Goal: Transaction & Acquisition: Obtain resource

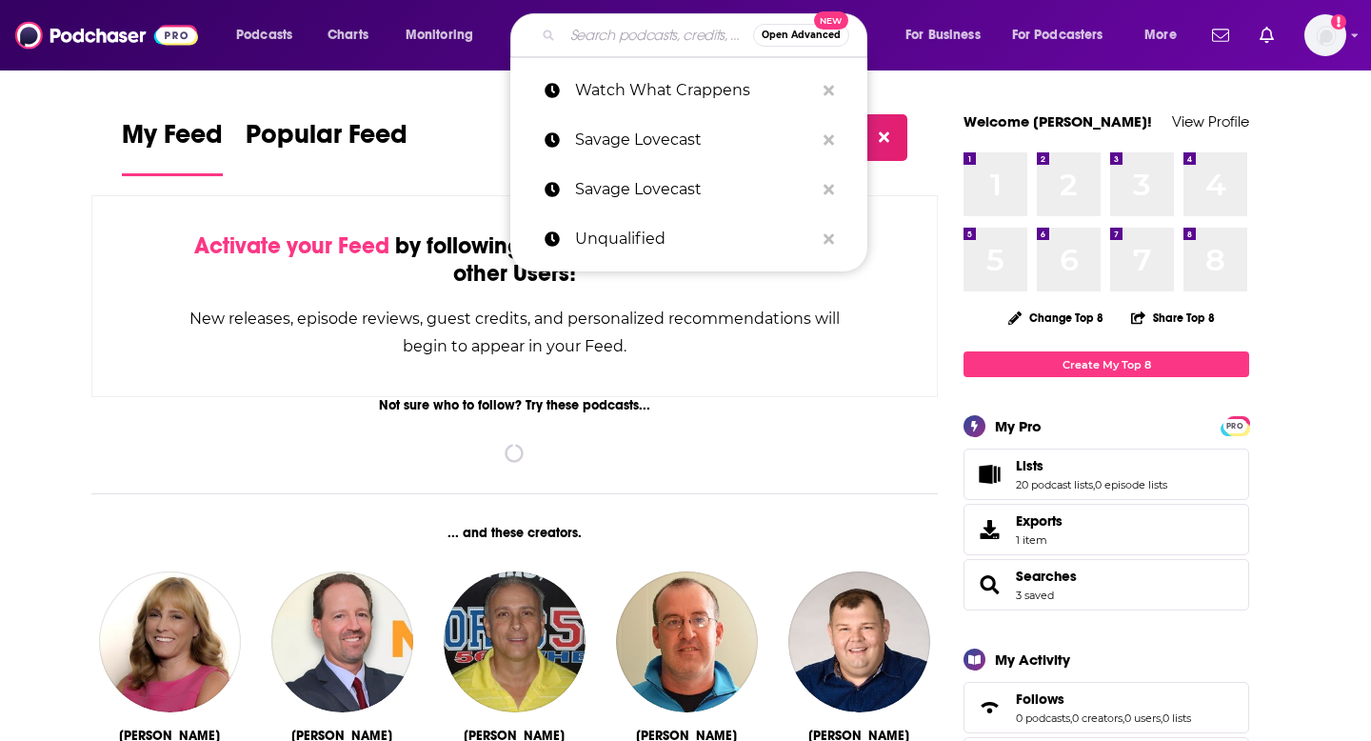
click at [572, 34] on input "Search podcasts, credits, & more..." at bounding box center [658, 35] width 190 height 30
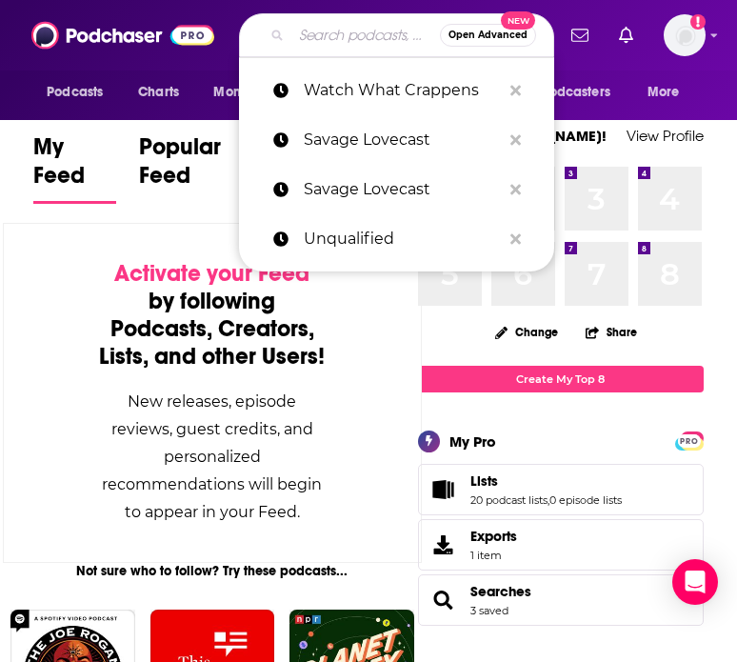
click at [310, 34] on input "Search podcasts, credits, & more..." at bounding box center [365, 35] width 149 height 30
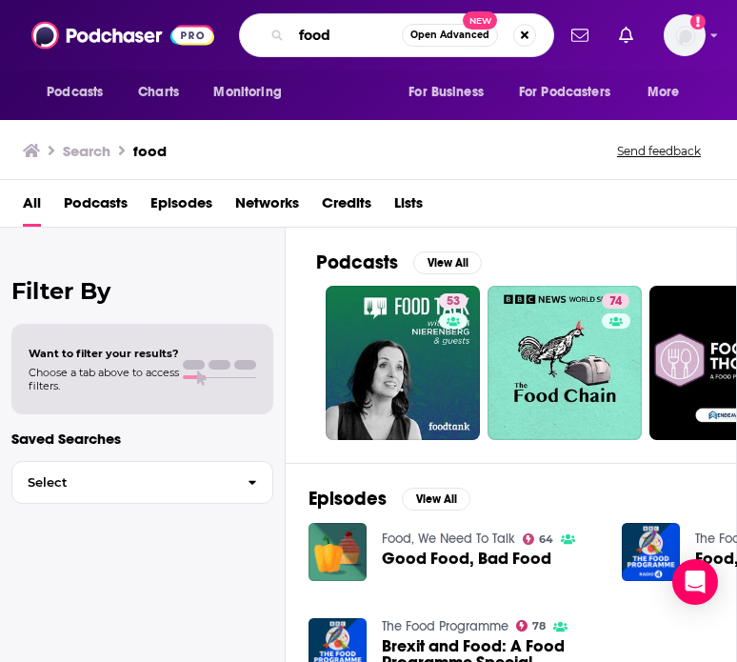
click at [310, 37] on input "food" at bounding box center [346, 35] width 110 height 30
click at [309, 36] on input "food" at bounding box center [346, 35] width 110 height 30
type input "cooking"
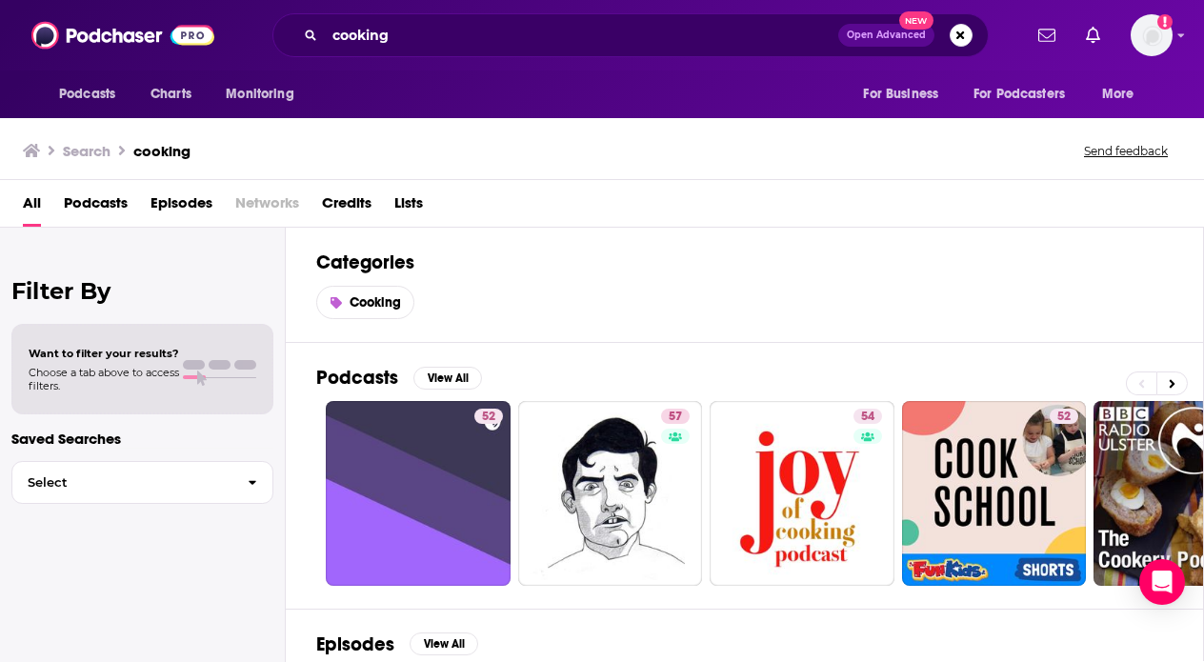
click at [90, 214] on span "Podcasts" at bounding box center [96, 207] width 64 height 39
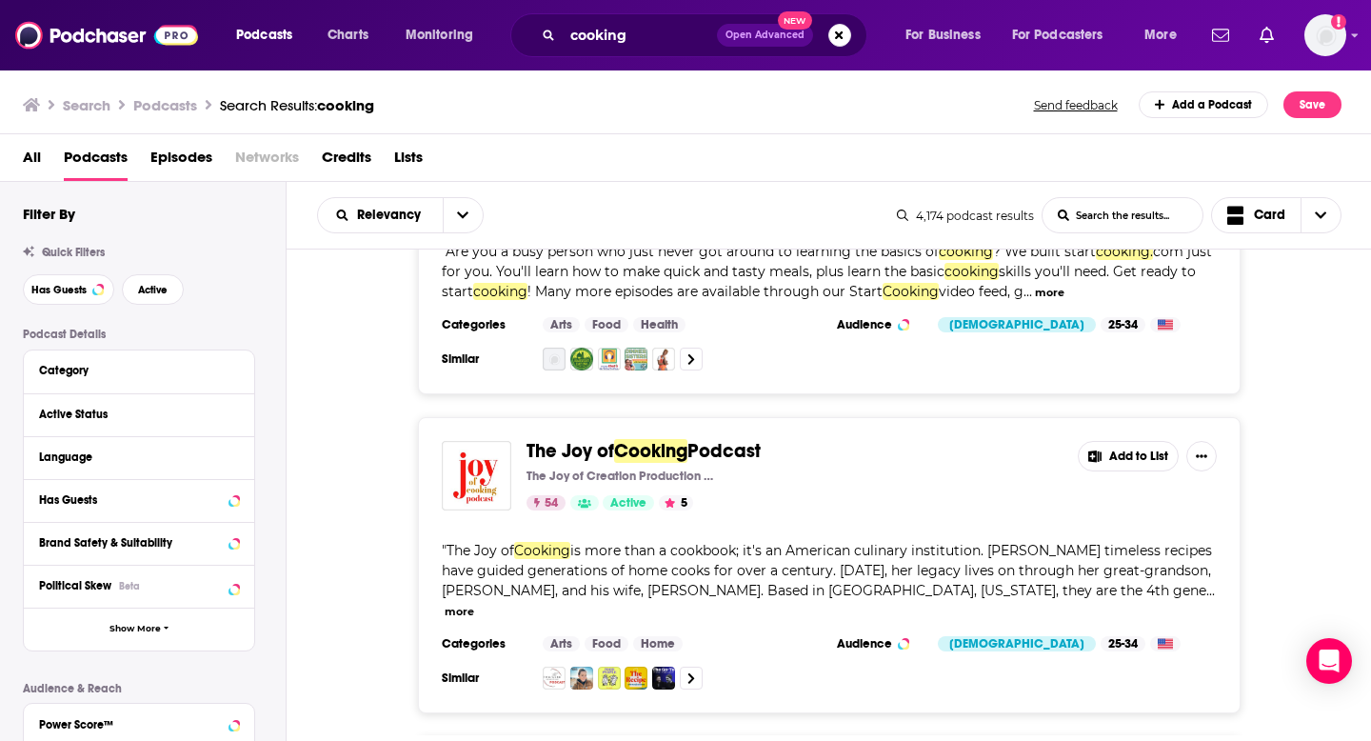
scroll to position [157, 0]
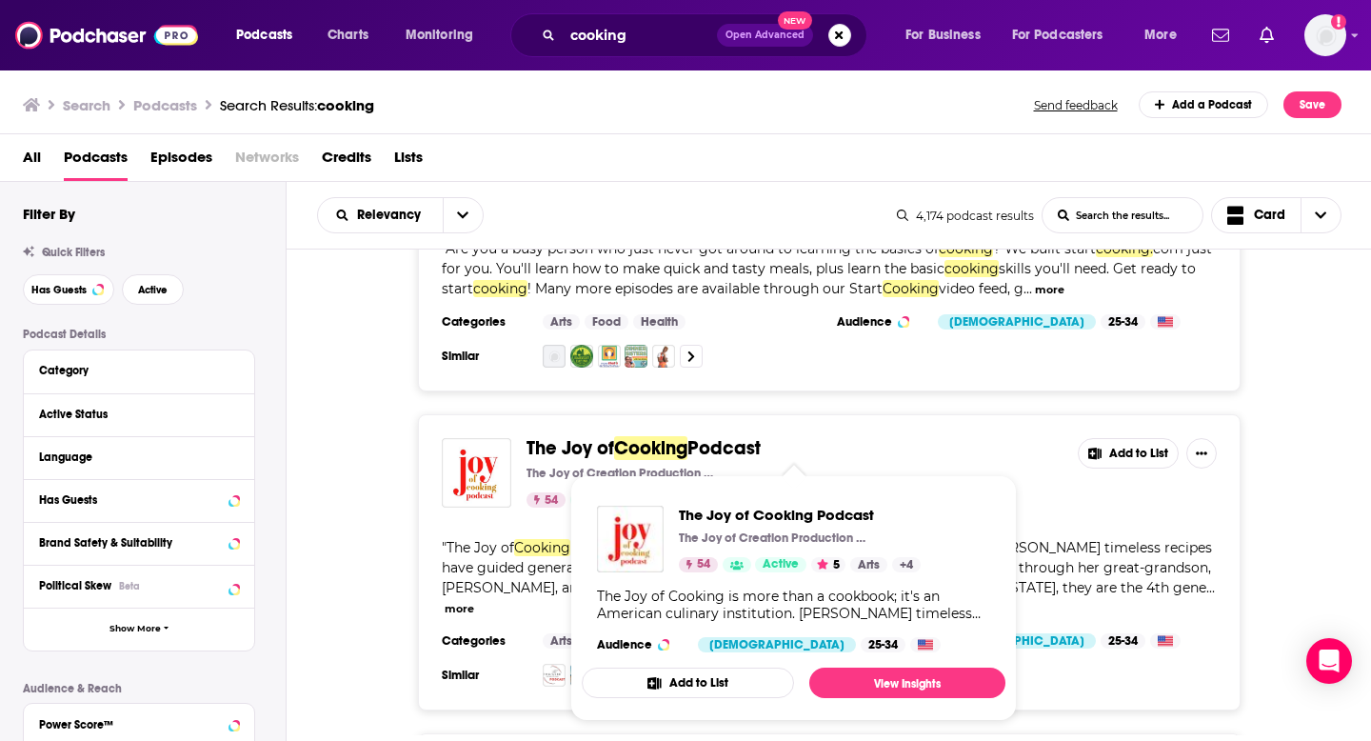
click at [972, 454] on span "The Joy of Cooking Podcast" at bounding box center [795, 448] width 536 height 21
click at [609, 448] on span "The Joy of" at bounding box center [571, 448] width 88 height 24
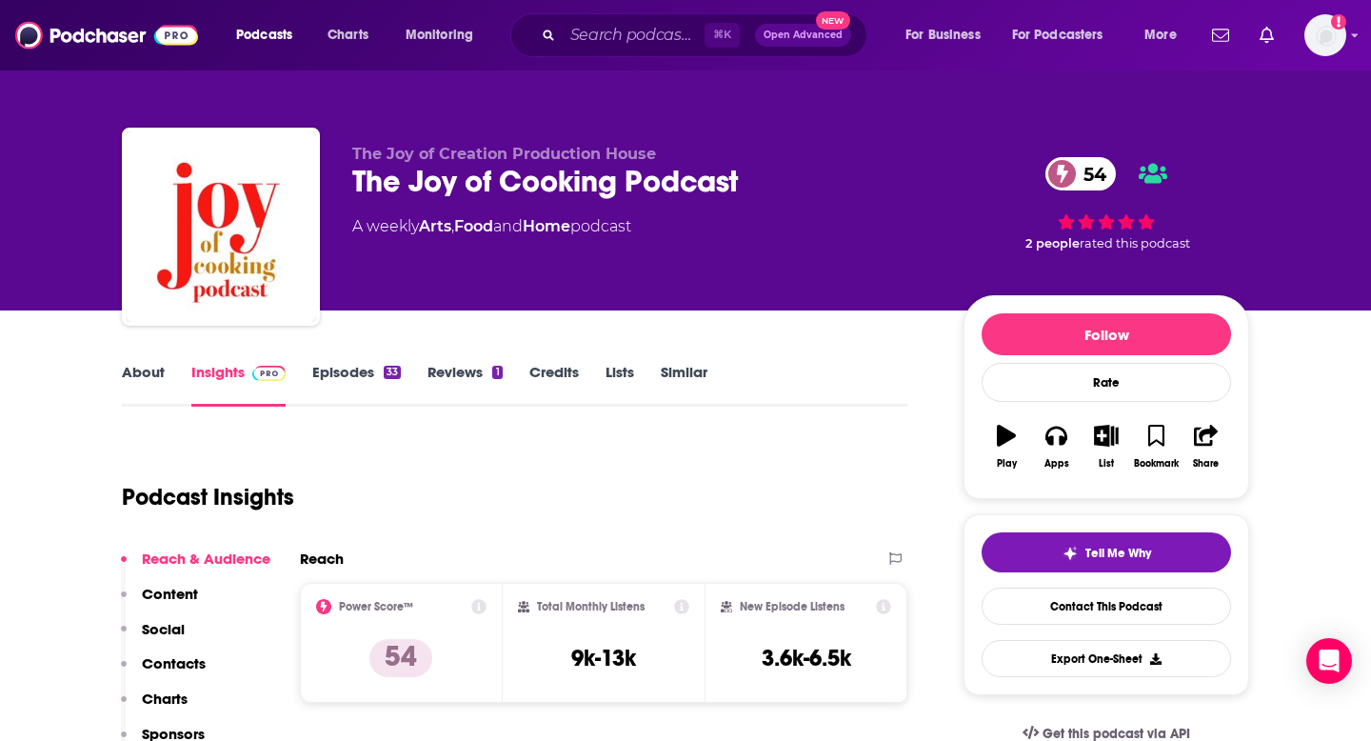
click at [627, 372] on link "Lists" at bounding box center [620, 385] width 29 height 44
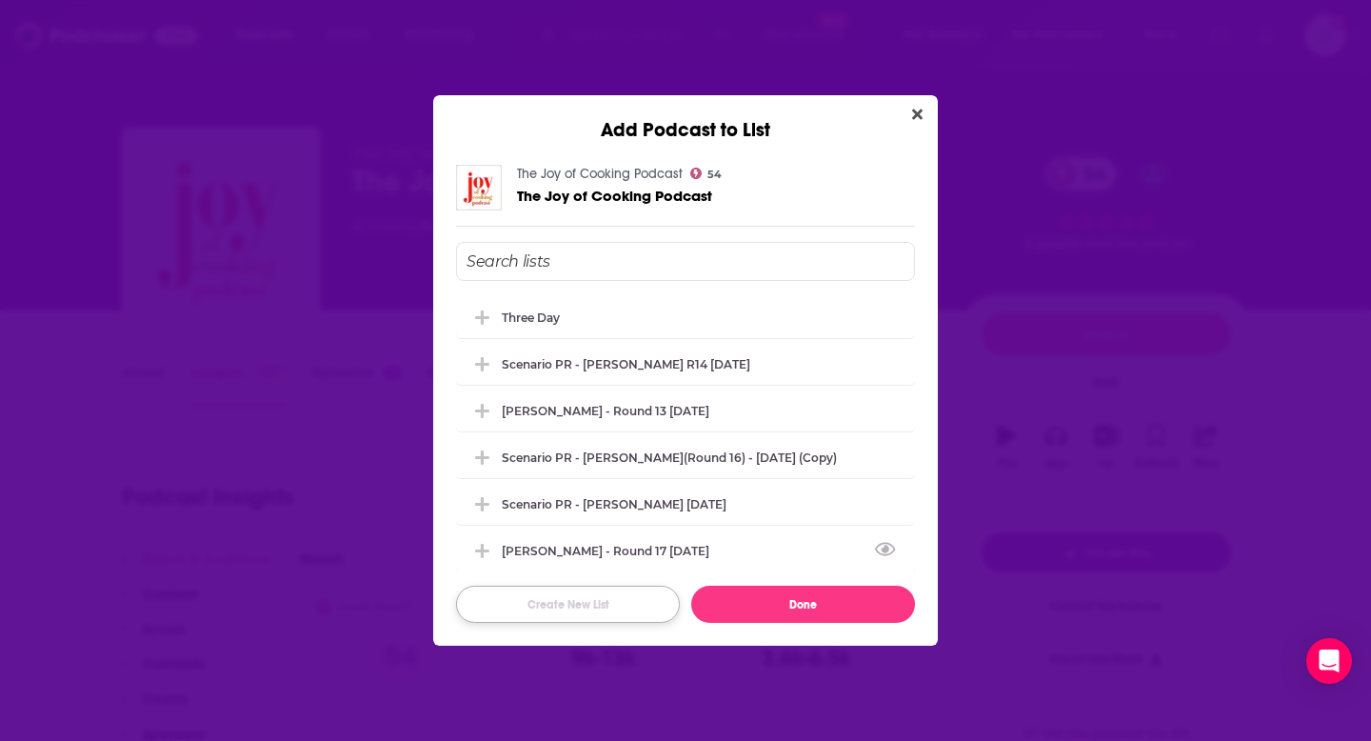
click at [568, 604] on button "Create New List" at bounding box center [568, 604] width 224 height 37
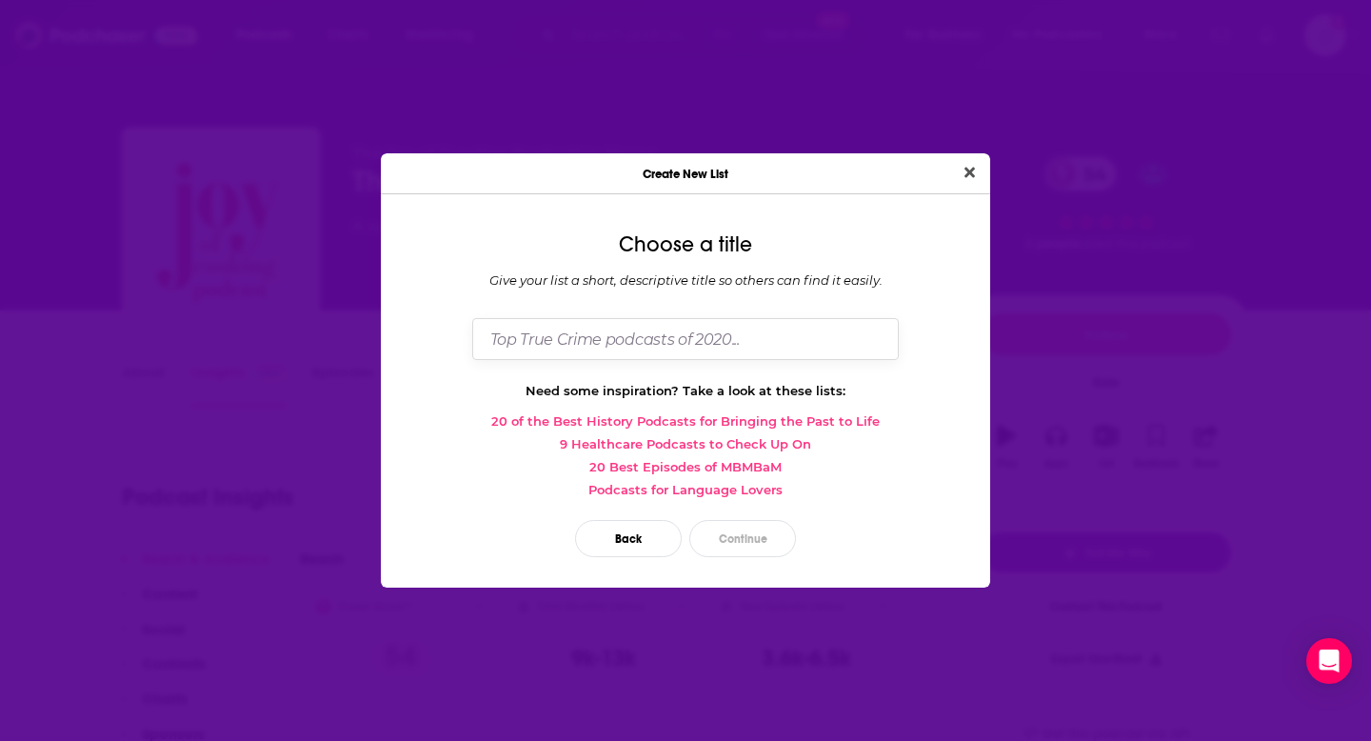
click at [576, 337] on input "Dialog" at bounding box center [685, 338] width 427 height 41
type input "Borderlands"
click at [957, 161] on button "Close" at bounding box center [970, 173] width 26 height 24
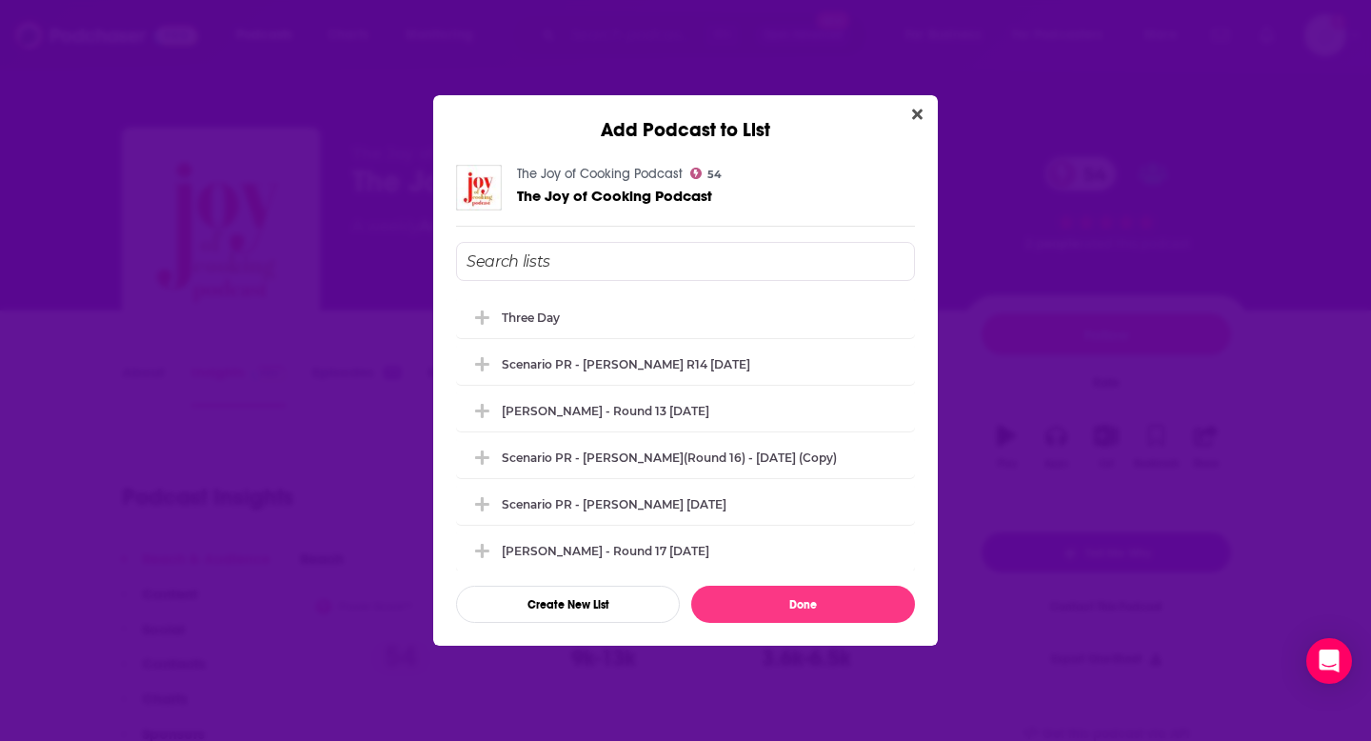
click at [547, 267] on input "Add Podcast To List" at bounding box center [685, 261] width 459 height 39
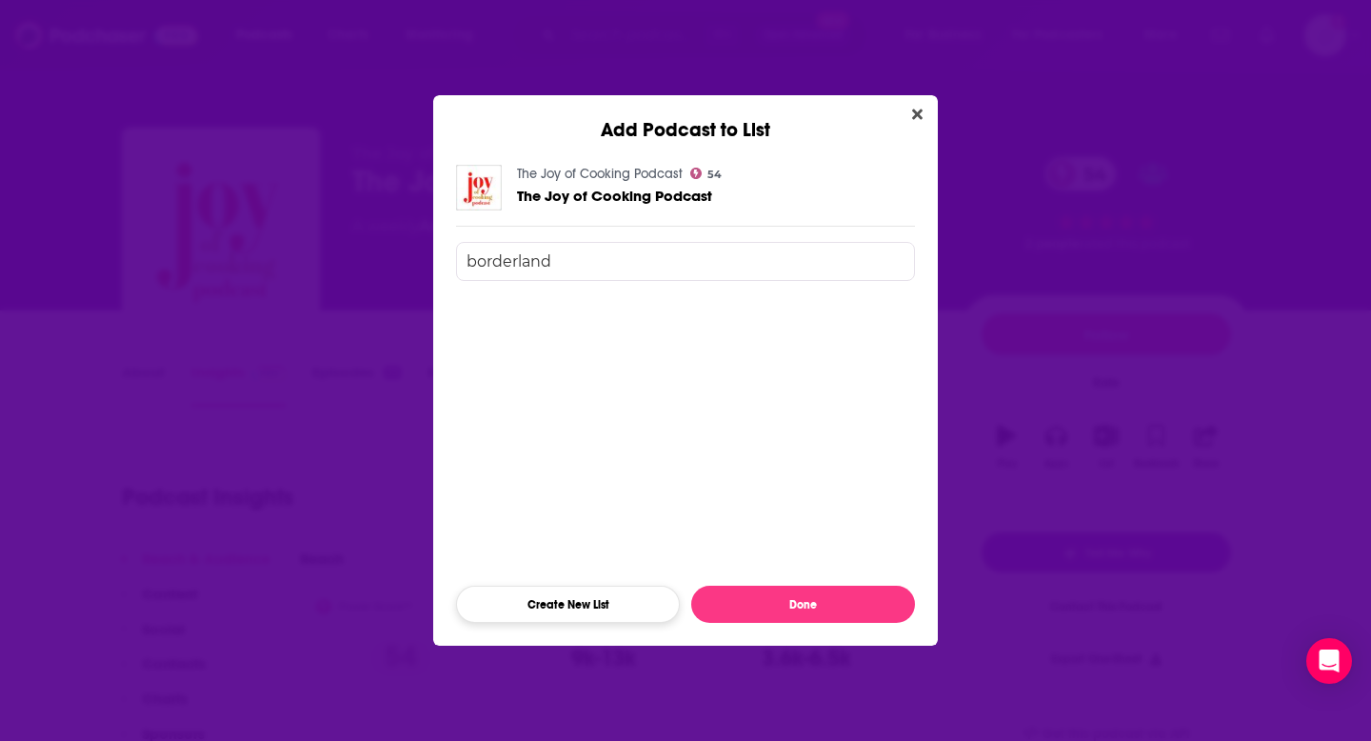
type input "borderland"
click at [574, 614] on button "Create New List" at bounding box center [568, 604] width 224 height 37
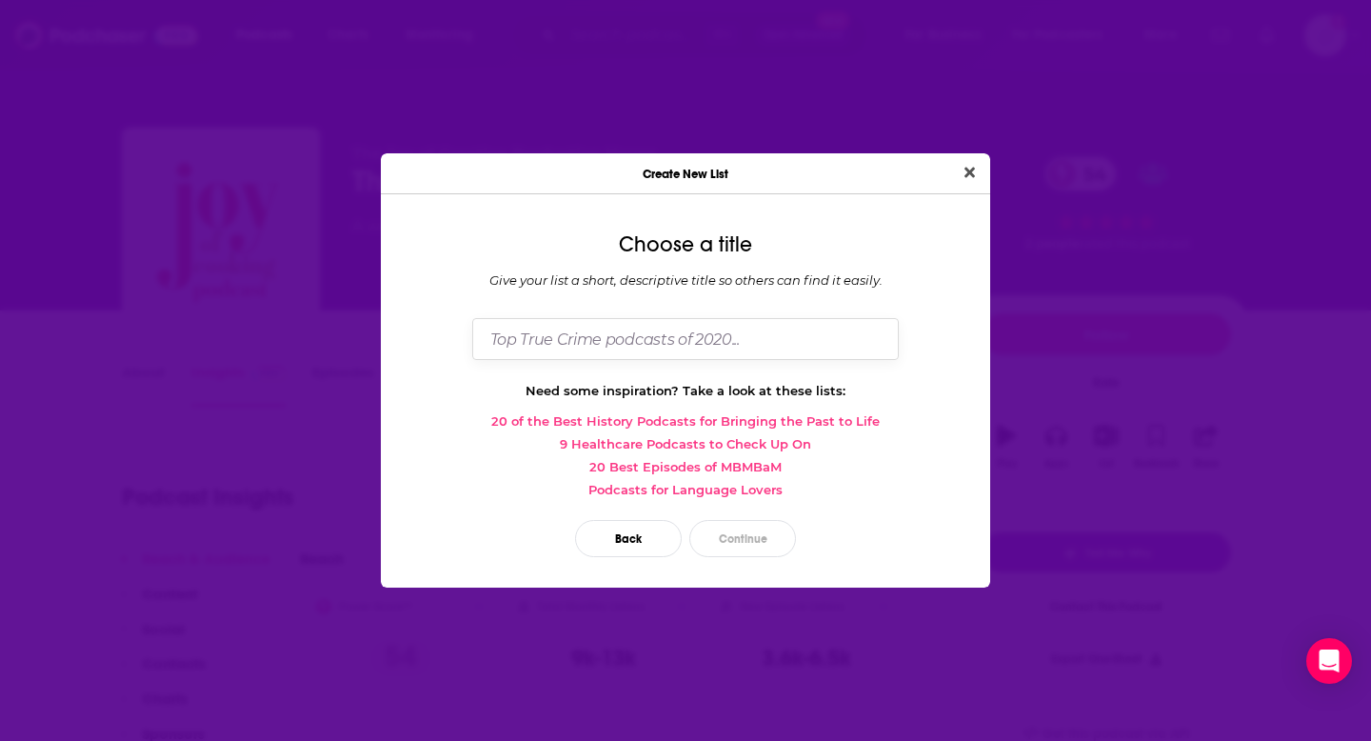
click at [585, 331] on input "Dialog" at bounding box center [685, 338] width 427 height 41
type input "borderlands"
click at [726, 532] on button "Continue" at bounding box center [743, 538] width 107 height 37
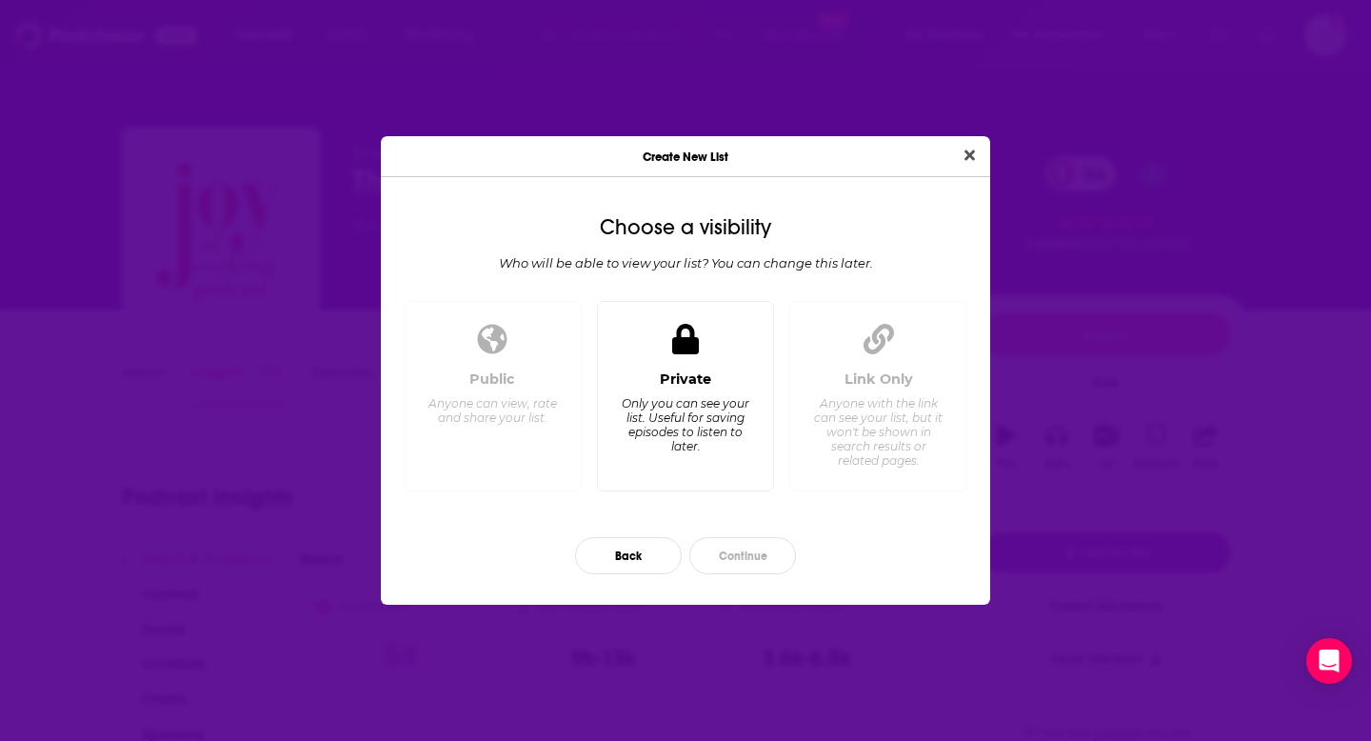
click at [675, 340] on icon "Dialog" at bounding box center [685, 339] width 27 height 30
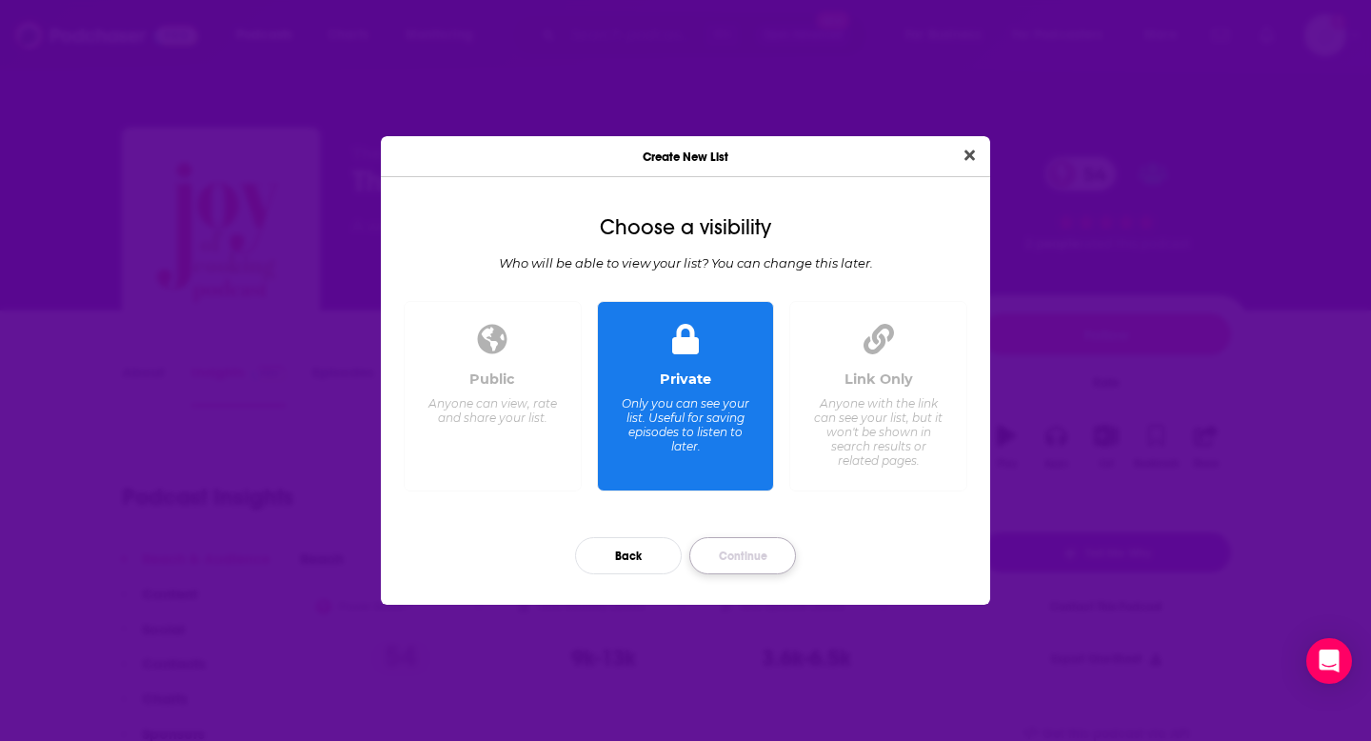
click at [733, 557] on button "Continue" at bounding box center [743, 555] width 107 height 37
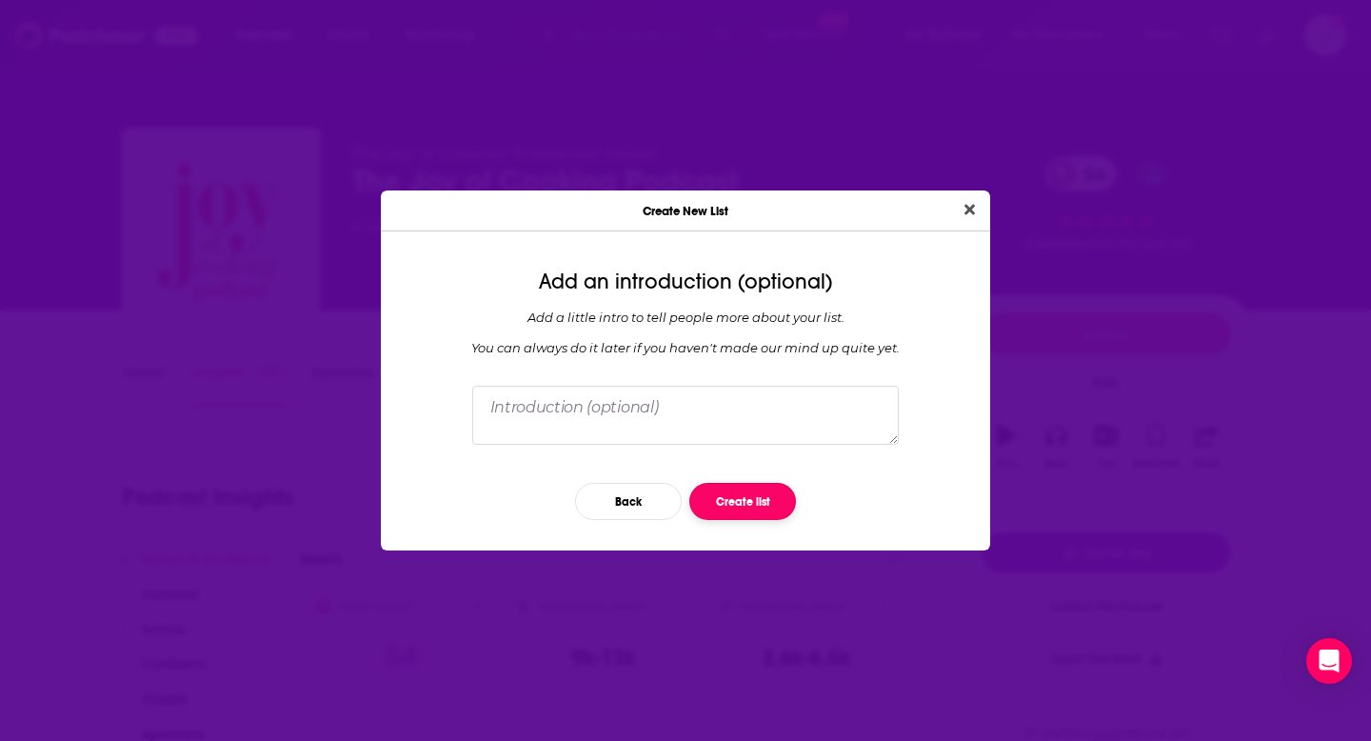
click at [736, 506] on button "Create list" at bounding box center [743, 501] width 107 height 37
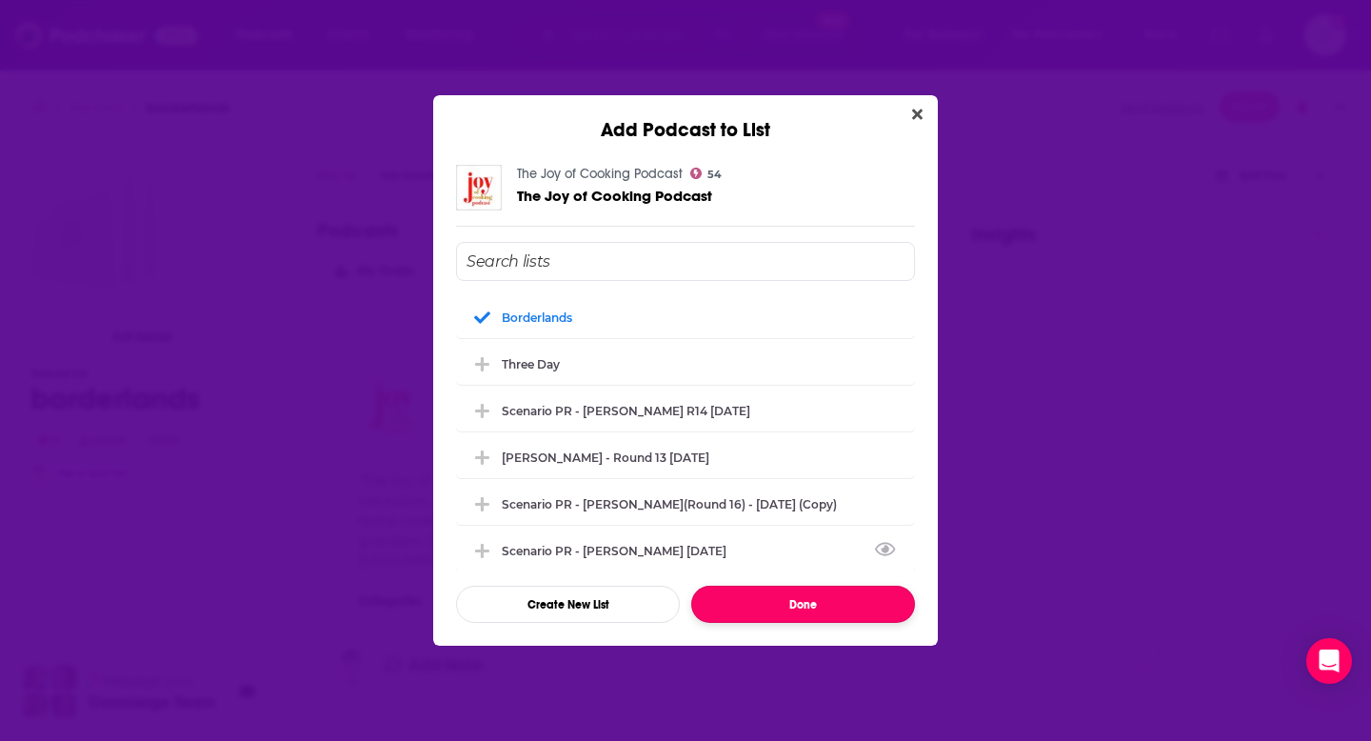
click at [803, 605] on button "Done" at bounding box center [803, 604] width 224 height 37
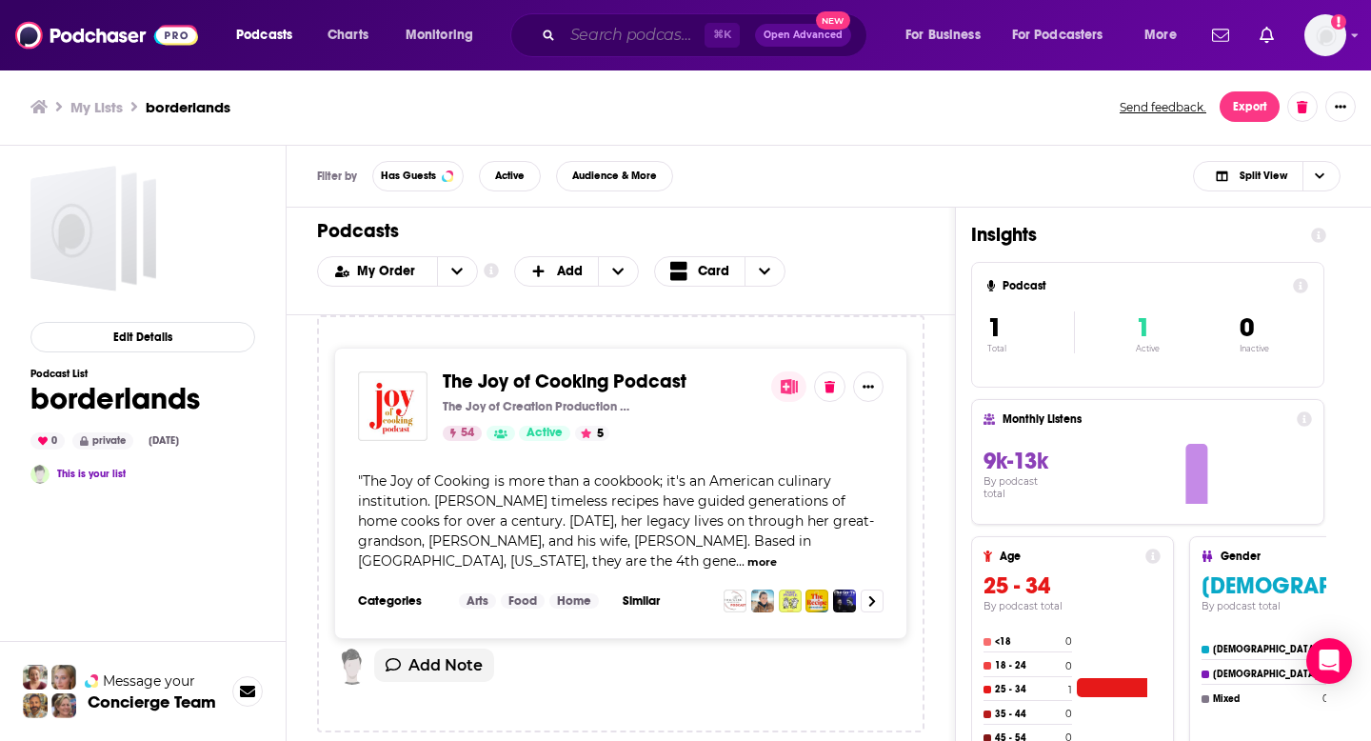
click at [576, 31] on input "Search podcasts, credits, & more..." at bounding box center [634, 35] width 142 height 30
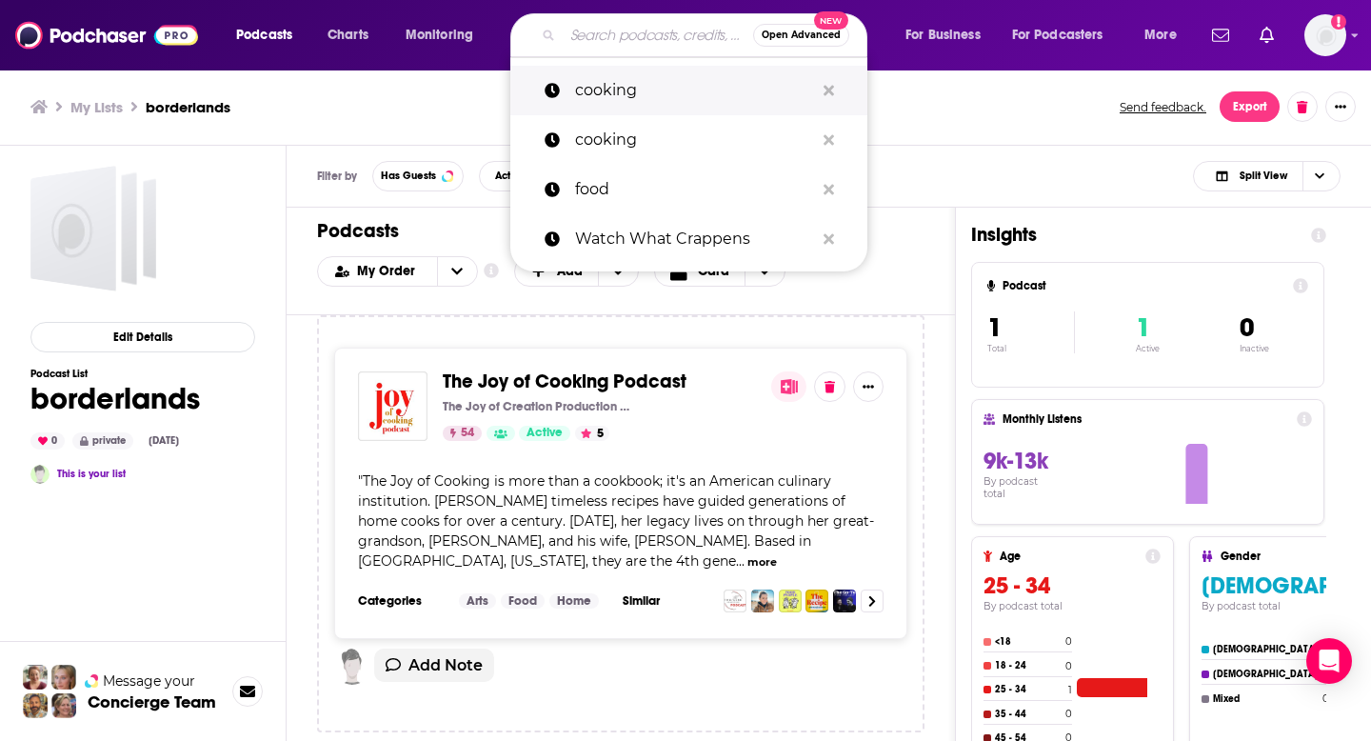
click at [602, 95] on p "cooking" at bounding box center [694, 91] width 239 height 50
type input "cooking"
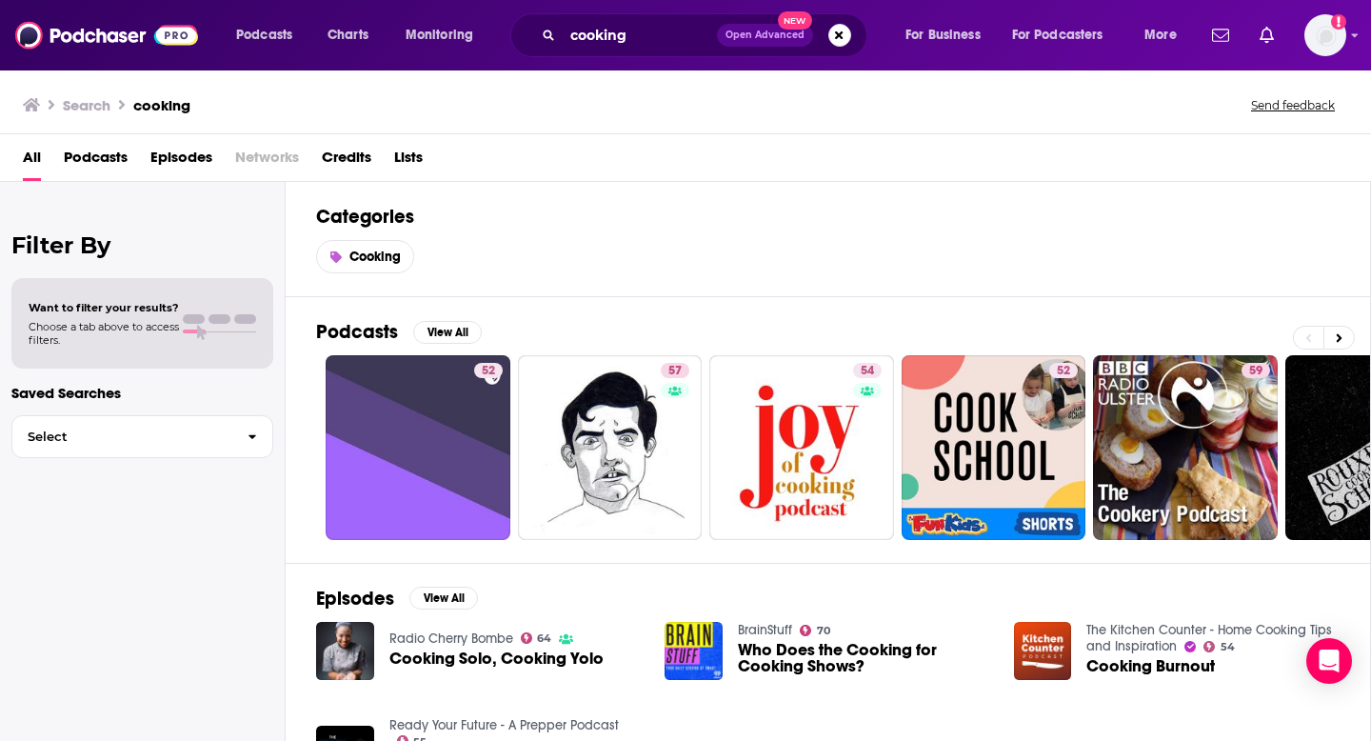
click at [108, 160] on span "Podcasts" at bounding box center [96, 161] width 64 height 39
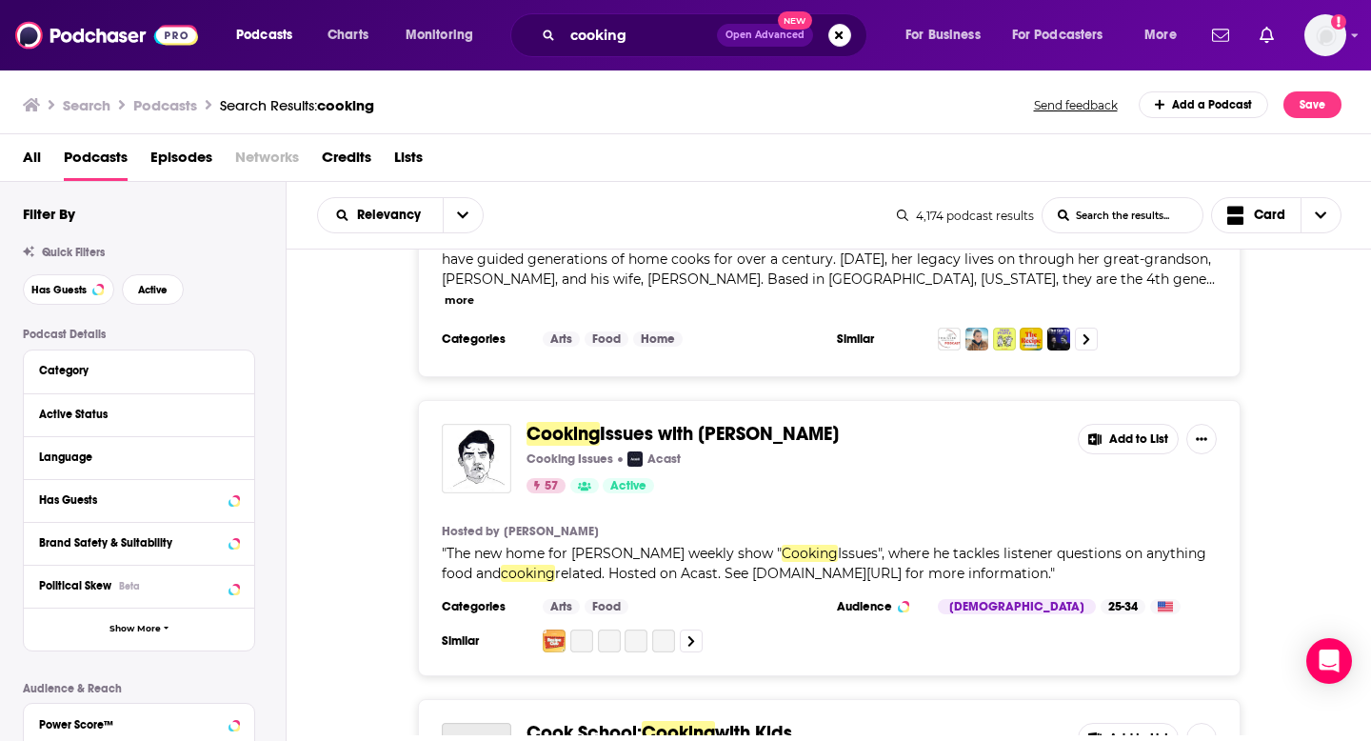
scroll to position [469, 0]
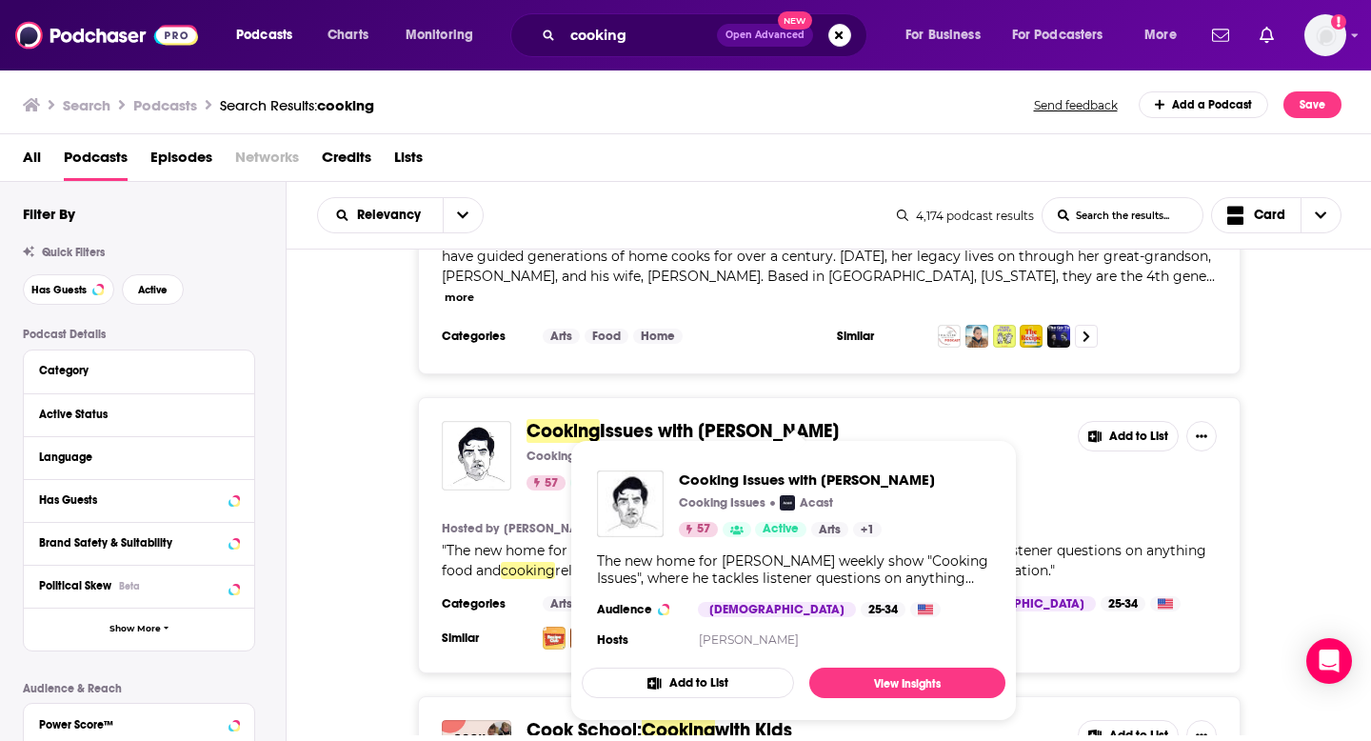
click at [1171, 542] on span "Issues", where he tackles listener questions on anything food and" at bounding box center [824, 560] width 765 height 37
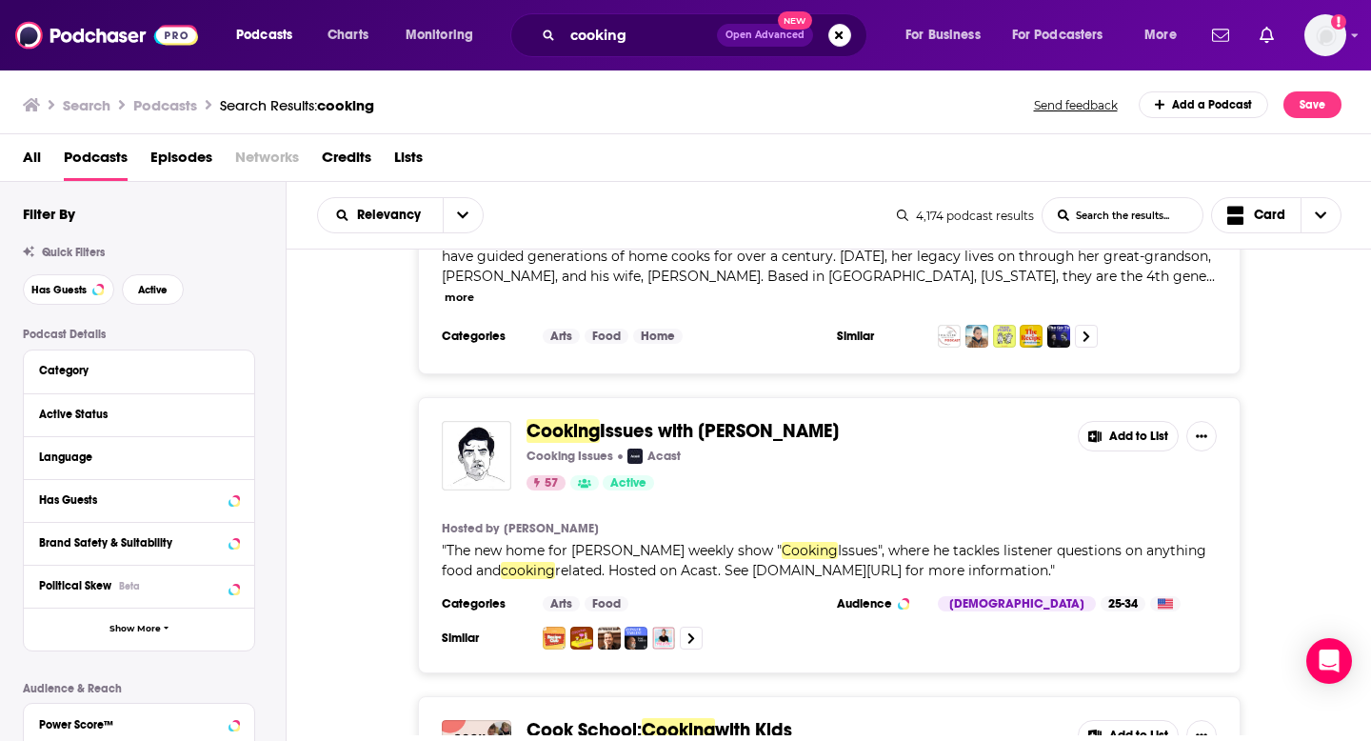
click at [578, 419] on span "Cooking" at bounding box center [563, 431] width 73 height 24
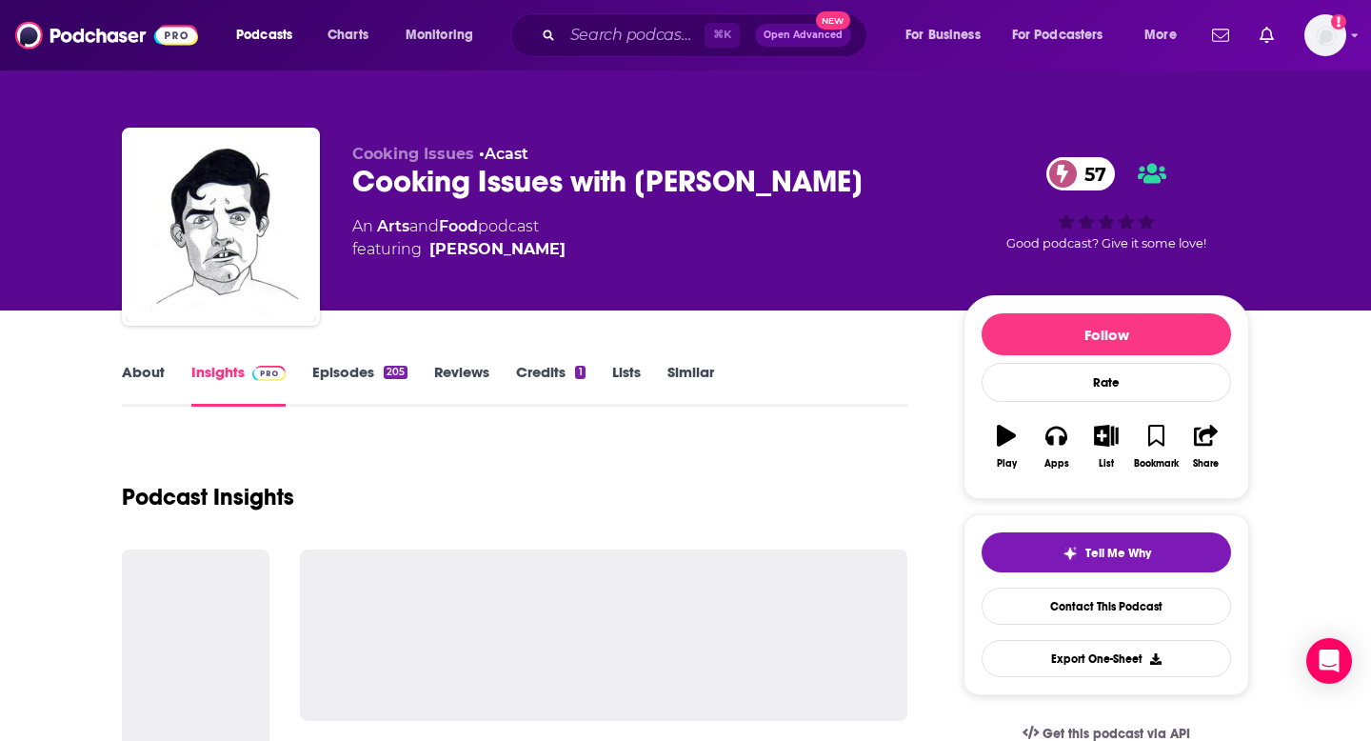
click at [625, 372] on link "Lists" at bounding box center [626, 385] width 29 height 44
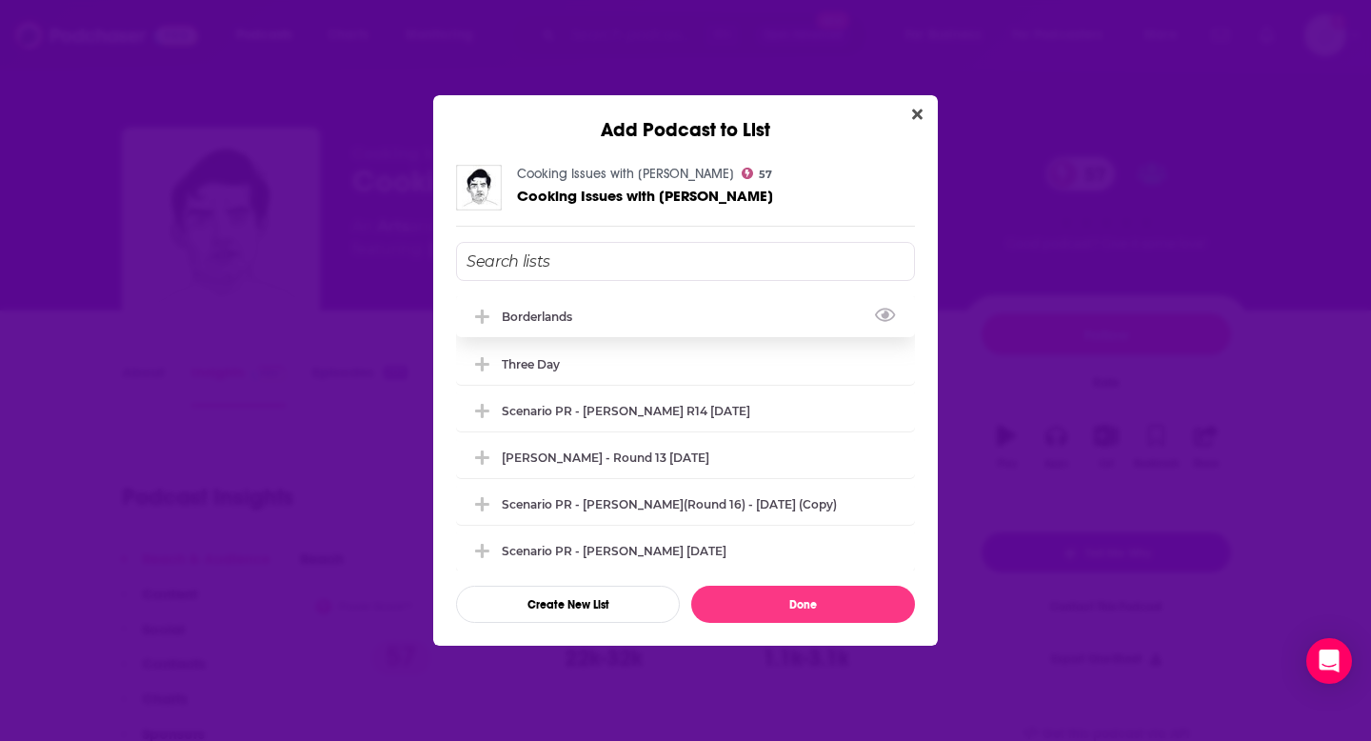
click at [480, 310] on icon "Add Podcast To List" at bounding box center [482, 317] width 14 height 17
click at [761, 606] on button "Done" at bounding box center [803, 604] width 224 height 37
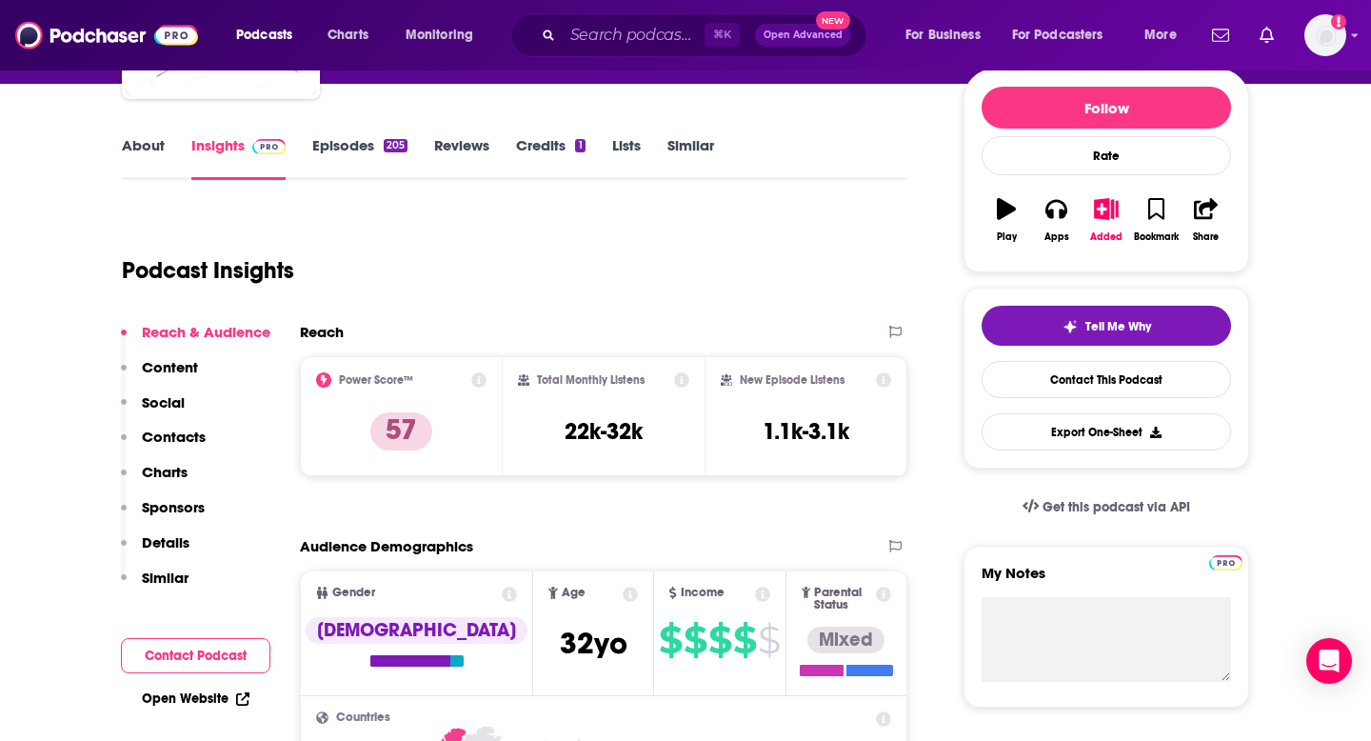
scroll to position [245, 0]
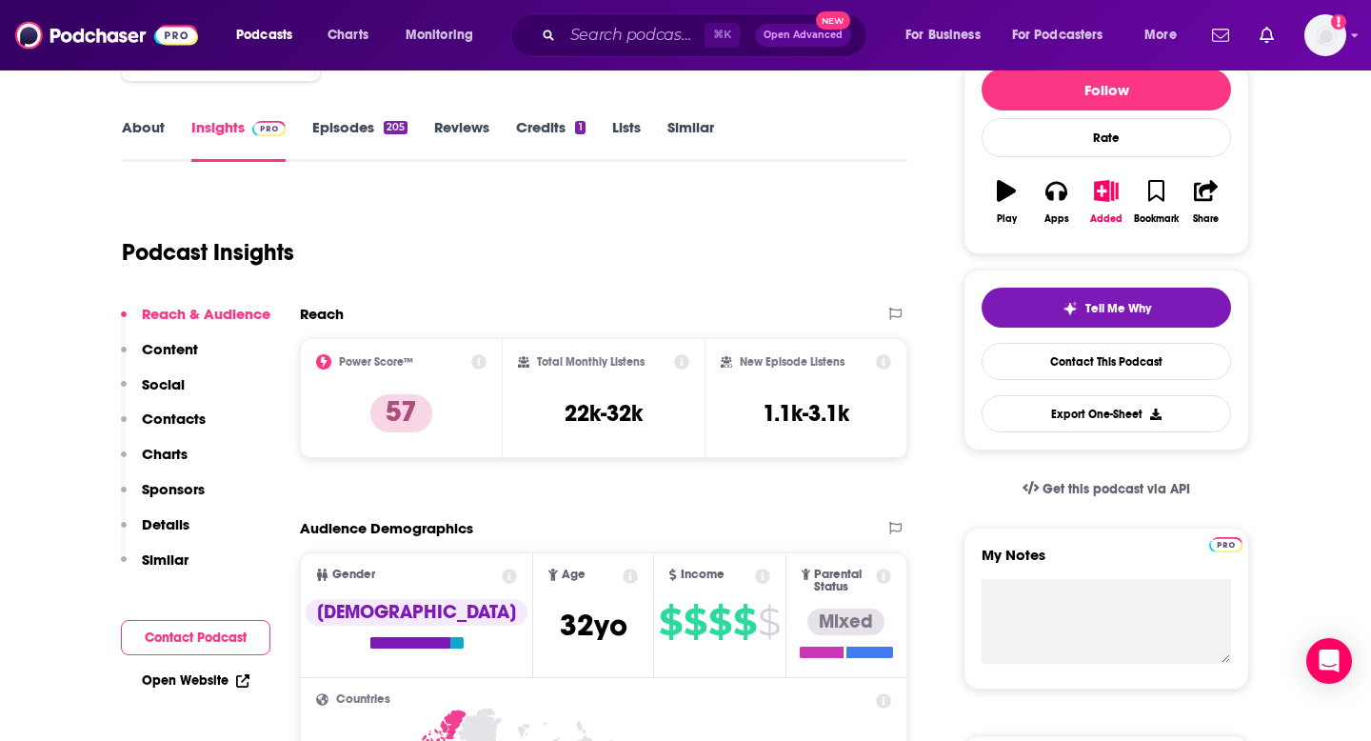
click at [694, 123] on link "Similar" at bounding box center [691, 140] width 47 height 44
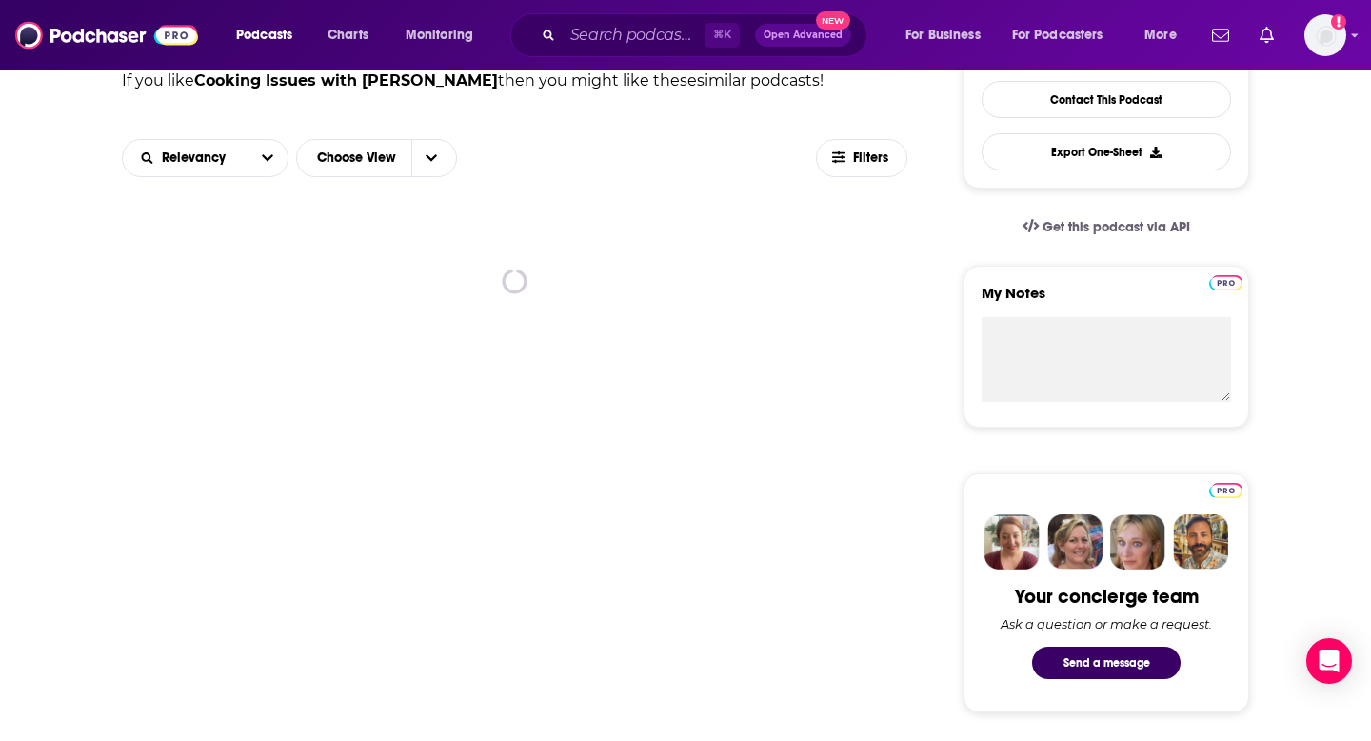
scroll to position [524, 0]
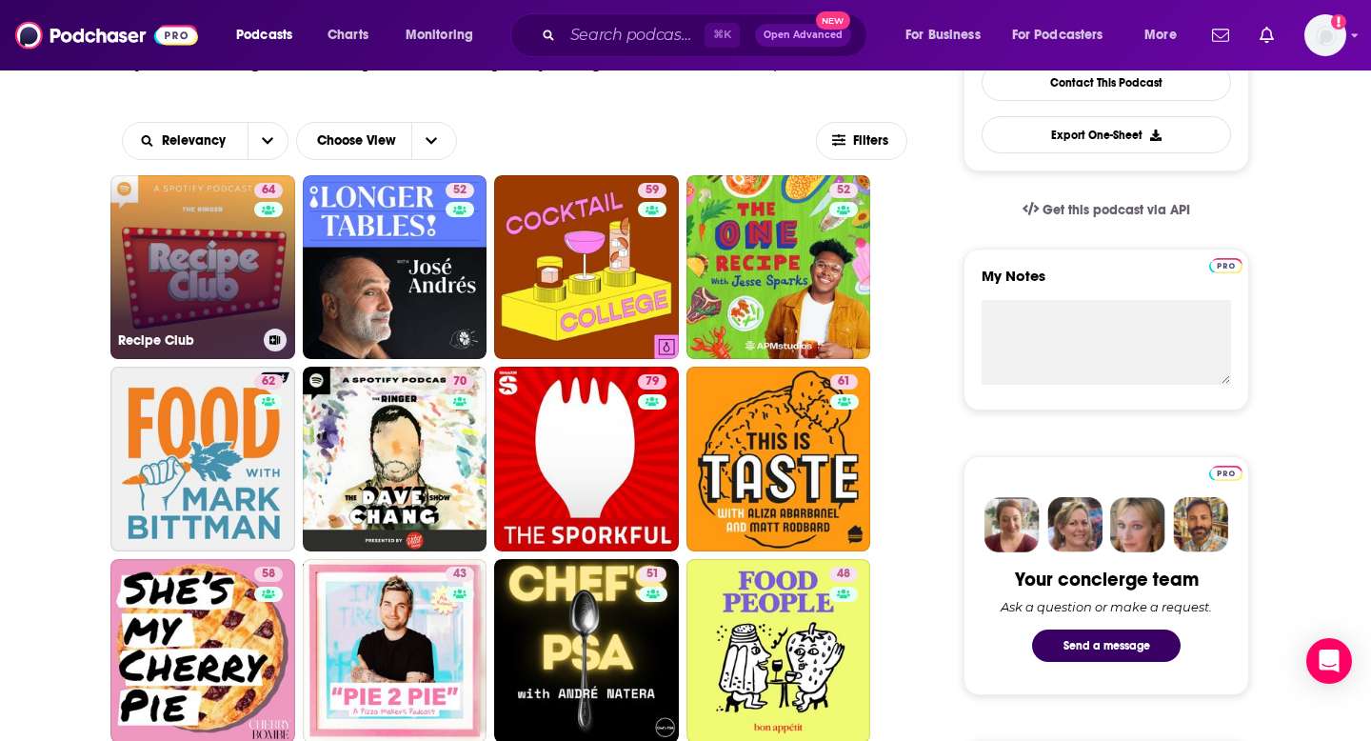
click at [272, 340] on icon at bounding box center [275, 340] width 10 height 10
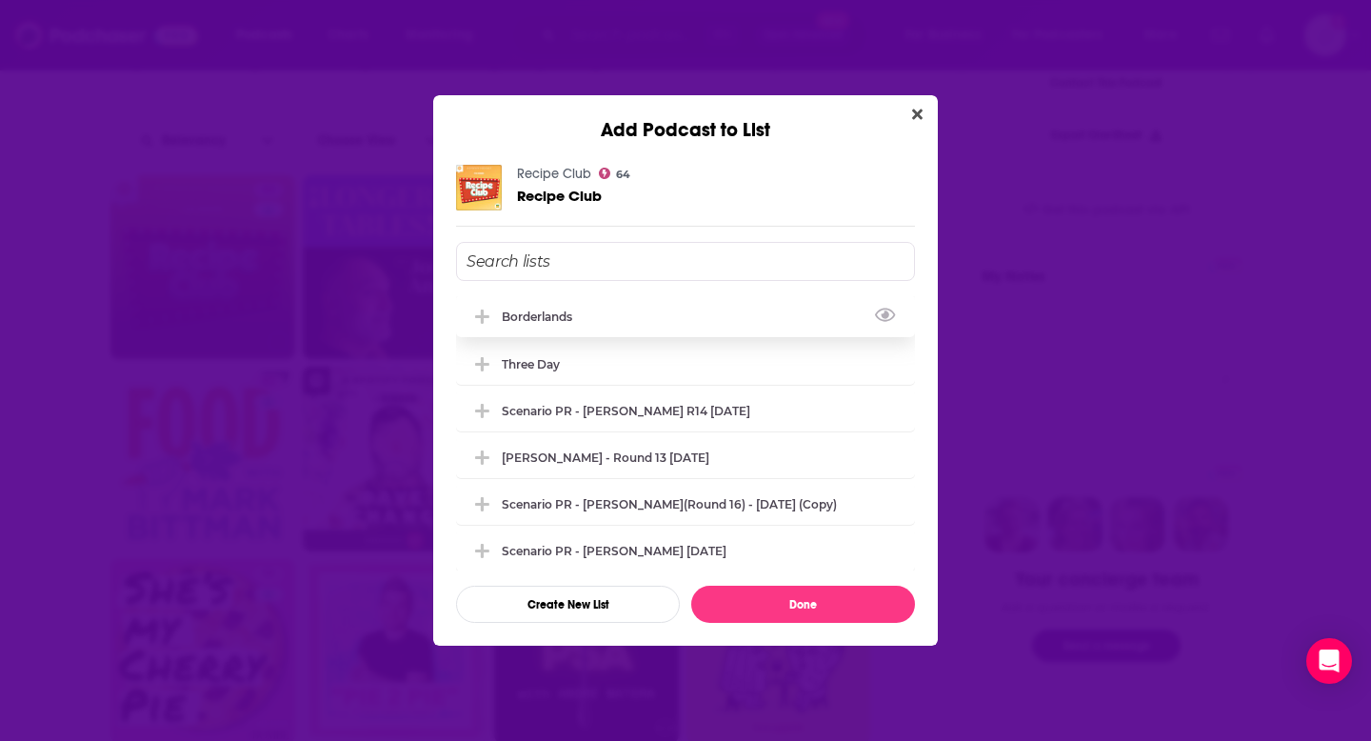
click at [480, 313] on icon "Add Podcast To List" at bounding box center [482, 317] width 14 height 14
click at [742, 598] on button "Done" at bounding box center [803, 604] width 224 height 37
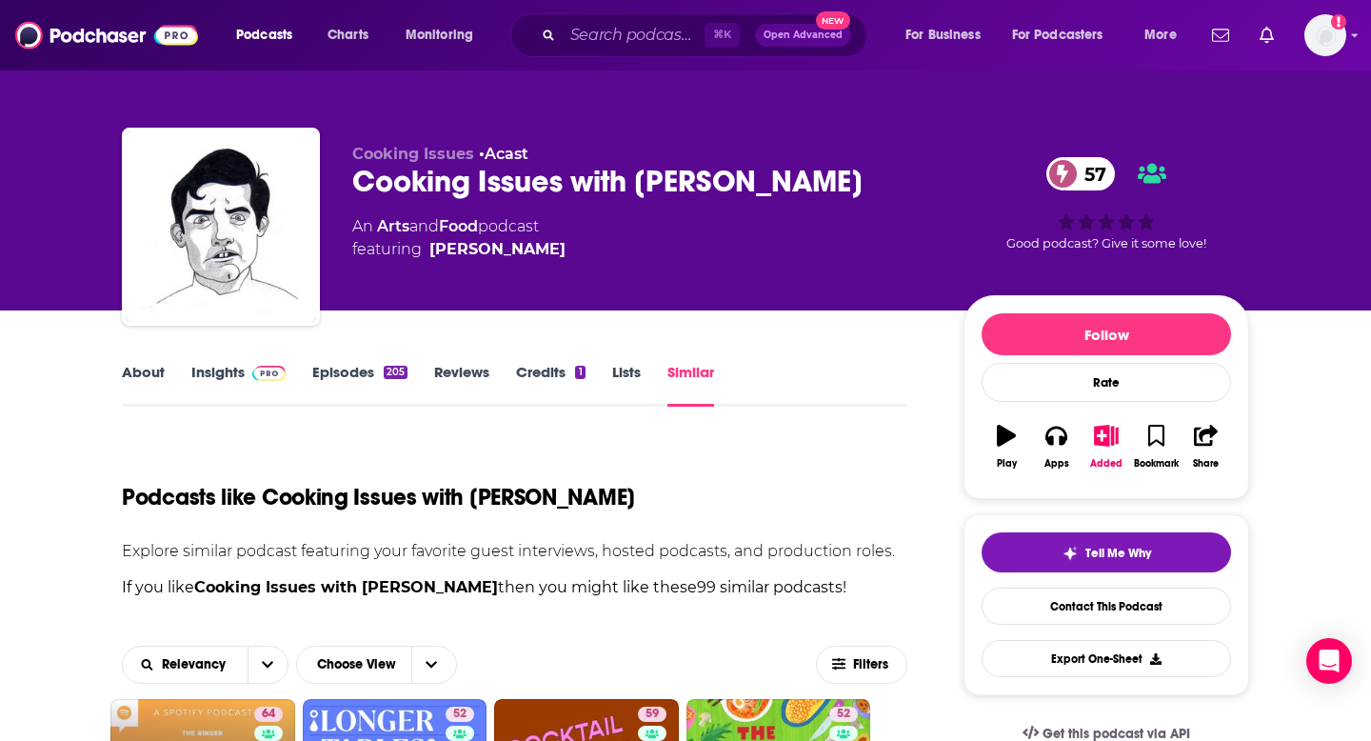
scroll to position [524, 0]
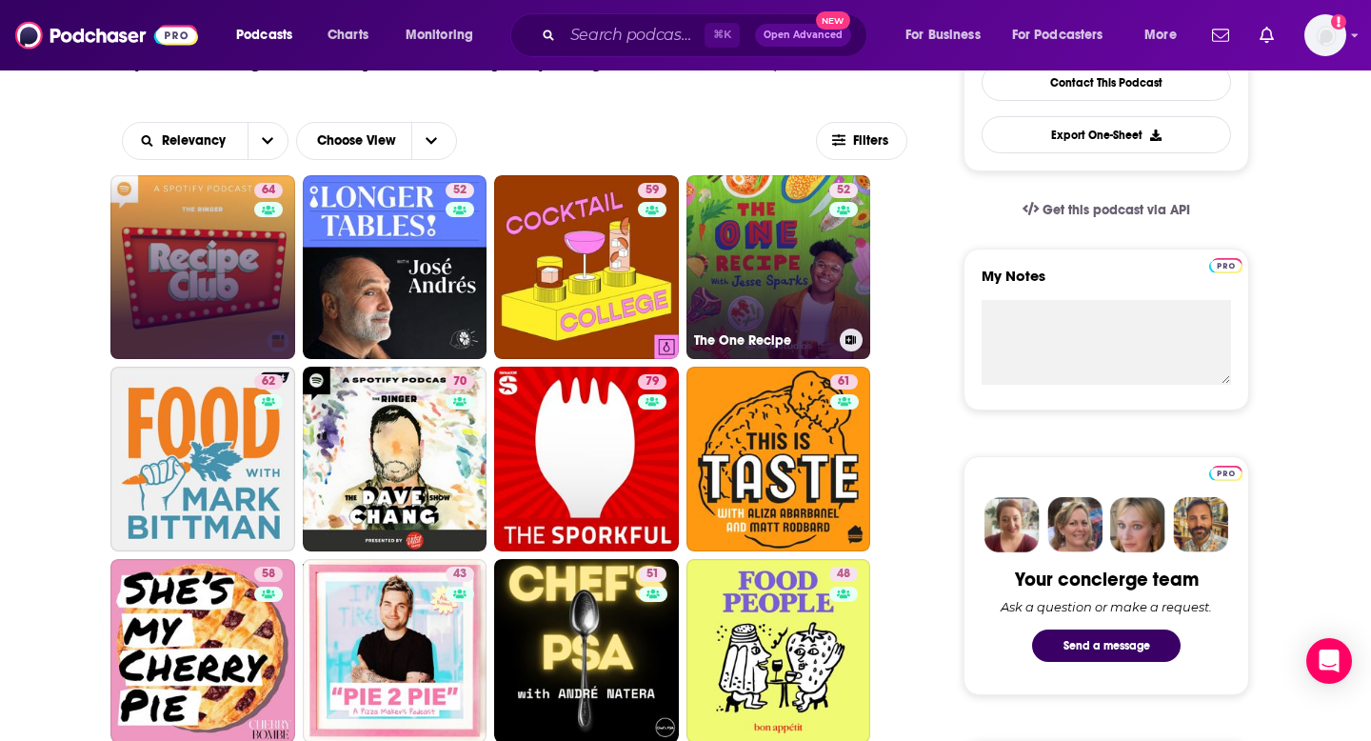
click at [764, 272] on link "52 The One Recipe" at bounding box center [779, 267] width 185 height 185
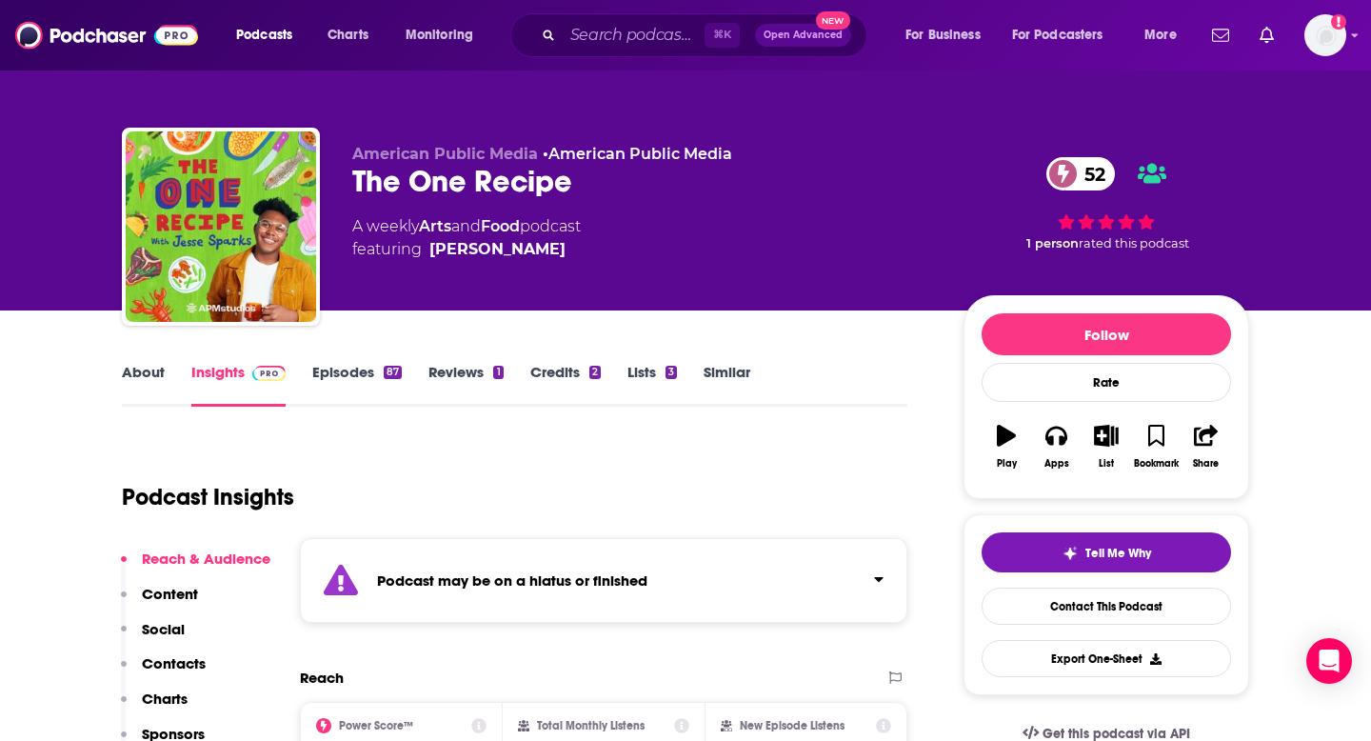
click at [882, 583] on icon "Click to expand status details" at bounding box center [879, 578] width 10 height 15
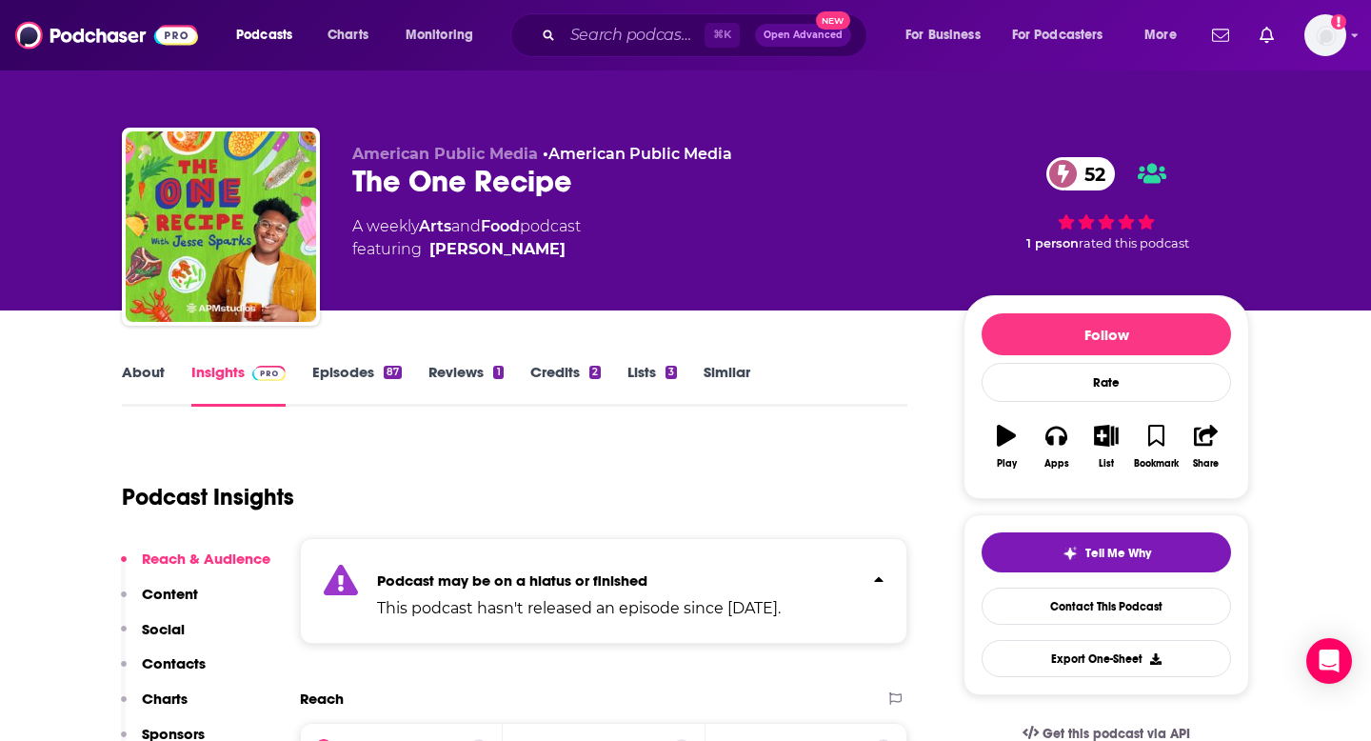
click at [882, 574] on icon "Click to expand status details" at bounding box center [879, 578] width 10 height 15
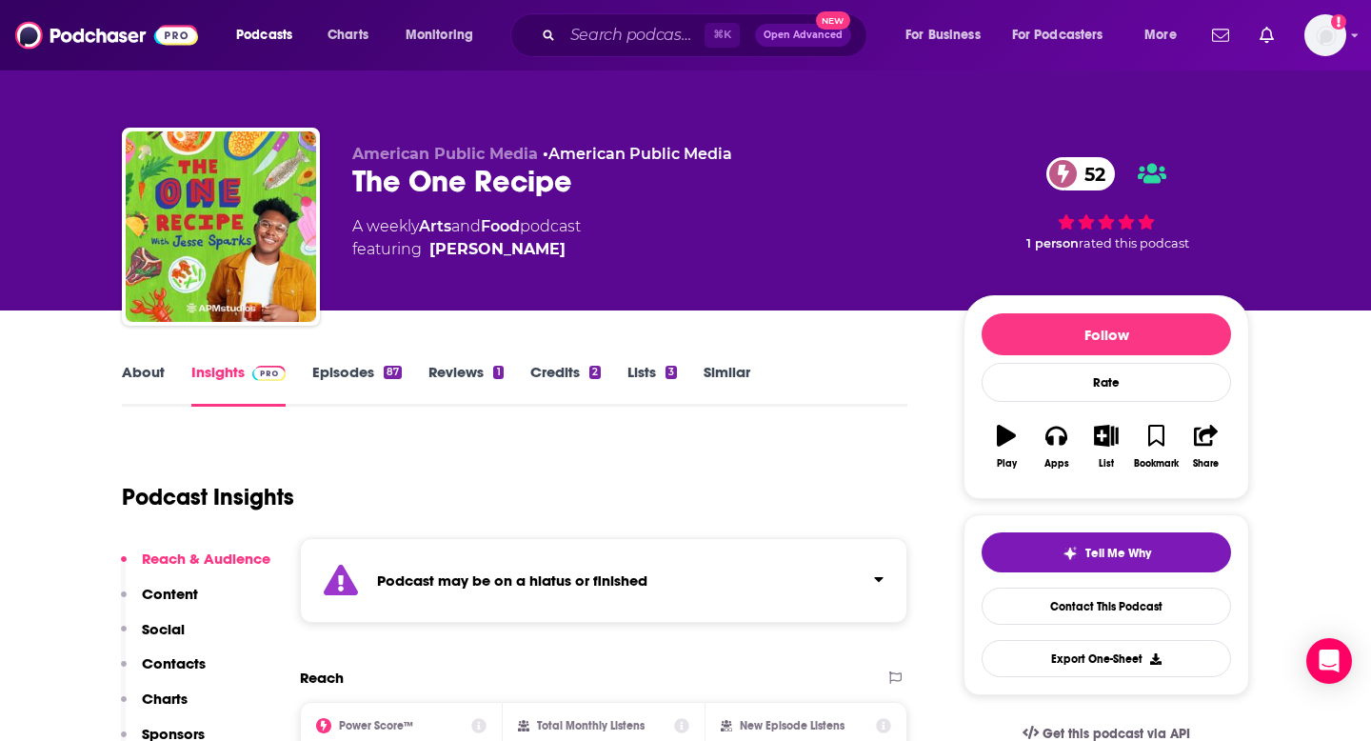
click at [664, 371] on link "Lists 3" at bounding box center [653, 385] width 50 height 44
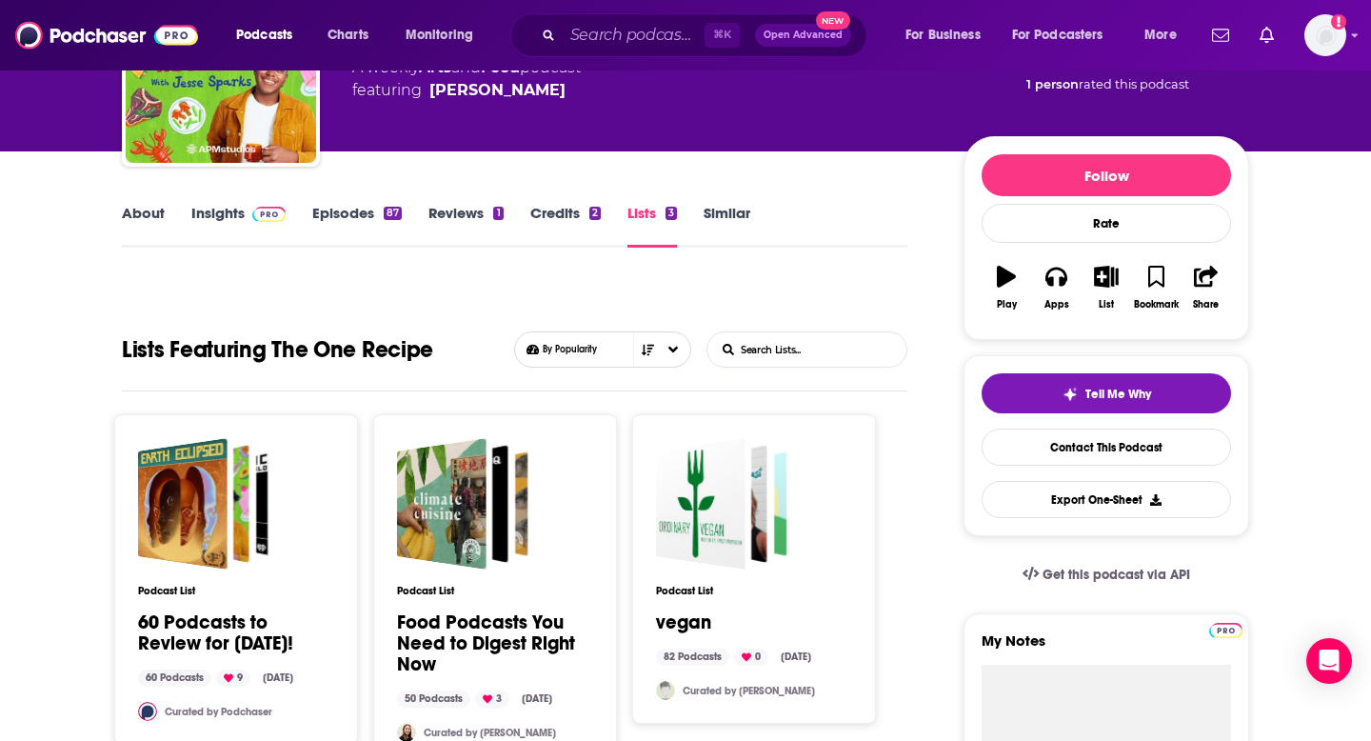
scroll to position [161, 0]
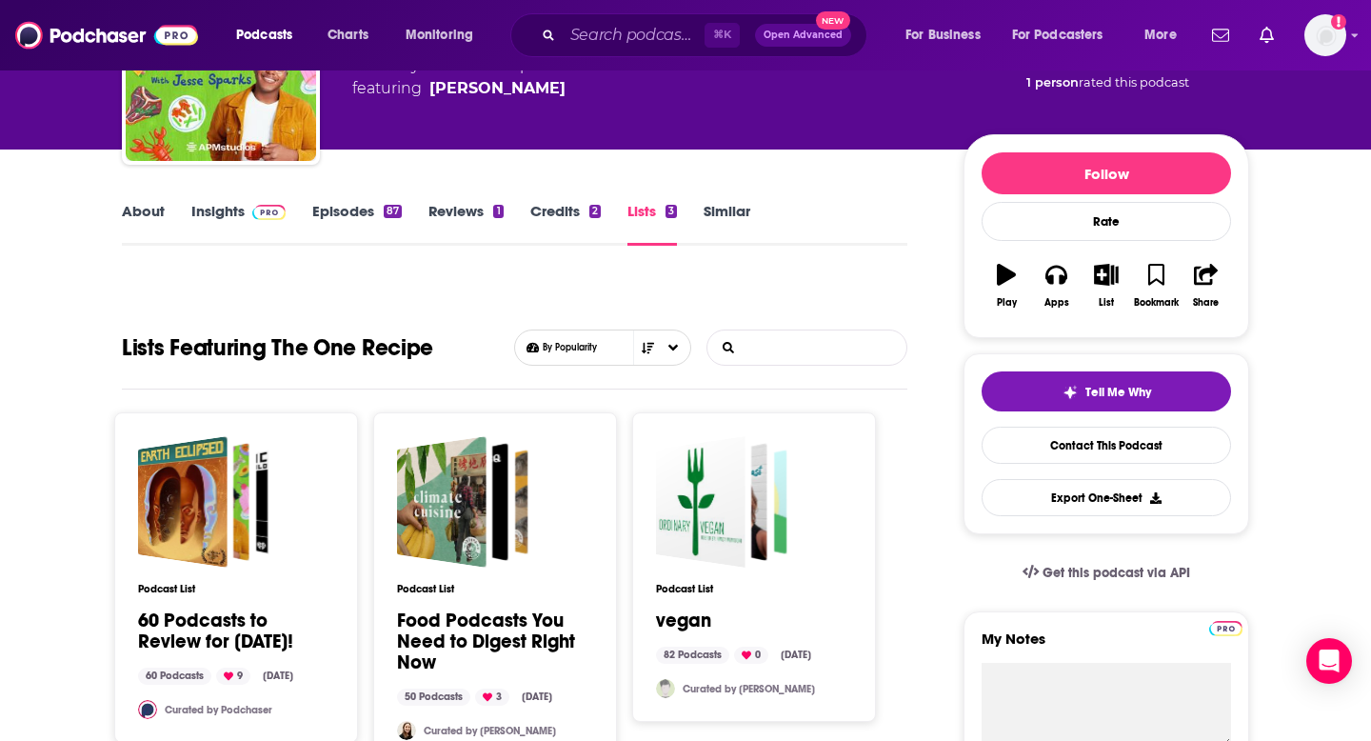
click at [812, 357] on input "List Search Input" at bounding box center [807, 347] width 199 height 34
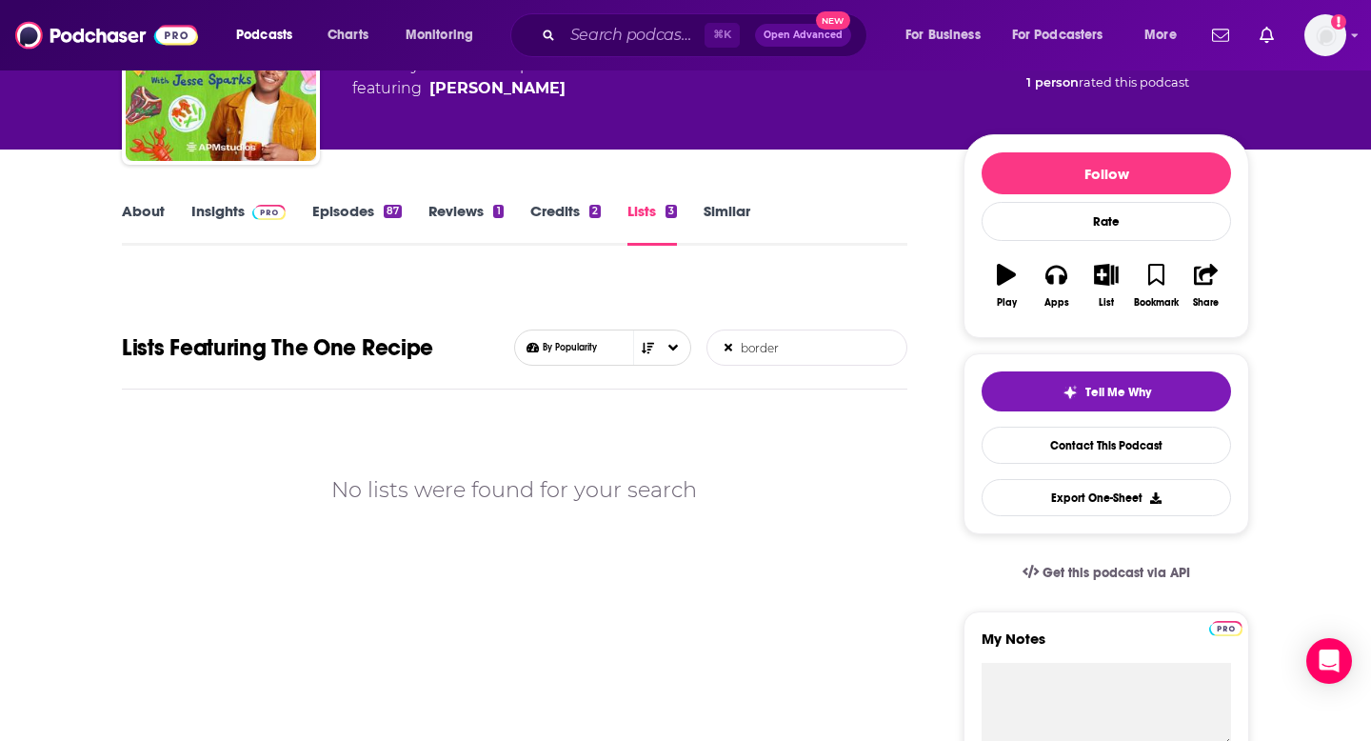
type input "border"
click at [648, 215] on link "Lists 3" at bounding box center [653, 224] width 50 height 44
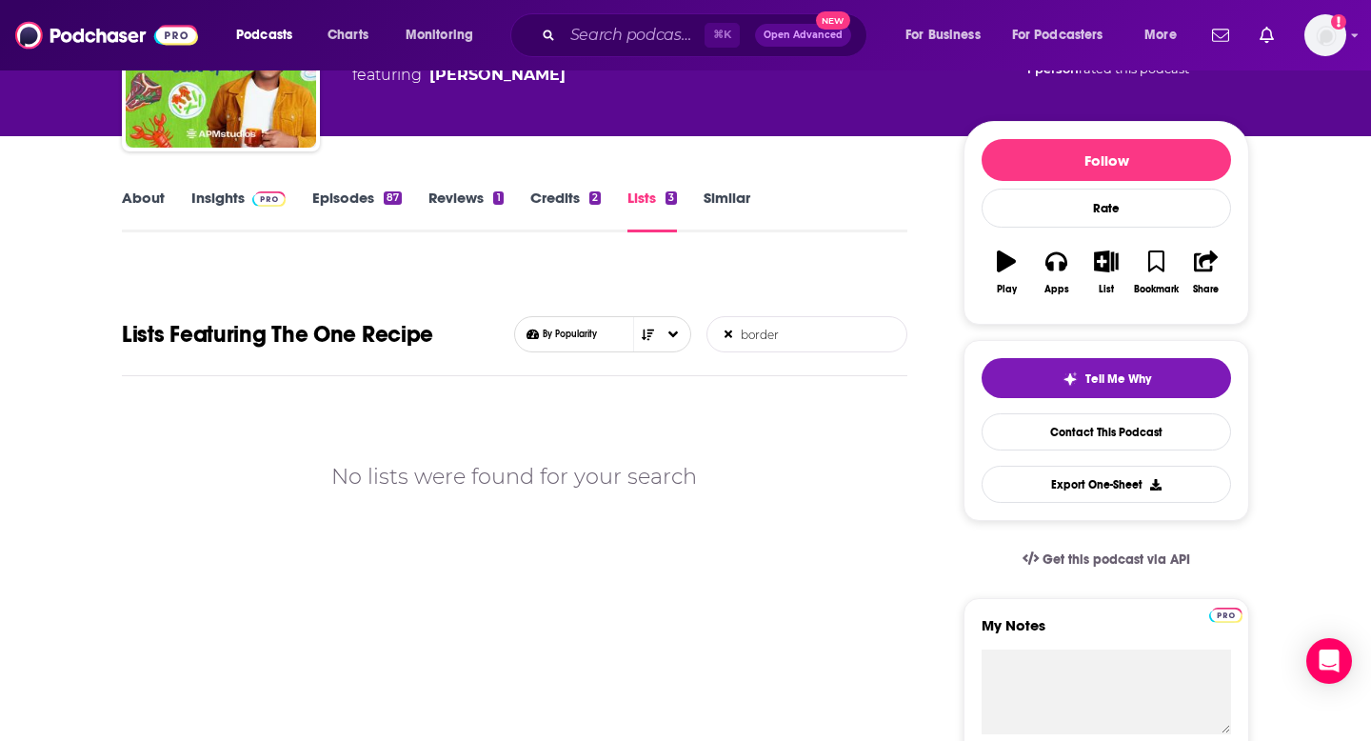
scroll to position [0, 0]
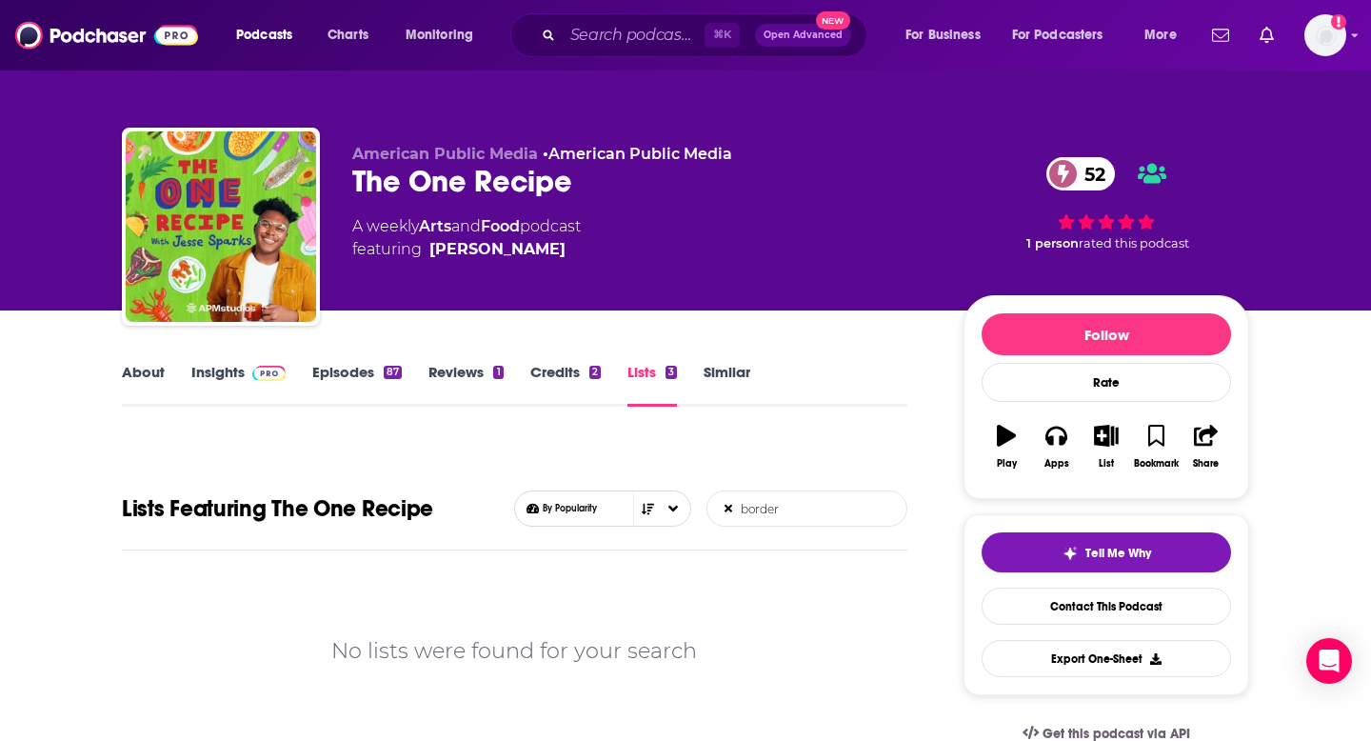
click at [540, 379] on link "Credits 2" at bounding box center [565, 385] width 70 height 44
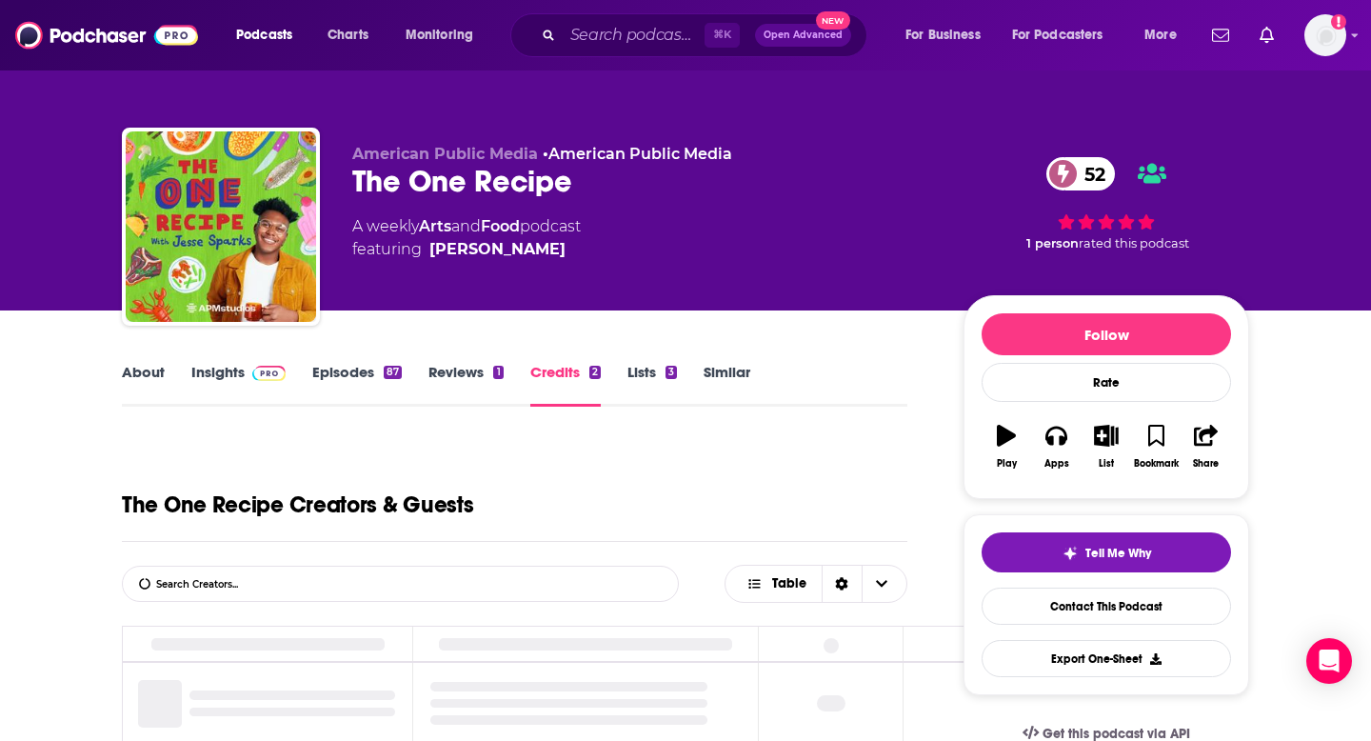
click at [633, 379] on link "Lists 3" at bounding box center [653, 385] width 50 height 44
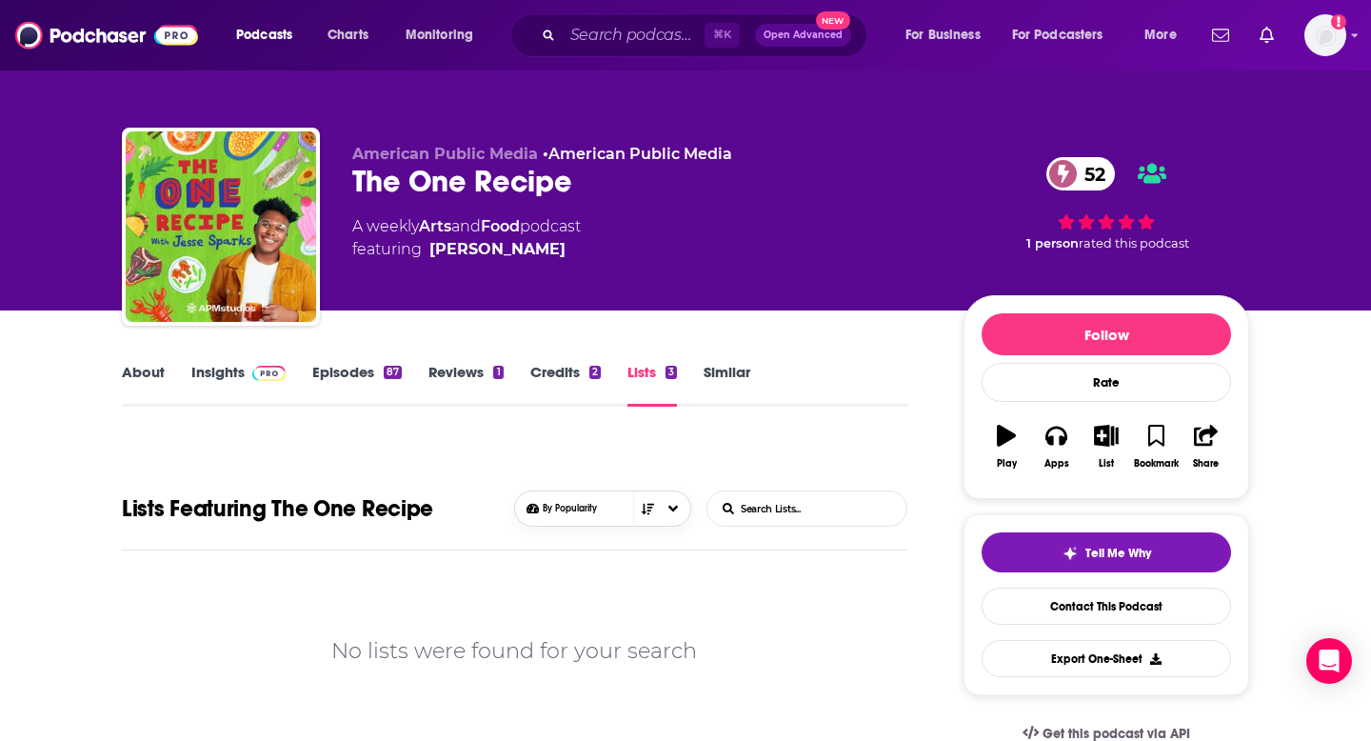
click at [615, 510] on span "By Popularity" at bounding box center [604, 508] width 123 height 11
click at [790, 503] on input "List Search Input" at bounding box center [807, 508] width 199 height 34
type input "borderlands"
click at [155, 370] on link "About" at bounding box center [143, 385] width 43 height 44
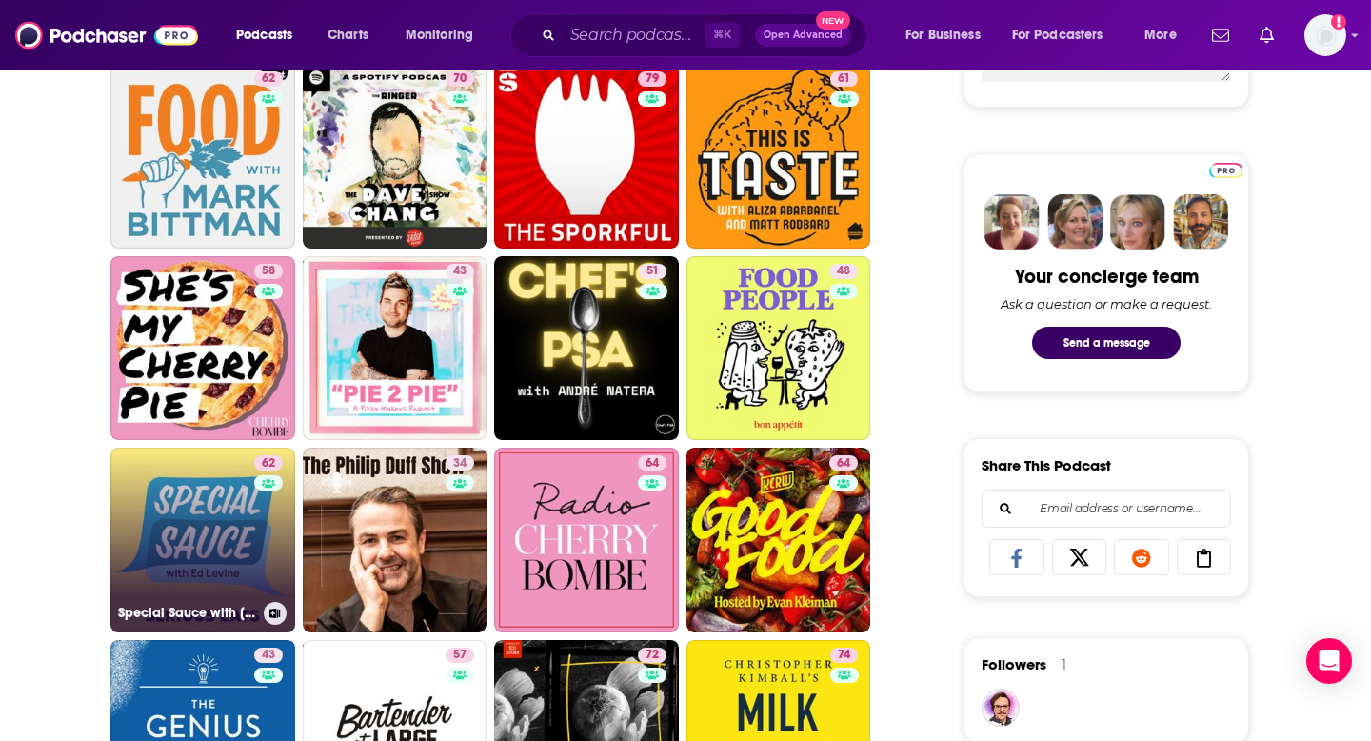
scroll to position [824, 0]
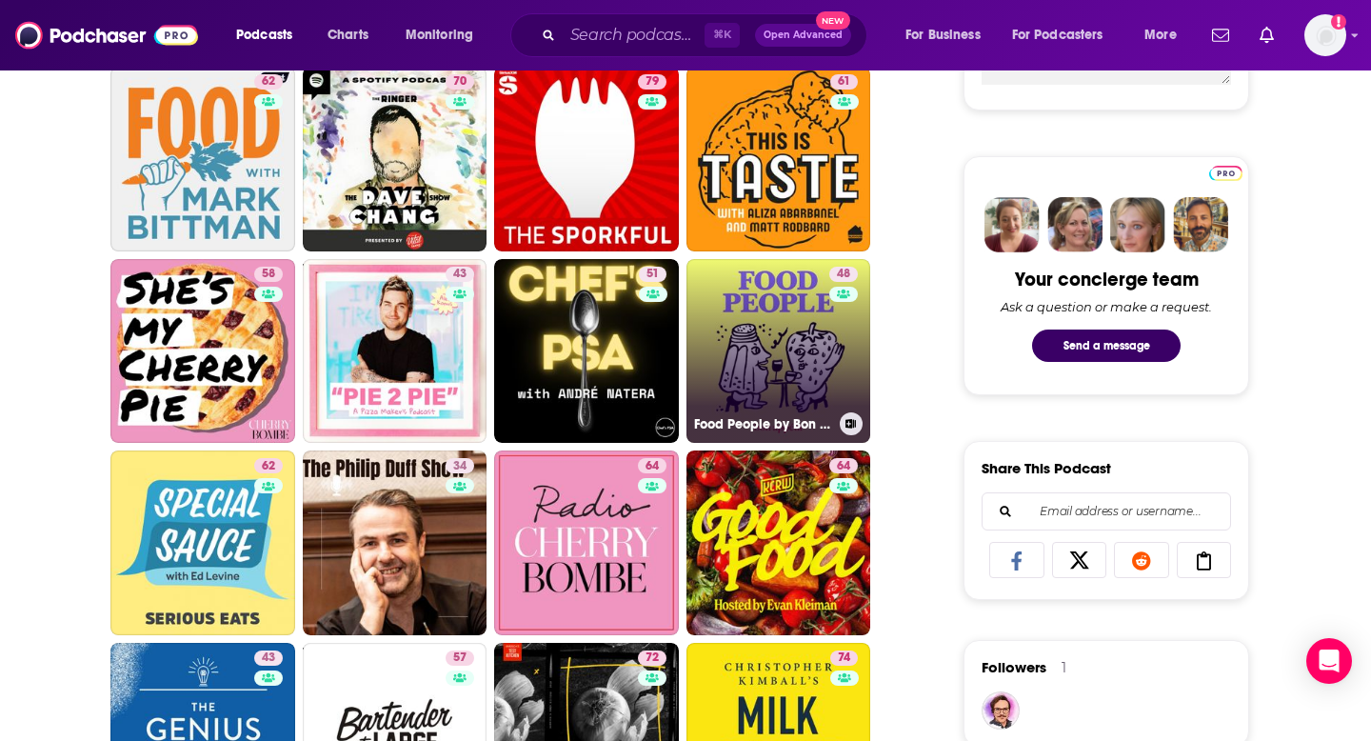
click at [850, 425] on icon at bounding box center [851, 424] width 10 height 10
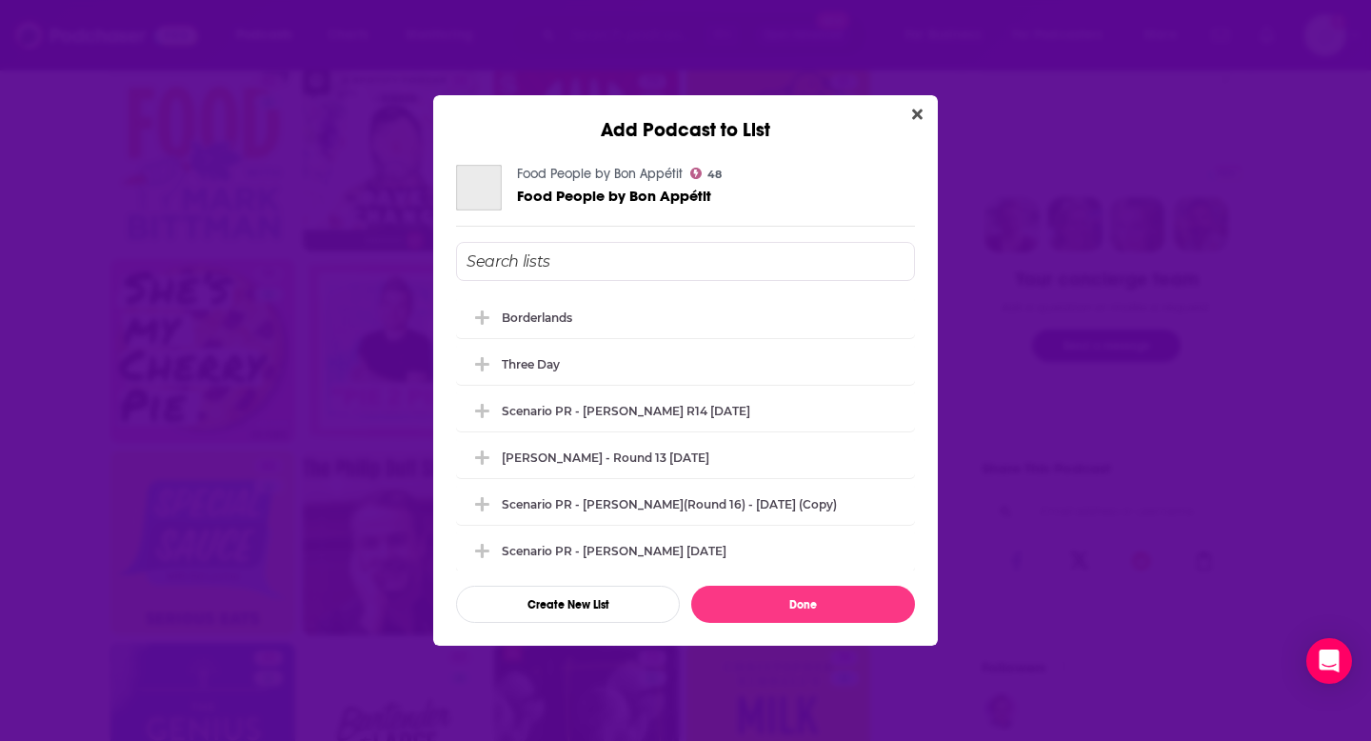
scroll to position [0, 0]
click at [521, 317] on div "borderlands" at bounding box center [543, 317] width 82 height 14
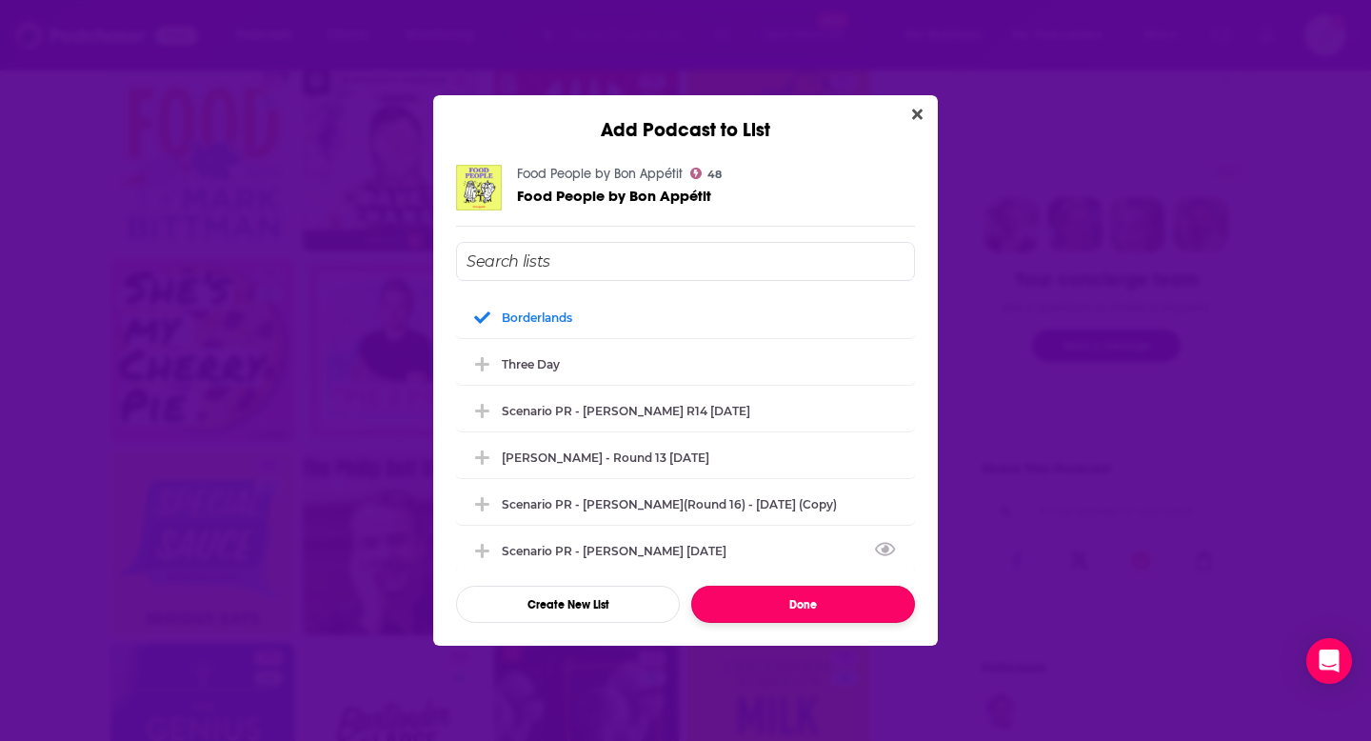
click at [805, 598] on button "Done" at bounding box center [803, 604] width 224 height 37
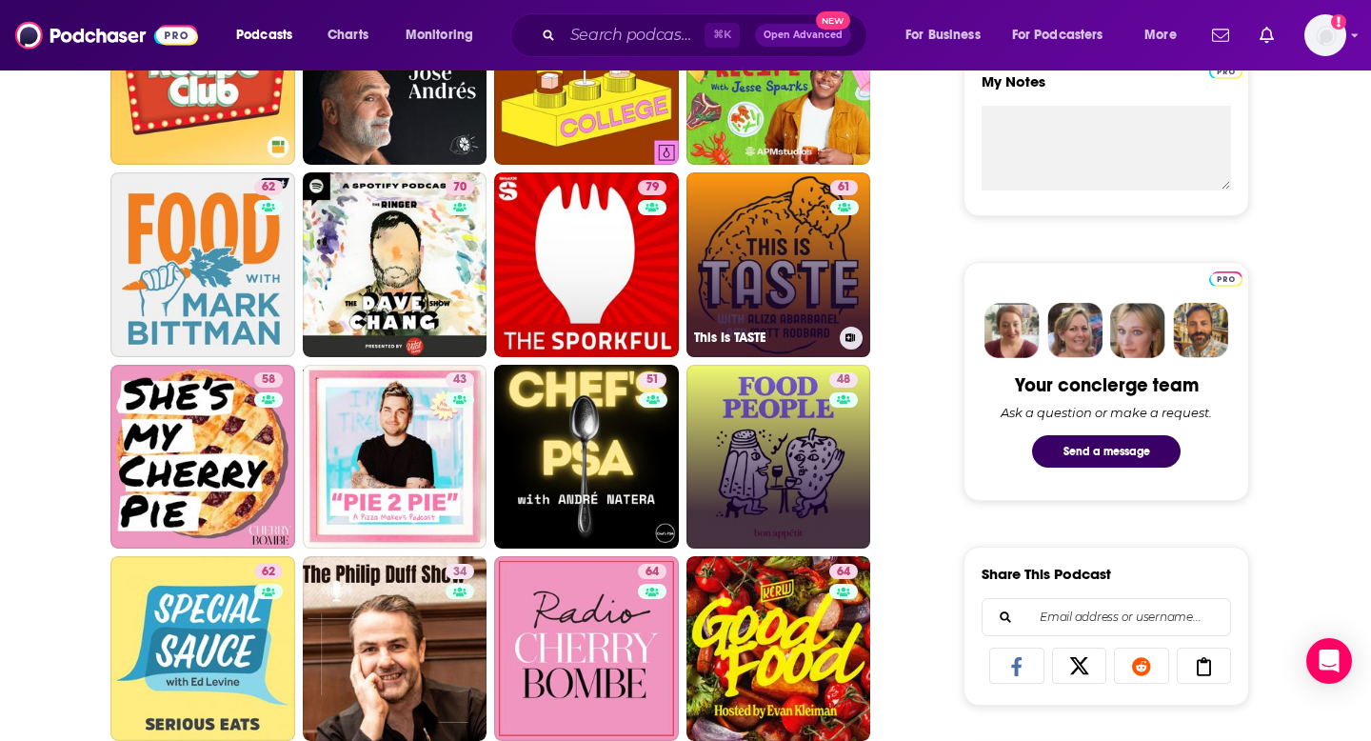
scroll to position [691, 0]
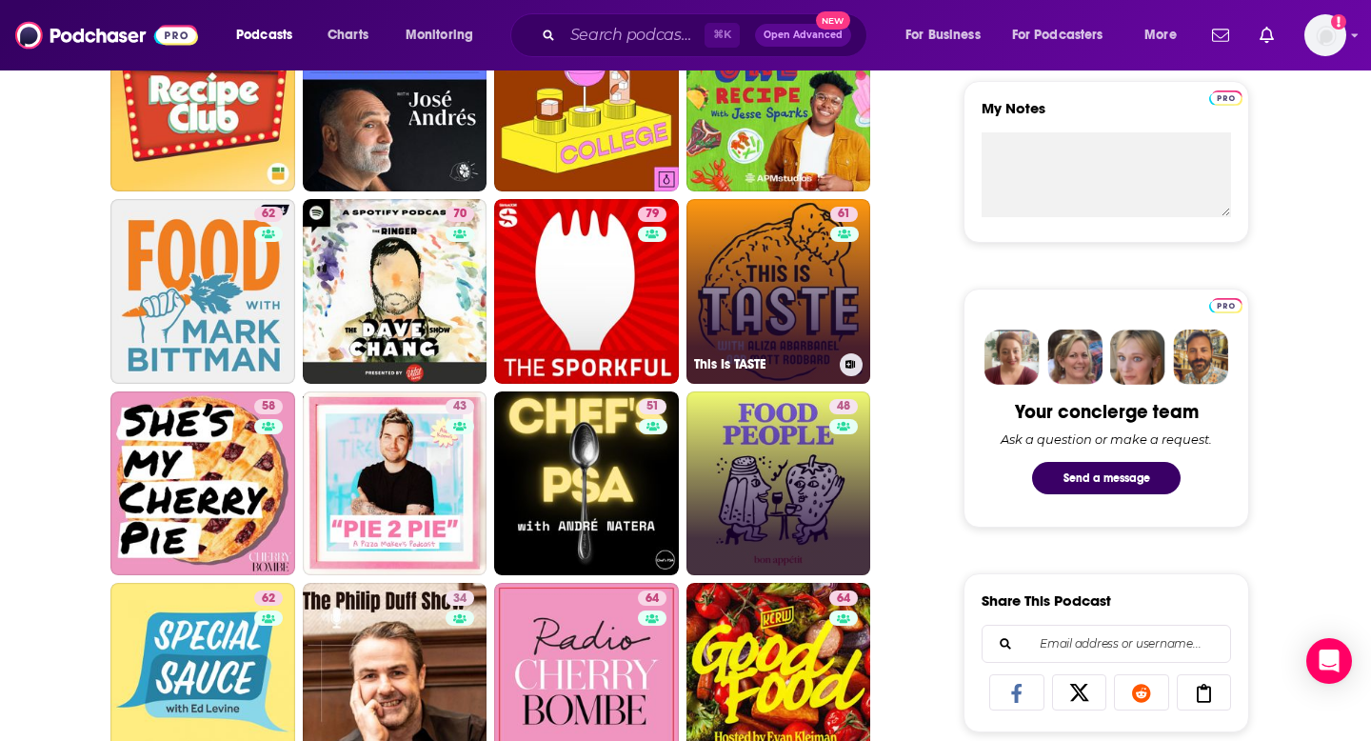
click at [847, 358] on button at bounding box center [851, 364] width 23 height 23
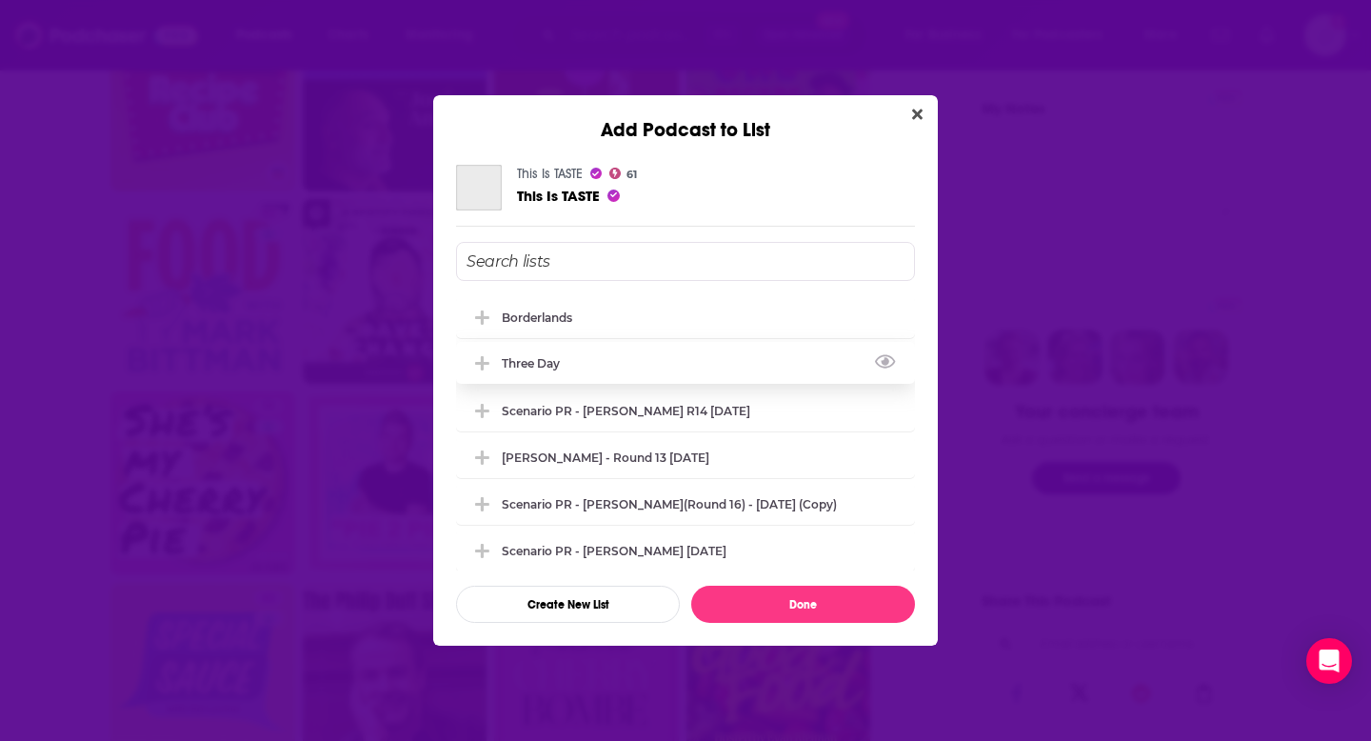
scroll to position [0, 0]
click at [520, 328] on div "borderlands" at bounding box center [685, 316] width 459 height 42
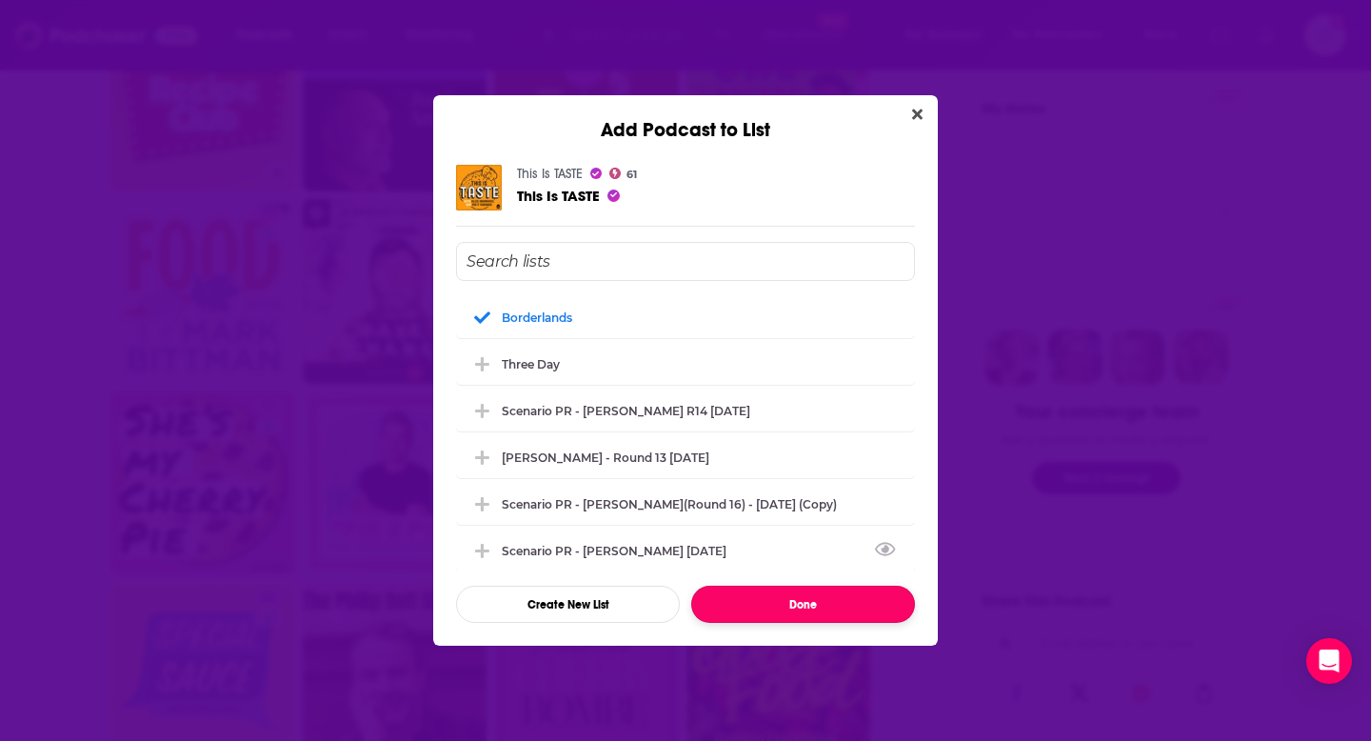
click at [791, 604] on button "Done" at bounding box center [803, 604] width 224 height 37
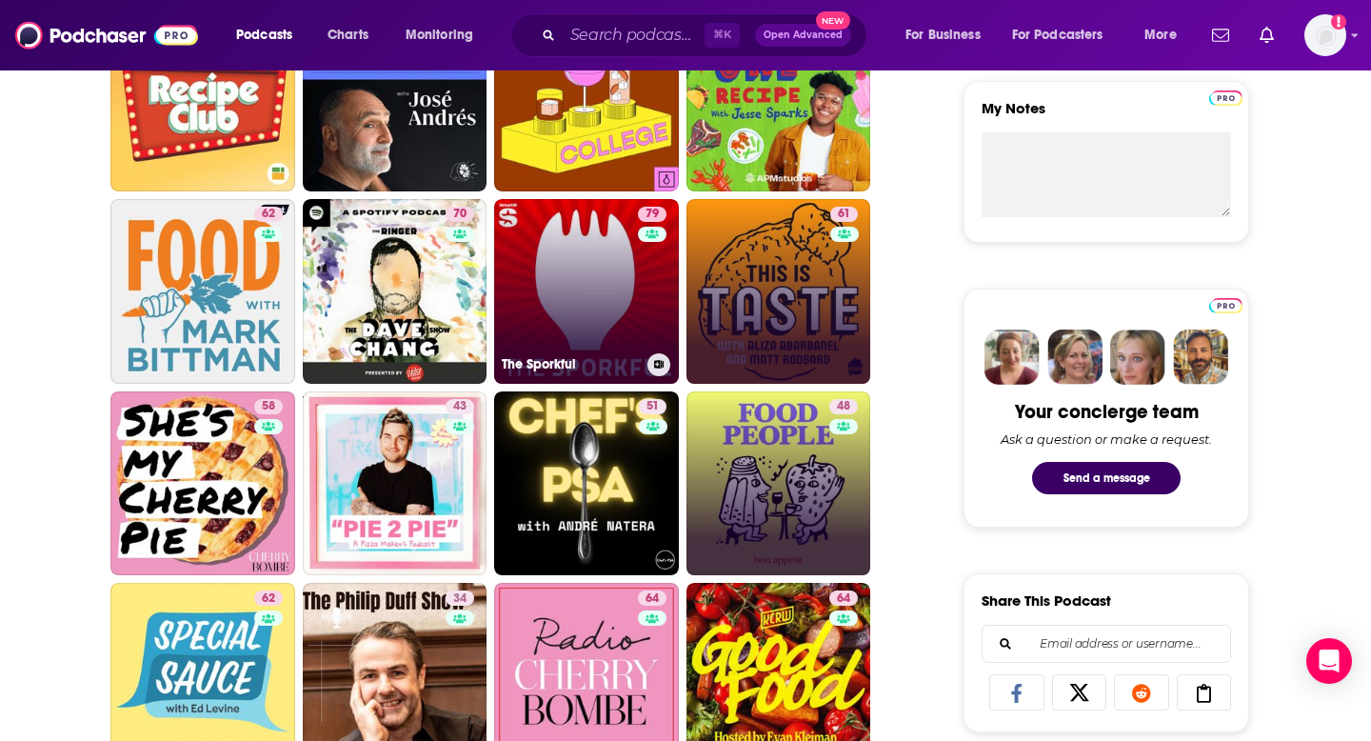
click at [658, 360] on icon at bounding box center [659, 365] width 10 height 10
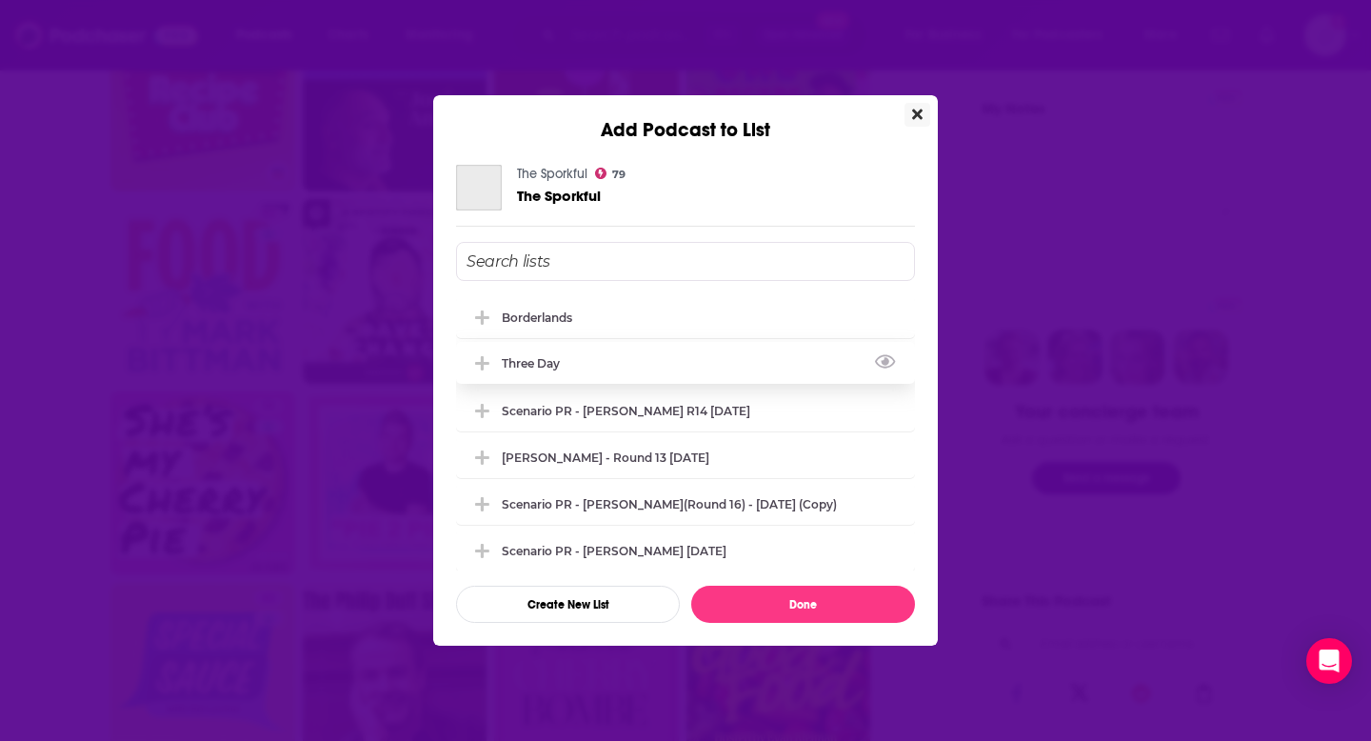
scroll to position [0, 0]
click at [490, 305] on div "borderlands" at bounding box center [685, 316] width 459 height 42
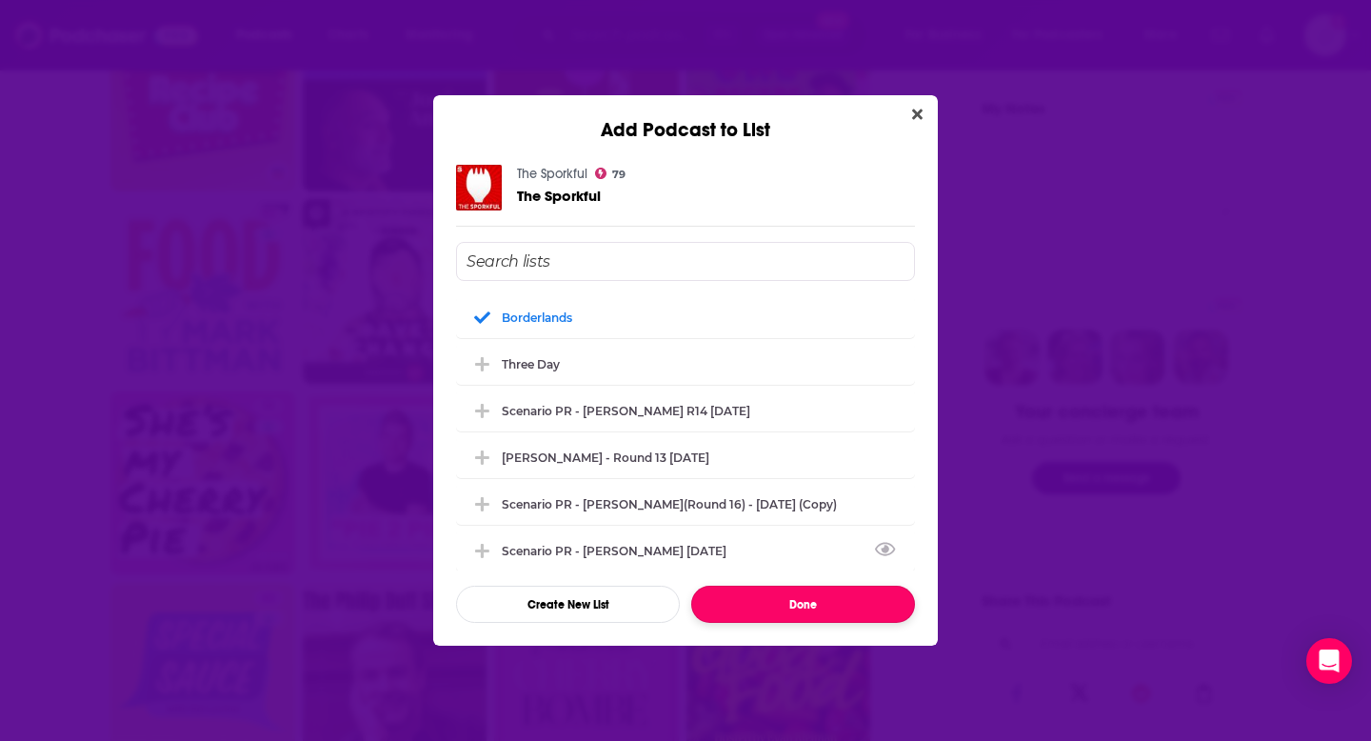
click at [746, 605] on button "Done" at bounding box center [803, 604] width 224 height 37
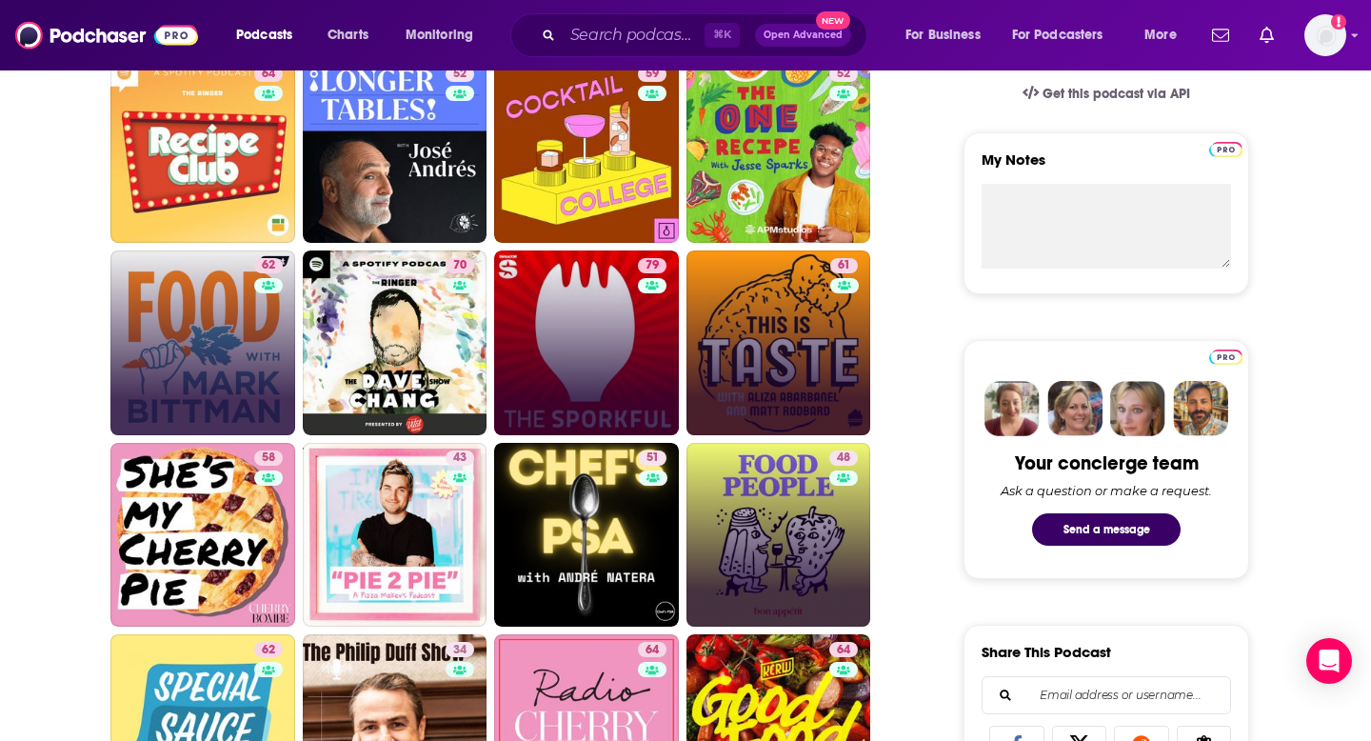
scroll to position [636, 0]
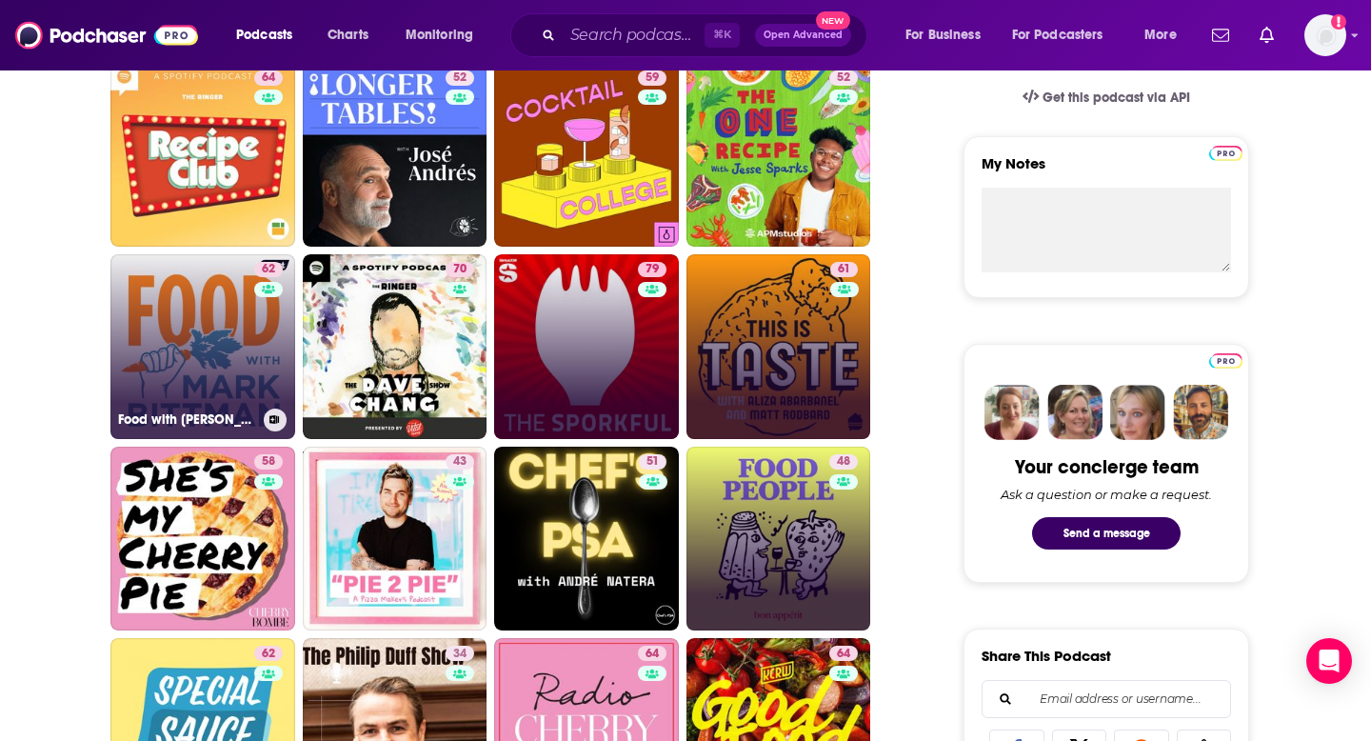
click at [269, 417] on button at bounding box center [275, 420] width 23 height 23
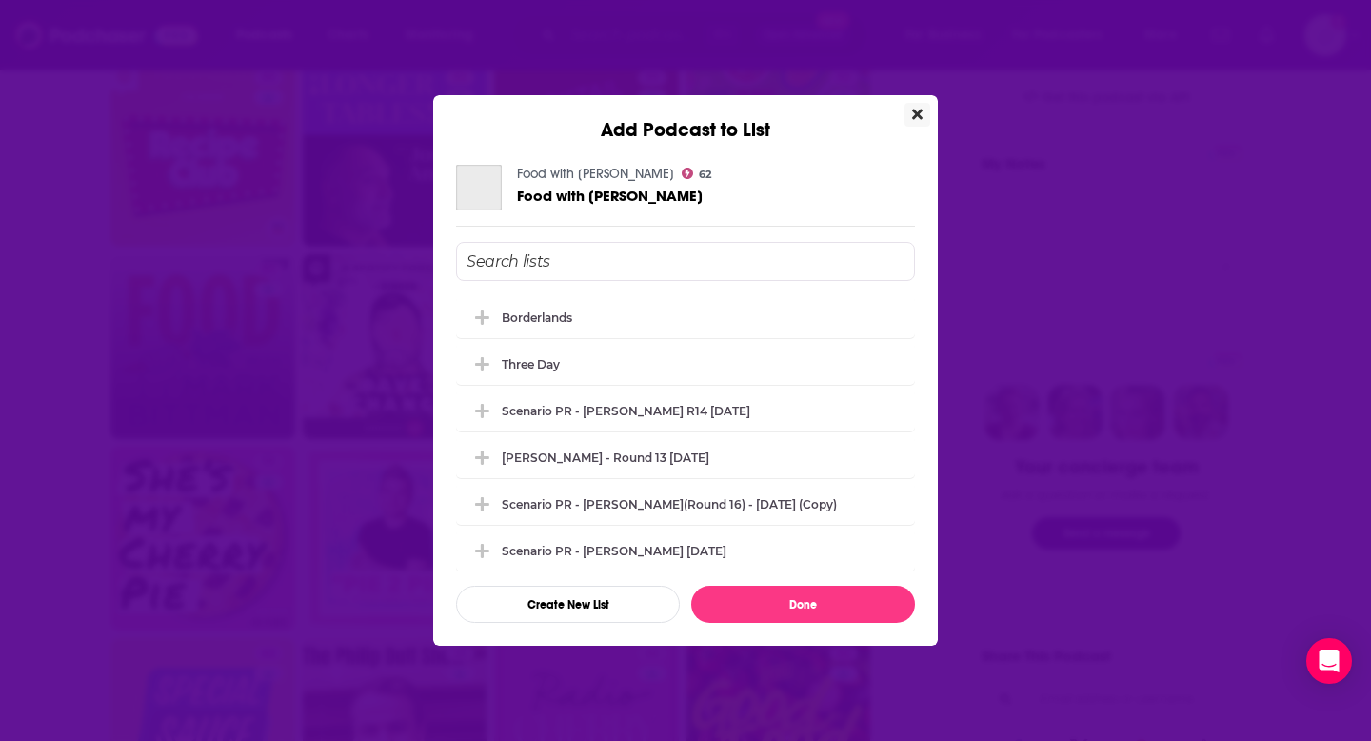
scroll to position [0, 0]
click at [496, 310] on button "Add Podcast To List" at bounding box center [485, 317] width 34 height 20
click at [739, 600] on button "Done" at bounding box center [803, 604] width 224 height 37
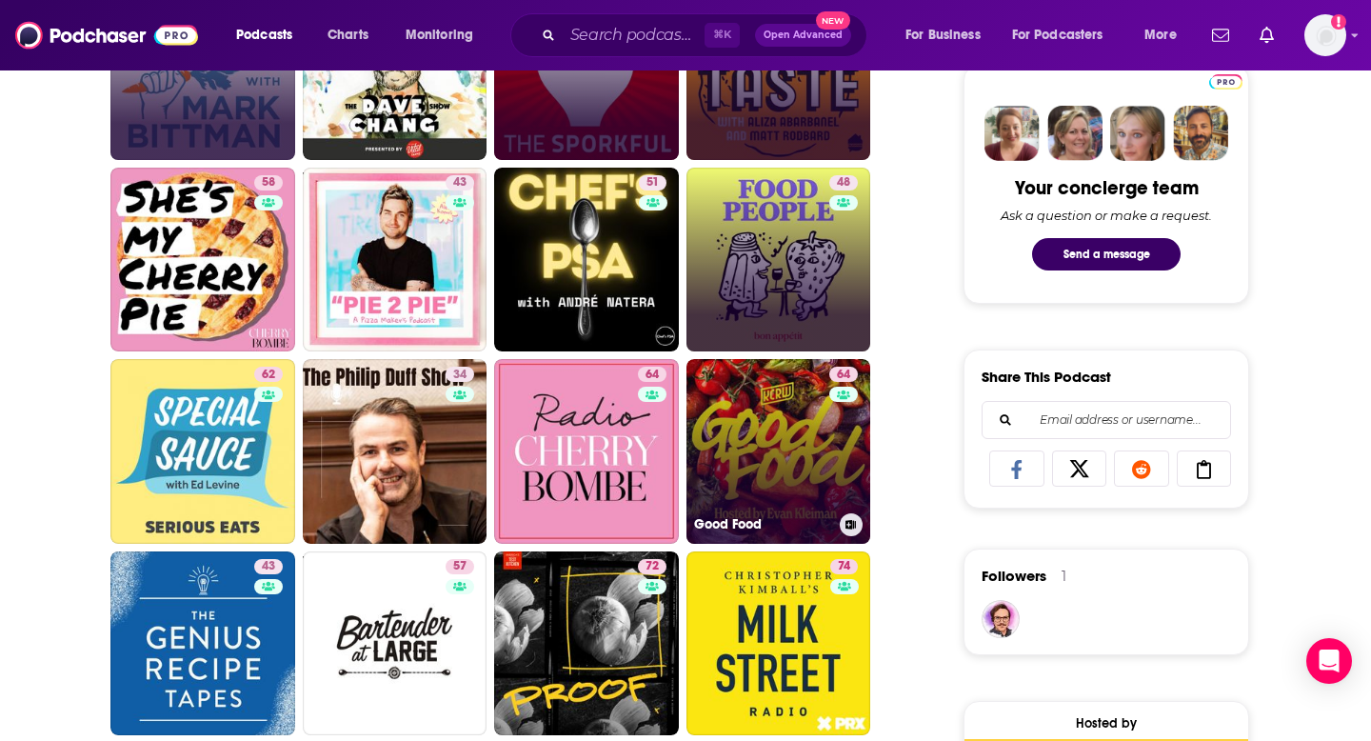
scroll to position [927, 0]
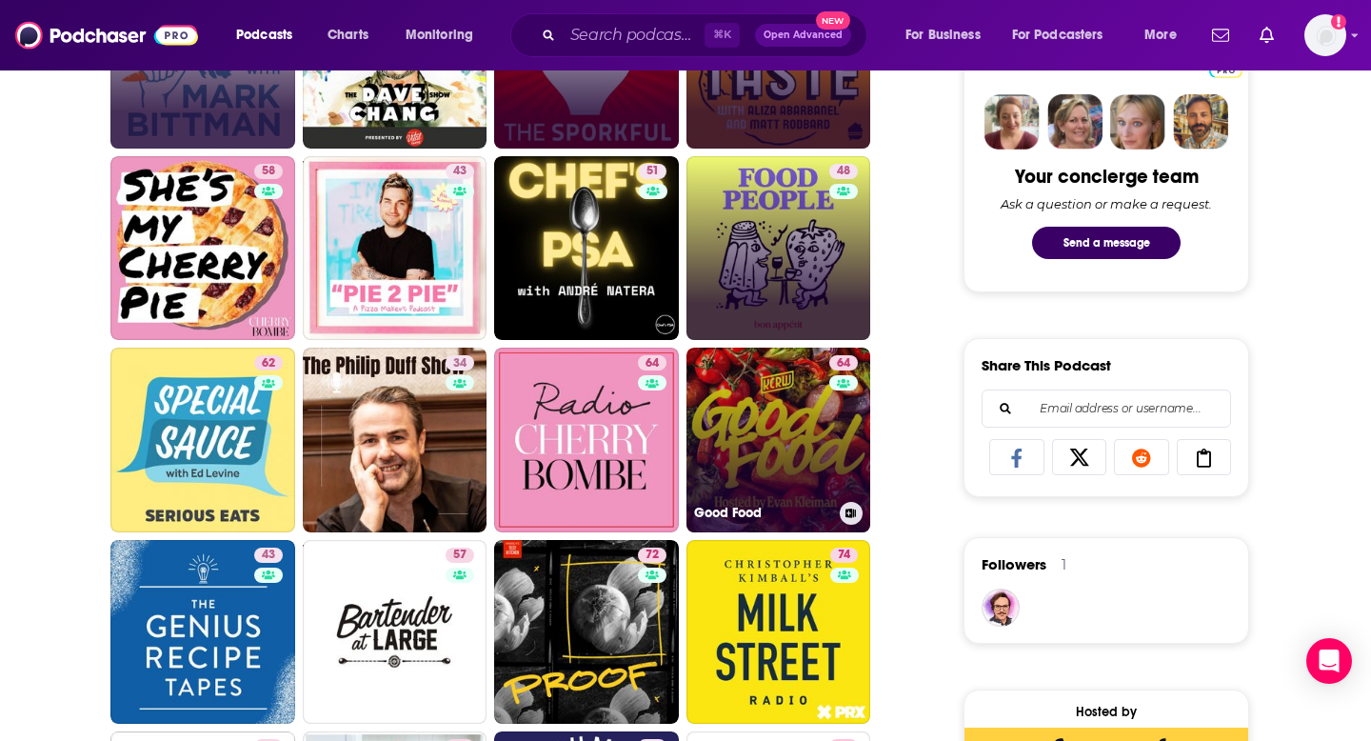
click at [849, 510] on icon at bounding box center [851, 514] width 10 height 10
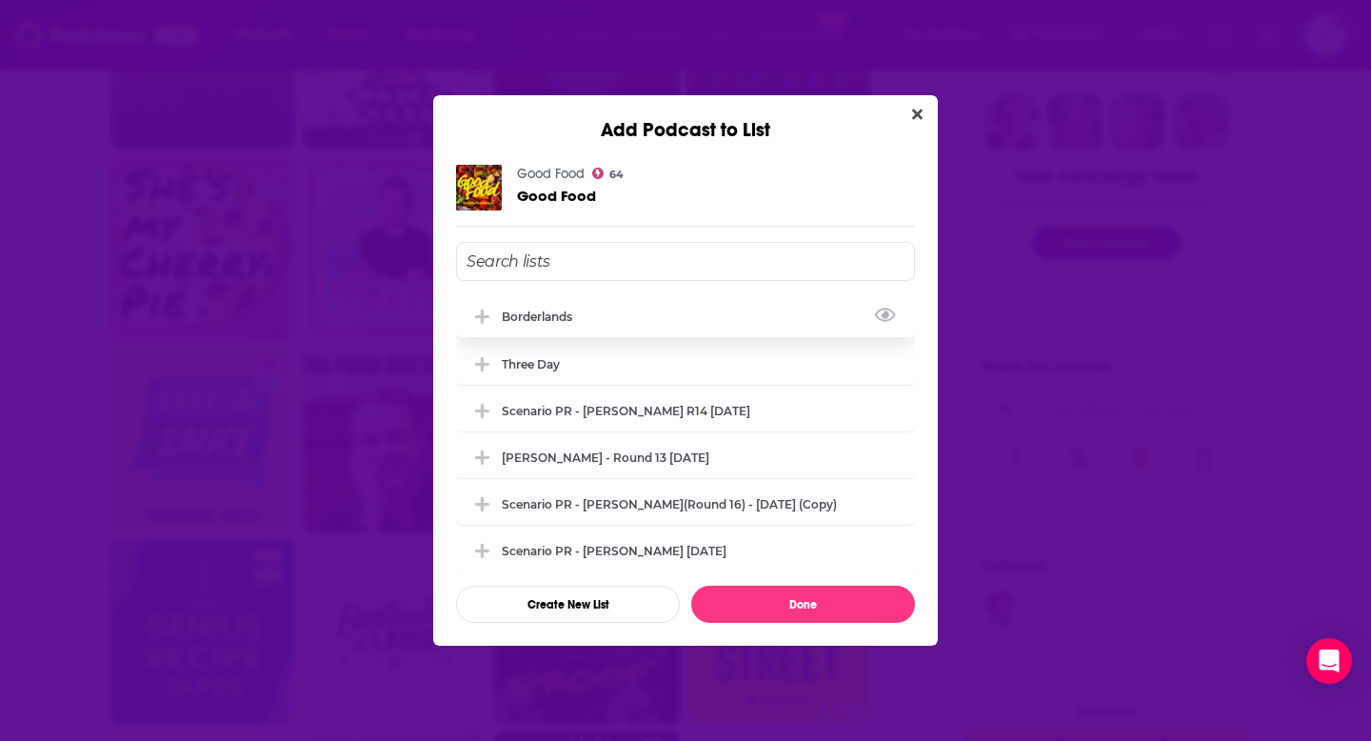
click at [520, 322] on div "borderlands" at bounding box center [543, 317] width 82 height 14
click at [777, 601] on button "Done" at bounding box center [803, 604] width 224 height 37
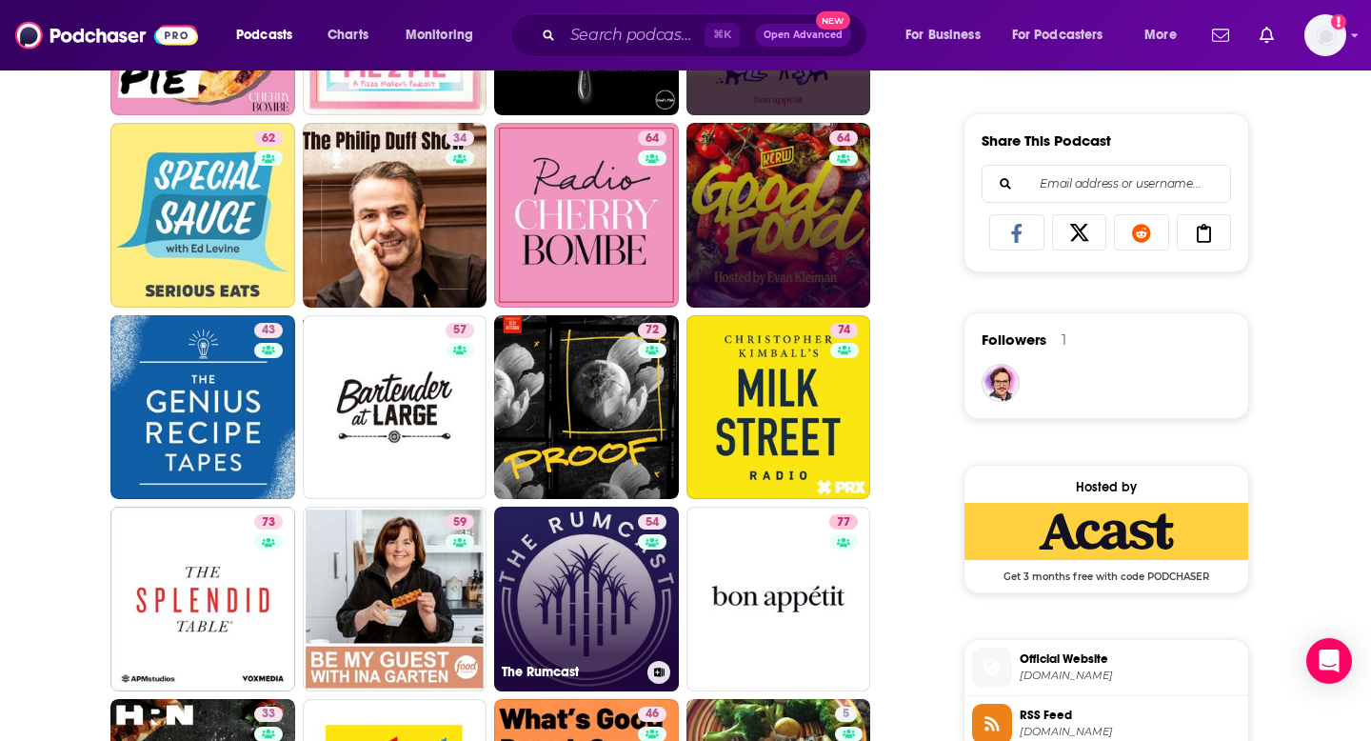
scroll to position [1197, 0]
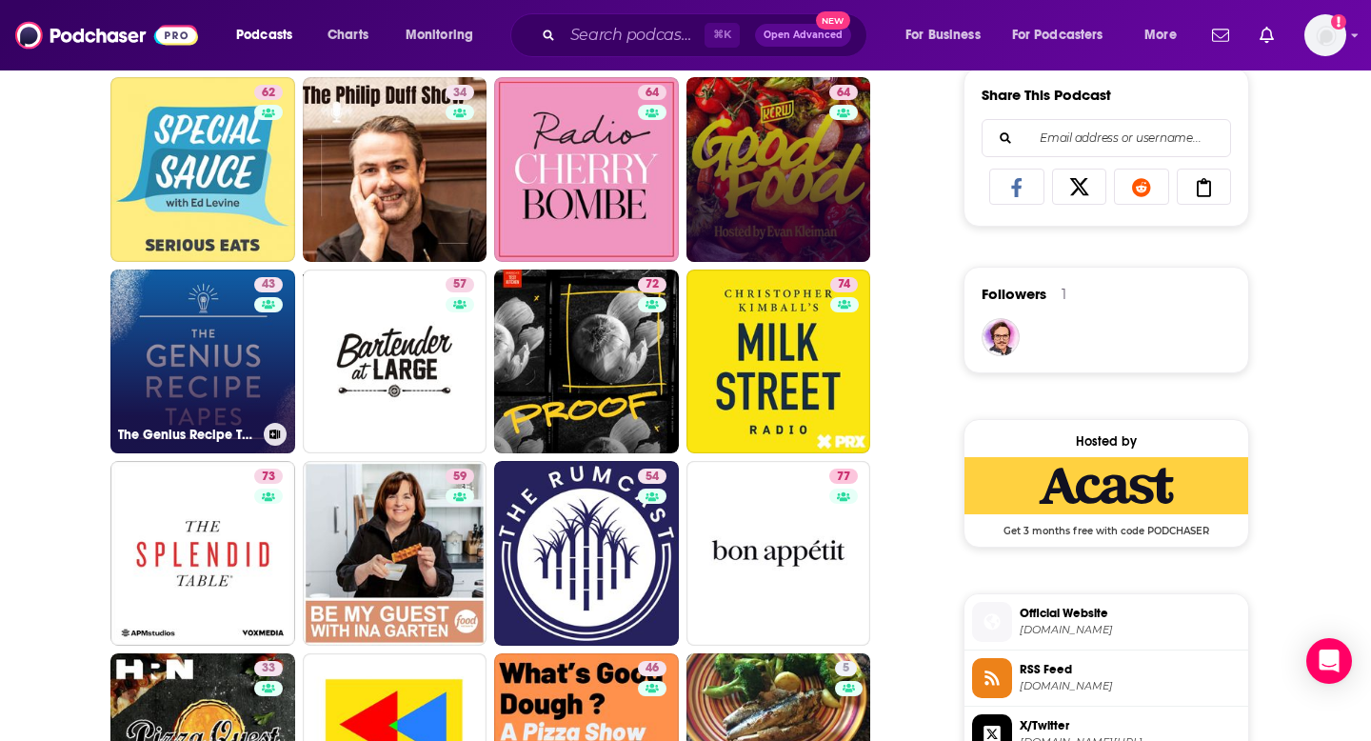
click at [269, 427] on button at bounding box center [275, 434] width 23 height 23
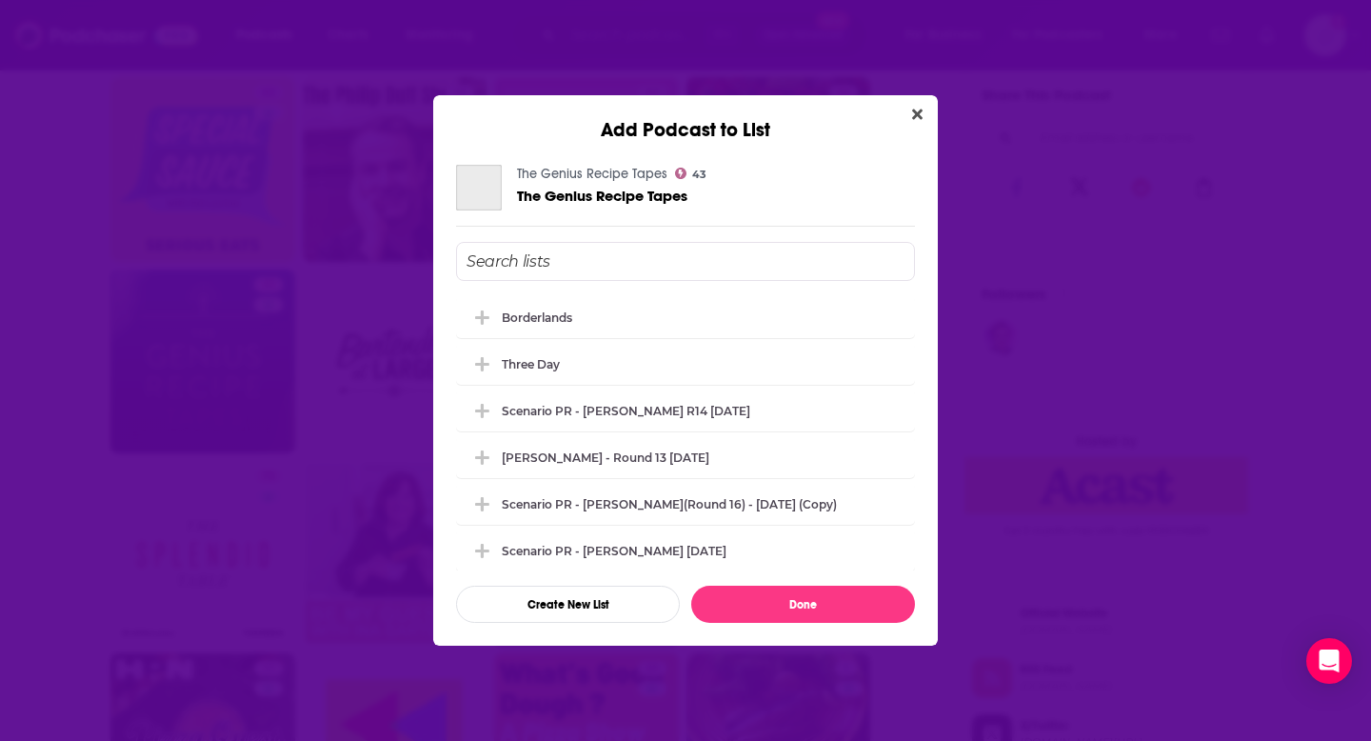
scroll to position [0, 0]
click at [502, 310] on div "borderlands" at bounding box center [543, 317] width 82 height 14
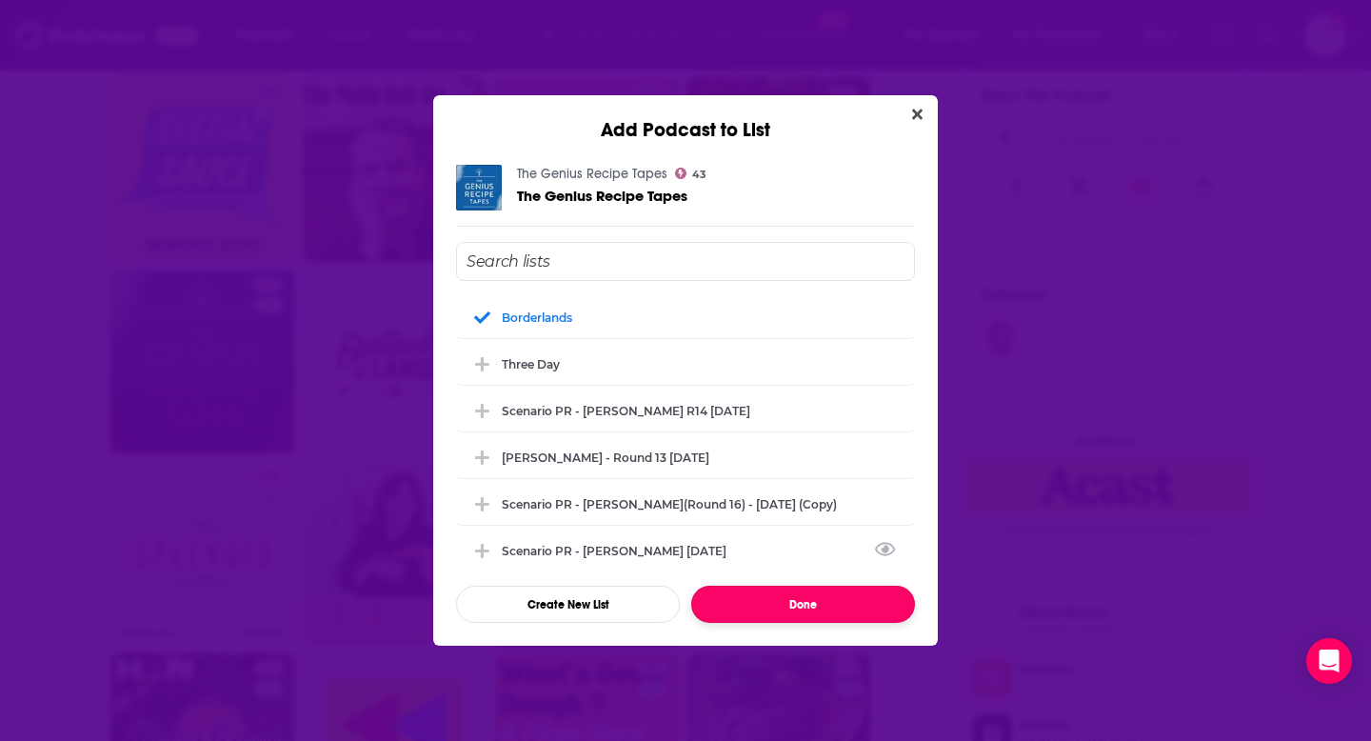
click at [747, 608] on button "Done" at bounding box center [803, 604] width 224 height 37
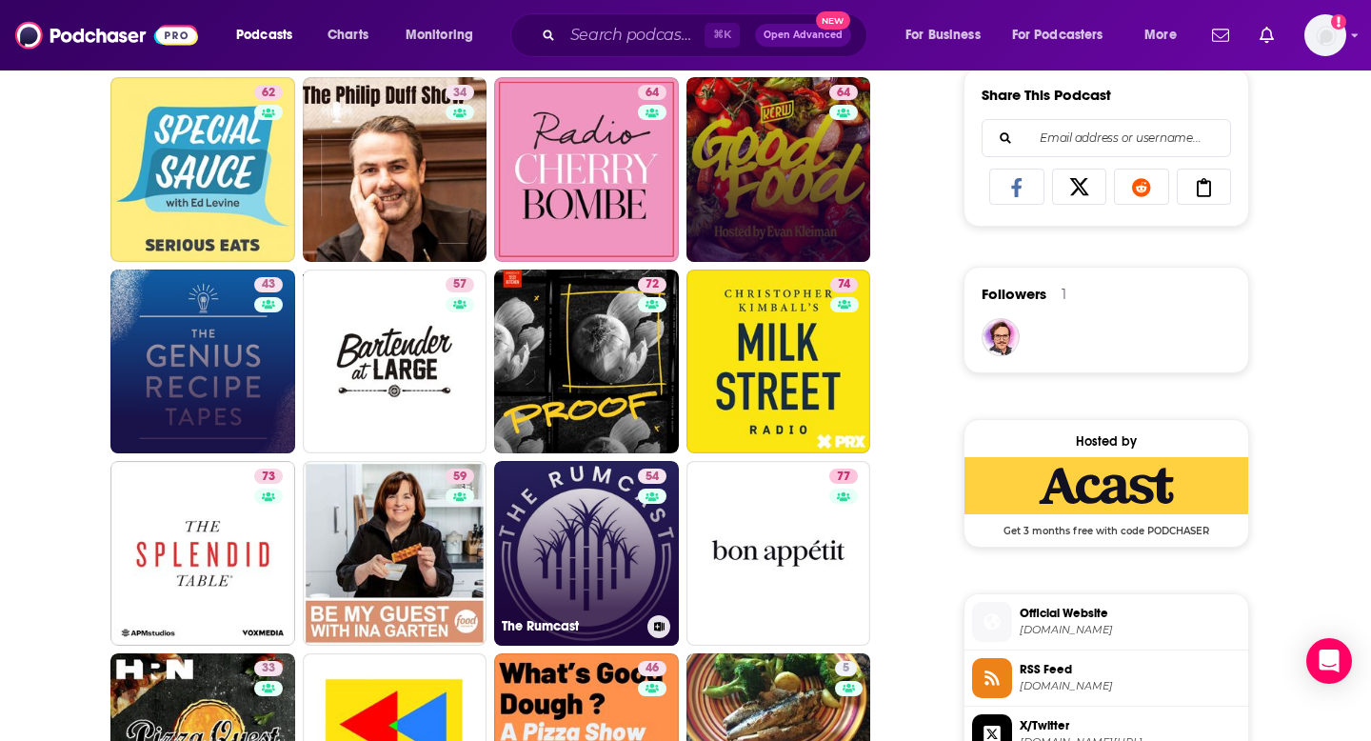
scroll to position [1250, 0]
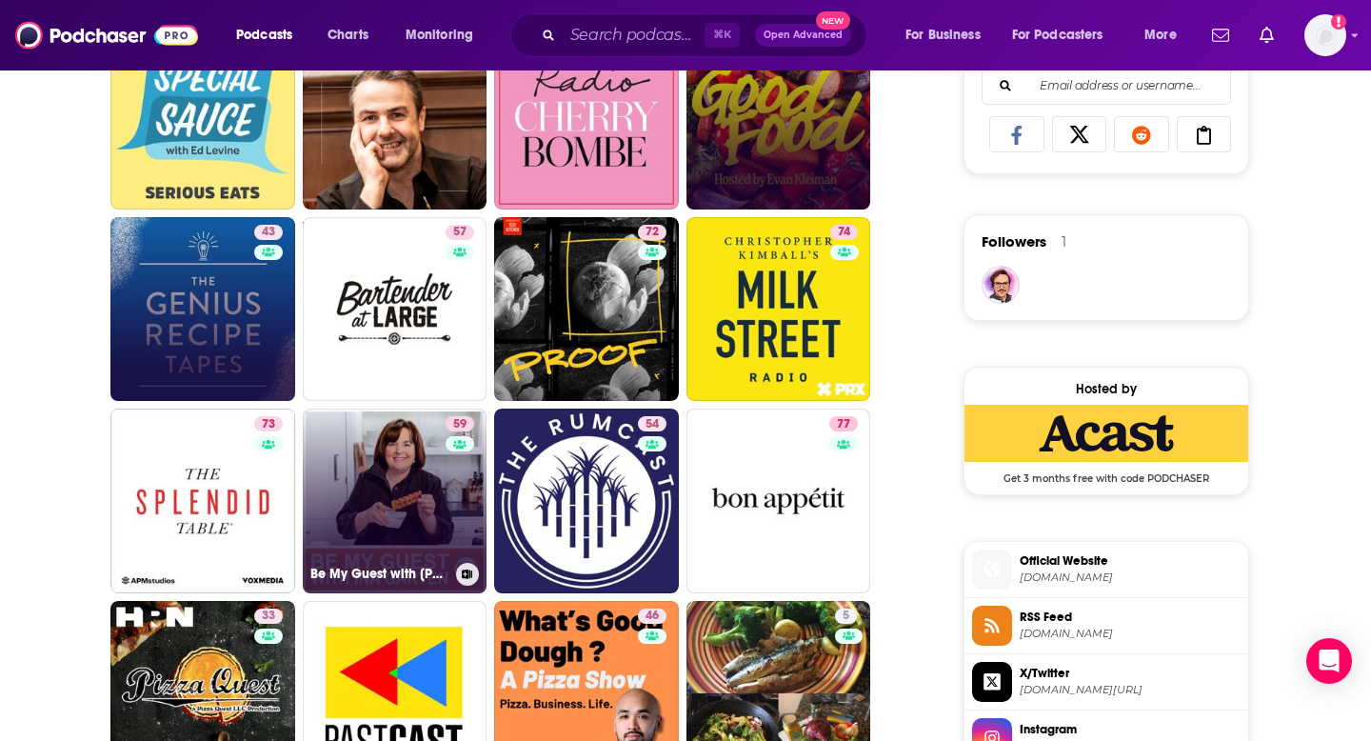
click at [456, 567] on div at bounding box center [467, 574] width 23 height 23
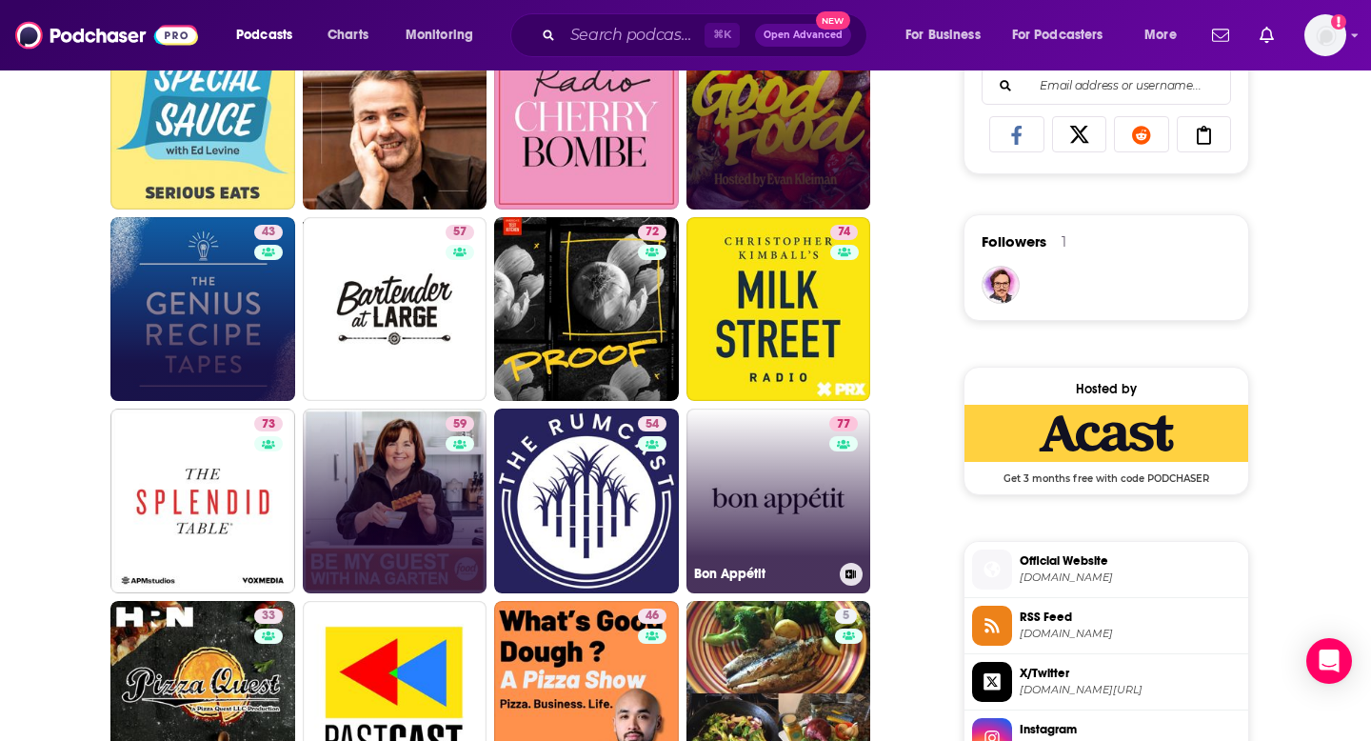
click at [850, 581] on button at bounding box center [851, 574] width 23 height 23
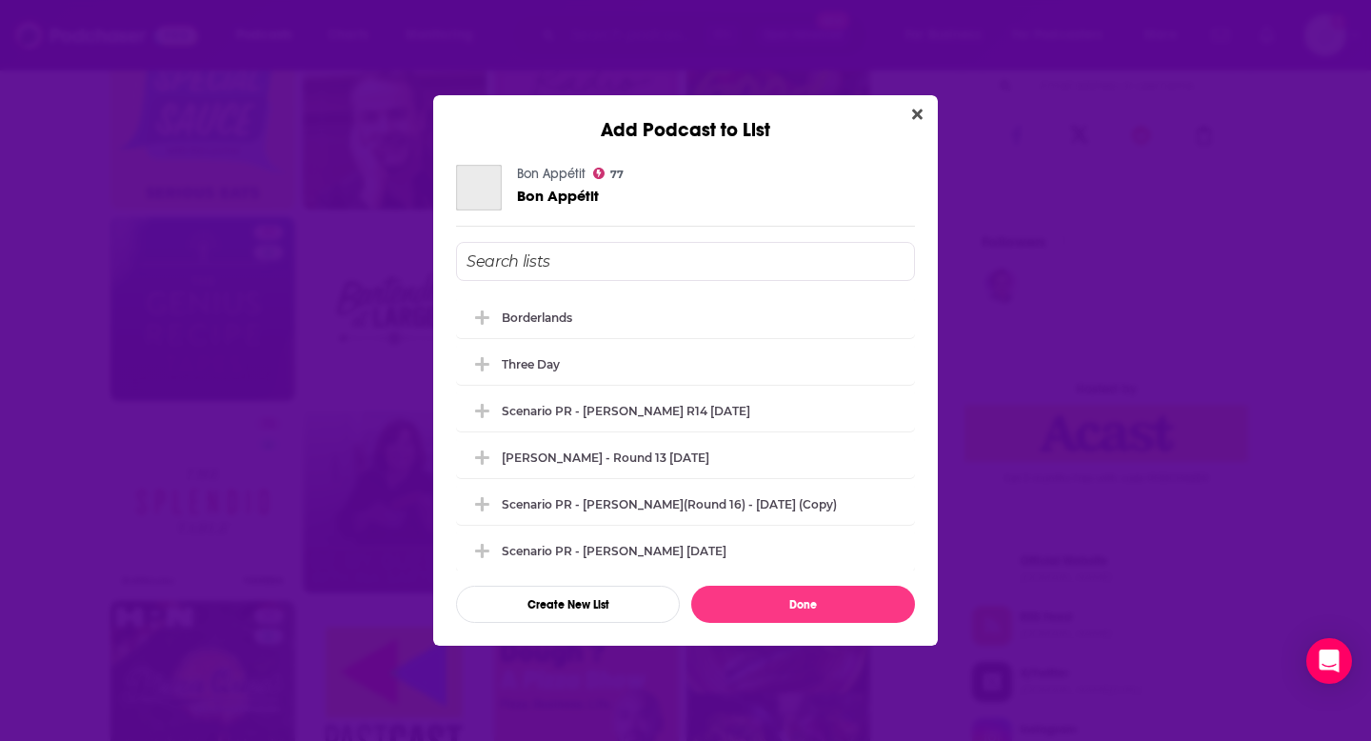
scroll to position [0, 0]
click at [536, 320] on div "borderlands" at bounding box center [543, 317] width 82 height 14
click at [729, 618] on button "Done" at bounding box center [803, 604] width 224 height 37
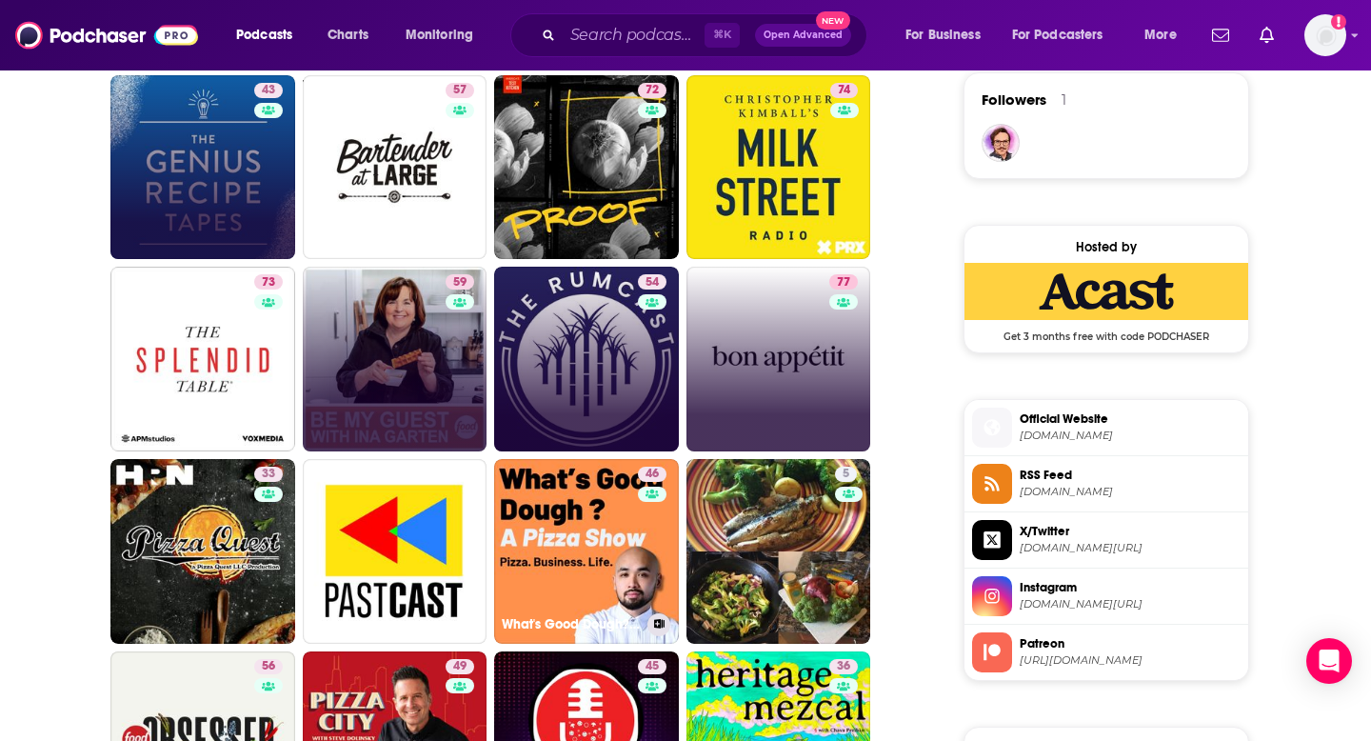
scroll to position [1452, 0]
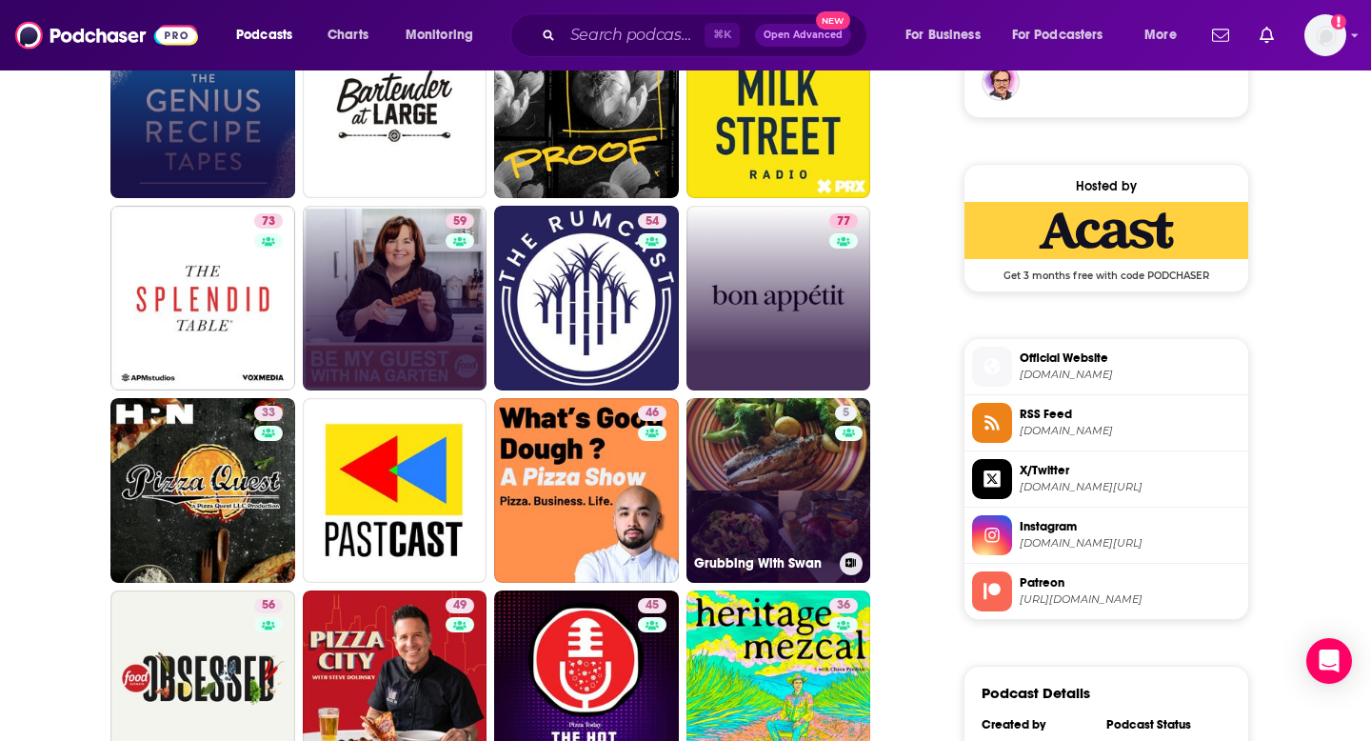
click at [762, 477] on link "5 Grubbing With Swan" at bounding box center [779, 490] width 185 height 185
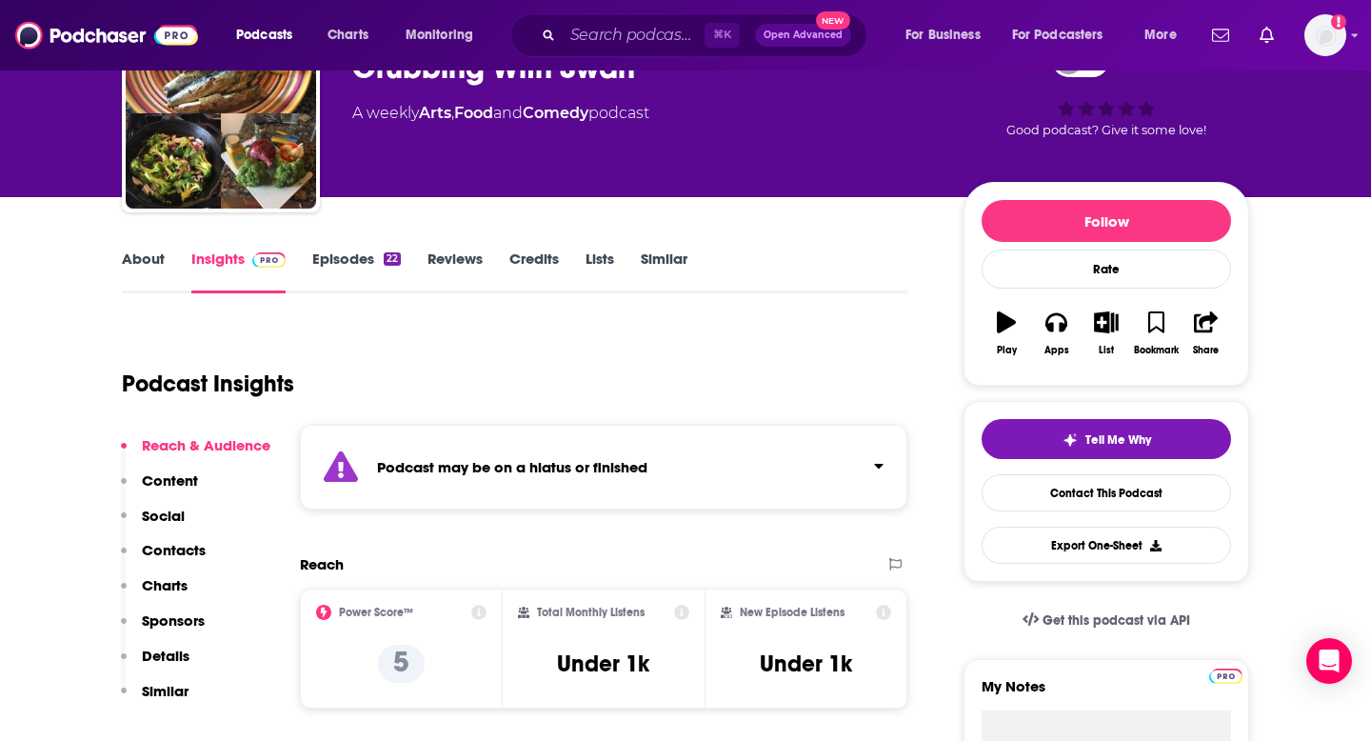
scroll to position [175, 0]
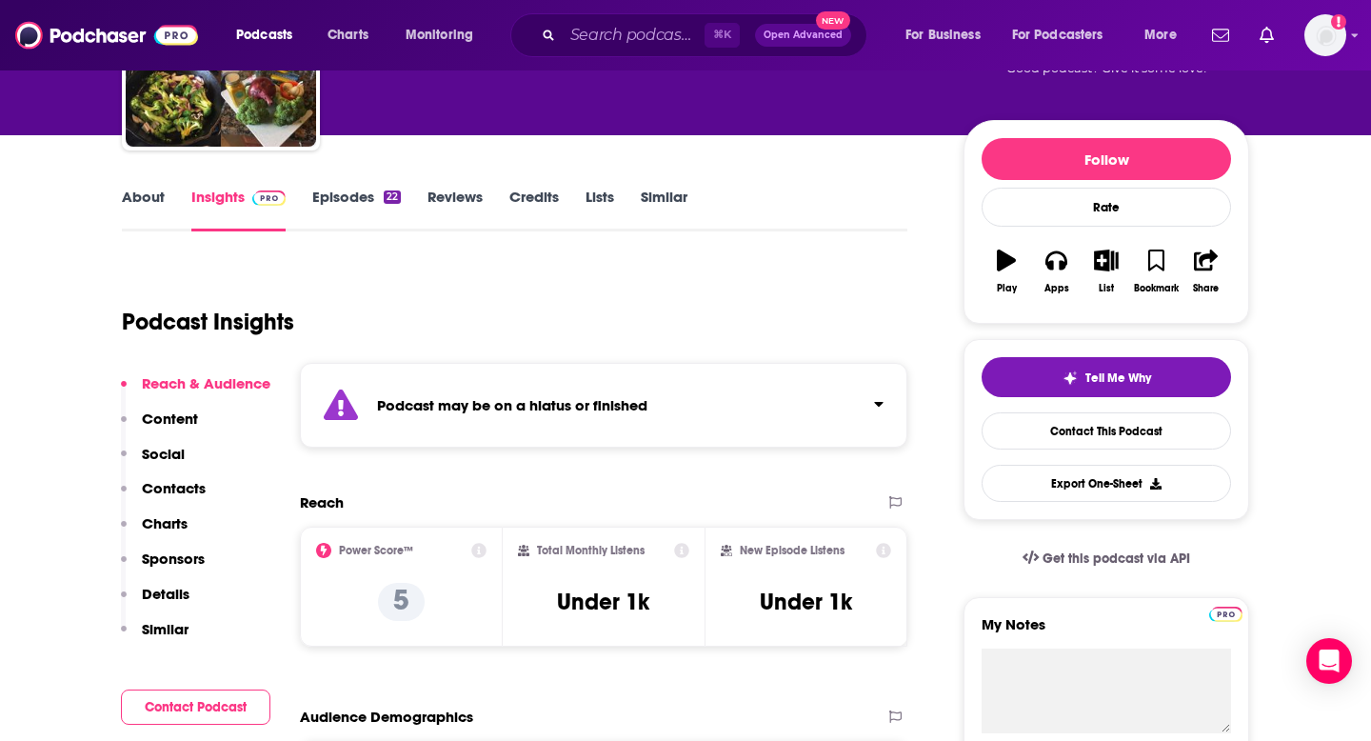
click at [884, 404] on div "Podcast may be on a hiatus or finished" at bounding box center [604, 405] width 608 height 85
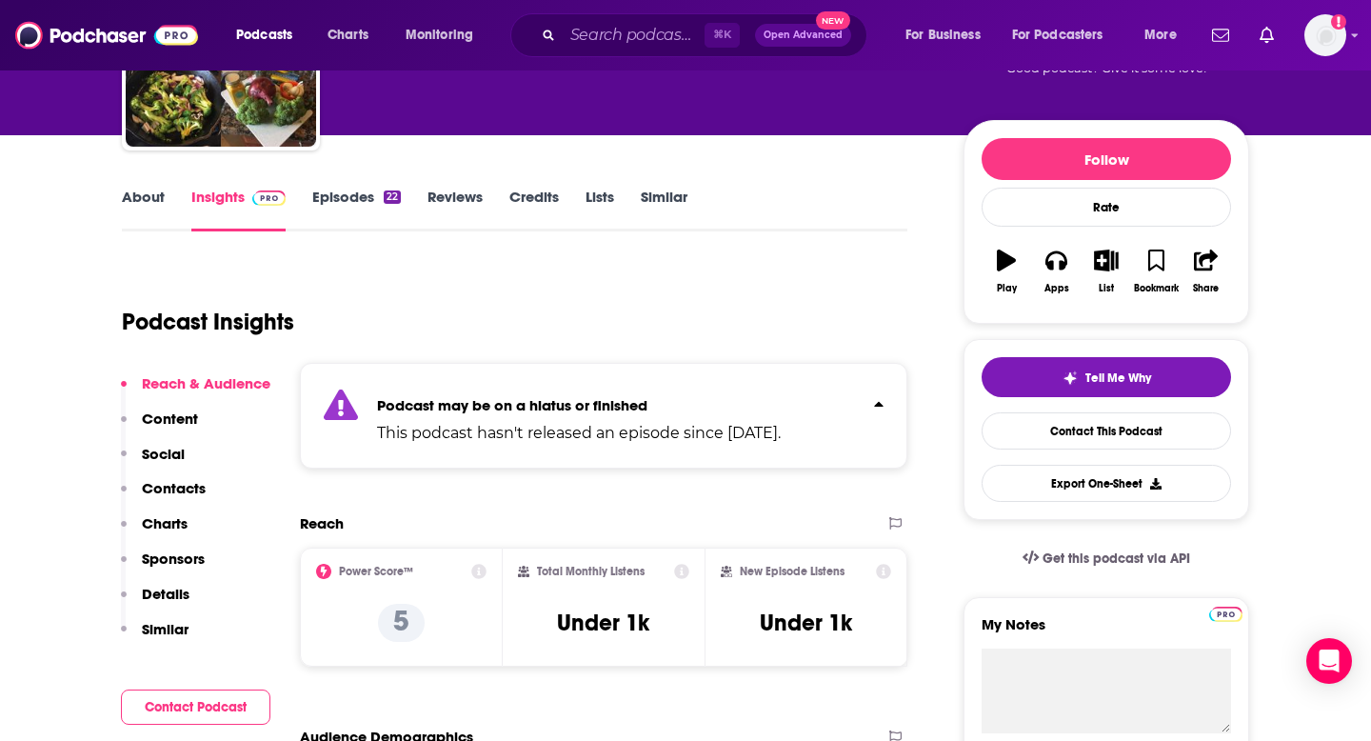
click at [884, 404] on div "Podcast may be on a hiatus or finished This podcast hasn't released an episode …" at bounding box center [604, 416] width 608 height 106
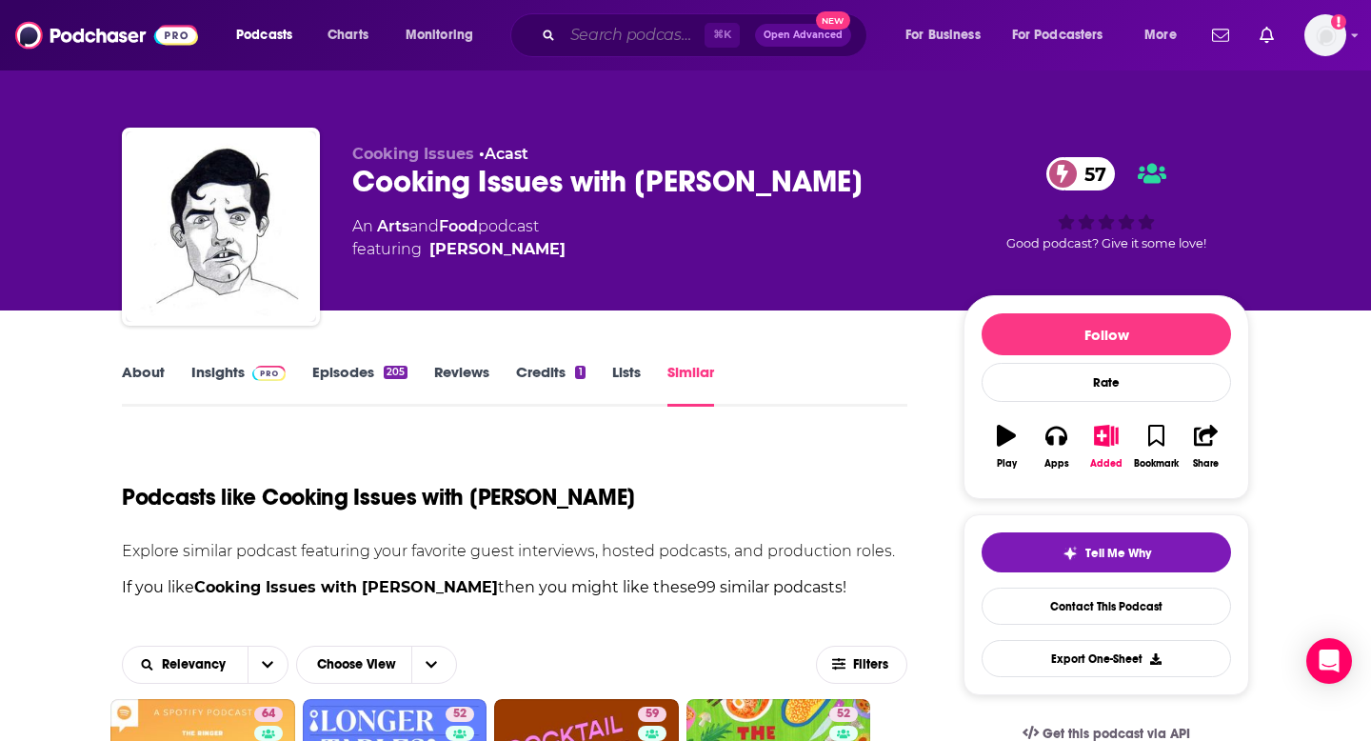
click at [588, 38] on input "Search podcasts, credits, & more..." at bounding box center [634, 35] width 142 height 30
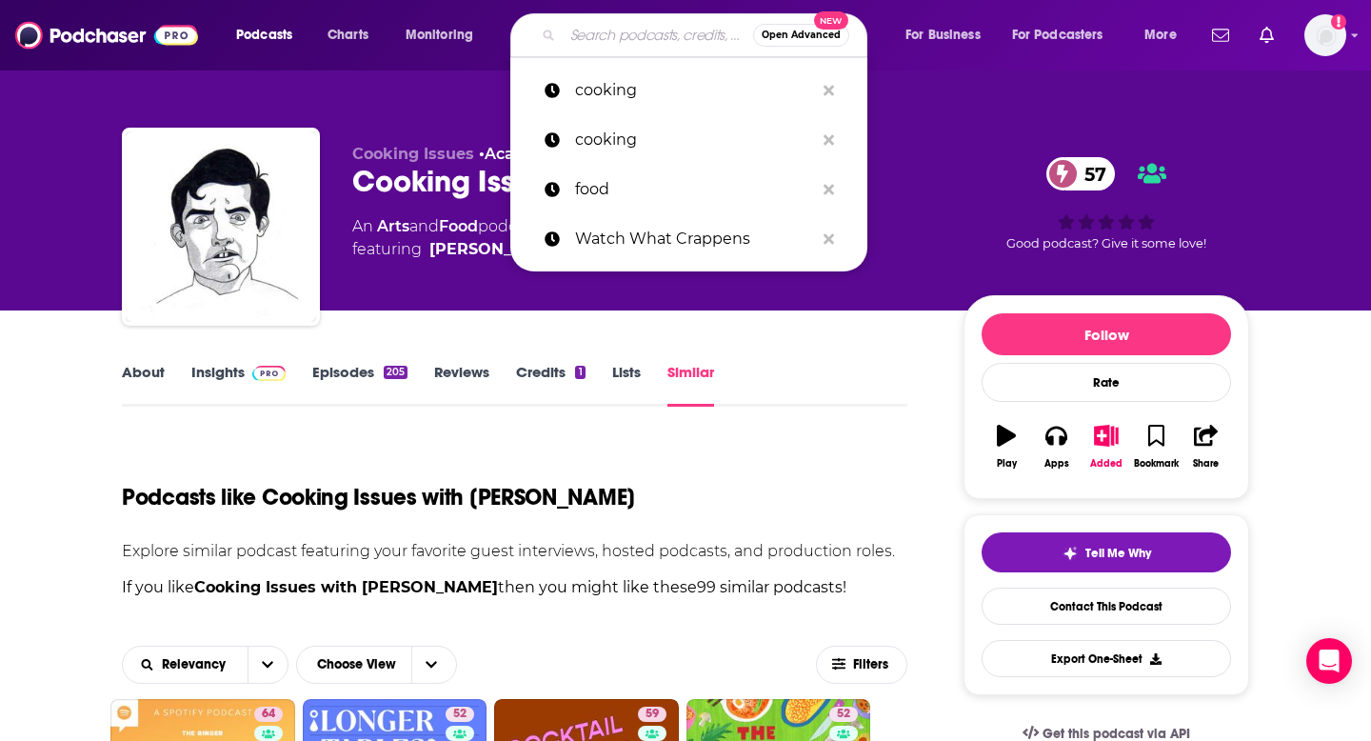
paste input "Home Cooking"
type input "Home Cooking"
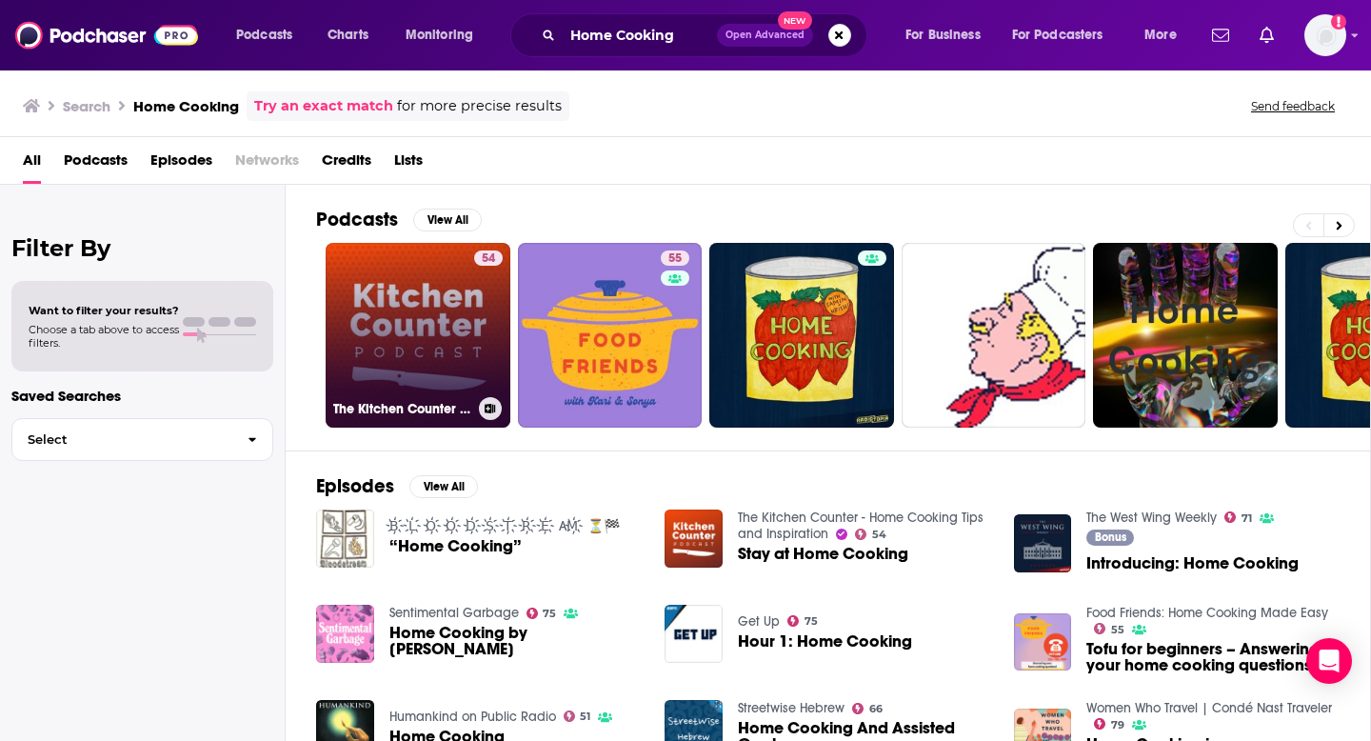
click at [492, 412] on icon at bounding box center [490, 409] width 10 height 10
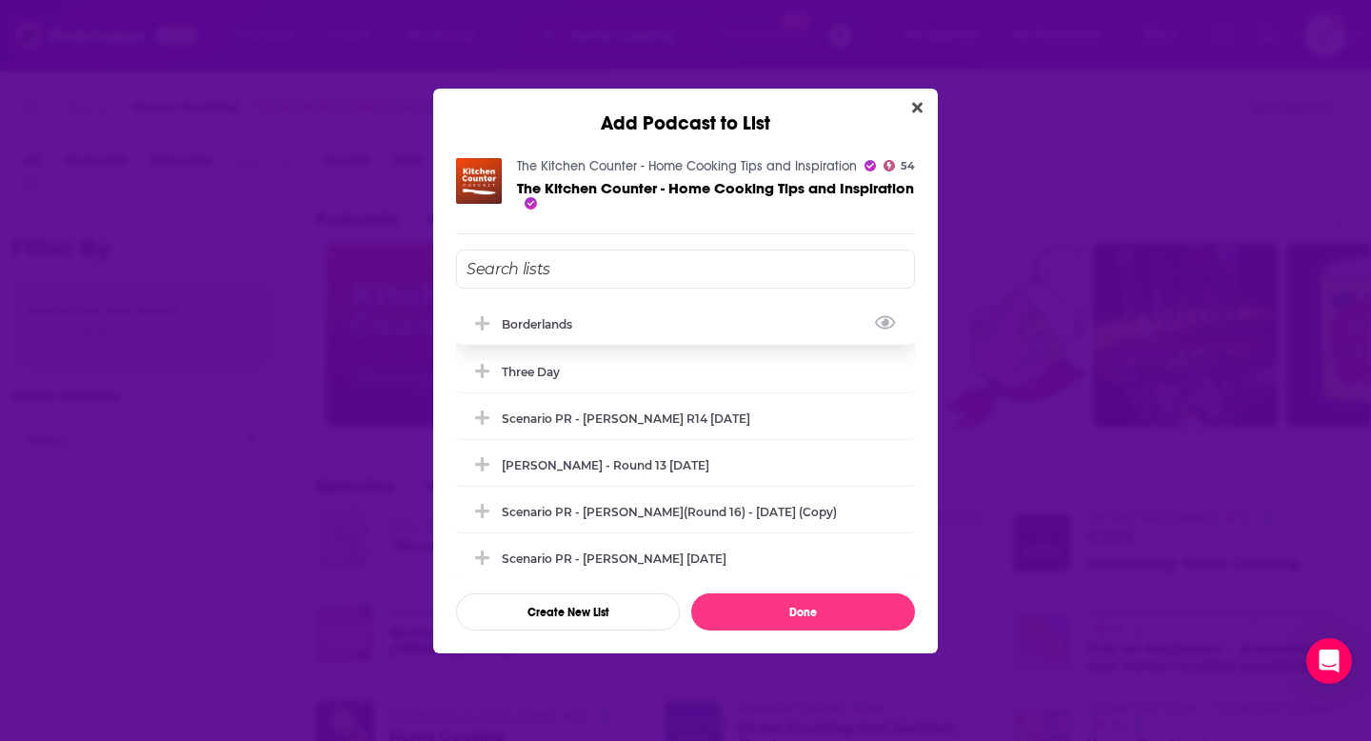
click at [484, 324] on icon "Add Podcast To List" at bounding box center [482, 323] width 14 height 17
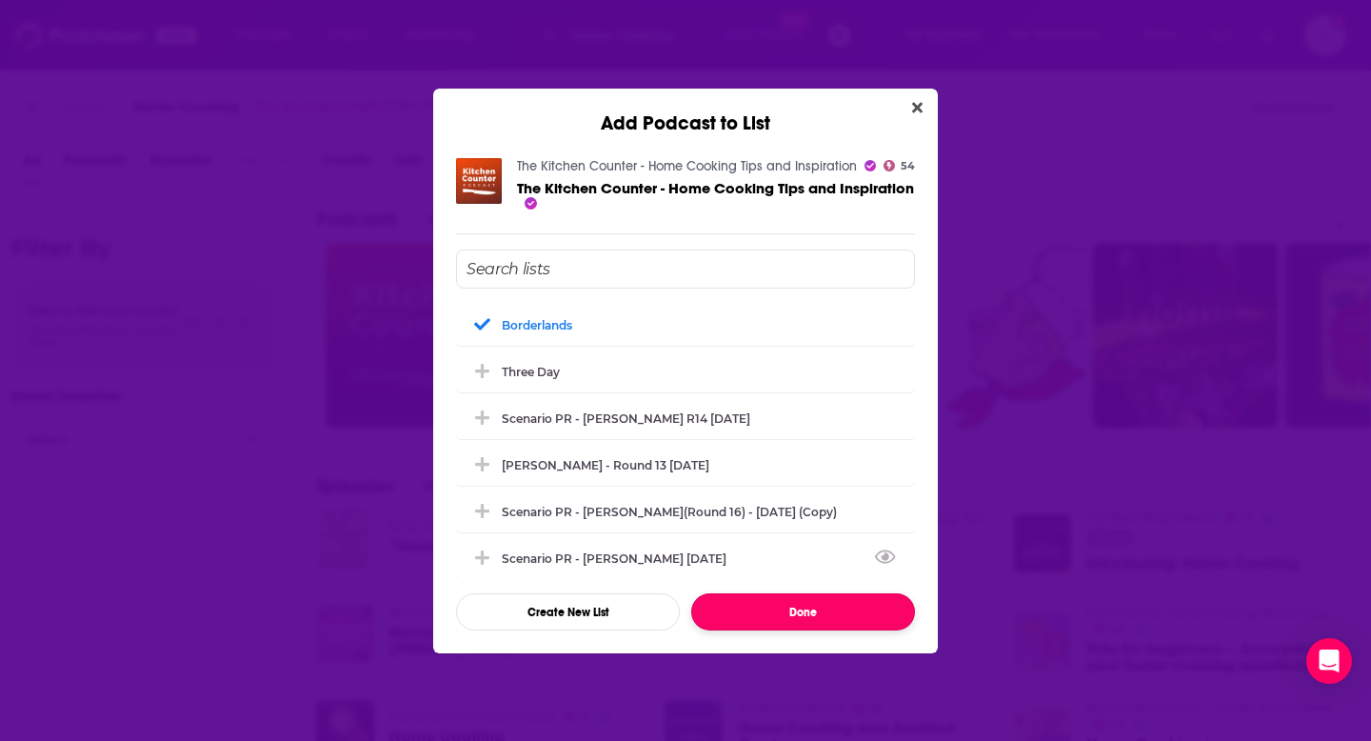
click at [778, 620] on button "Done" at bounding box center [803, 611] width 224 height 37
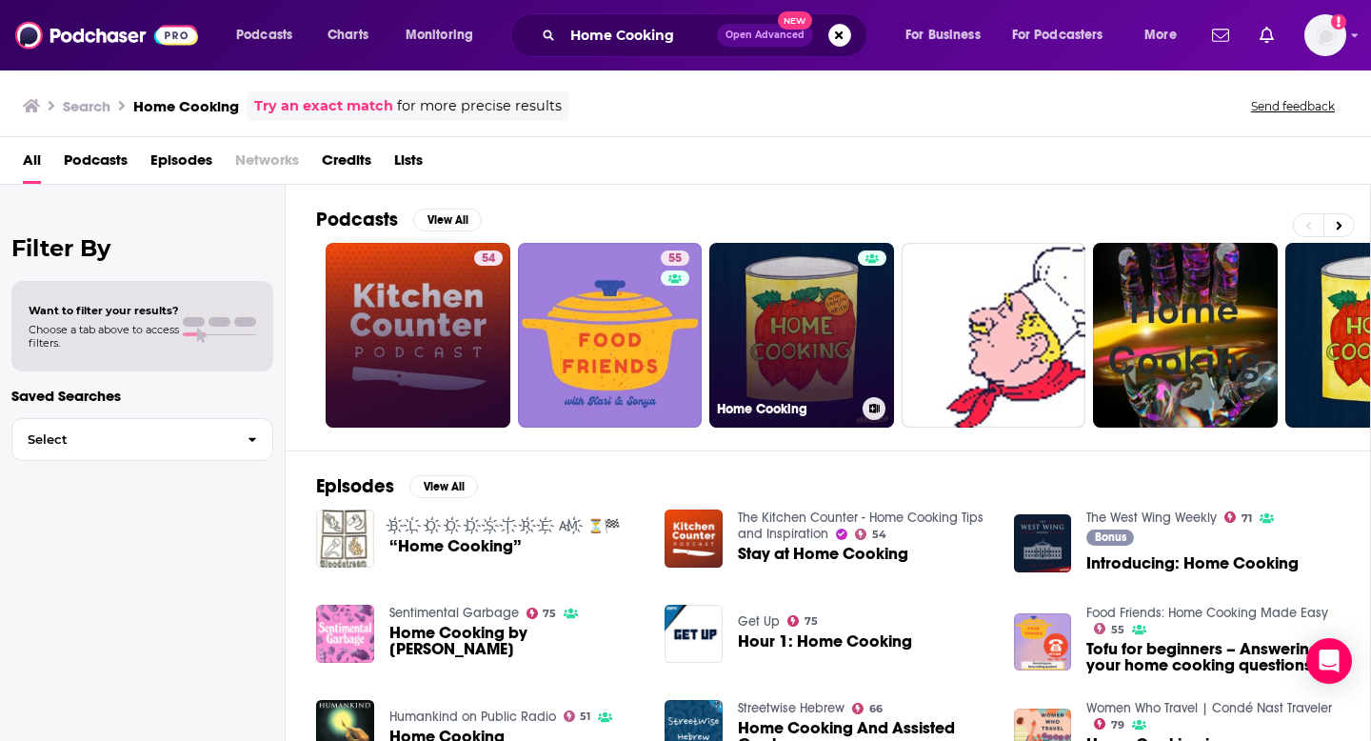
click at [871, 404] on icon at bounding box center [875, 409] width 10 height 10
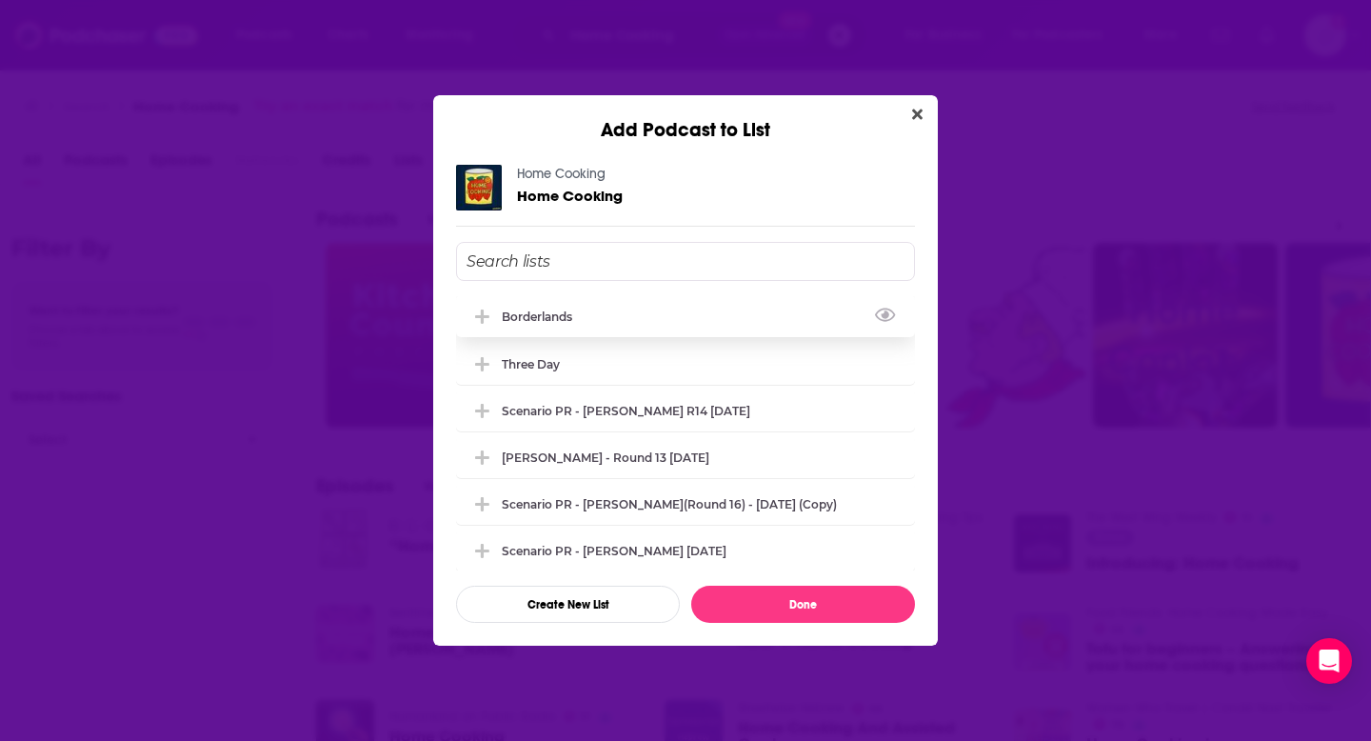
click at [492, 314] on button "Add Podcast To List" at bounding box center [485, 317] width 34 height 20
click at [759, 597] on button "Done" at bounding box center [803, 604] width 224 height 37
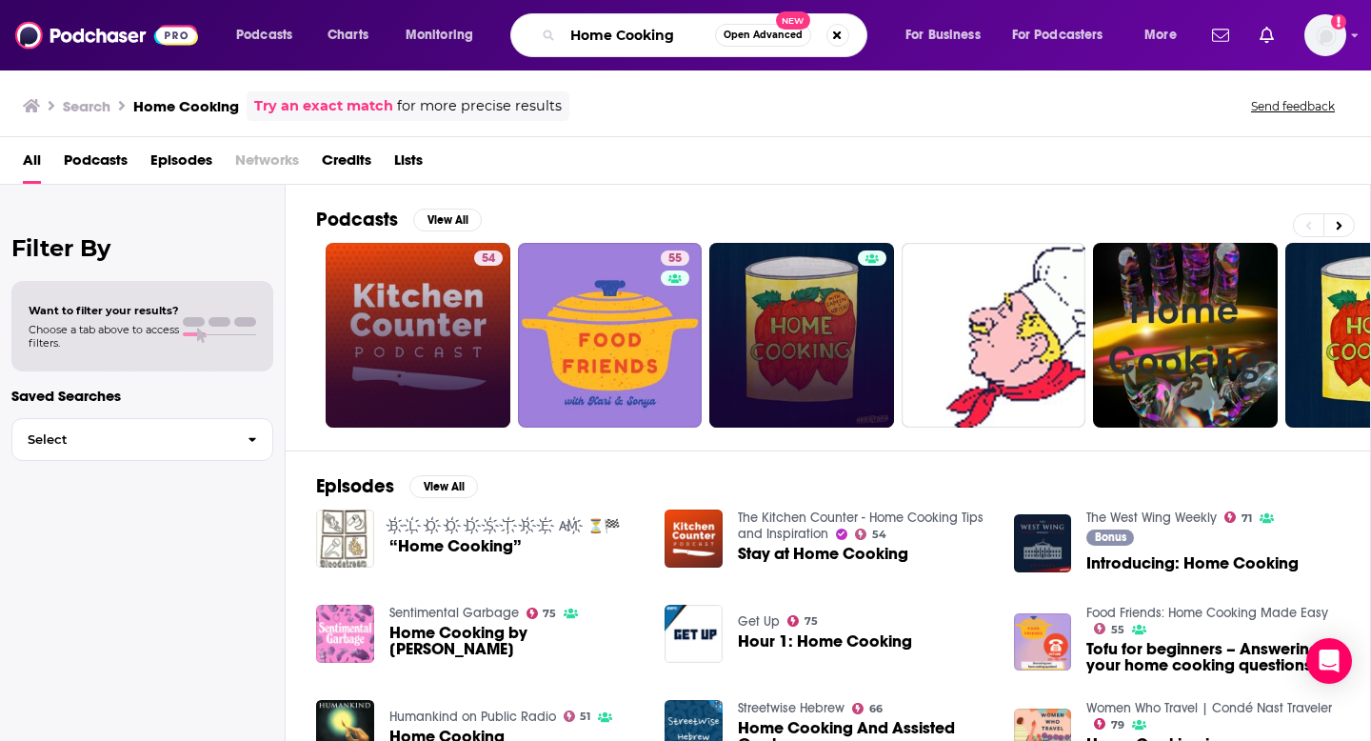
click at [680, 41] on input "Home Cooking" at bounding box center [639, 35] width 152 height 30
drag, startPoint x: 681, startPoint y: 42, endPoint x: 543, endPoint y: 36, distance: 138.2
click at [548, 38] on div "Home Cooking Open Advanced New" at bounding box center [688, 35] width 357 height 44
paste input "Gastropod"
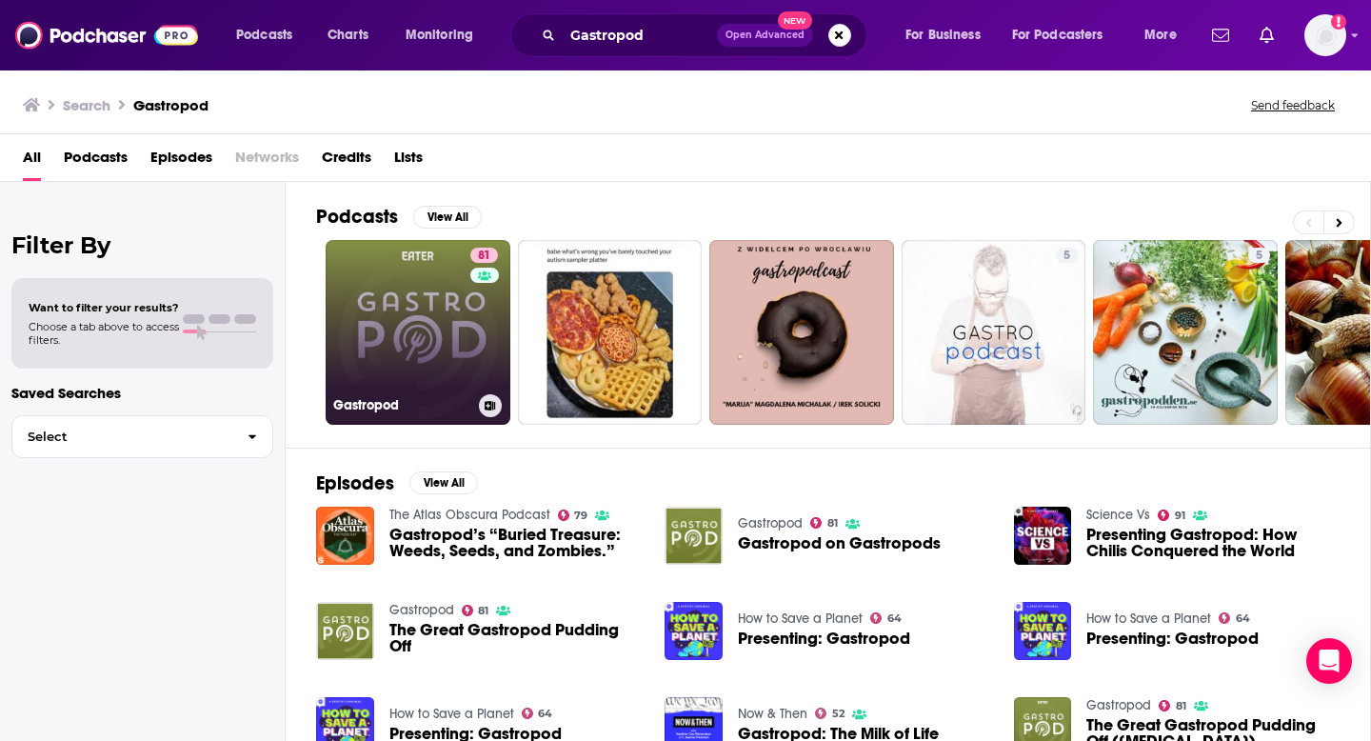
click at [490, 406] on icon at bounding box center [491, 406] width 10 height 10
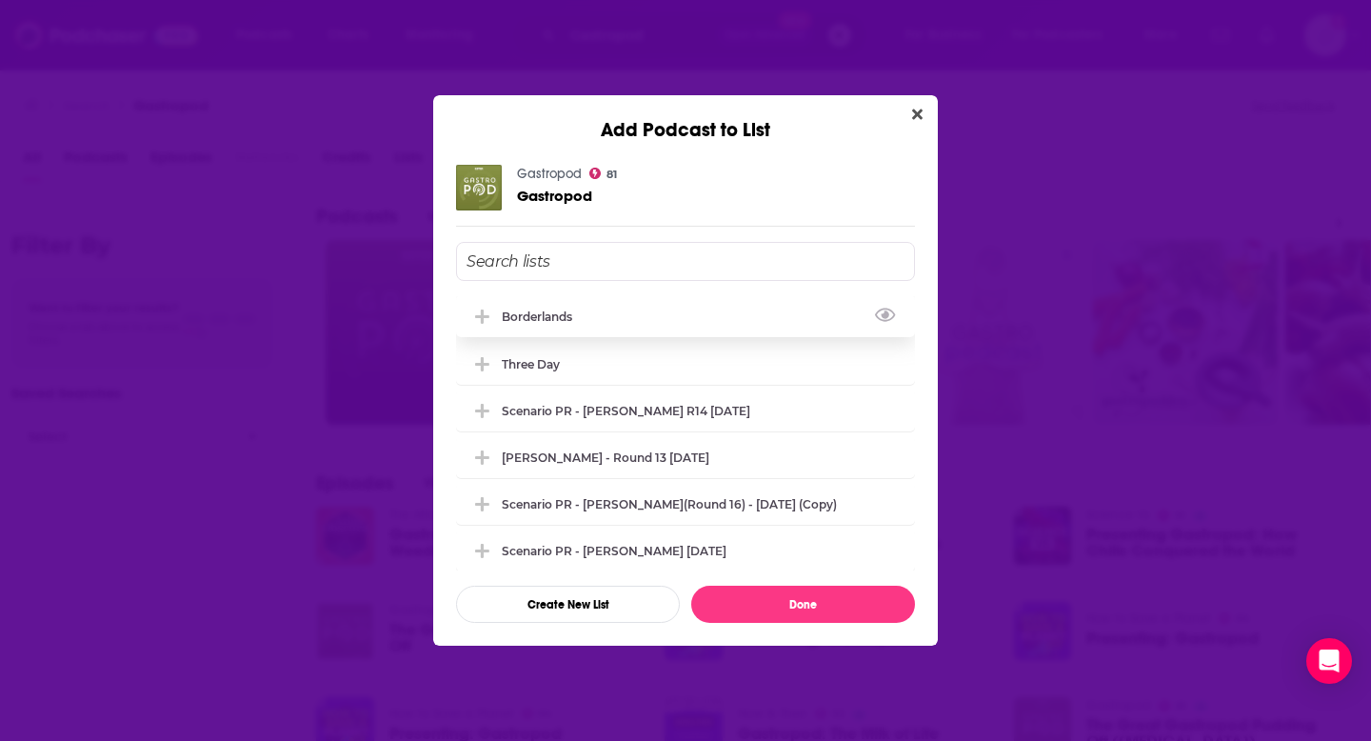
click at [490, 314] on span "Add Podcast To List" at bounding box center [482, 317] width 18 height 18
click at [742, 604] on button "Done" at bounding box center [803, 604] width 224 height 37
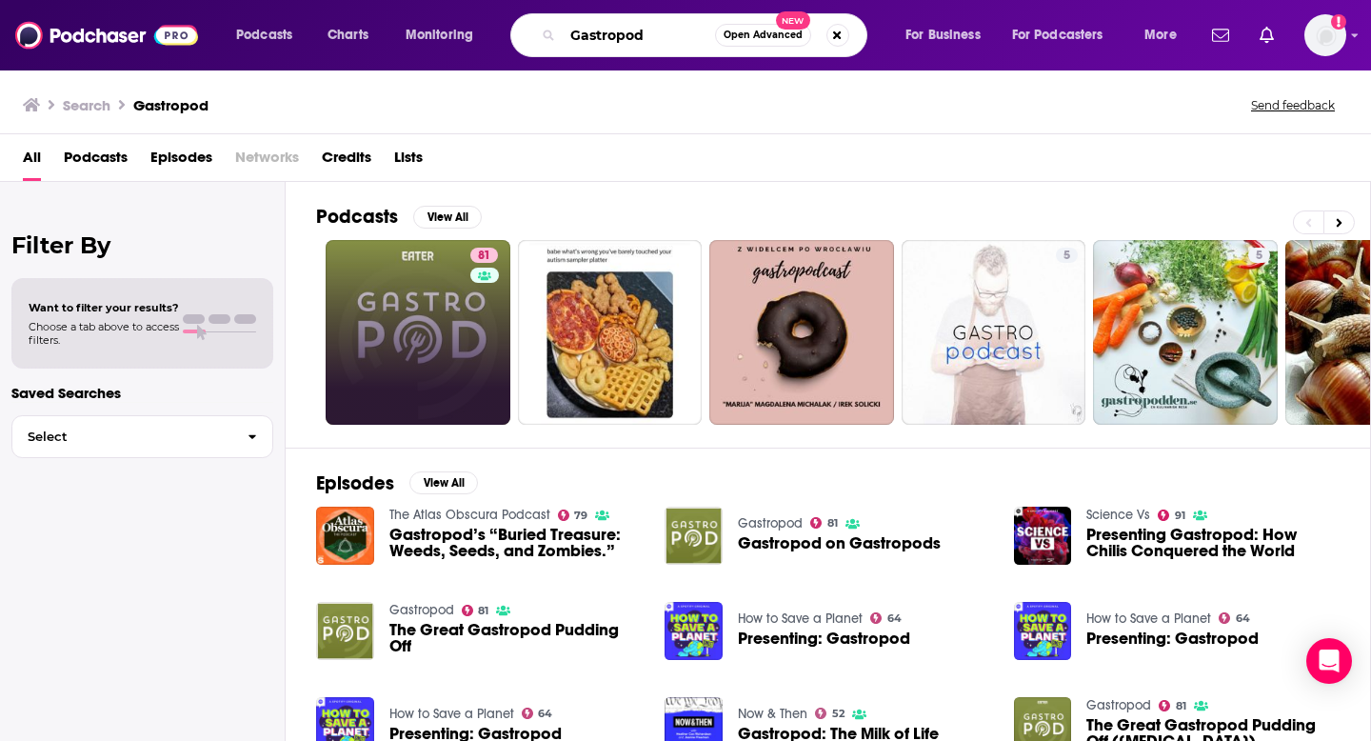
click at [629, 34] on input "Gastropod" at bounding box center [639, 35] width 152 height 30
paste input "The [PERSON_NAME] Show"
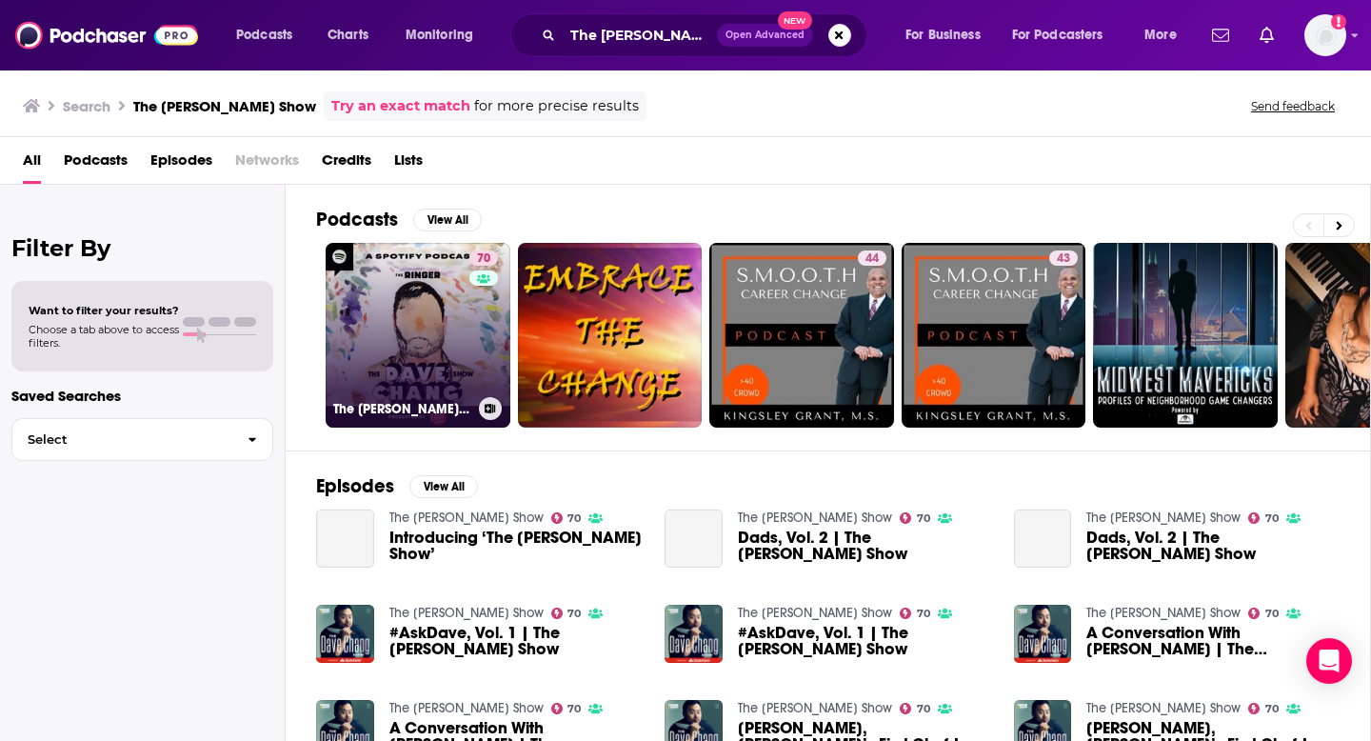
click at [489, 408] on icon at bounding box center [490, 409] width 10 height 10
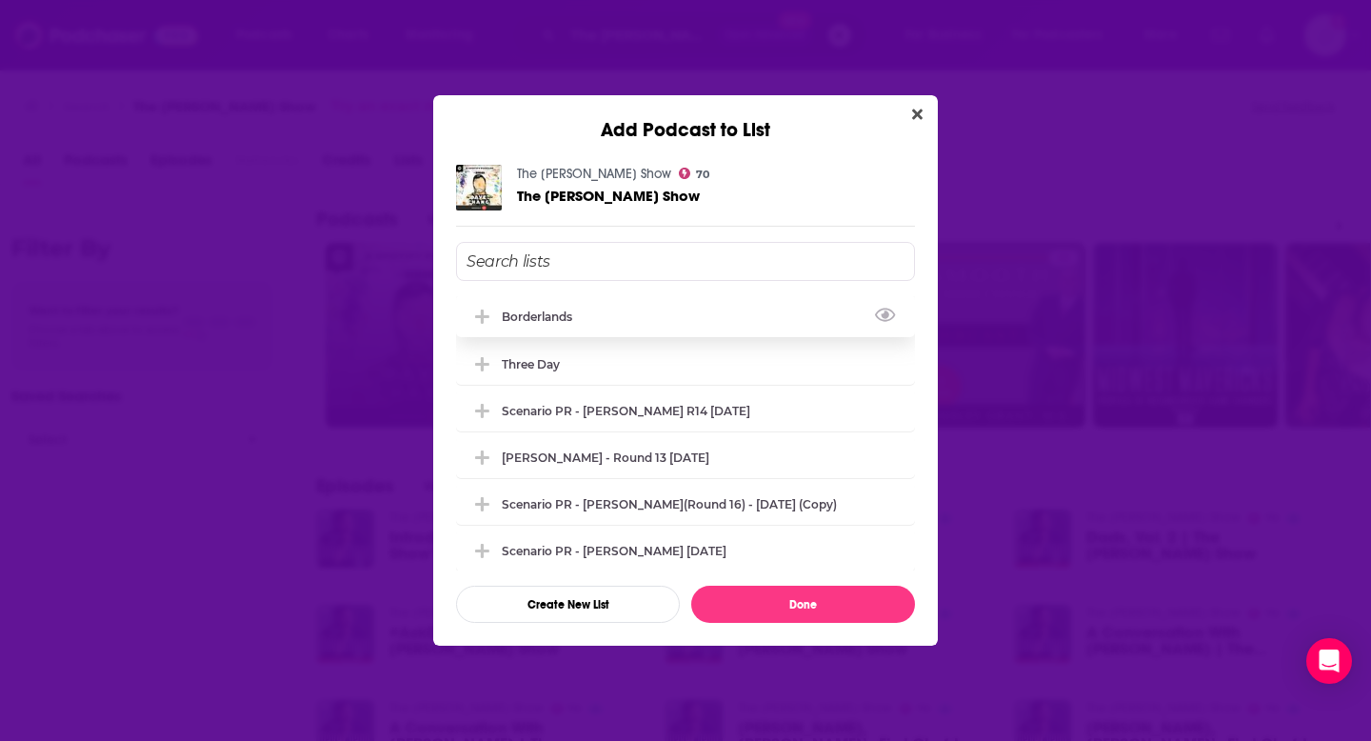
click at [480, 310] on icon "Add Podcast To List" at bounding box center [482, 317] width 14 height 14
click at [779, 611] on button "Done" at bounding box center [803, 604] width 224 height 37
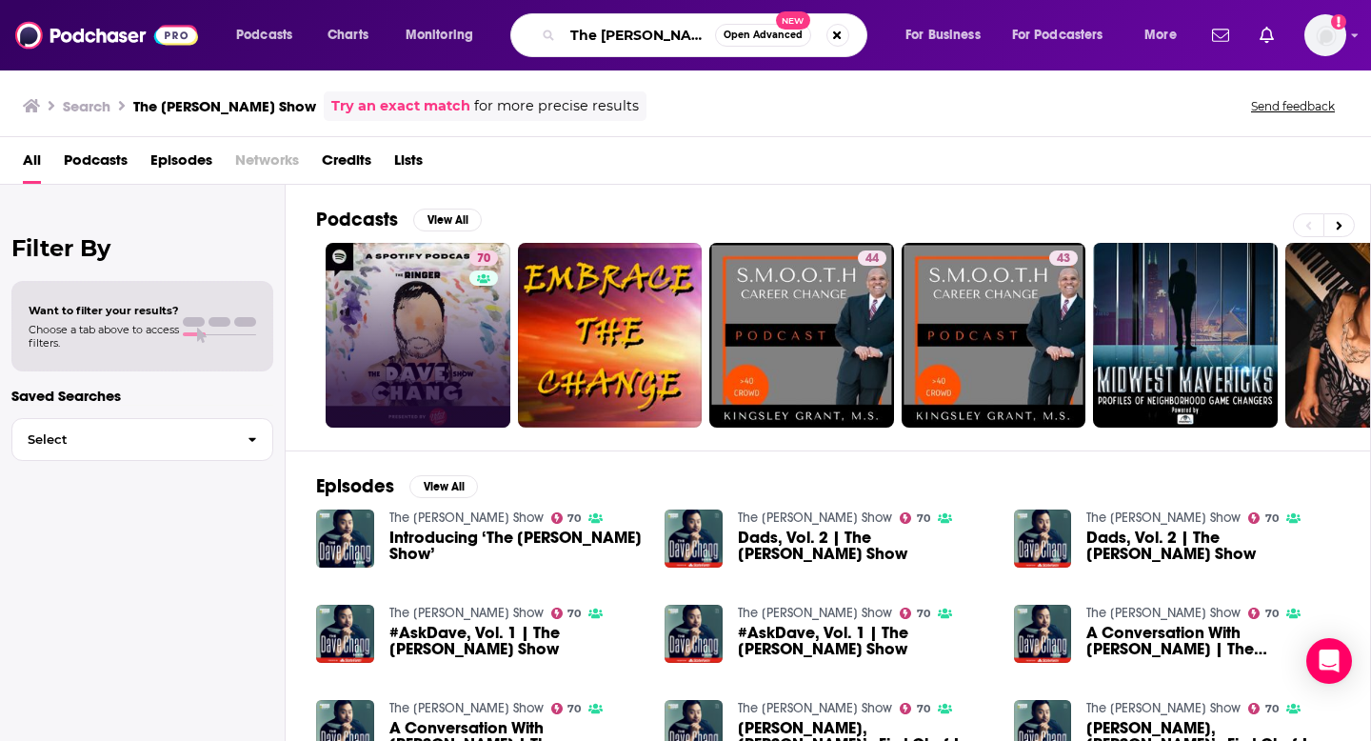
click at [623, 43] on input "The [PERSON_NAME] Show" at bounding box center [639, 35] width 152 height 30
drag, startPoint x: 697, startPoint y: 43, endPoint x: 585, endPoint y: 28, distance: 113.4
click at [585, 30] on input "The [PERSON_NAME] Show" at bounding box center [639, 35] width 152 height 30
type input "how"
drag, startPoint x: 613, startPoint y: 24, endPoint x: 617, endPoint y: 41, distance: 17.6
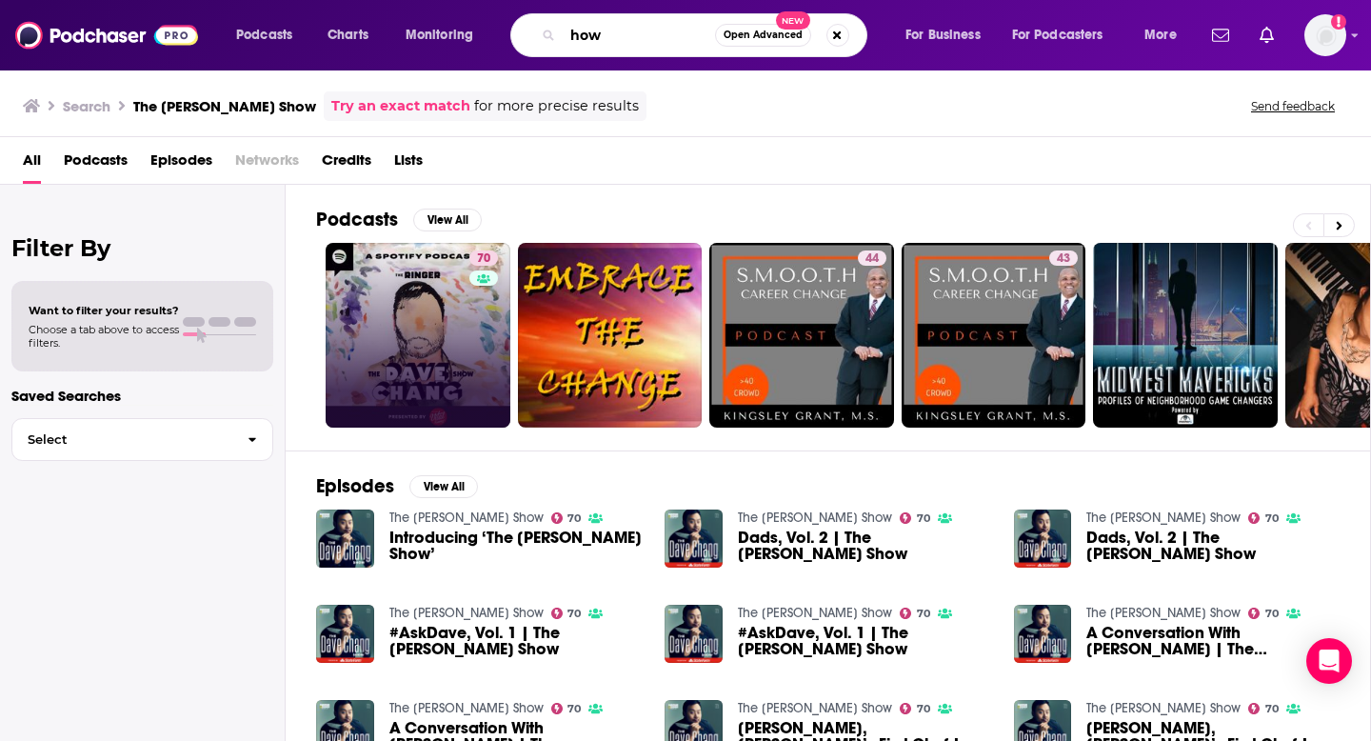
click at [617, 42] on input "how" at bounding box center [639, 35] width 152 height 30
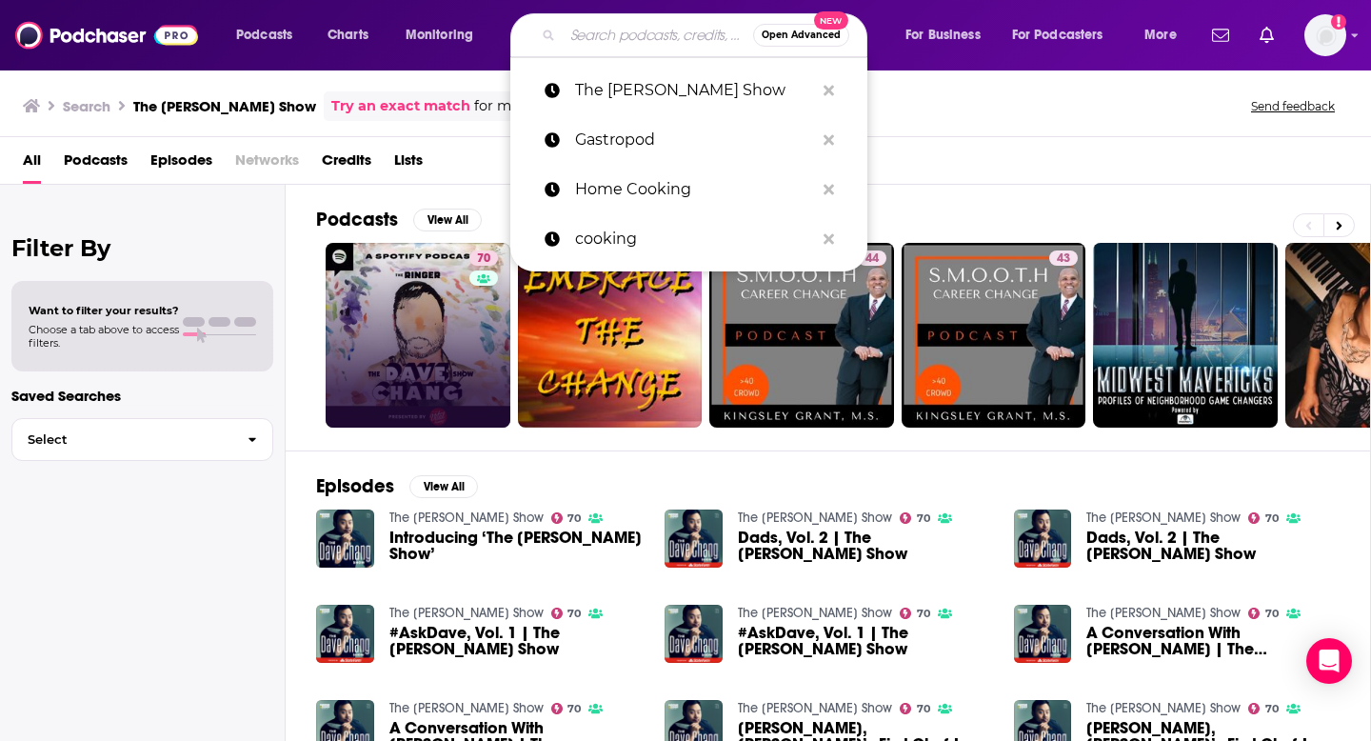
paste input "[PERSON_NAME] Milk Street Radio"
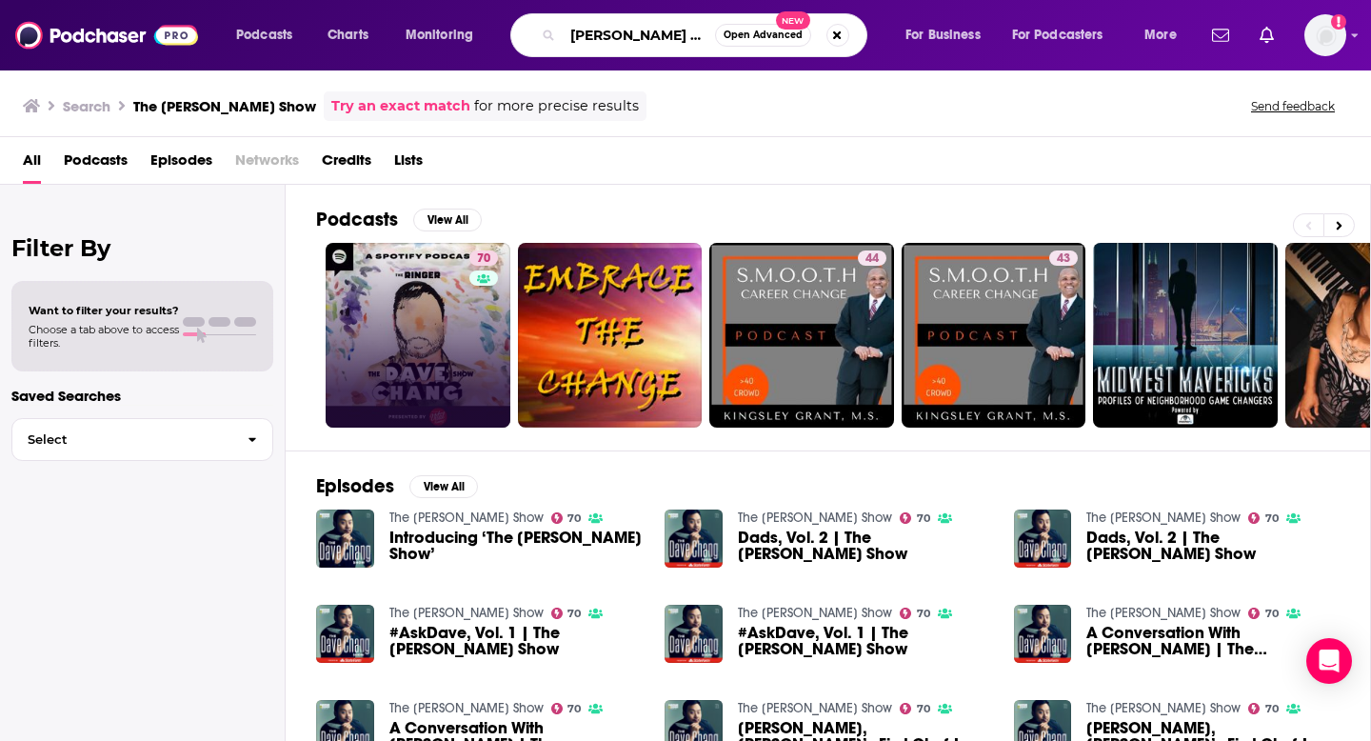
scroll to position [0, 138]
type input "[PERSON_NAME] Milk Street Radio"
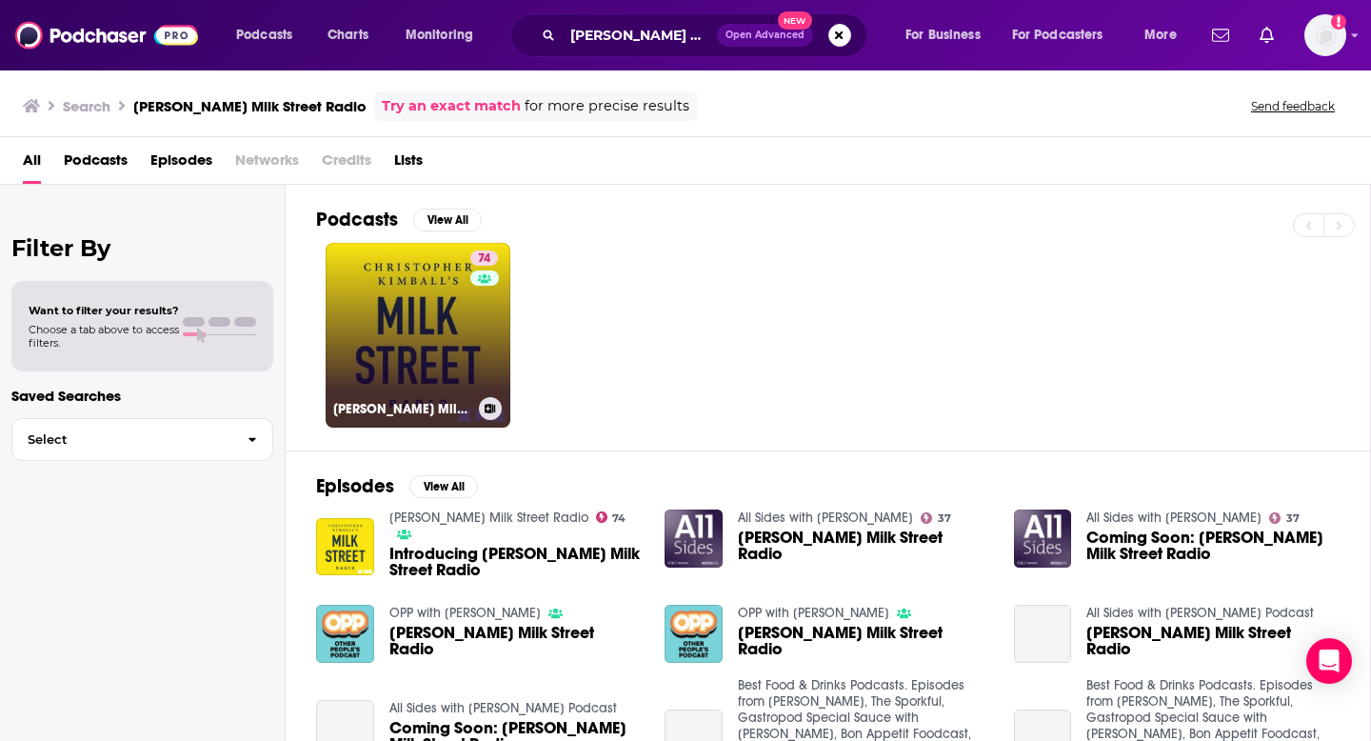
click at [486, 410] on icon at bounding box center [491, 409] width 10 height 10
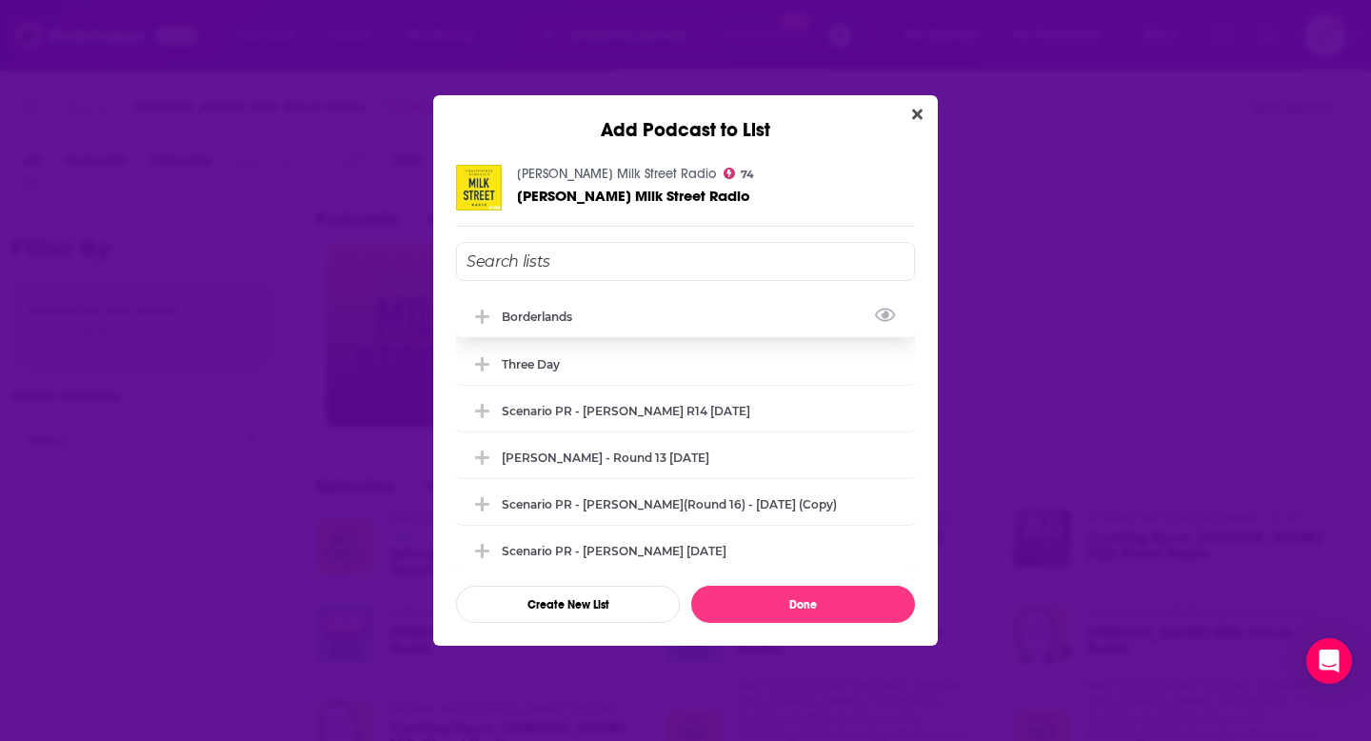
click at [481, 310] on icon "Add Podcast To List" at bounding box center [482, 317] width 14 height 14
click at [747, 607] on button "Done" at bounding box center [803, 604] width 224 height 37
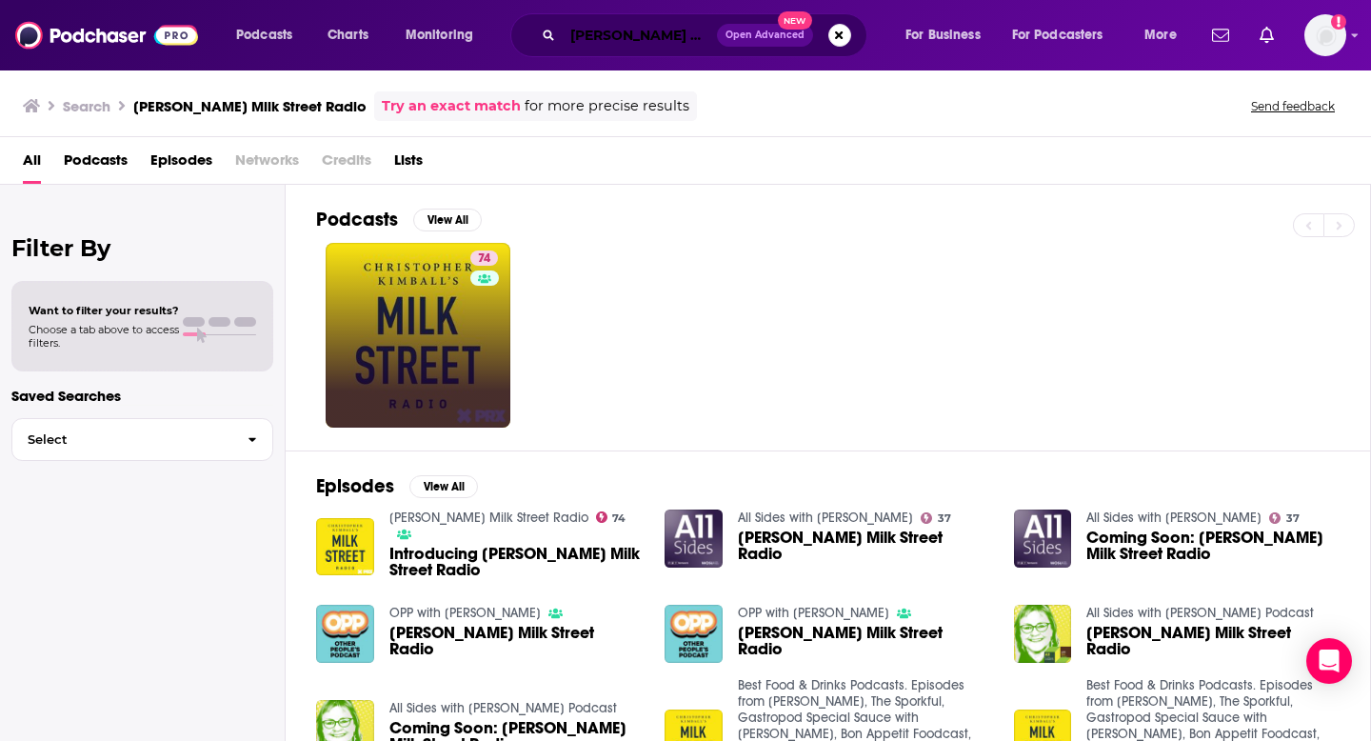
click at [658, 32] on input "[PERSON_NAME] Milk Street Radio" at bounding box center [640, 35] width 154 height 30
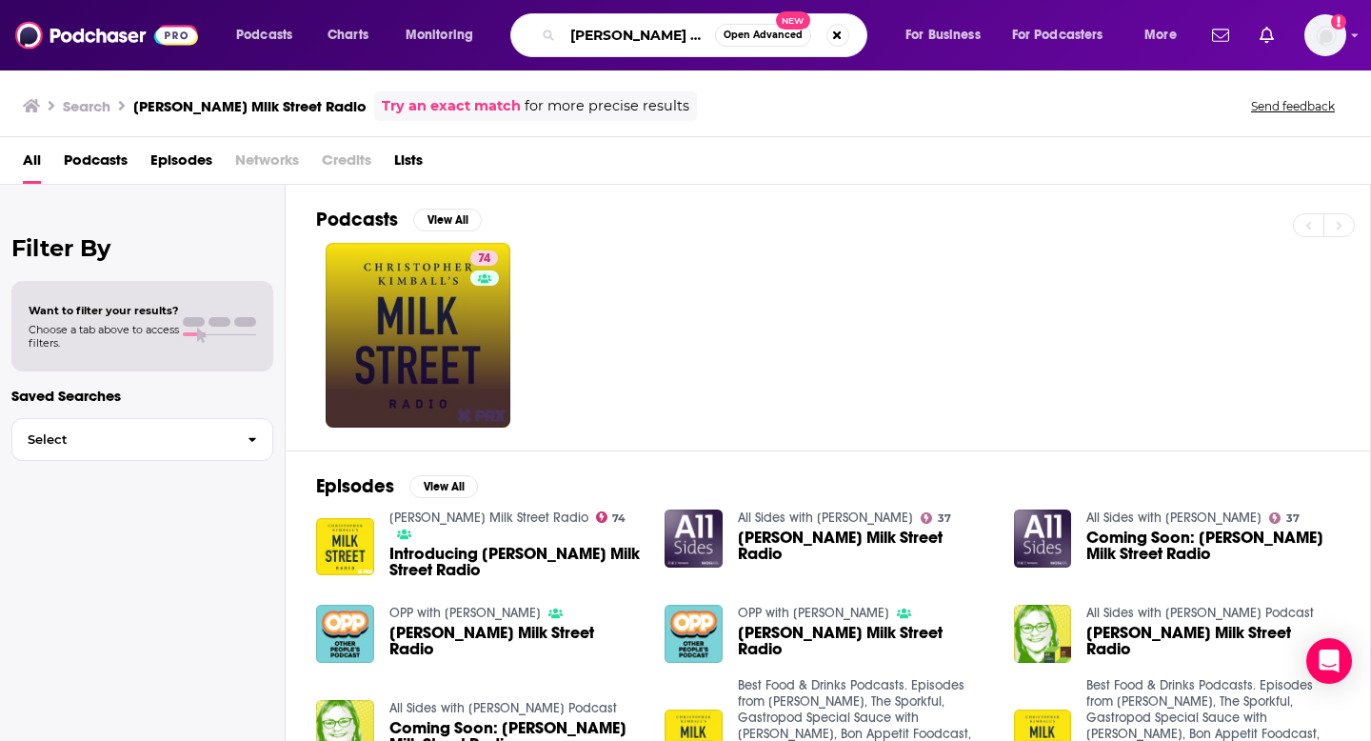
scroll to position [0, 138]
drag, startPoint x: 564, startPoint y: 32, endPoint x: 905, endPoint y: 108, distance: 349.2
click at [905, 108] on div "Podcasts Charts Monitoring [PERSON_NAME] Milk Street Radio Open Advanced New Fo…" at bounding box center [685, 370] width 1371 height 741
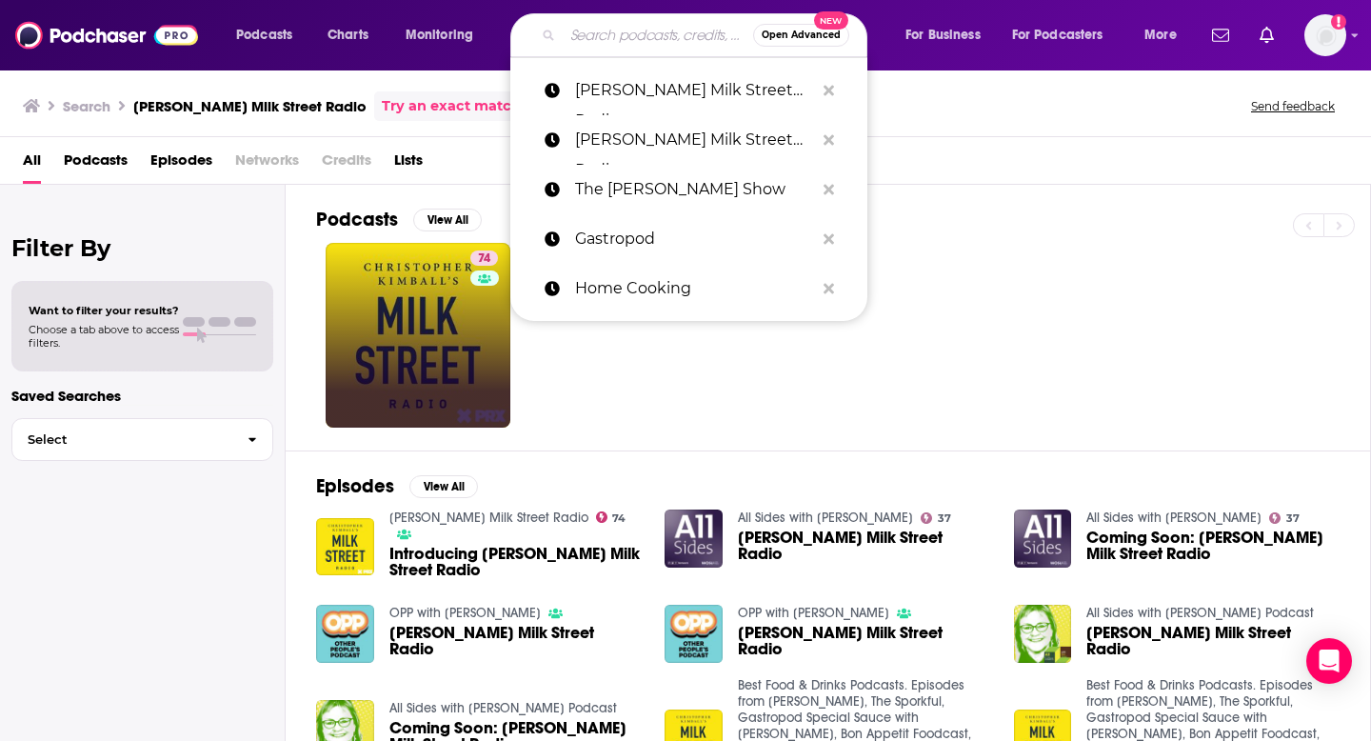
paste input "Smart Mouth"
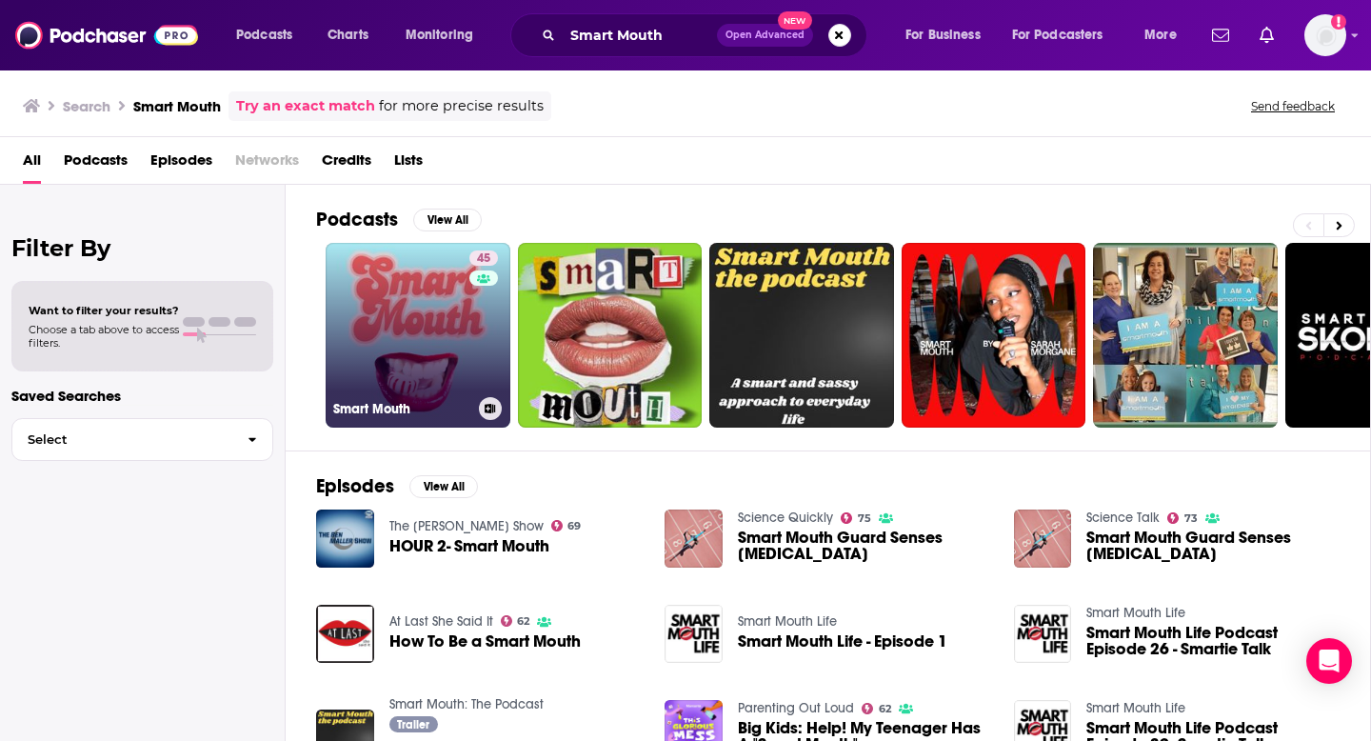
click at [491, 407] on icon at bounding box center [491, 409] width 10 height 10
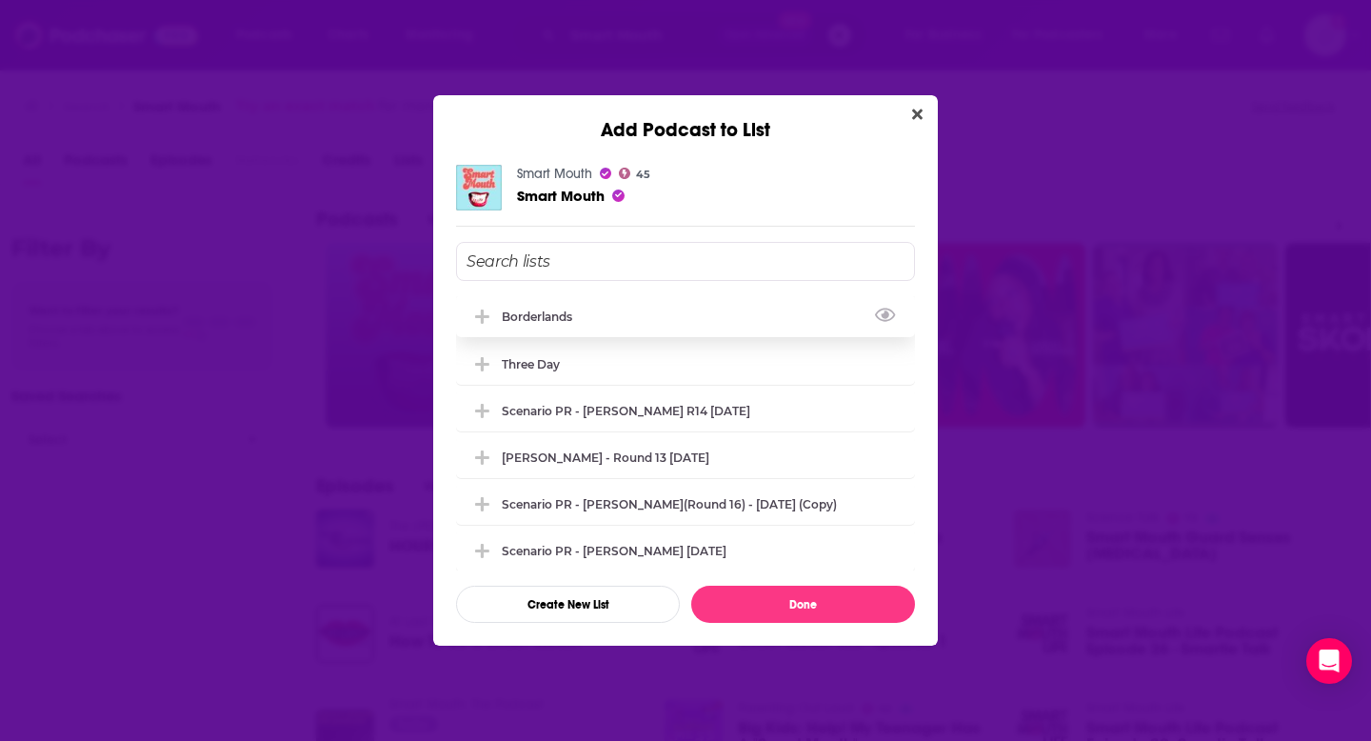
click at [483, 318] on icon "Add Podcast To List" at bounding box center [482, 317] width 14 height 14
click at [733, 604] on button "Done" at bounding box center [803, 604] width 224 height 37
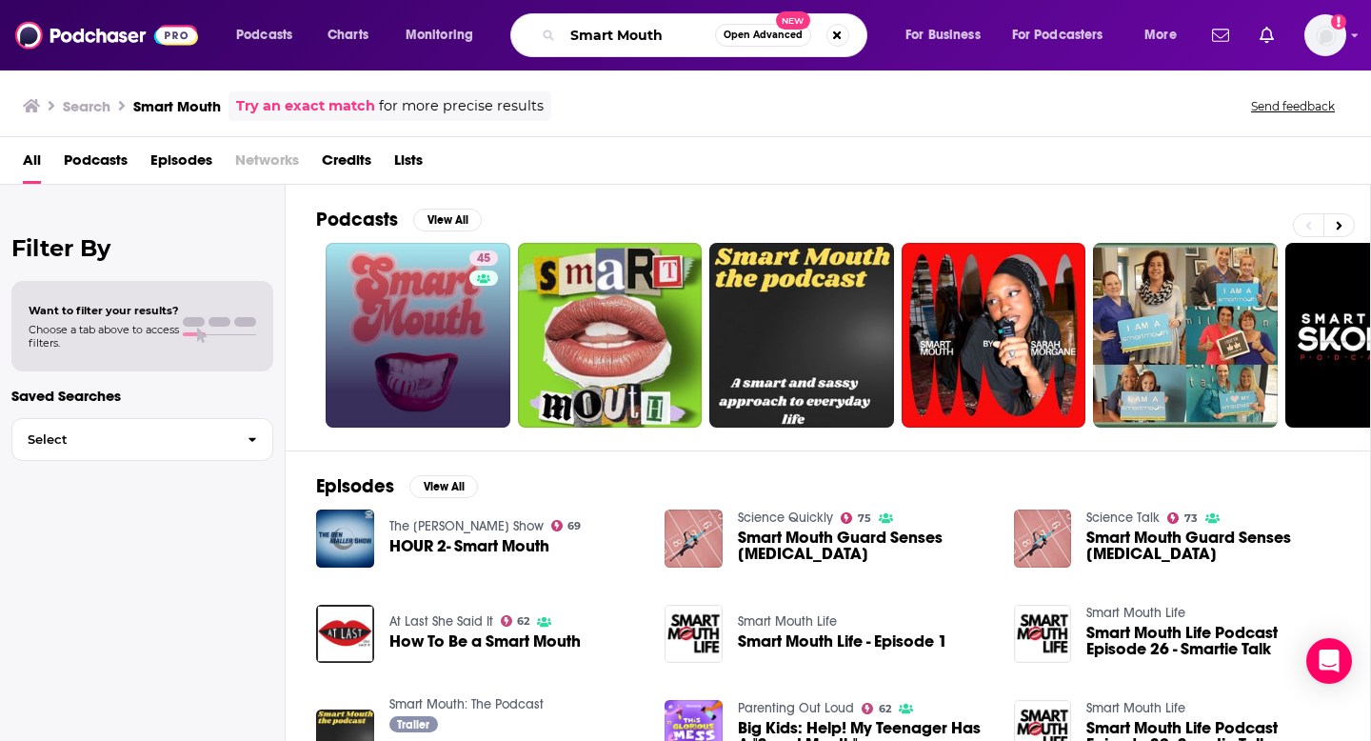
click at [619, 41] on input "Smart Mouth" at bounding box center [639, 35] width 152 height 30
drag, startPoint x: 677, startPoint y: 41, endPoint x: 391, endPoint y: 9, distance: 287.6
click at [421, 19] on div "Podcasts Charts Monitoring Smart Mouth Open Advanced New For Business For Podca…" at bounding box center [709, 35] width 972 height 44
paste input "[PERSON_NAME] Talks to Chefs"
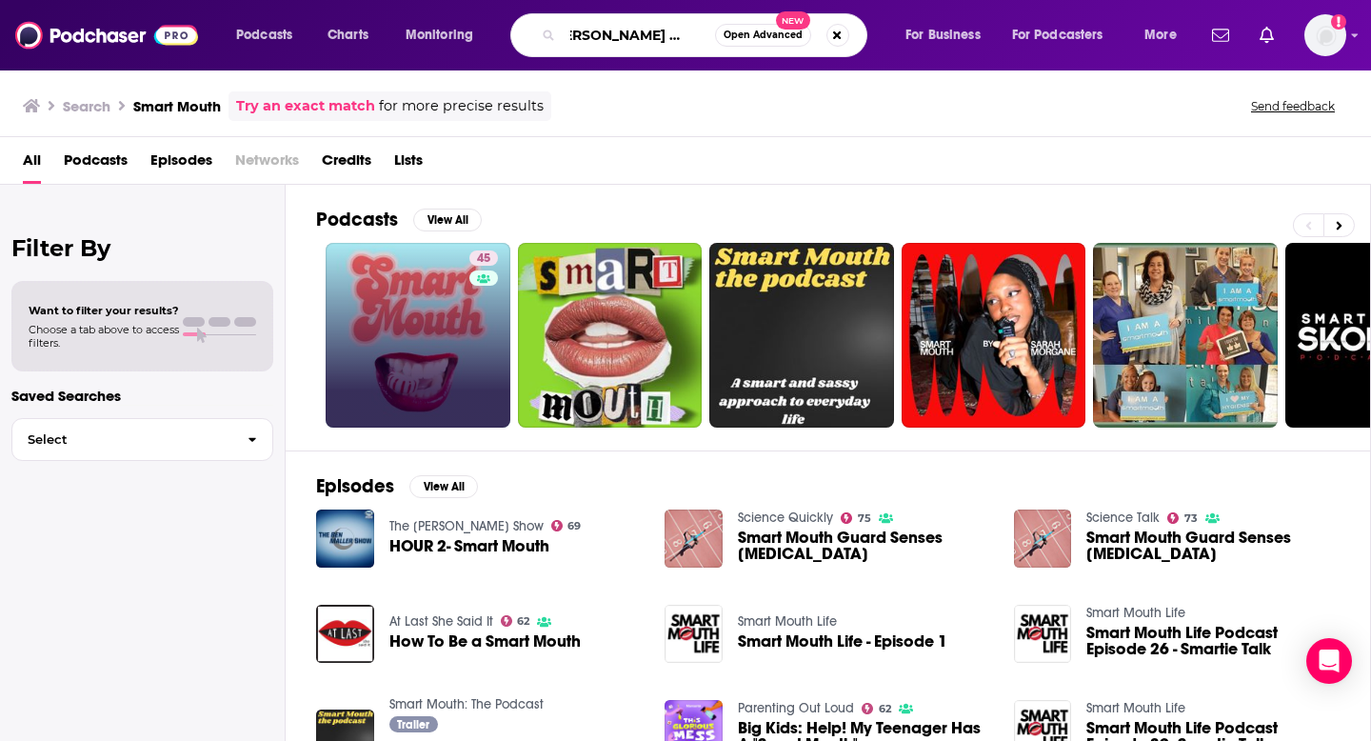
type input "[PERSON_NAME] Talks to Chefs"
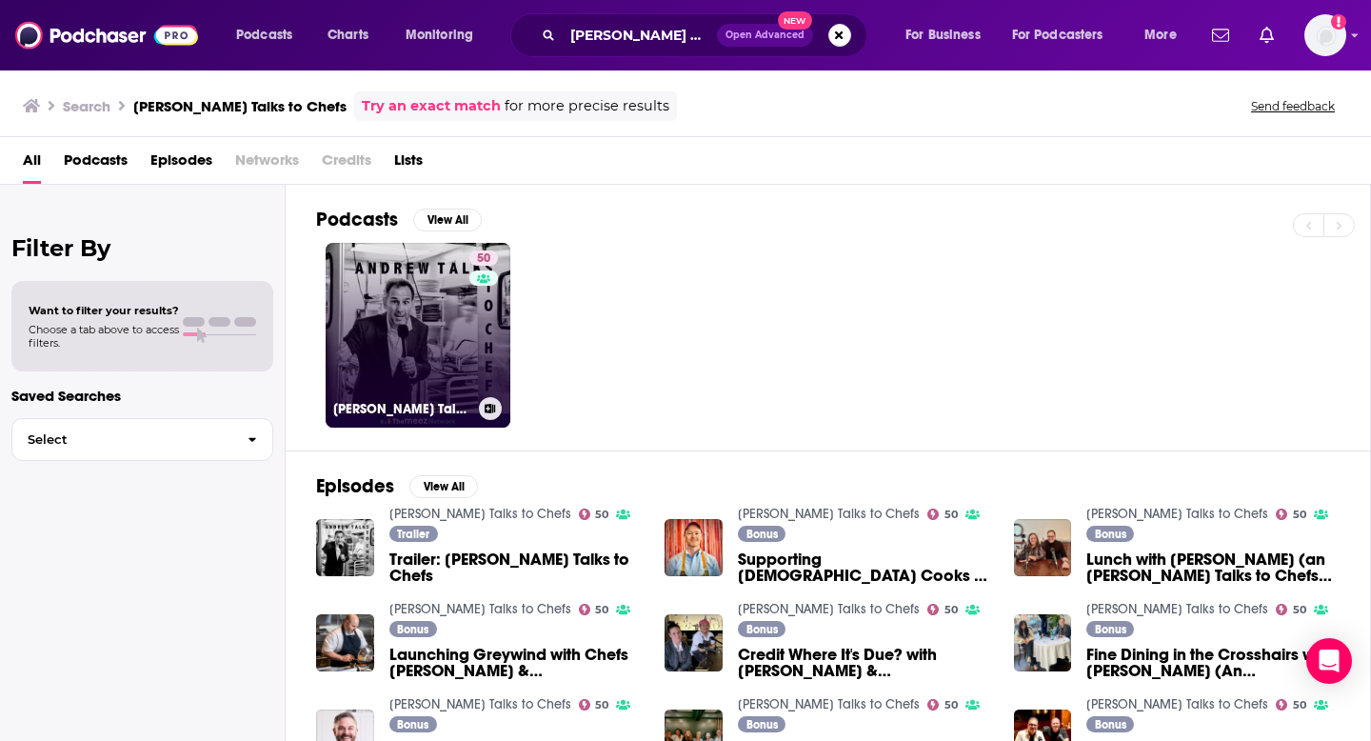
click at [495, 408] on icon at bounding box center [491, 409] width 10 height 10
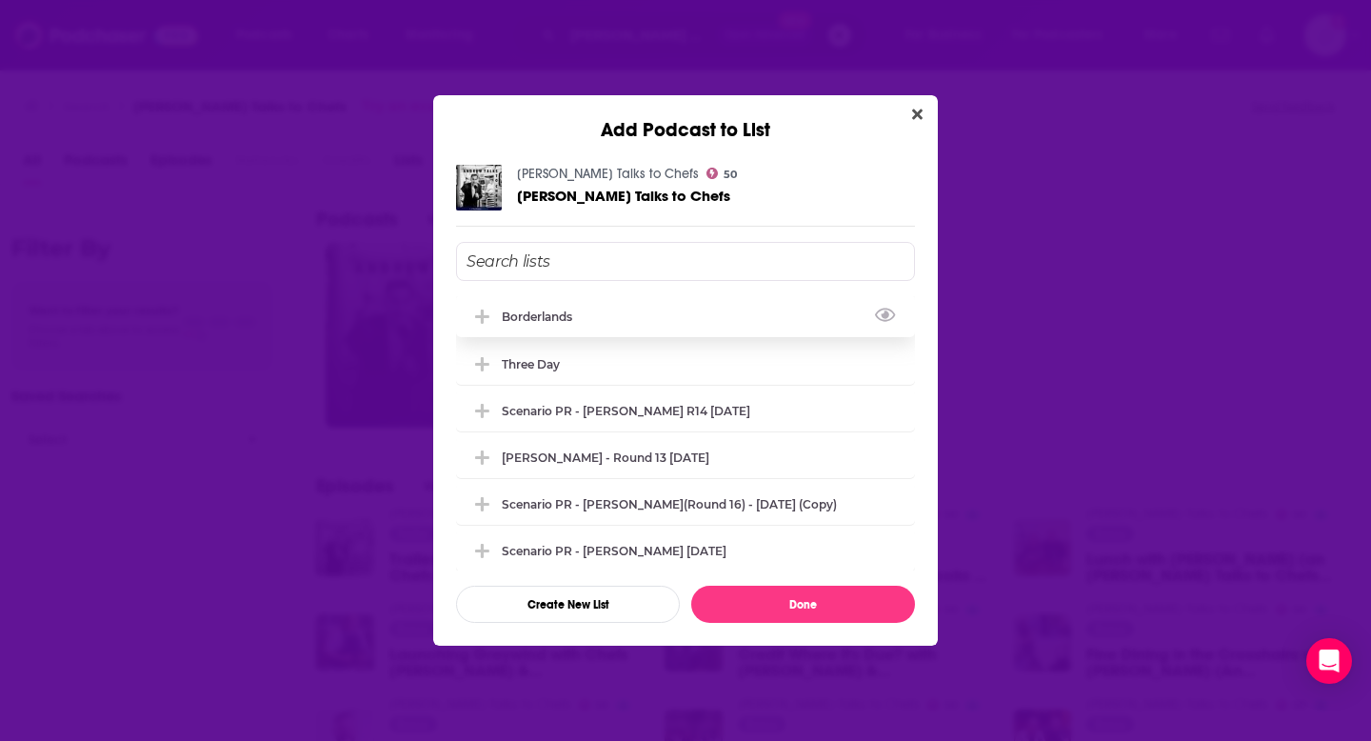
click at [480, 309] on icon "Add Podcast To List" at bounding box center [482, 317] width 14 height 17
click at [741, 608] on button "Done" at bounding box center [803, 604] width 224 height 37
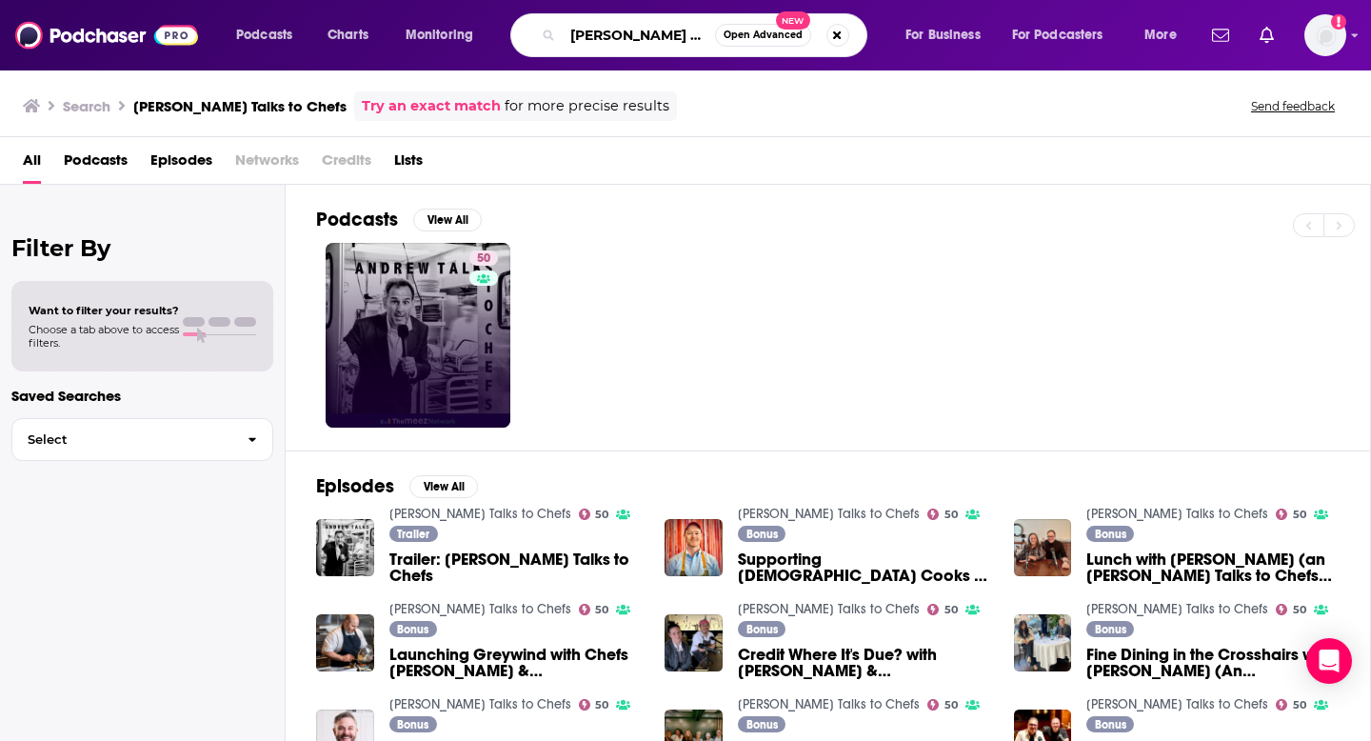
click at [651, 44] on input "[PERSON_NAME] Talks to Chefs" at bounding box center [639, 35] width 152 height 30
drag, startPoint x: 567, startPoint y: 36, endPoint x: 903, endPoint y: 46, distance: 336.3
click at [903, 46] on div "Podcasts Charts Monitoring [PERSON_NAME] Talks to Chefs Open Advanced New For B…" at bounding box center [709, 35] width 972 height 44
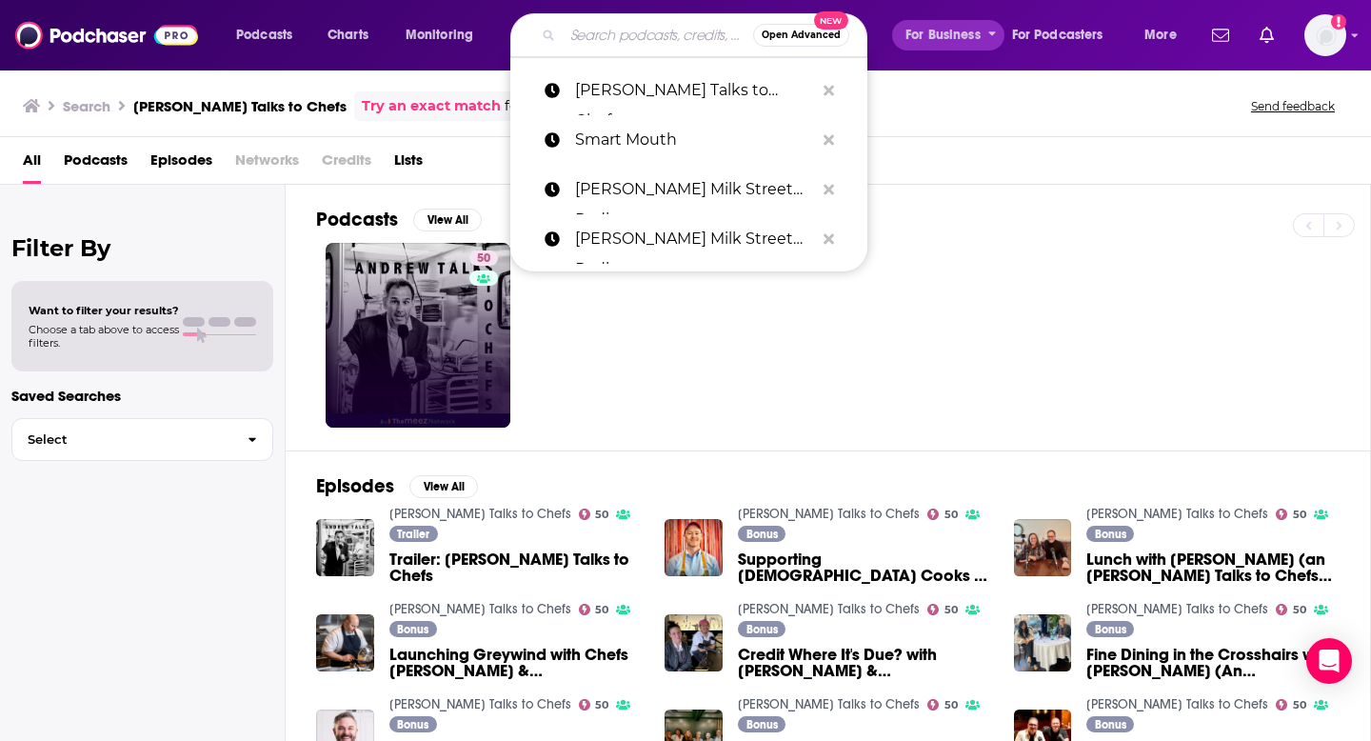
scroll to position [0, 0]
paste input "Play Me a Recipe"
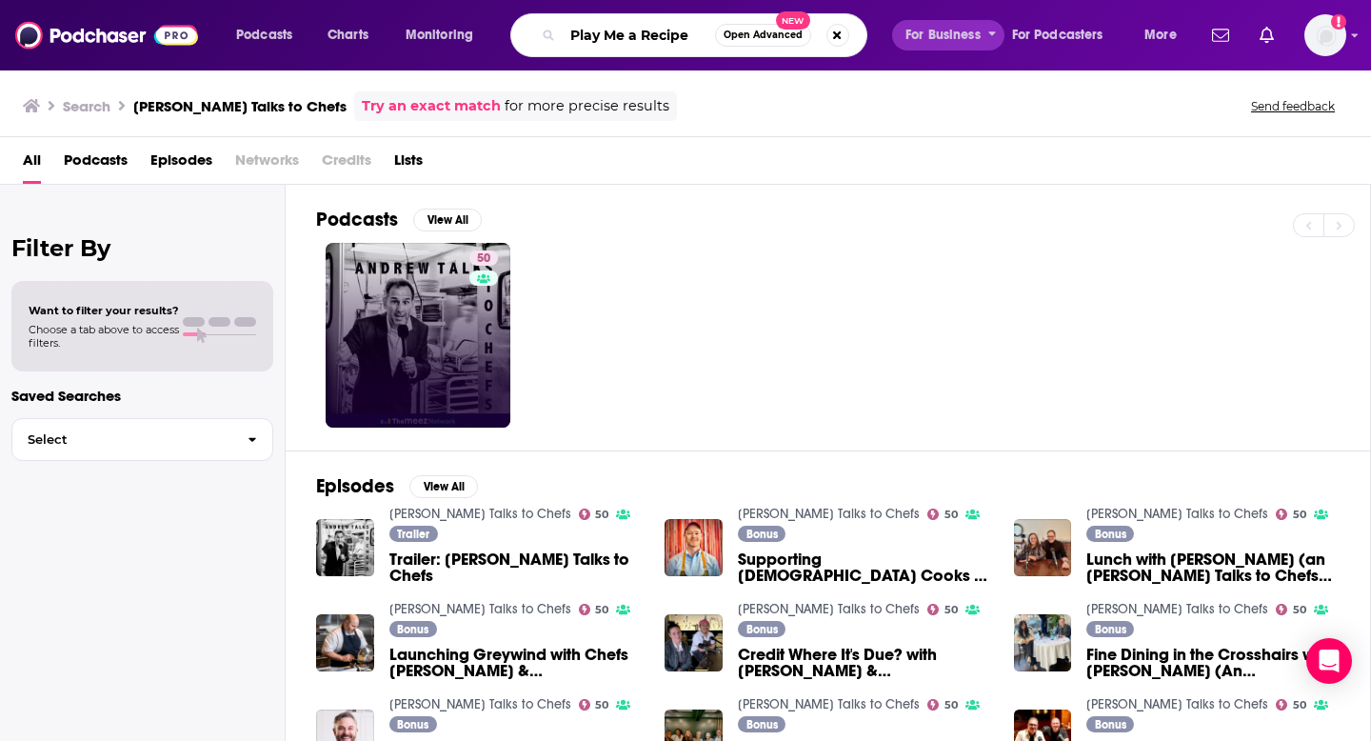
type input "Play Me a Recipe"
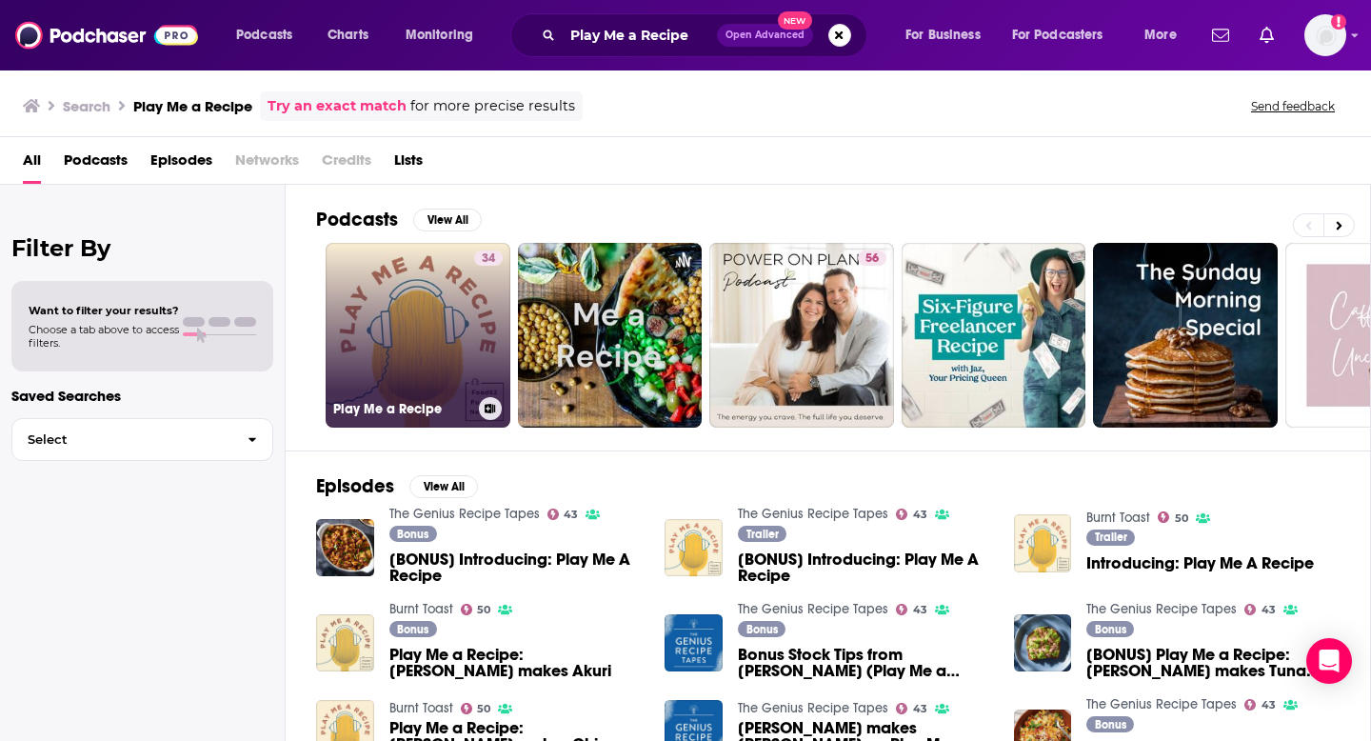
click at [490, 405] on icon at bounding box center [491, 409] width 10 height 10
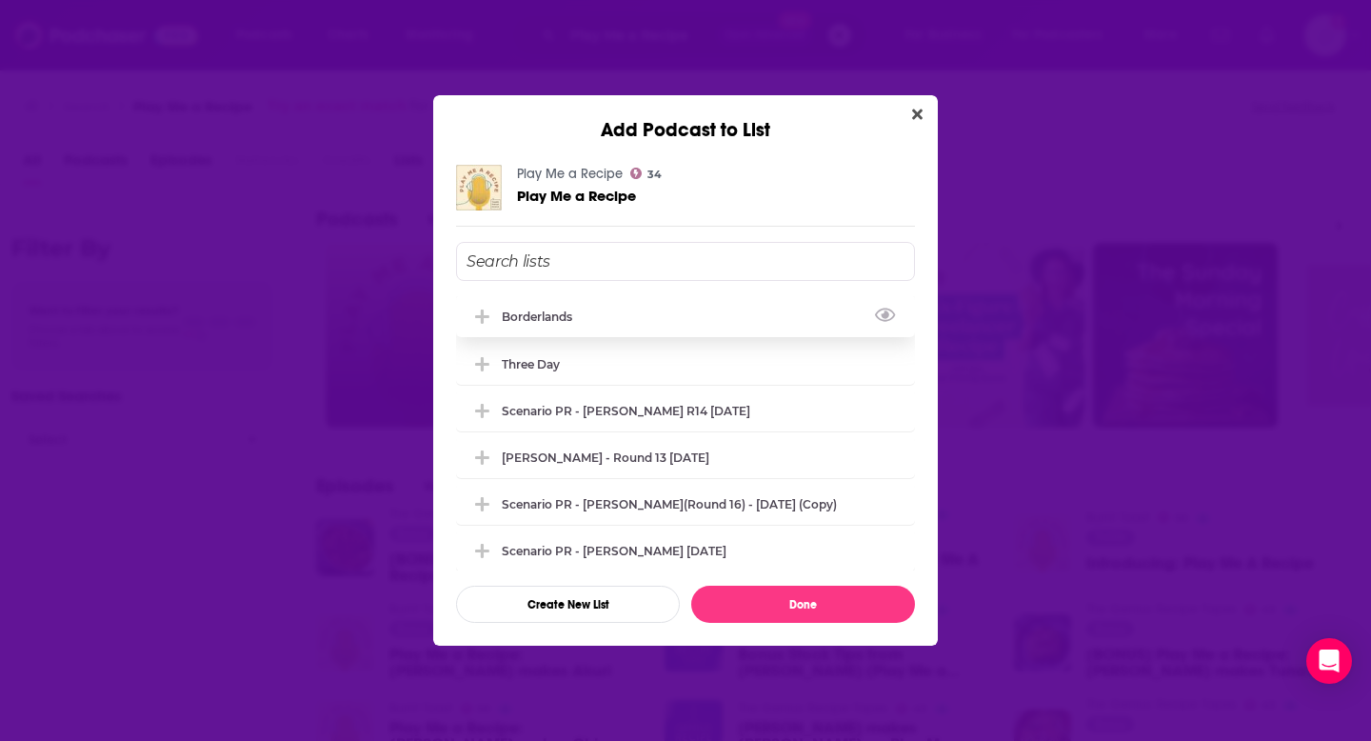
click at [478, 323] on icon "Add Podcast To List" at bounding box center [482, 317] width 14 height 17
click at [721, 610] on button "Done" at bounding box center [803, 604] width 224 height 37
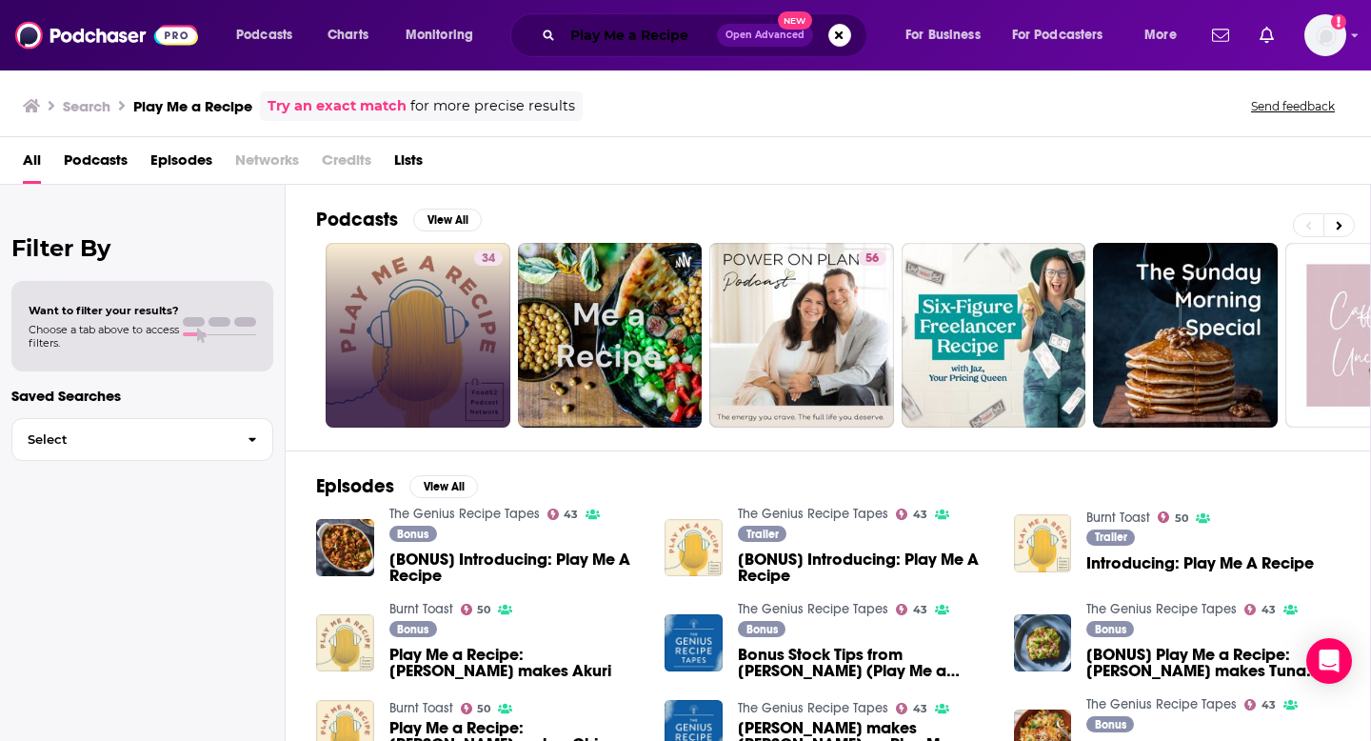
click at [630, 27] on input "Play Me a Recipe" at bounding box center [640, 35] width 154 height 30
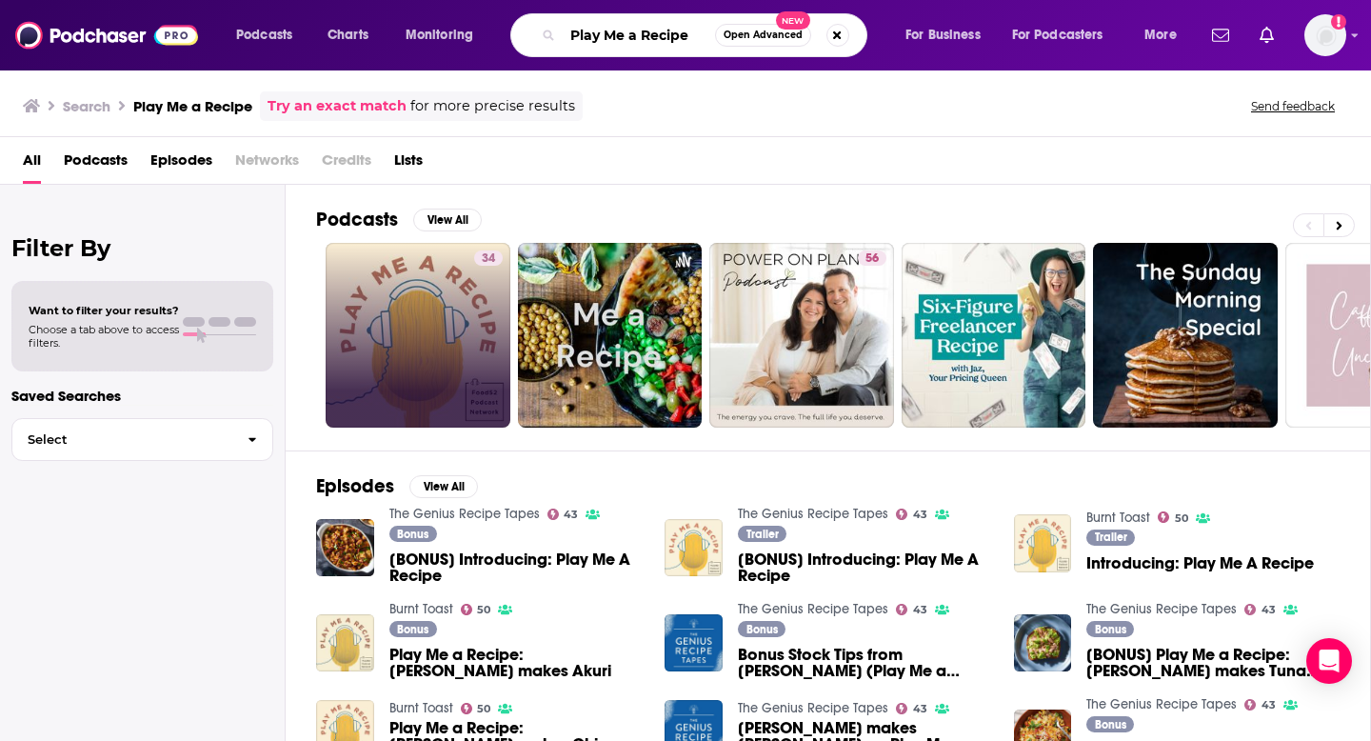
drag, startPoint x: 575, startPoint y: 30, endPoint x: 895, endPoint y: 88, distance: 325.2
click at [895, 88] on div "Podcasts Charts Monitoring Play Me a Recipe Open Advanced New For Business For …" at bounding box center [685, 370] width 1371 height 741
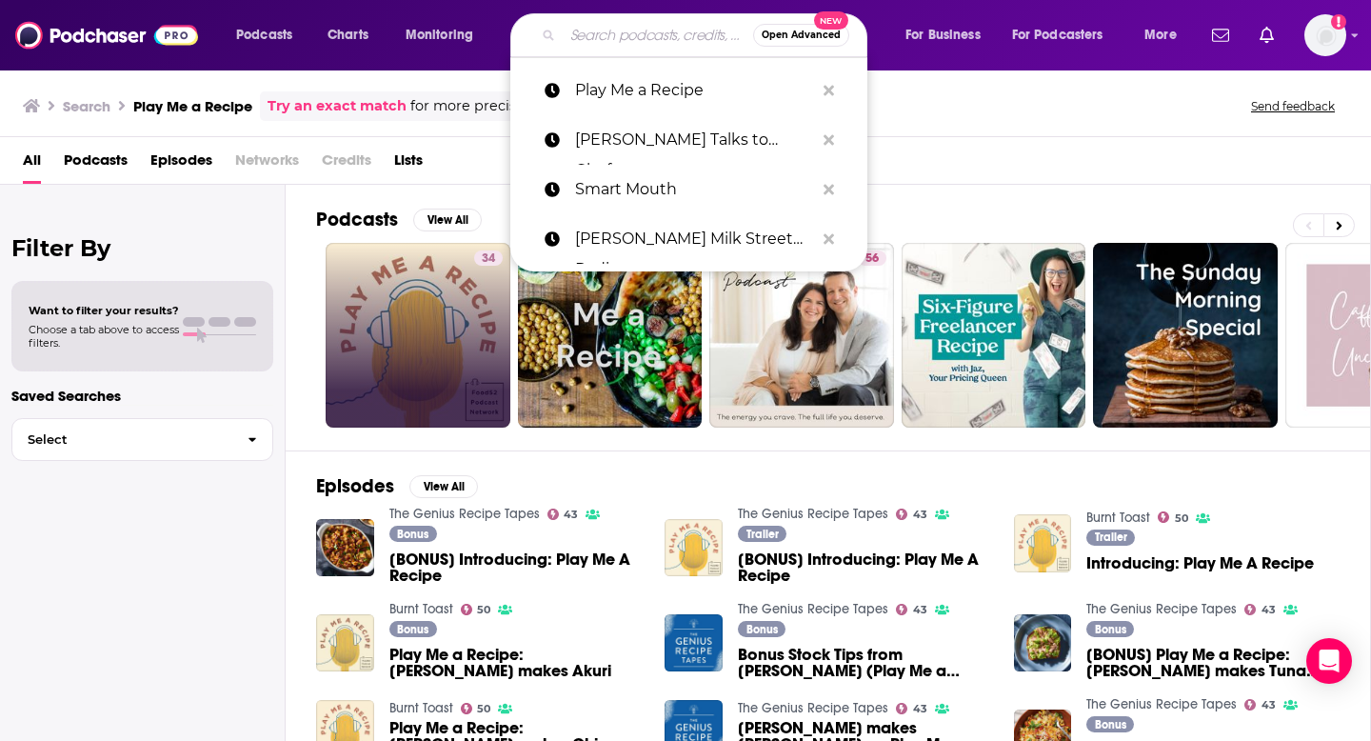
paste input "Recipe Club"
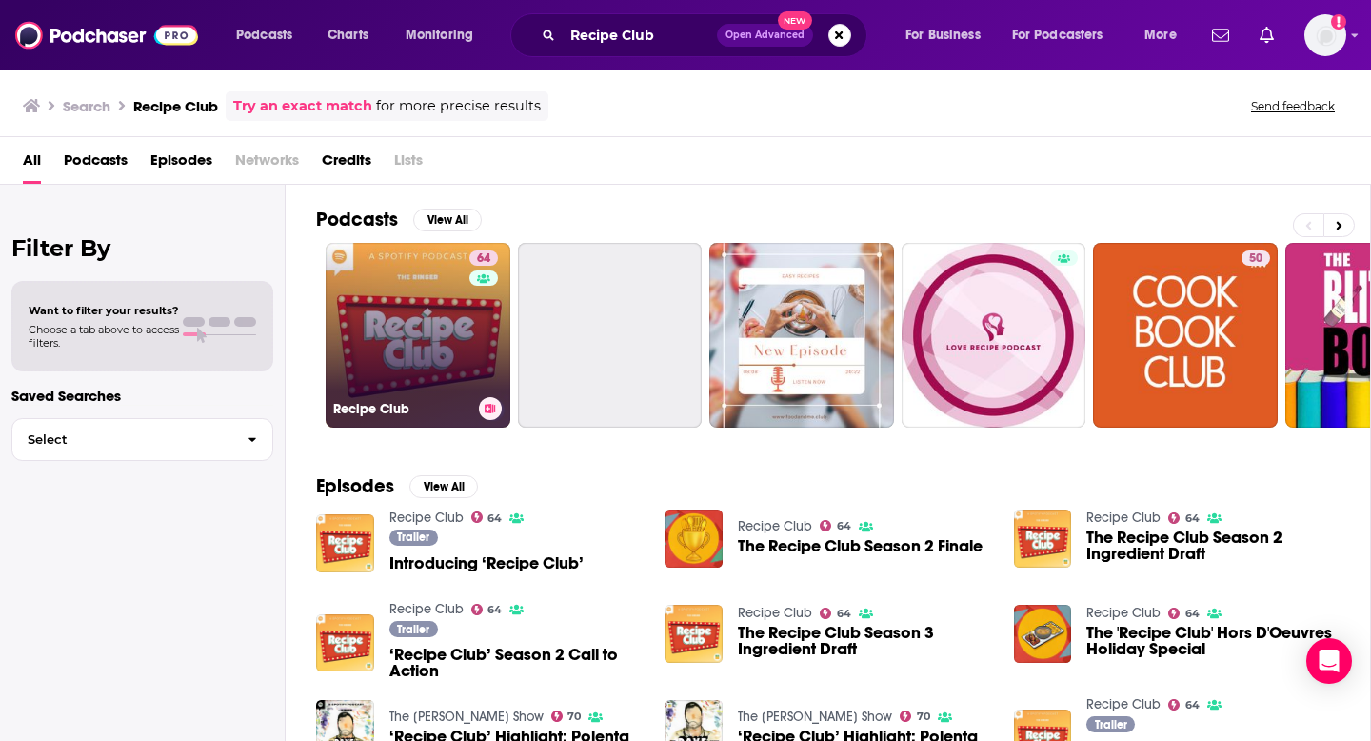
click at [489, 413] on button at bounding box center [490, 408] width 23 height 23
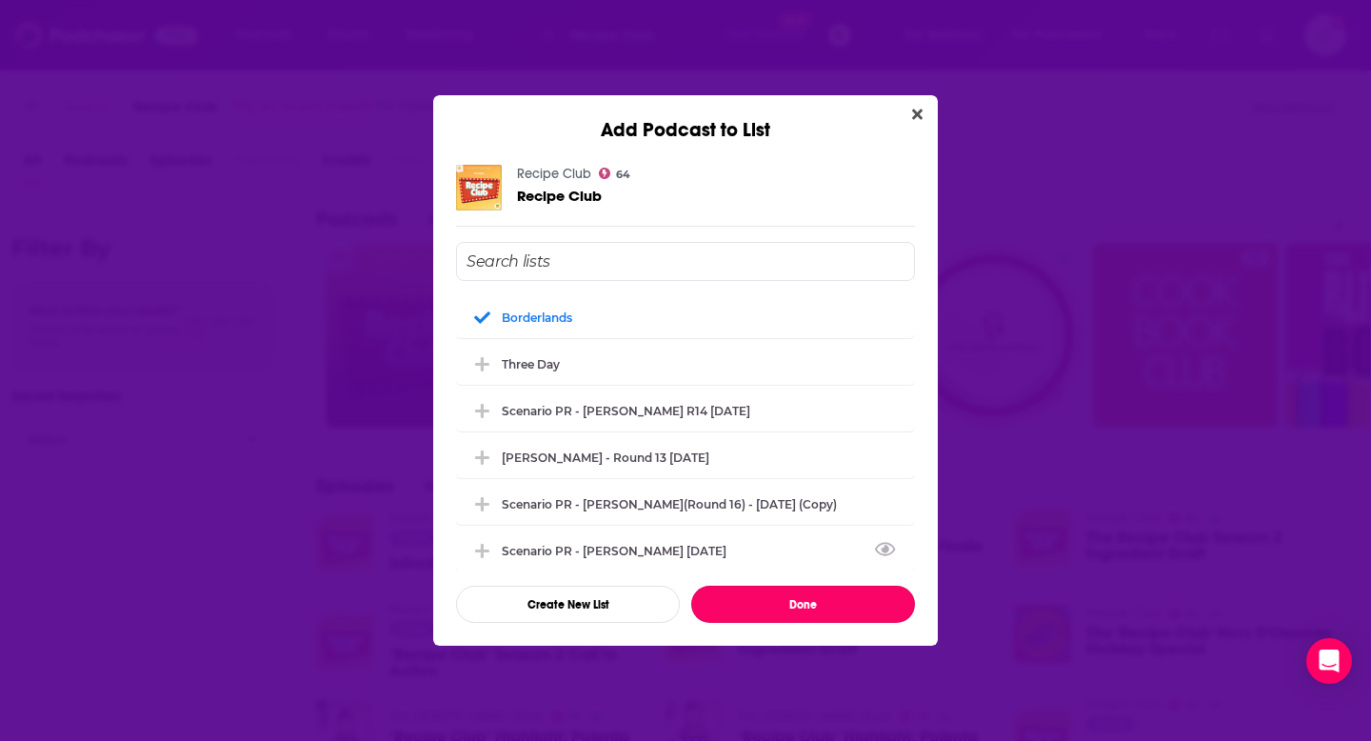
click at [767, 600] on button "Done" at bounding box center [803, 604] width 224 height 37
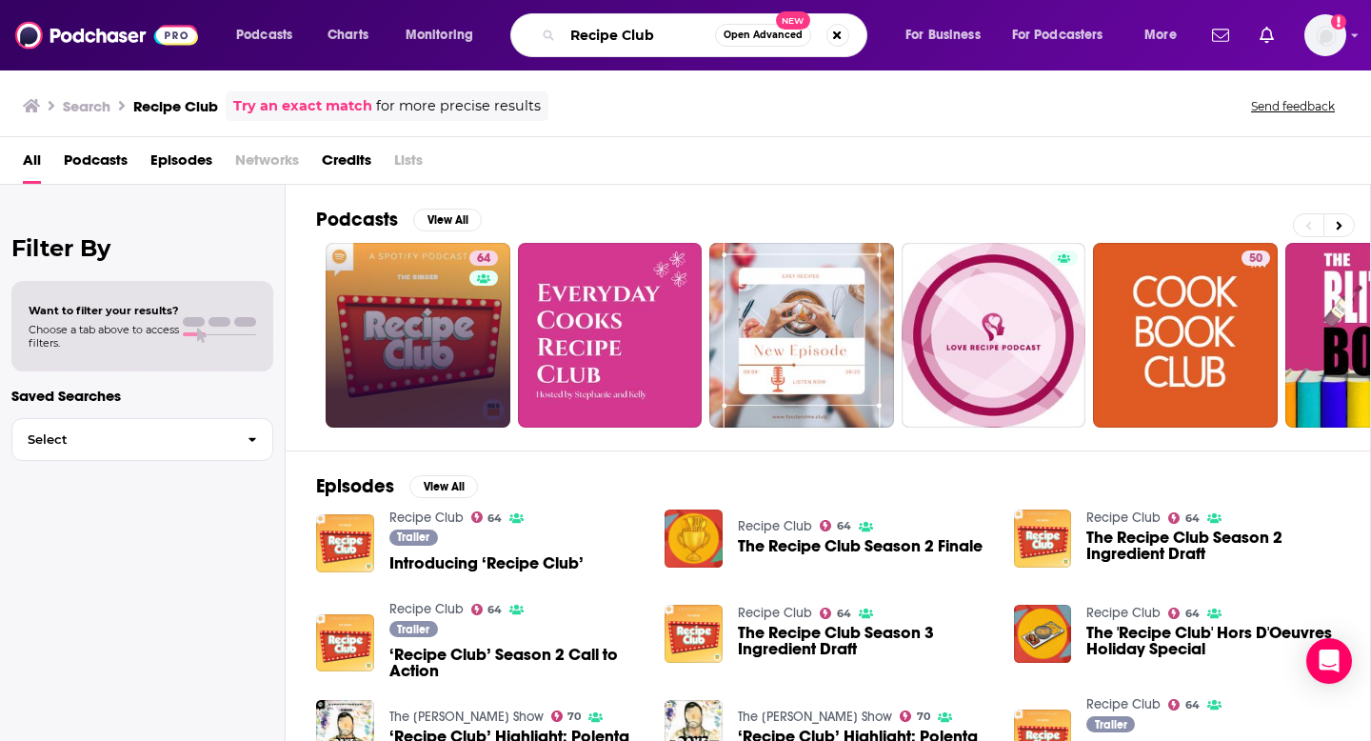
click at [627, 26] on input "Recipe Club" at bounding box center [639, 35] width 152 height 30
drag, startPoint x: 675, startPoint y: 40, endPoint x: 472, endPoint y: 36, distance: 202.9
click at [498, 36] on div "Podcasts Charts Monitoring Recipe Club Open Advanced New For Business For Podca…" at bounding box center [709, 35] width 972 height 44
paste input "Dinner SOS"
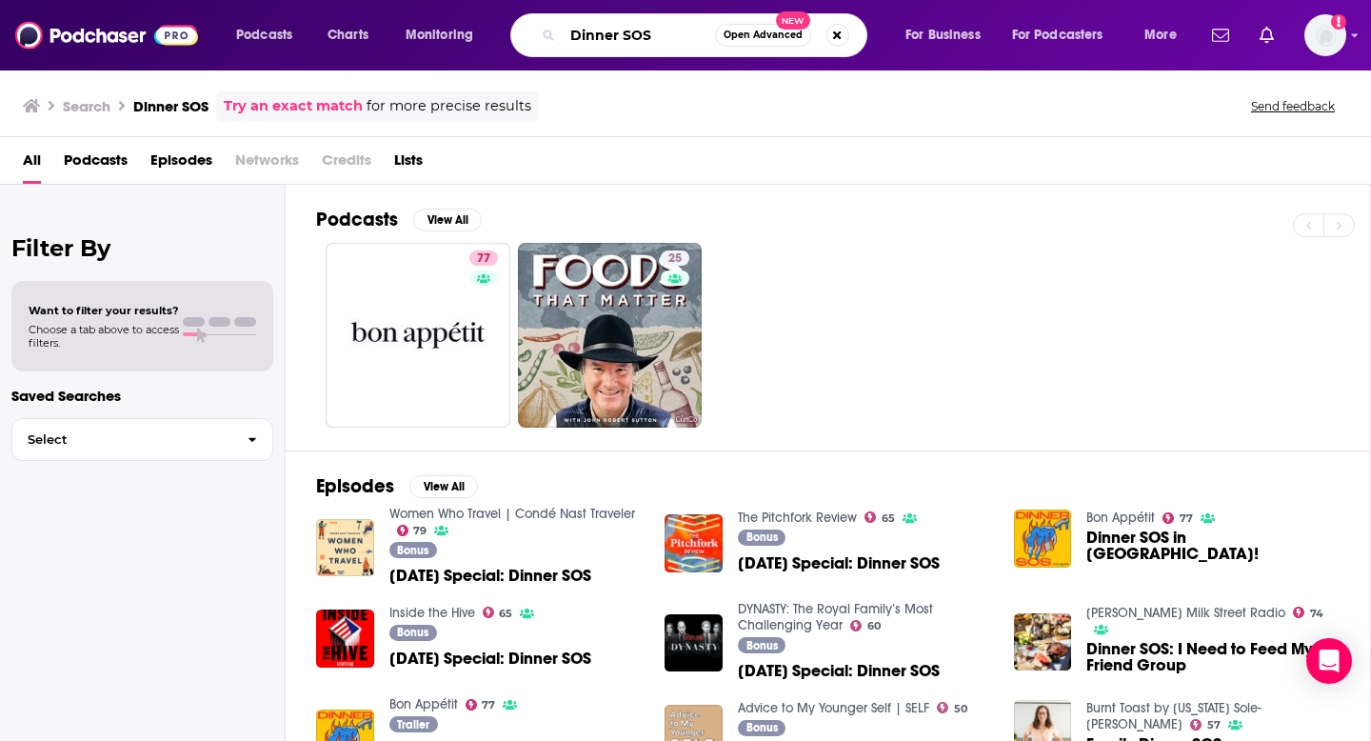
click at [608, 34] on input "Dinner SOS" at bounding box center [639, 35] width 152 height 30
drag, startPoint x: 674, startPoint y: 39, endPoint x: 506, endPoint y: 34, distance: 168.6
click at [515, 38] on div "Dinner SOS Open Advanced New" at bounding box center [688, 35] width 357 height 44
paste input "The Rio Grande Podcast"
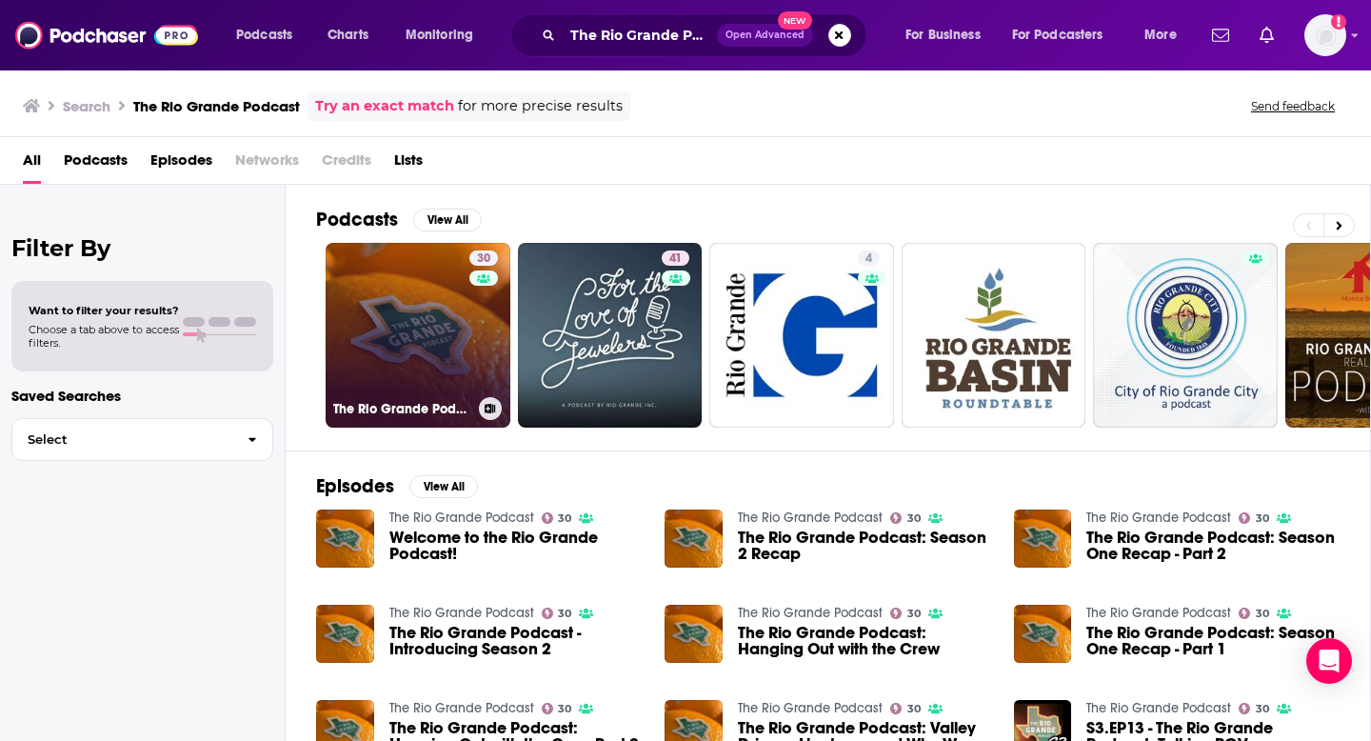
click at [492, 410] on icon at bounding box center [490, 409] width 10 height 10
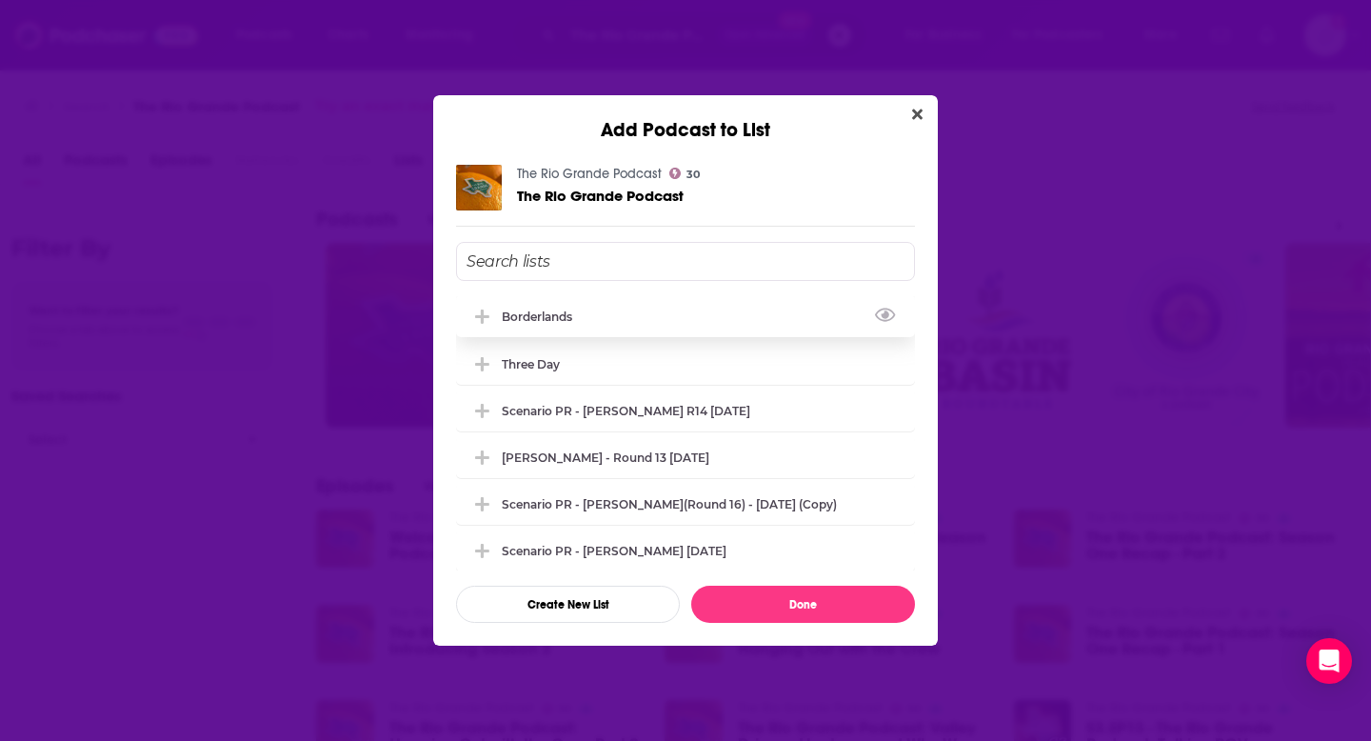
click at [484, 320] on icon "Add Podcast To List" at bounding box center [482, 317] width 14 height 17
click at [742, 602] on button "Done" at bounding box center [803, 604] width 224 height 37
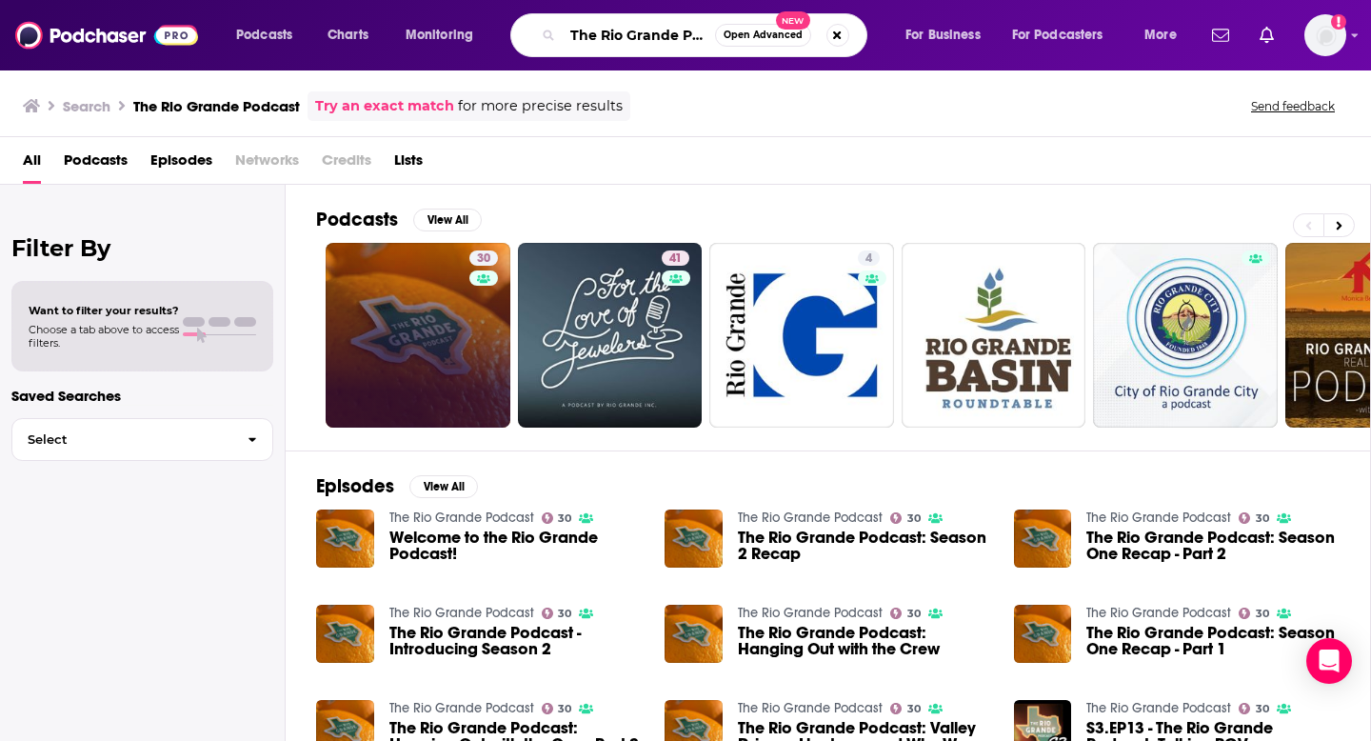
click at [634, 40] on input "The Rio Grande Podcast" at bounding box center [639, 35] width 152 height 30
drag, startPoint x: 585, startPoint y: 31, endPoint x: 796, endPoint y: 50, distance: 212.2
click at [792, 50] on div "The Rio Grande Podcast Open Advanced New" at bounding box center [688, 35] width 357 height 44
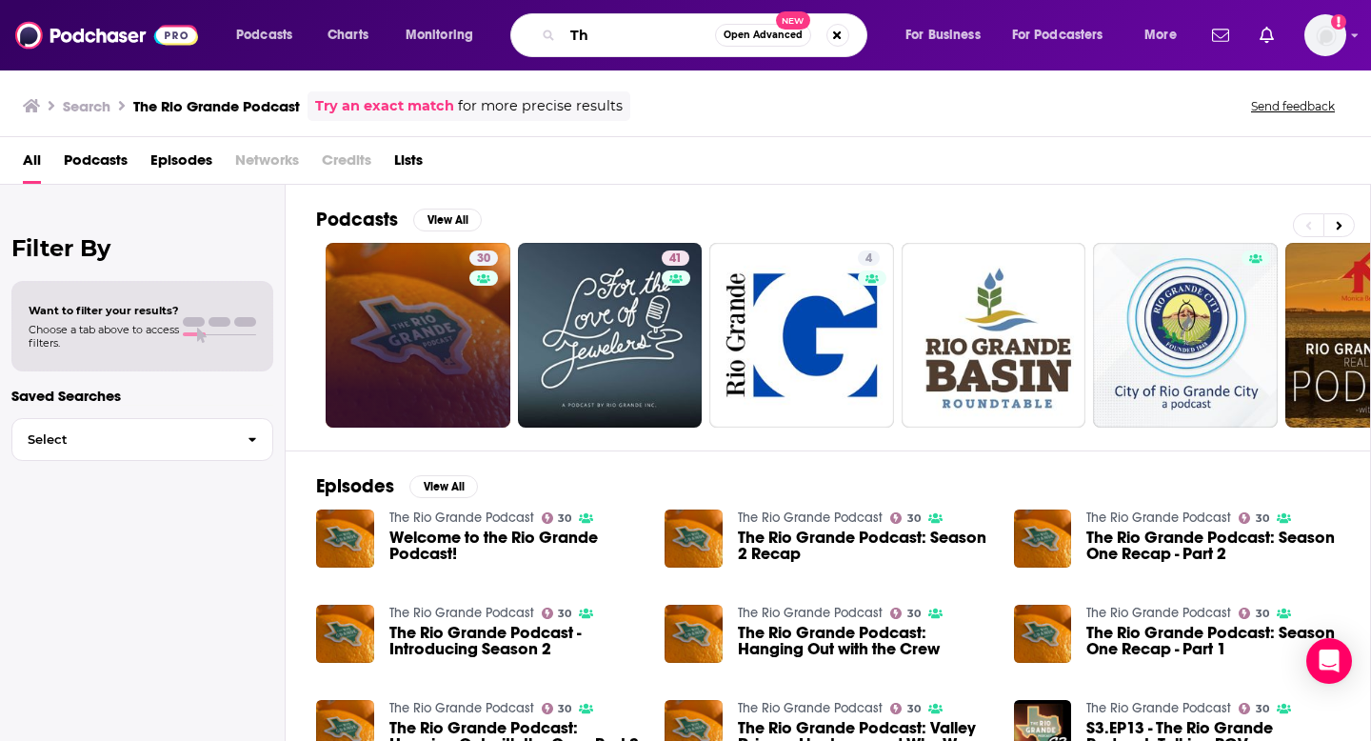
type input "T"
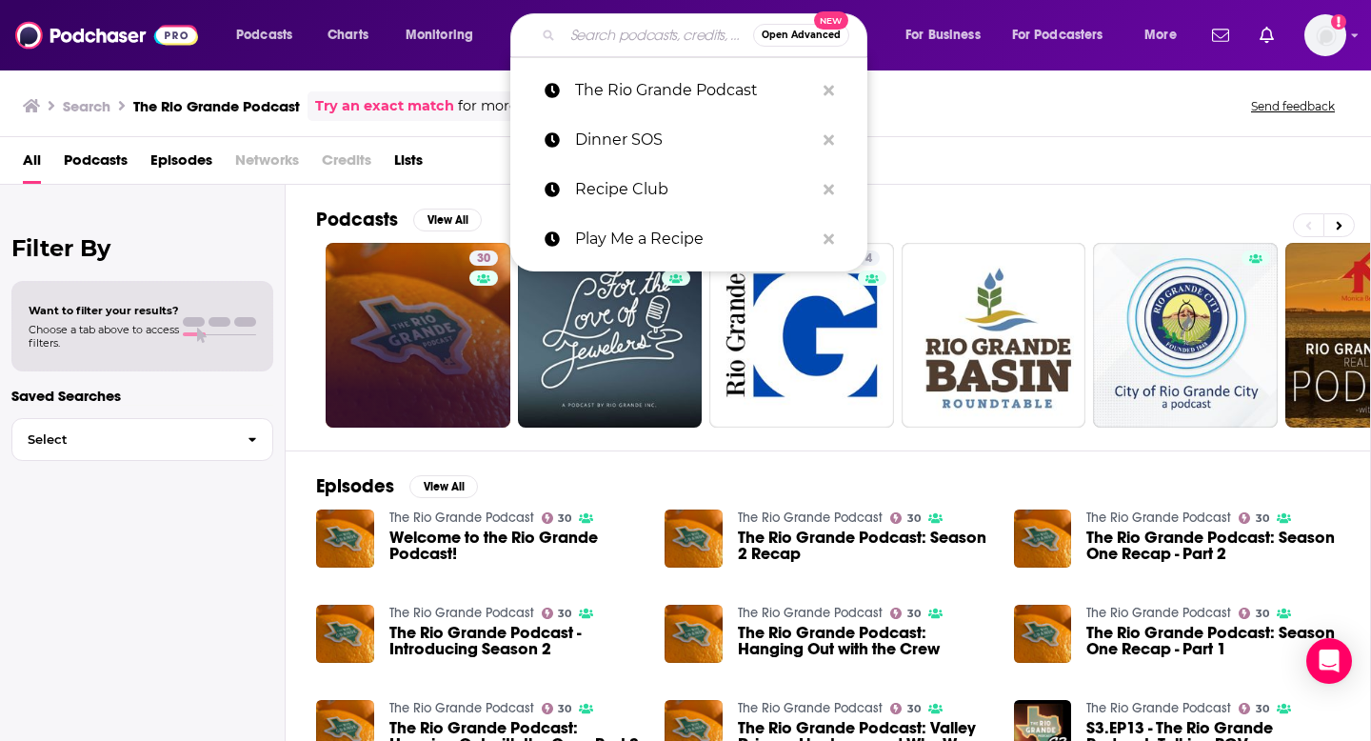
paste input "Tacos of [US_STATE]"
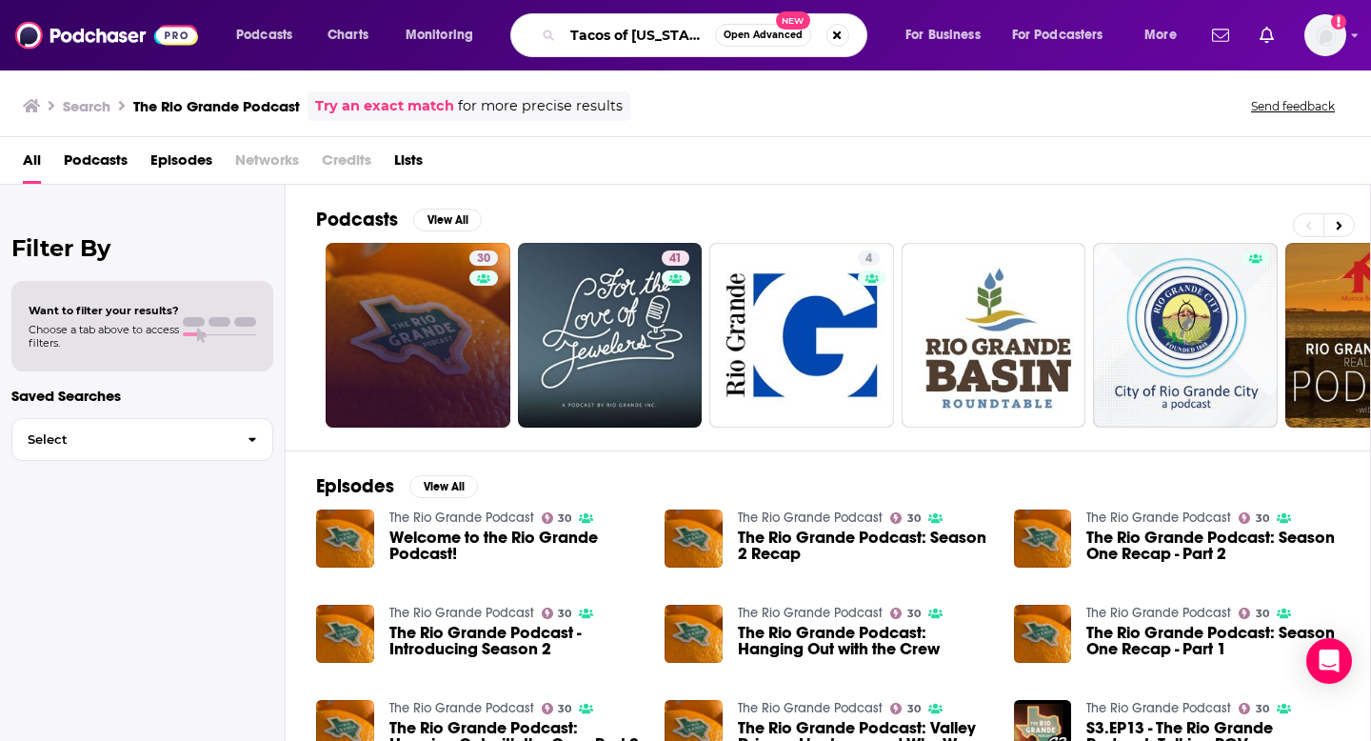
type input "Tacos of [US_STATE]"
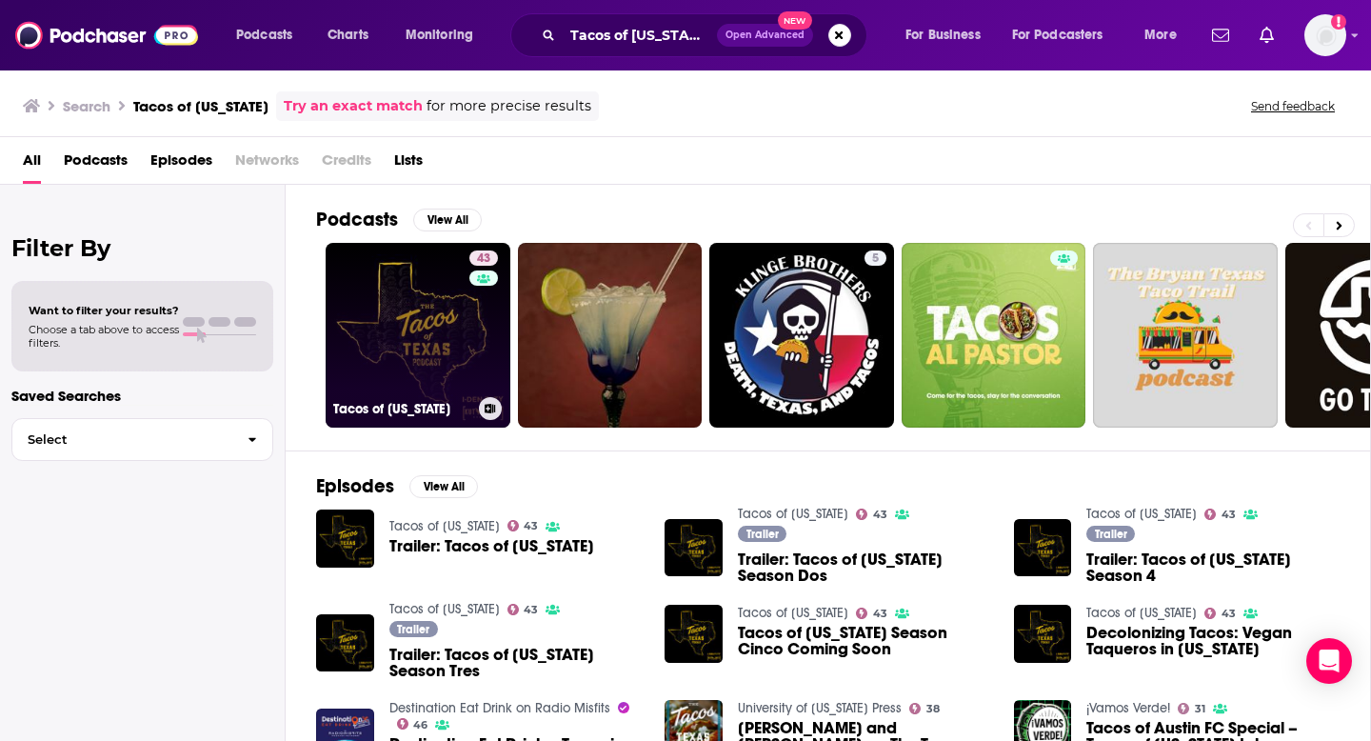
click at [454, 345] on link "43 Tacos of [US_STATE]" at bounding box center [418, 335] width 185 height 185
click at [492, 410] on icon at bounding box center [491, 409] width 10 height 10
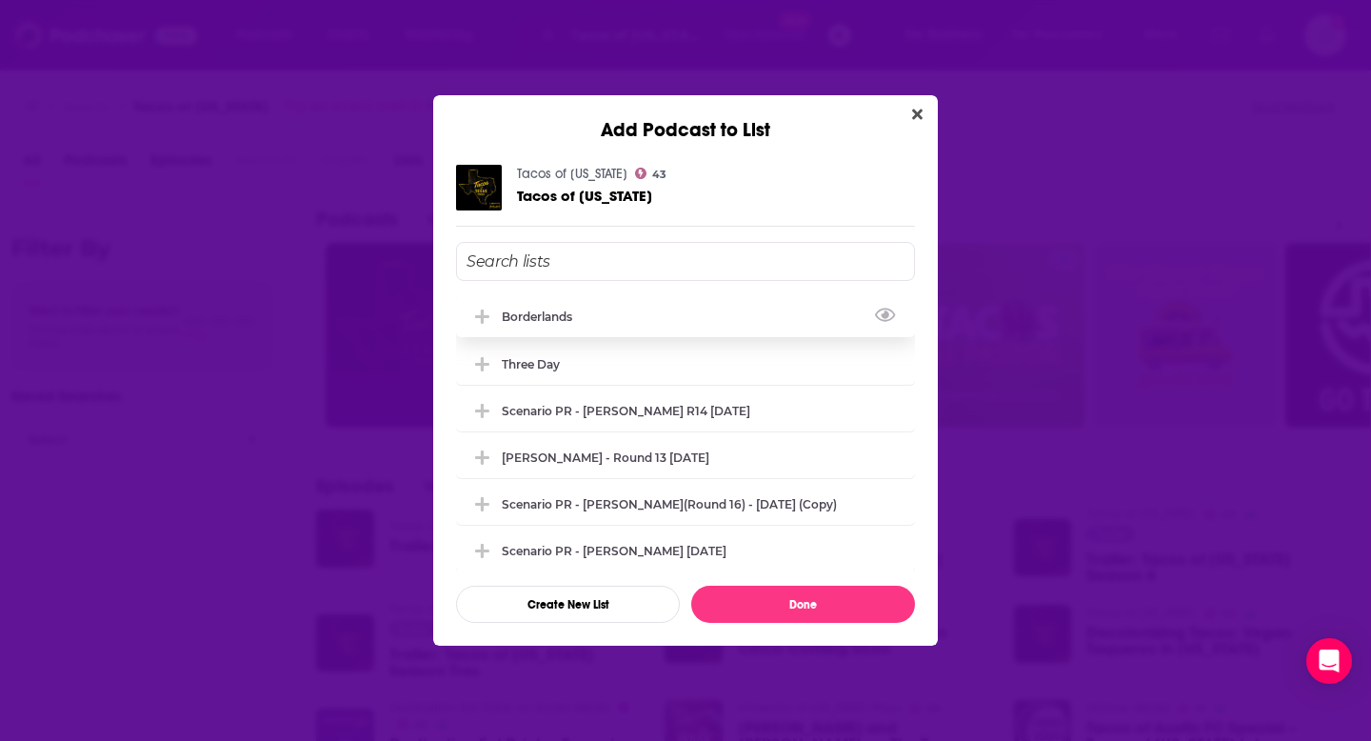
click at [490, 316] on span "Add Podcast To List" at bounding box center [482, 317] width 18 height 18
click at [771, 601] on button "Done" at bounding box center [803, 604] width 224 height 37
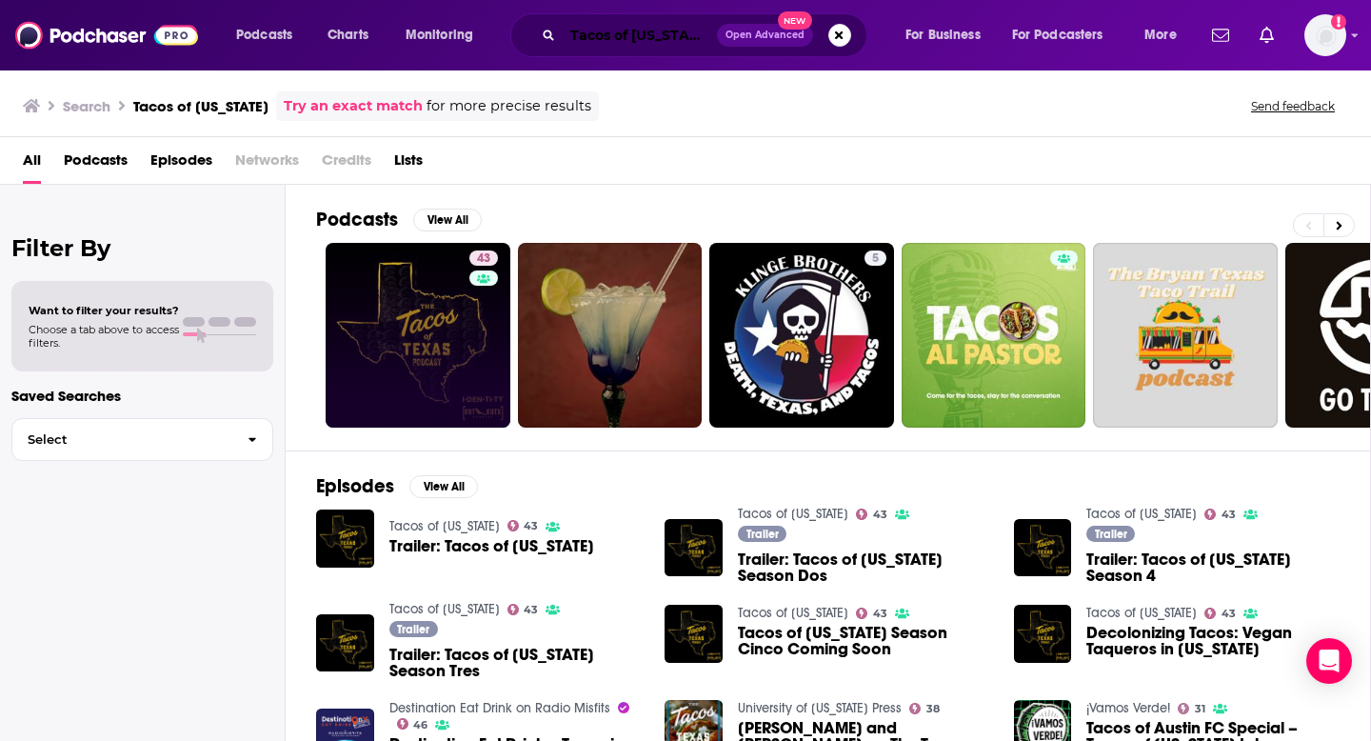
click at [633, 37] on input "Tacos of [US_STATE]" at bounding box center [640, 35] width 154 height 30
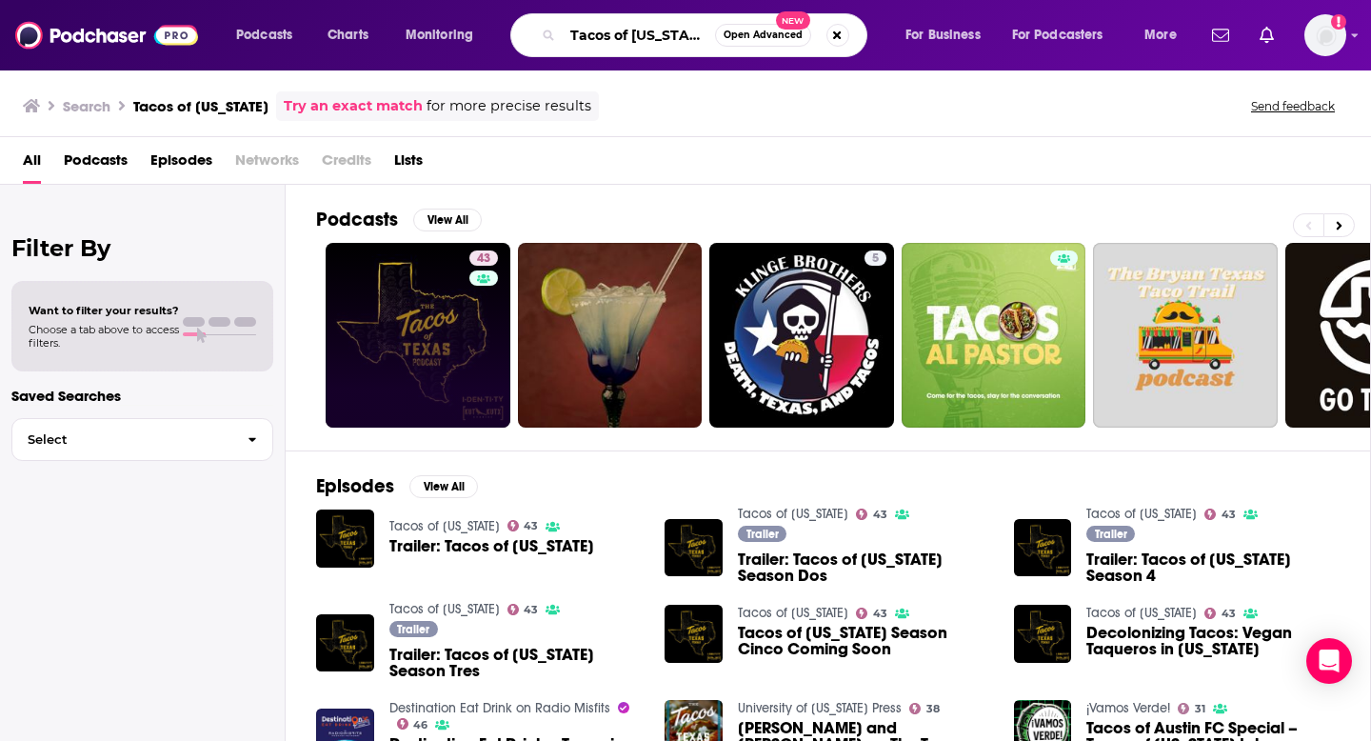
drag, startPoint x: 669, startPoint y: 40, endPoint x: 470, endPoint y: 16, distance: 199.5
click at [470, 16] on div "Podcasts Charts Monitoring Tacos of [US_STATE] Open Advanced New For Business F…" at bounding box center [709, 35] width 972 height 44
paste input "Ready Set BBQ Podcast"
type input "Ready Set BBQ Podcast"
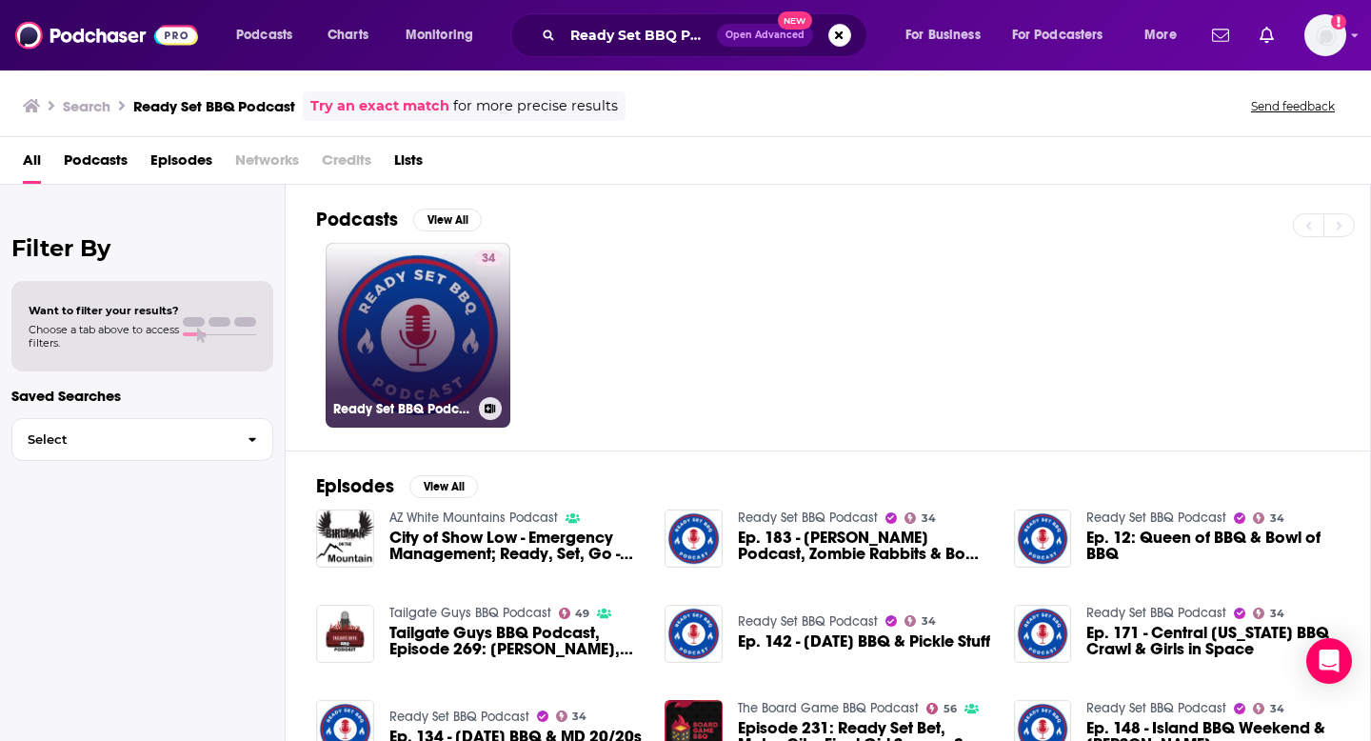
click at [492, 407] on icon at bounding box center [491, 409] width 10 height 10
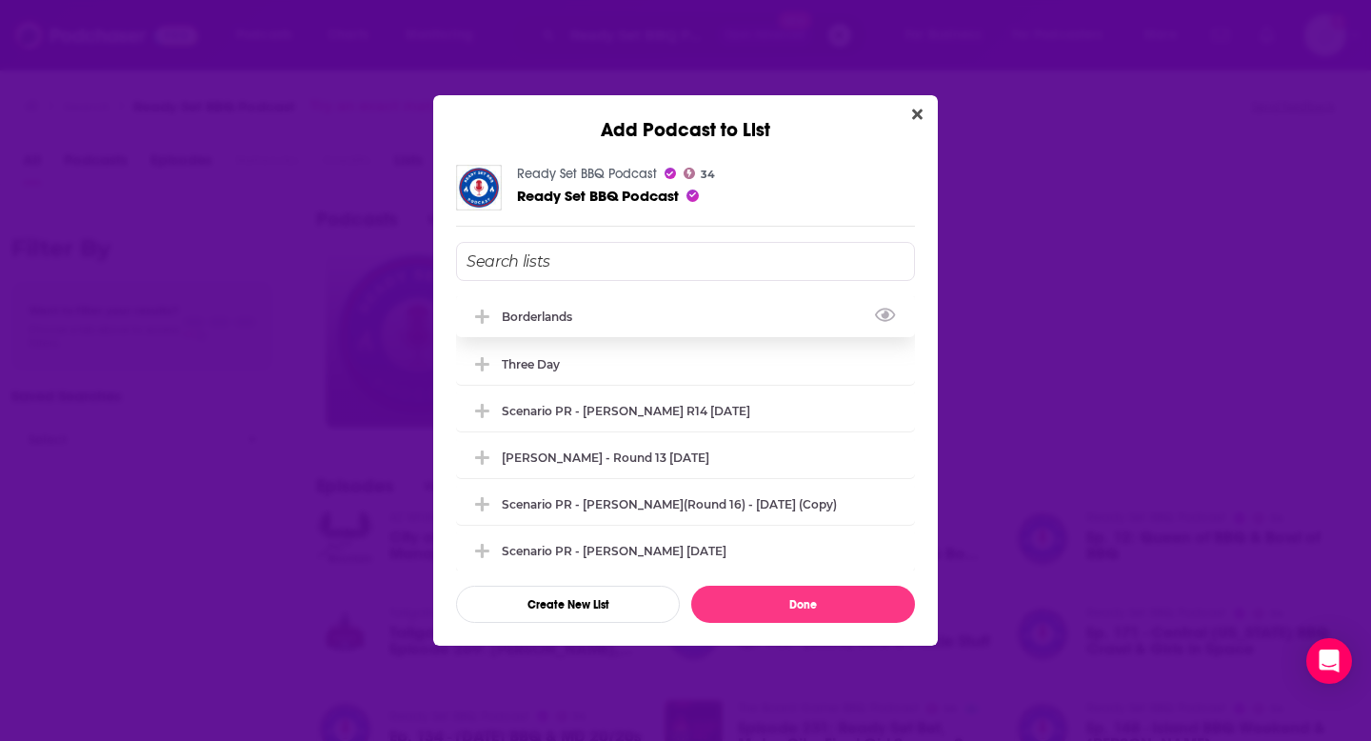
click at [488, 316] on icon "Add Podcast To List" at bounding box center [482, 317] width 14 height 14
click at [732, 610] on button "Done" at bounding box center [803, 604] width 224 height 37
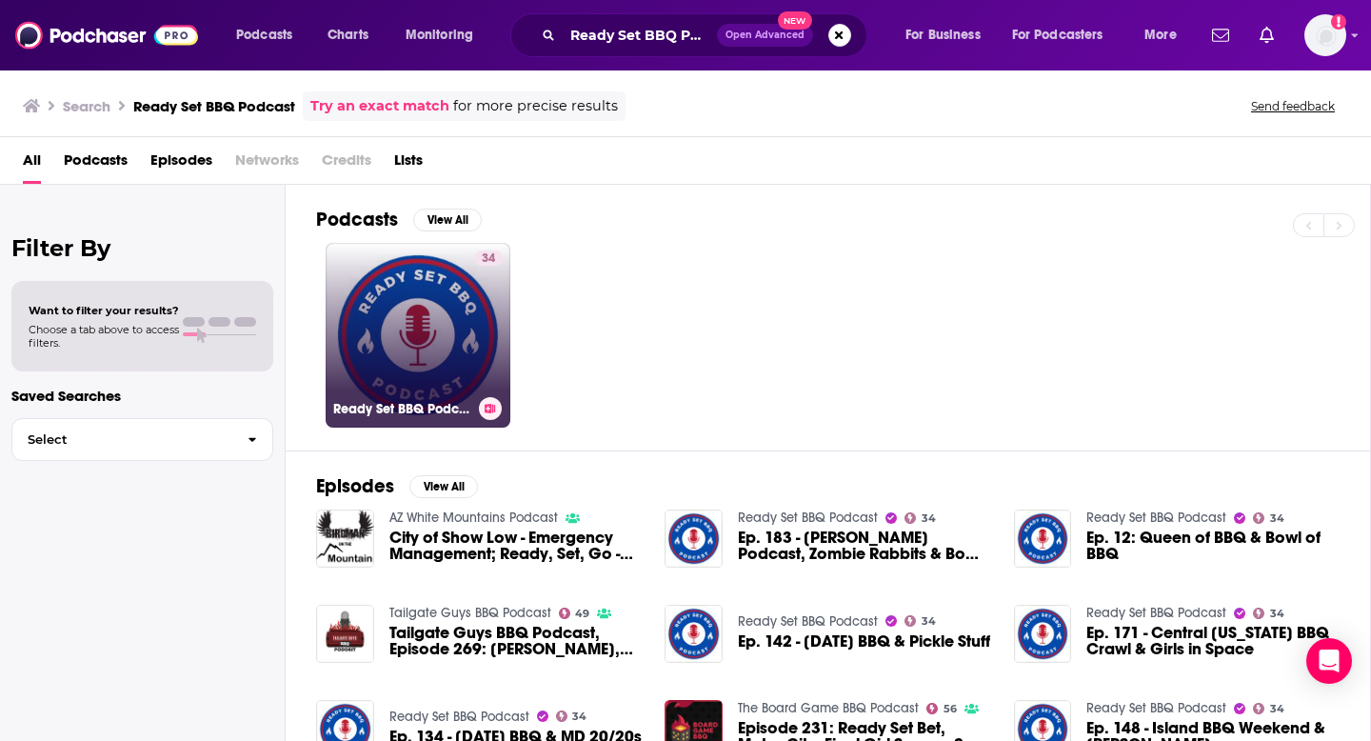
click at [428, 322] on link "34 Ready Set BBQ Podcast" at bounding box center [418, 335] width 185 height 185
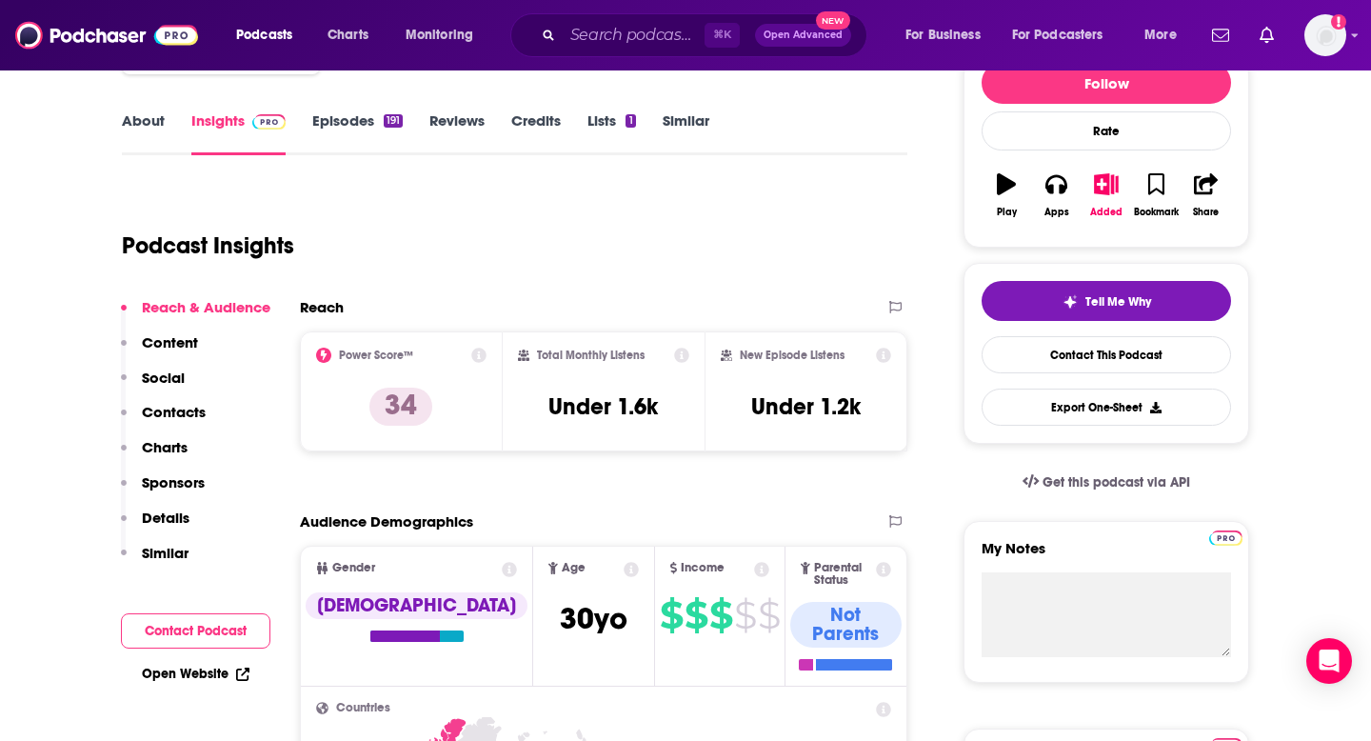
scroll to position [266, 0]
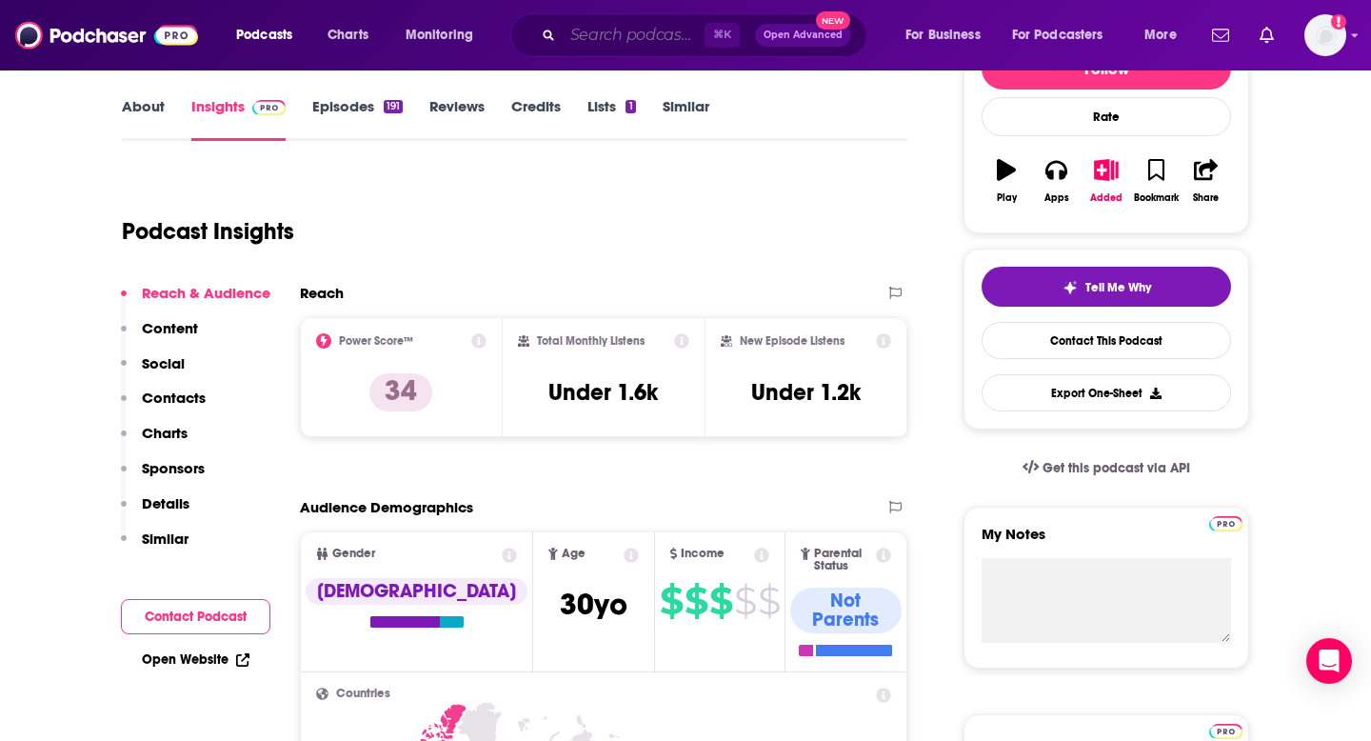
click at [599, 39] on input "Search podcasts, credits, & more..." at bounding box center [634, 35] width 142 height 30
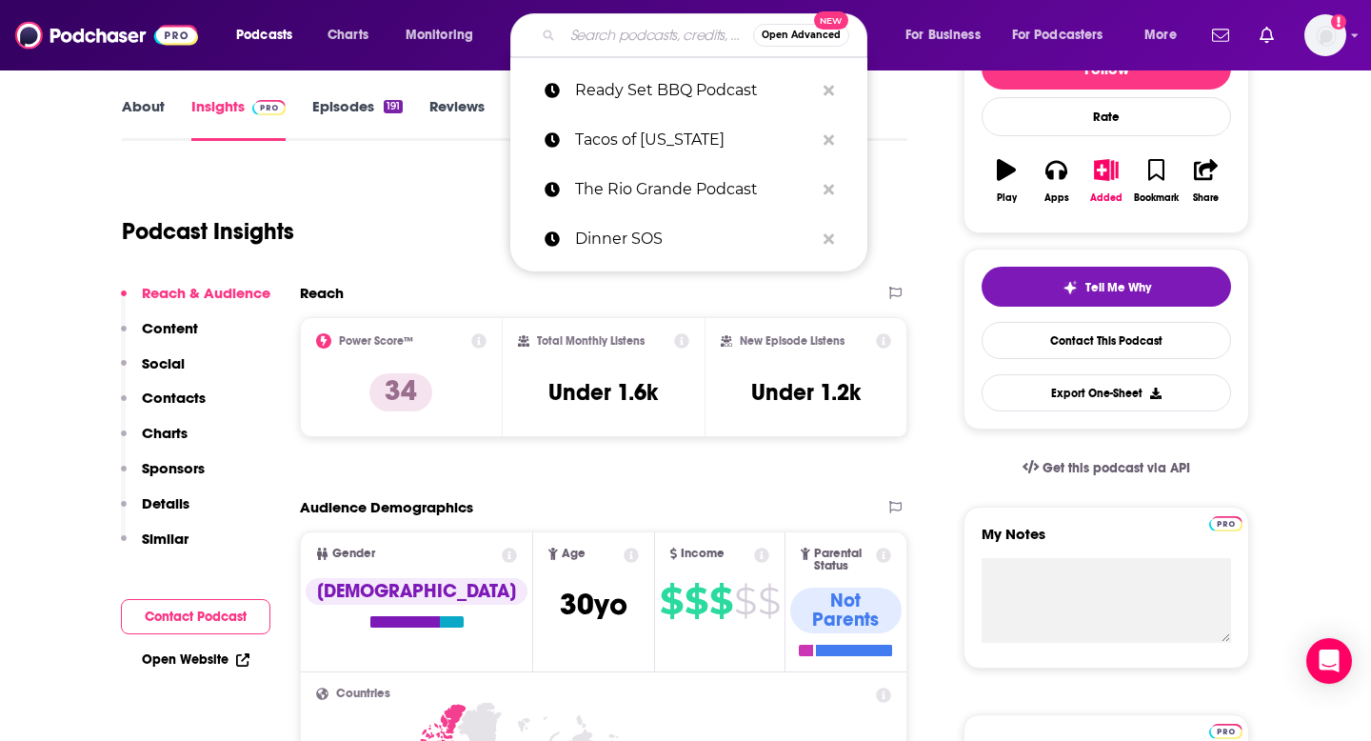
paste input "• The CHEF Radio Podcast"
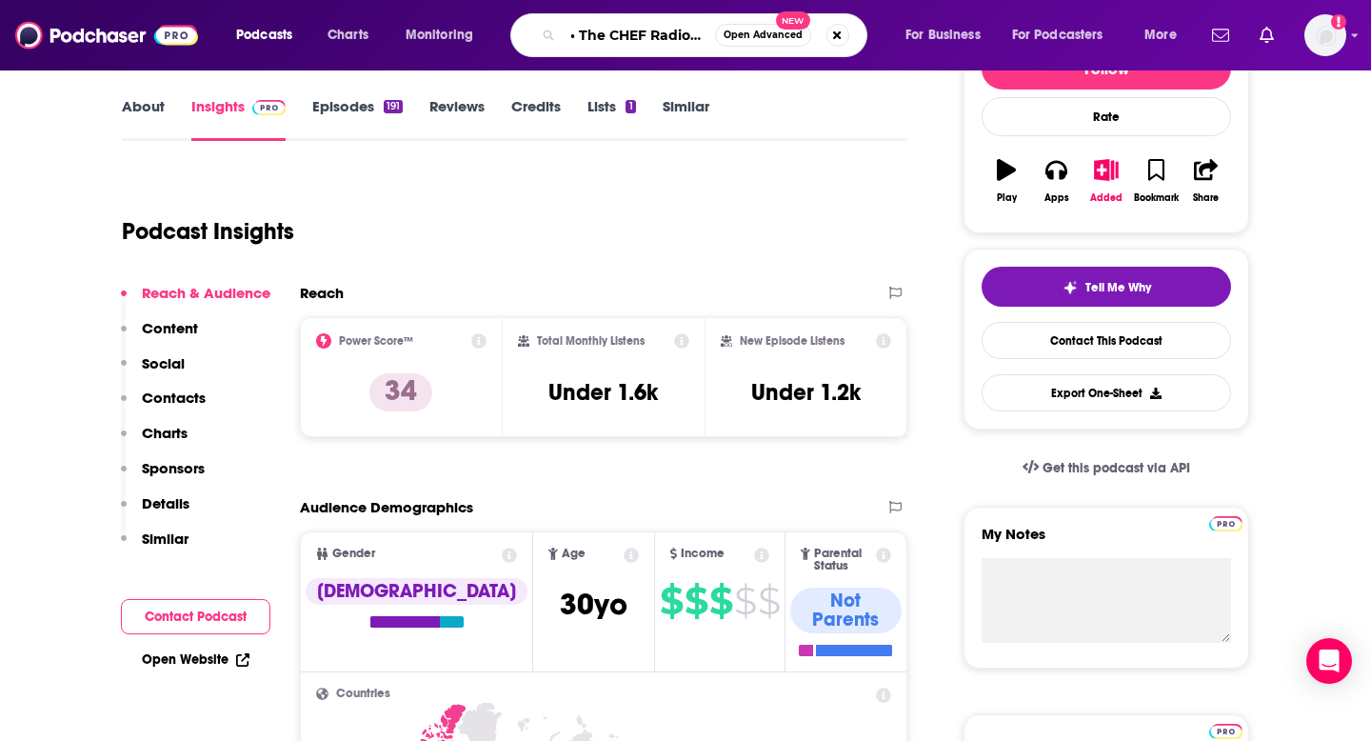
scroll to position [0, 45]
drag, startPoint x: 576, startPoint y: 34, endPoint x: 521, endPoint y: 34, distance: 55.2
click at [521, 34] on div "• The CHEF Radio Podcast Open Advanced New" at bounding box center [688, 35] width 357 height 44
click at [570, 33] on input "• The CHEF Radio Podcast" at bounding box center [639, 35] width 152 height 30
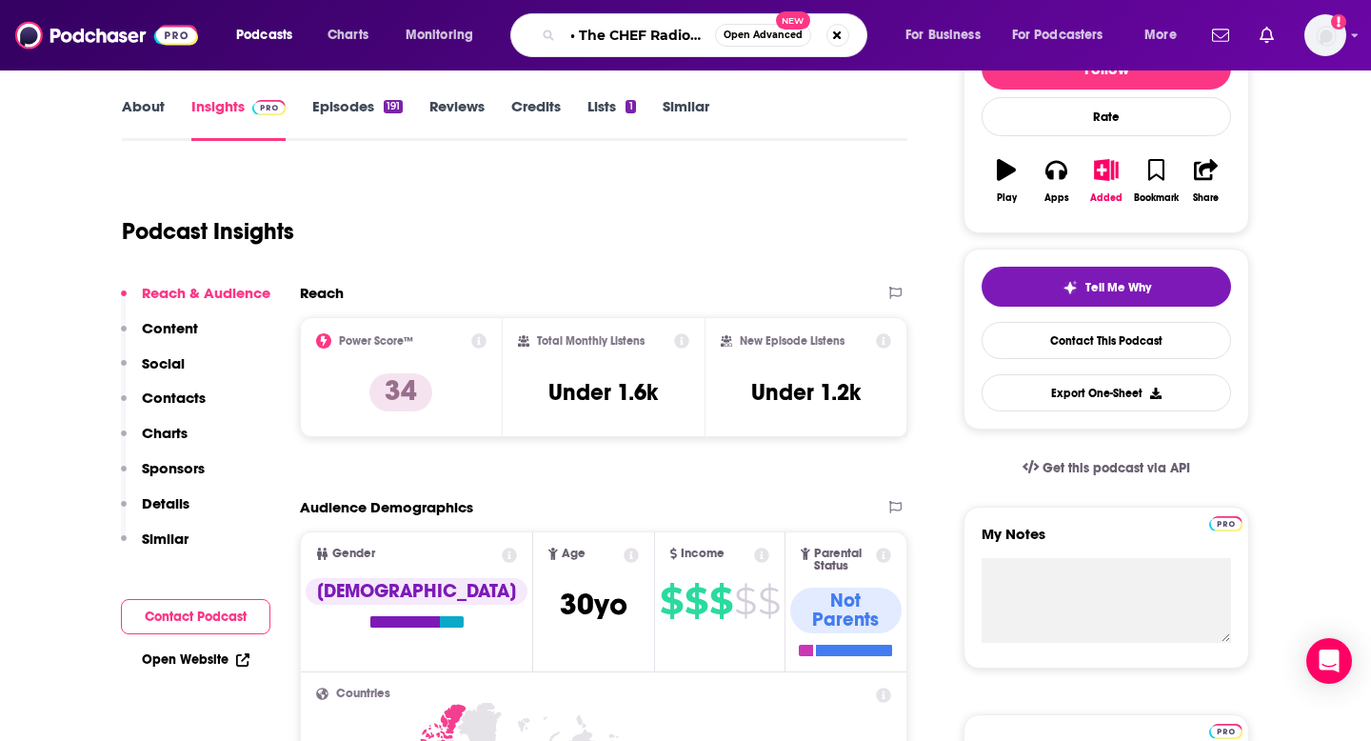
click at [561, 32] on div "• The CHEF Radio Podcast Open Advanced New" at bounding box center [688, 35] width 357 height 44
click at [585, 32] on input "• The CHEF Radio Podcast" at bounding box center [639, 35] width 152 height 30
click at [578, 35] on input "• The CHEF Radio Podcast" at bounding box center [639, 35] width 152 height 30
click at [581, 35] on input "• The CHEF Radio Podcast" at bounding box center [639, 35] width 152 height 30
type input "The CHEF Radio Podcast"
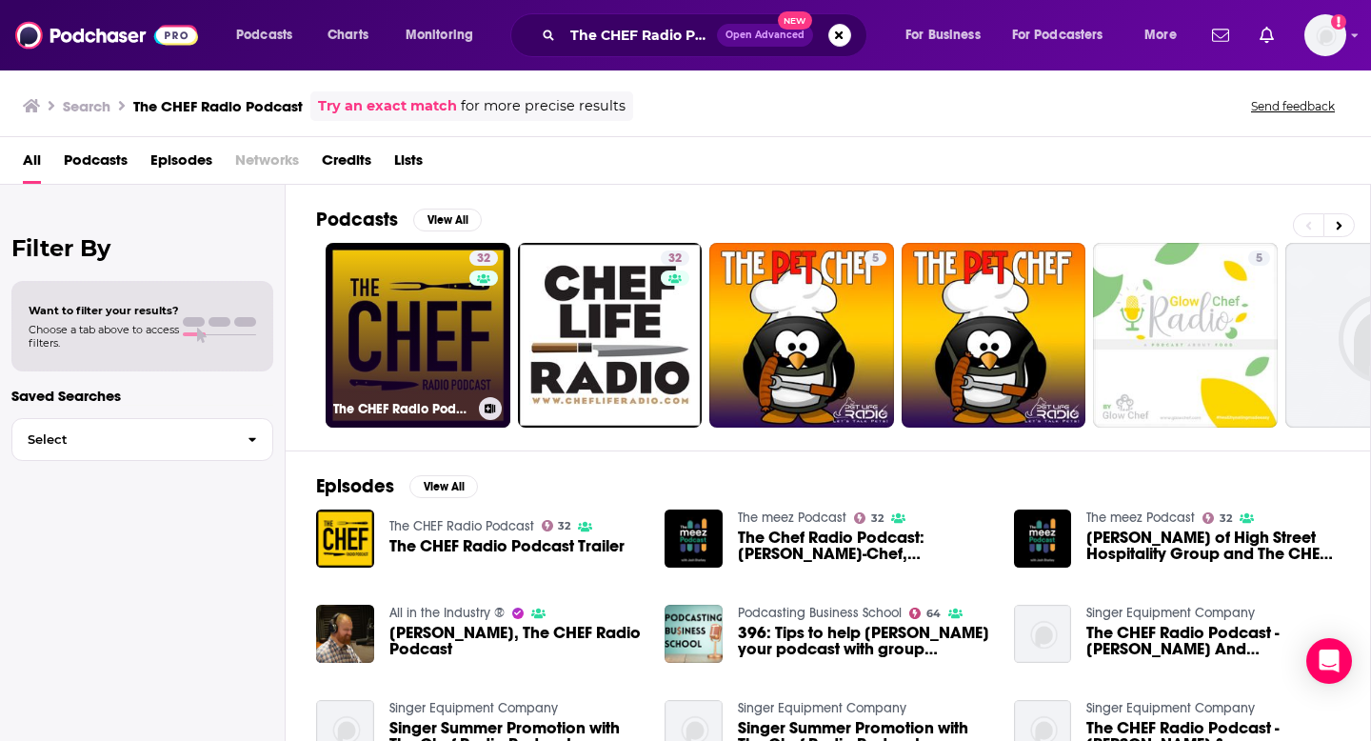
click at [489, 404] on icon at bounding box center [491, 409] width 10 height 10
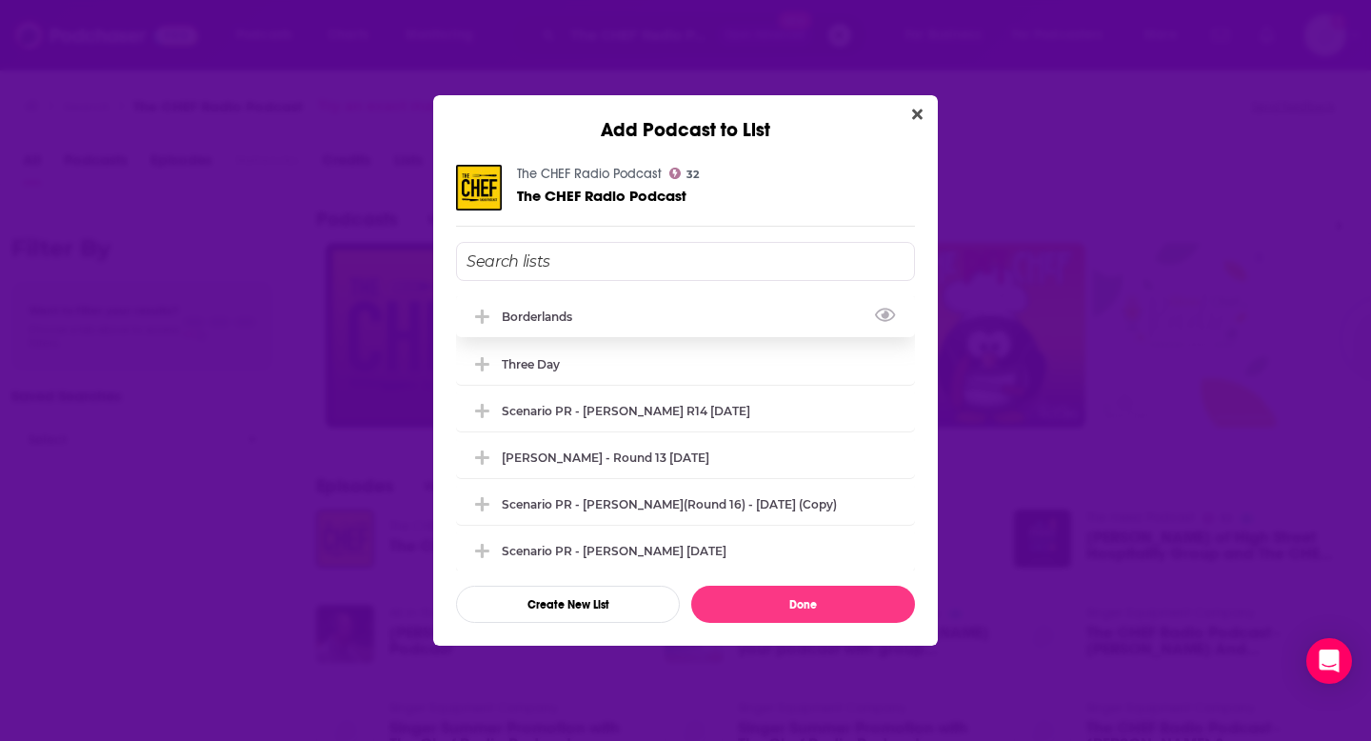
click at [487, 315] on icon "Add Podcast To List" at bounding box center [482, 317] width 14 height 14
click at [776, 617] on button "Done" at bounding box center [803, 604] width 224 height 37
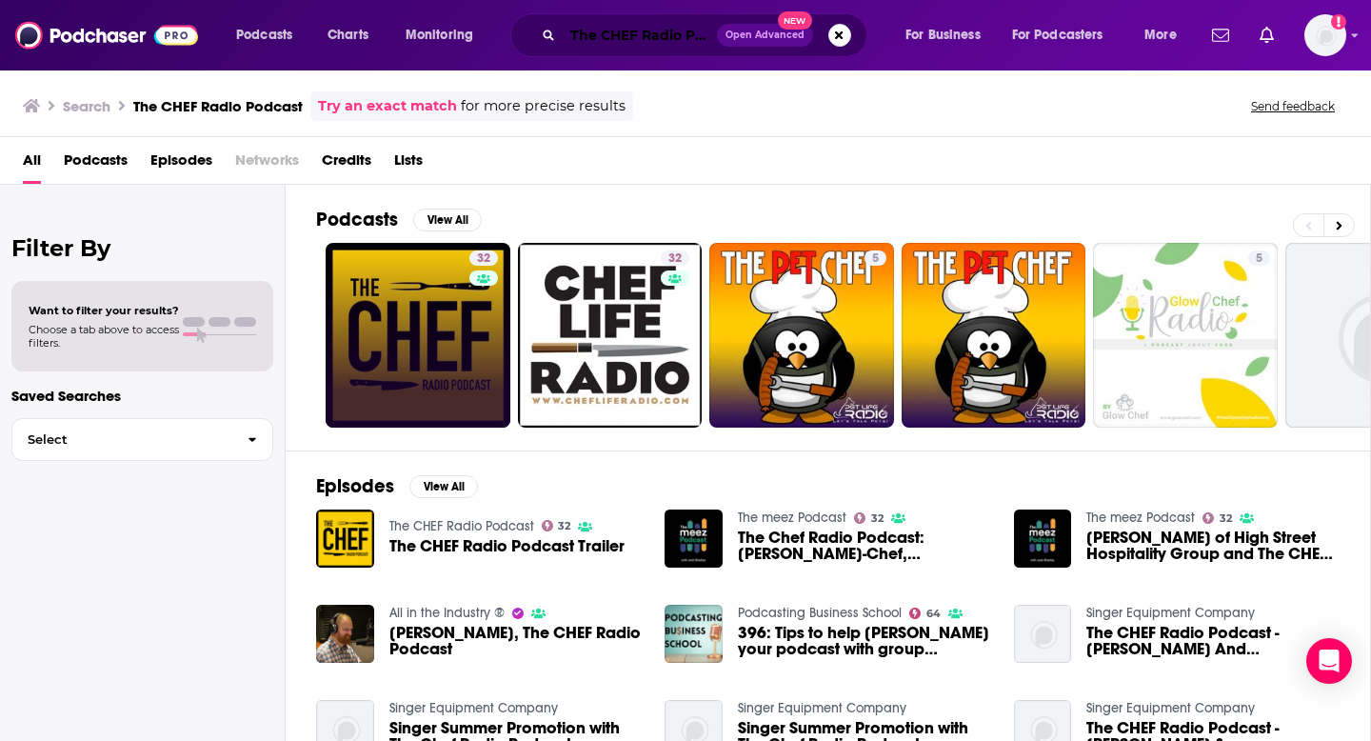
click at [620, 31] on input "The CHEF Radio Podcast" at bounding box center [640, 35] width 154 height 30
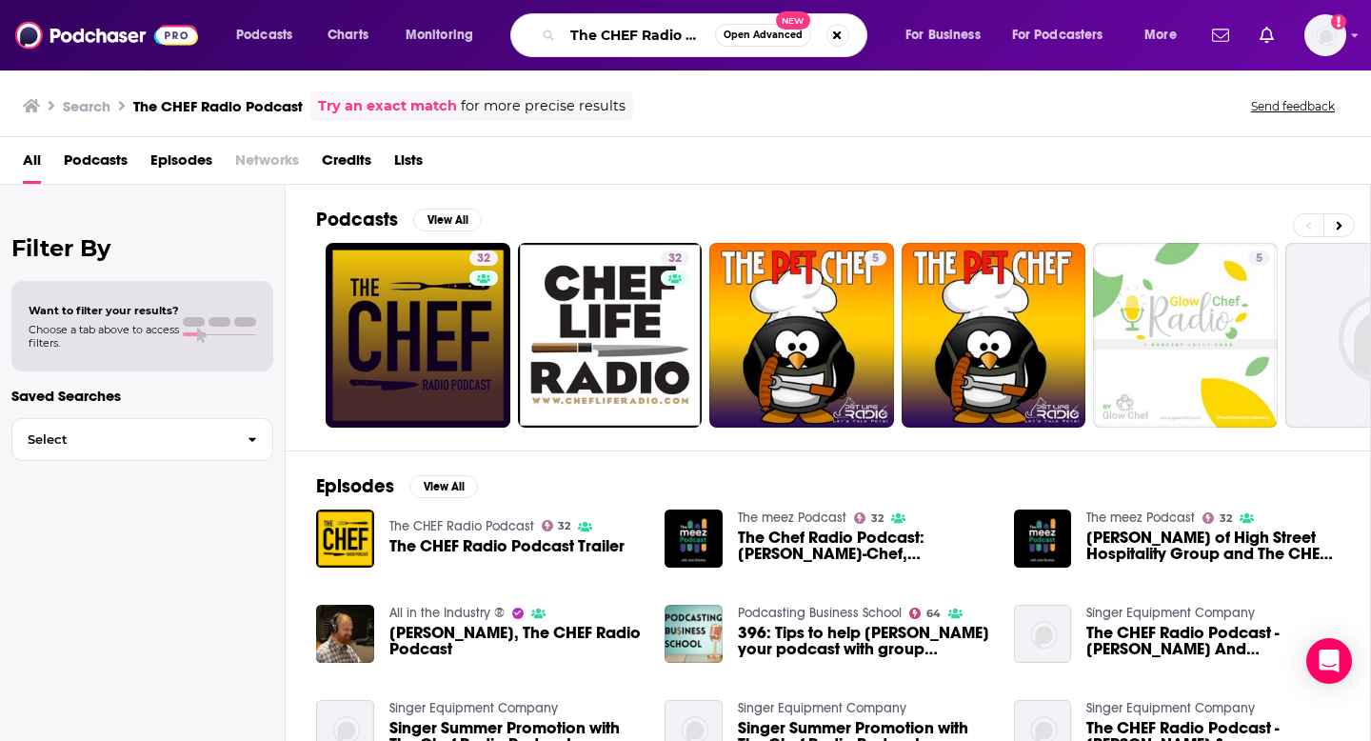
scroll to position [0, 36]
drag, startPoint x: 570, startPoint y: 31, endPoint x: 794, endPoint y: 84, distance: 229.9
click at [794, 84] on div "Podcasts Charts Monitoring The CHEF Radio Podcast Open Advanced New For Busines…" at bounding box center [685, 370] width 1371 height 741
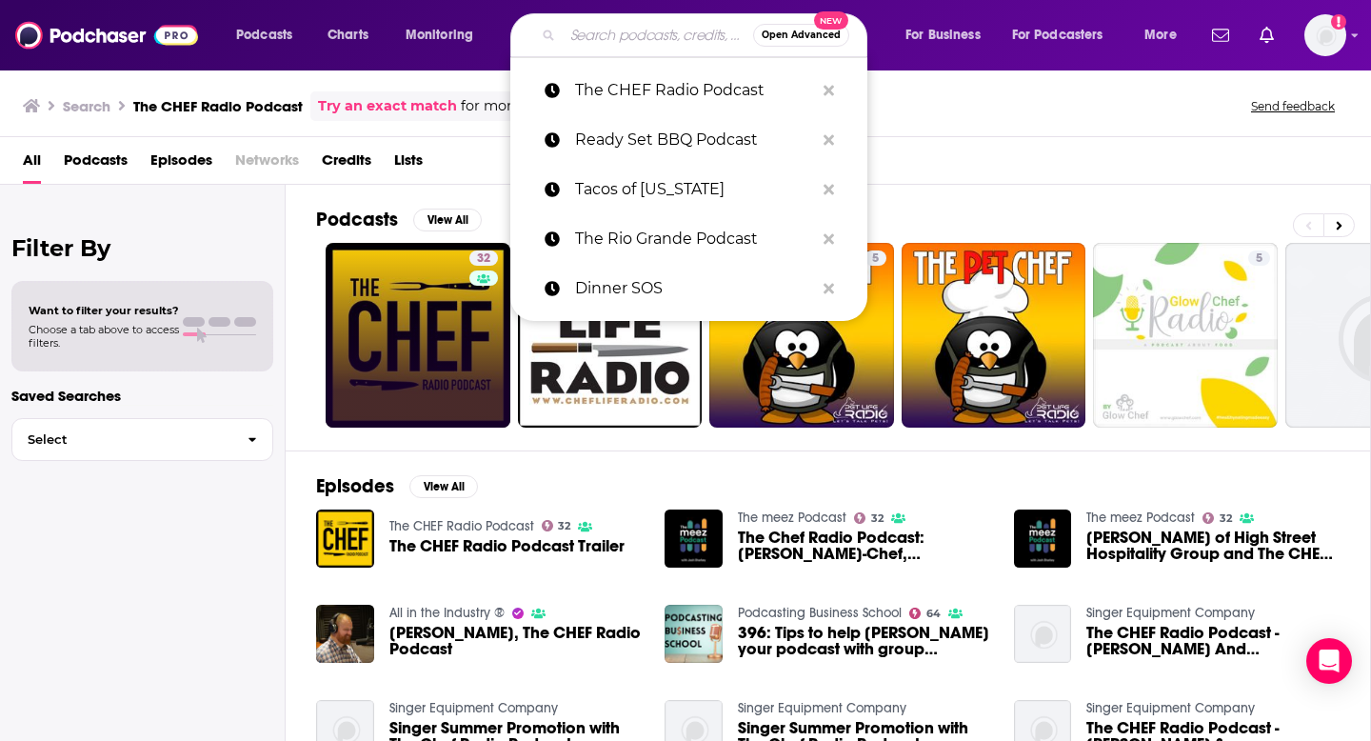
scroll to position [0, 0]
paste input "ACF Chef’s Table Podcast"
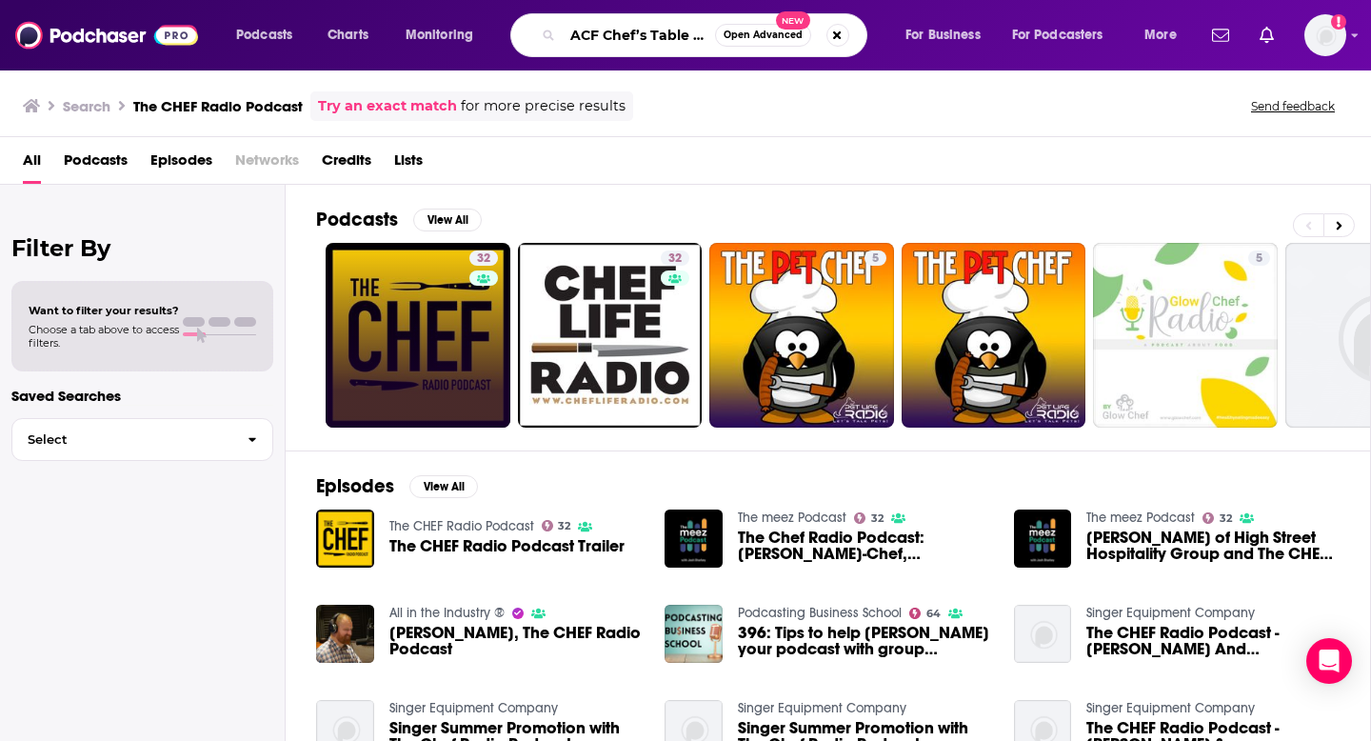
scroll to position [0, 42]
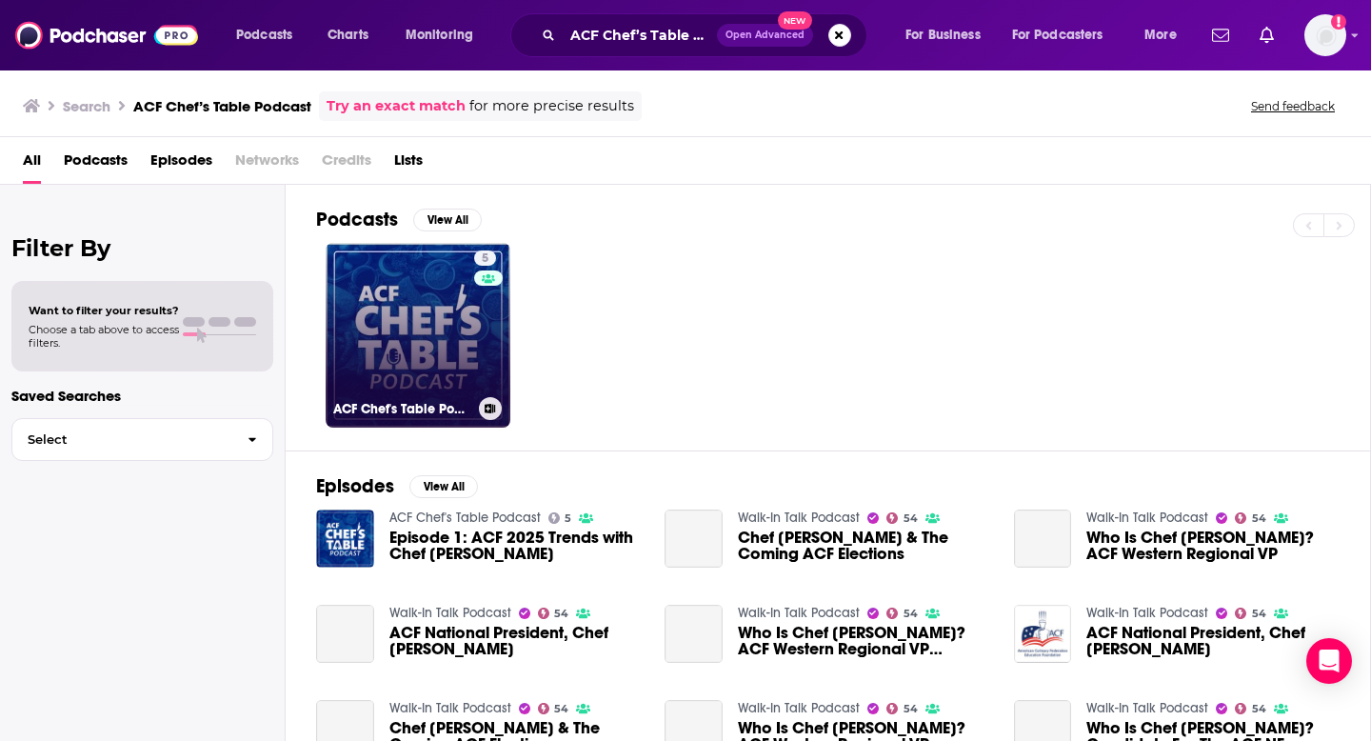
click at [491, 410] on icon at bounding box center [490, 409] width 10 height 10
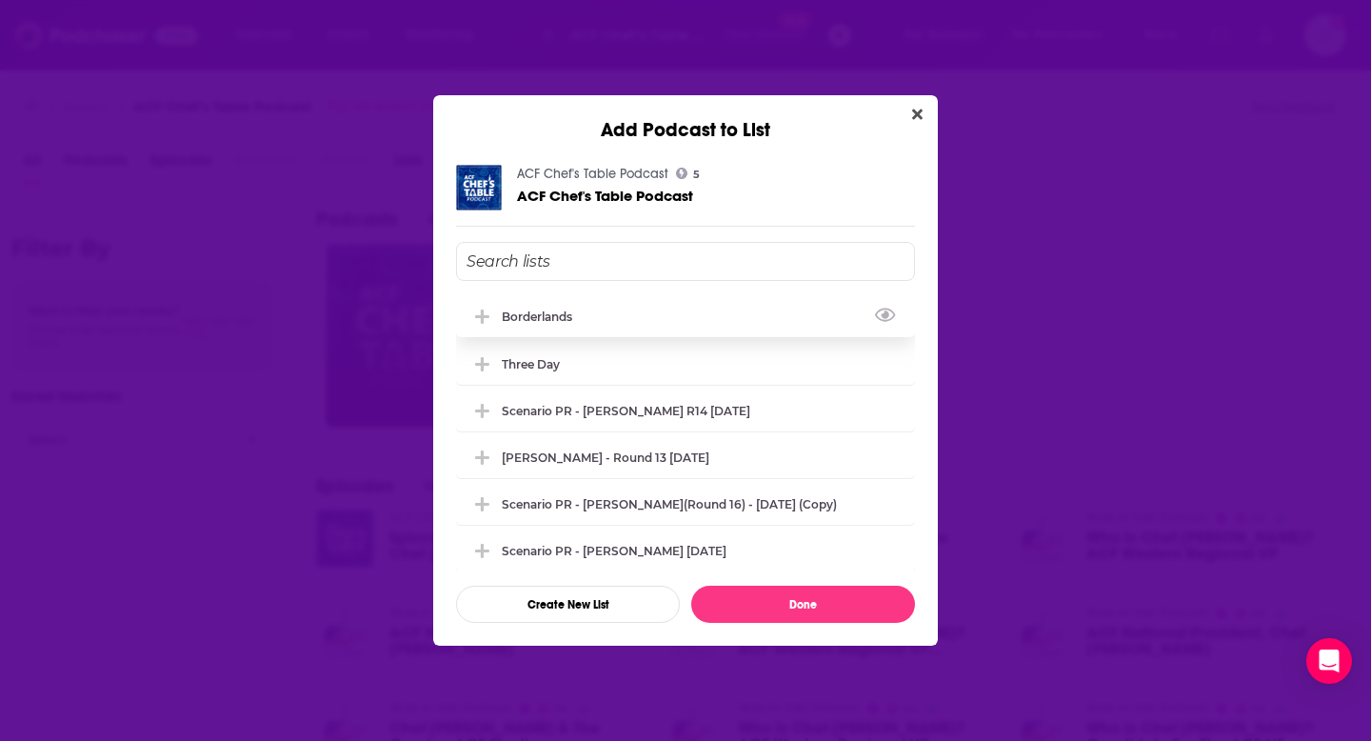
click at [484, 311] on icon "Add Podcast To List" at bounding box center [482, 317] width 14 height 17
click at [736, 604] on button "Done" at bounding box center [803, 604] width 224 height 37
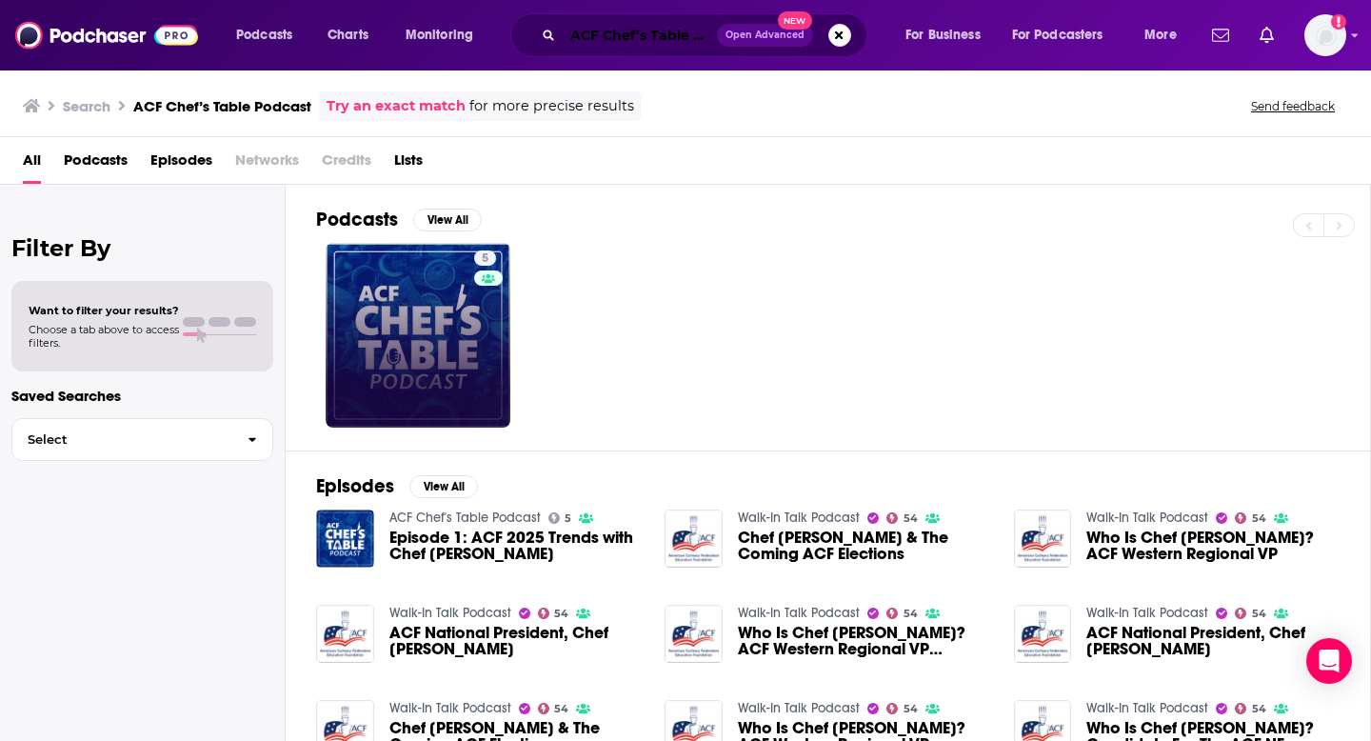
click at [650, 47] on input "ACF Chef’s Table Podcast" at bounding box center [640, 35] width 154 height 30
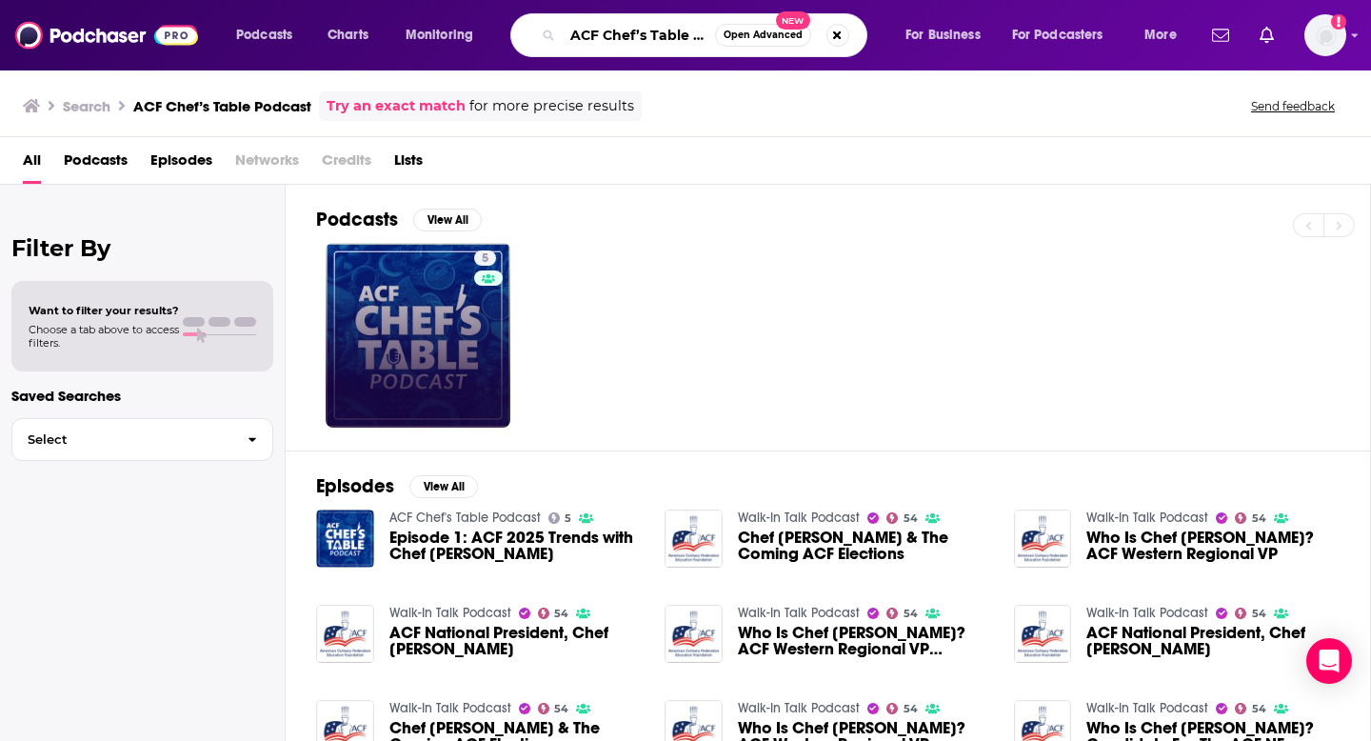
scroll to position [0, 42]
drag, startPoint x: 577, startPoint y: 37, endPoint x: 806, endPoint y: 110, distance: 239.8
click at [806, 110] on div "Podcasts Charts Monitoring ACF Chef’s Table Podcast Open Advanced New For Busin…" at bounding box center [685, 370] width 1371 height 741
type input "A"
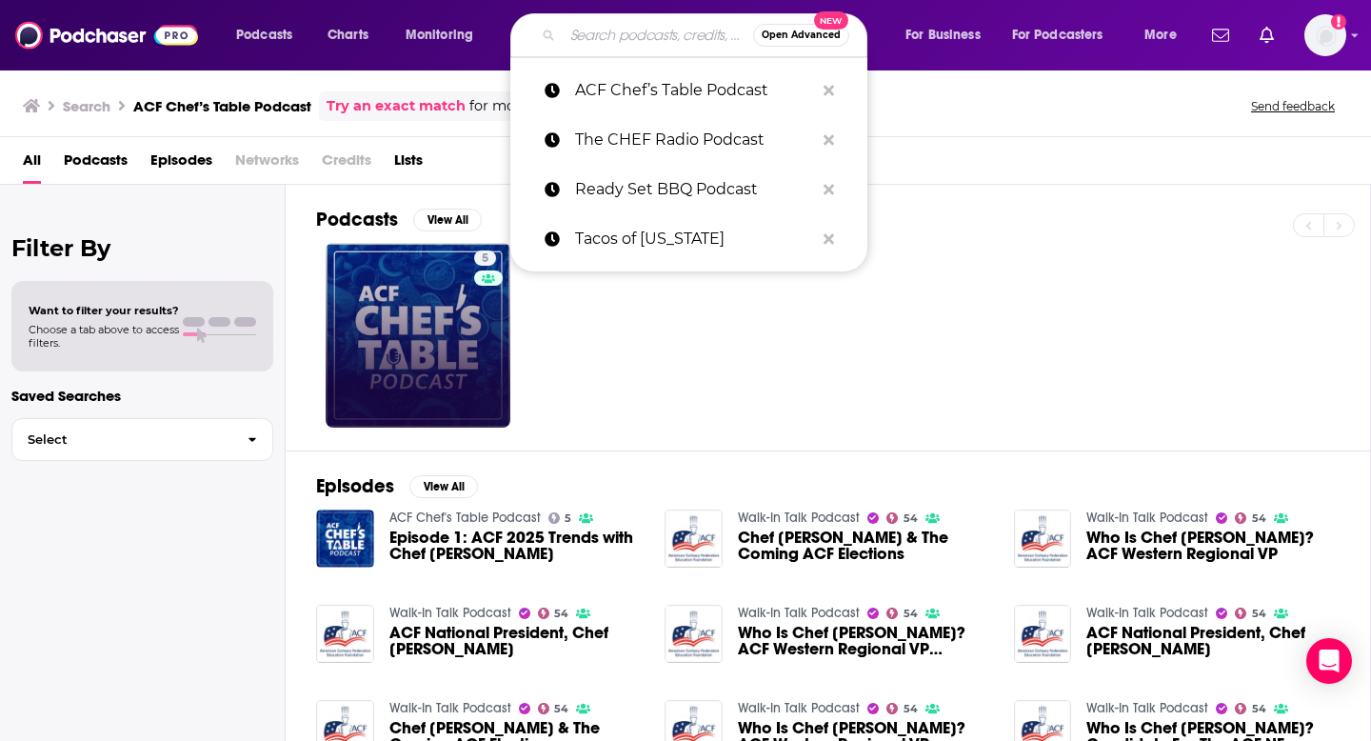
paste input "[PERSON_NAME]’s Table 4"
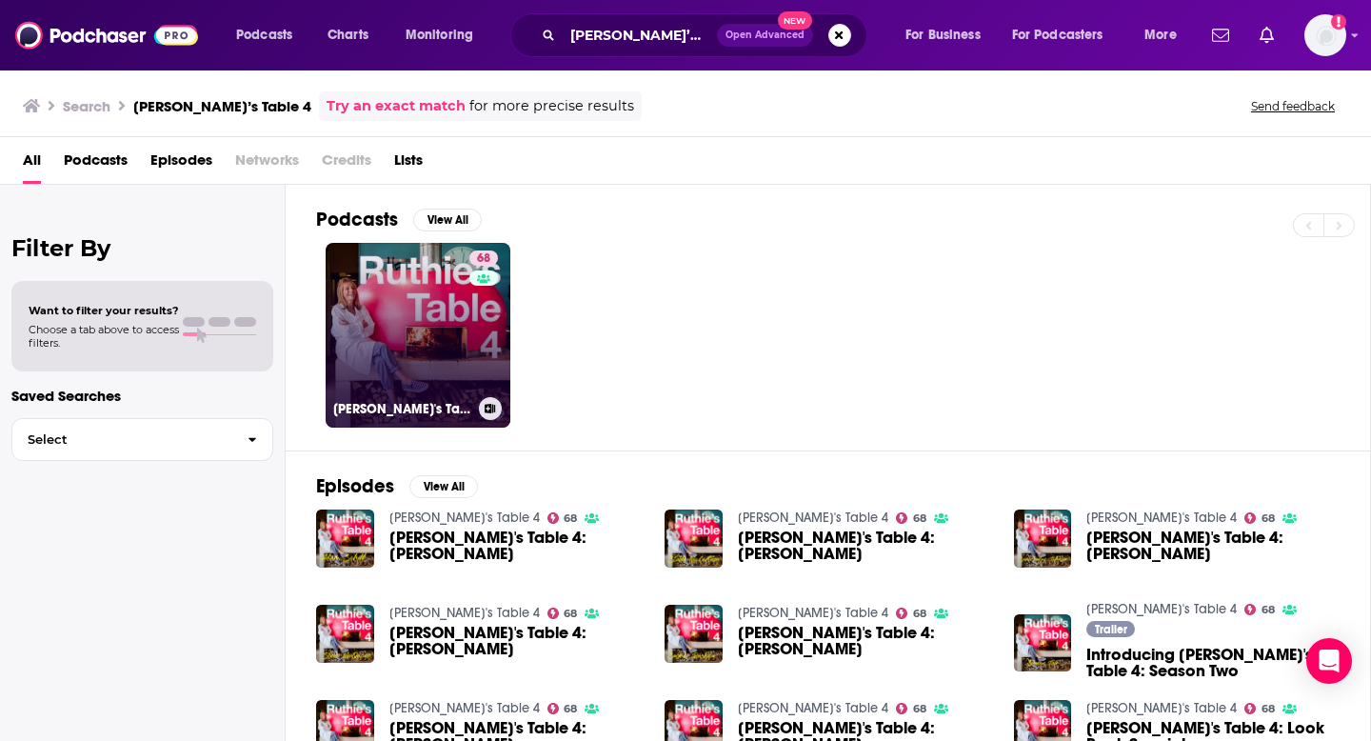
click at [492, 413] on button at bounding box center [490, 408] width 23 height 23
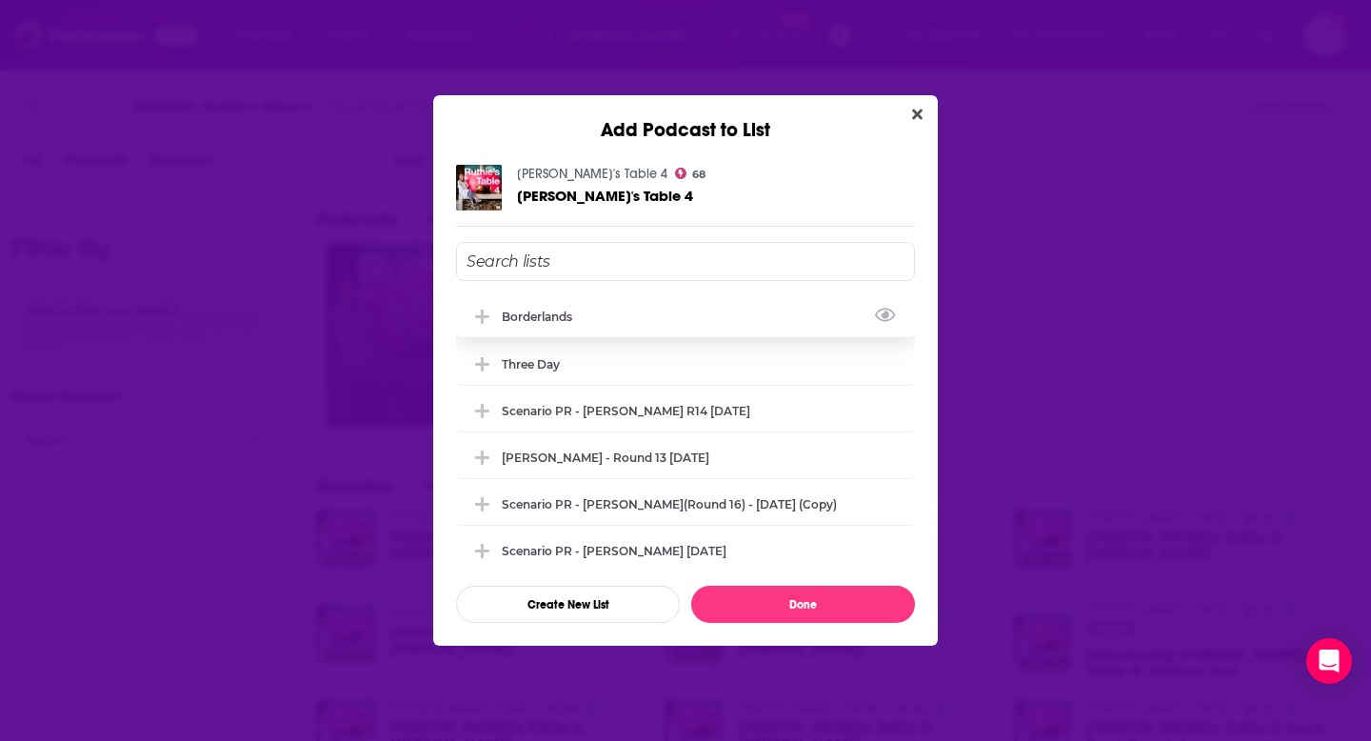
click at [490, 317] on span "Add Podcast To List" at bounding box center [482, 317] width 18 height 18
click at [761, 608] on button "Done" at bounding box center [803, 604] width 224 height 37
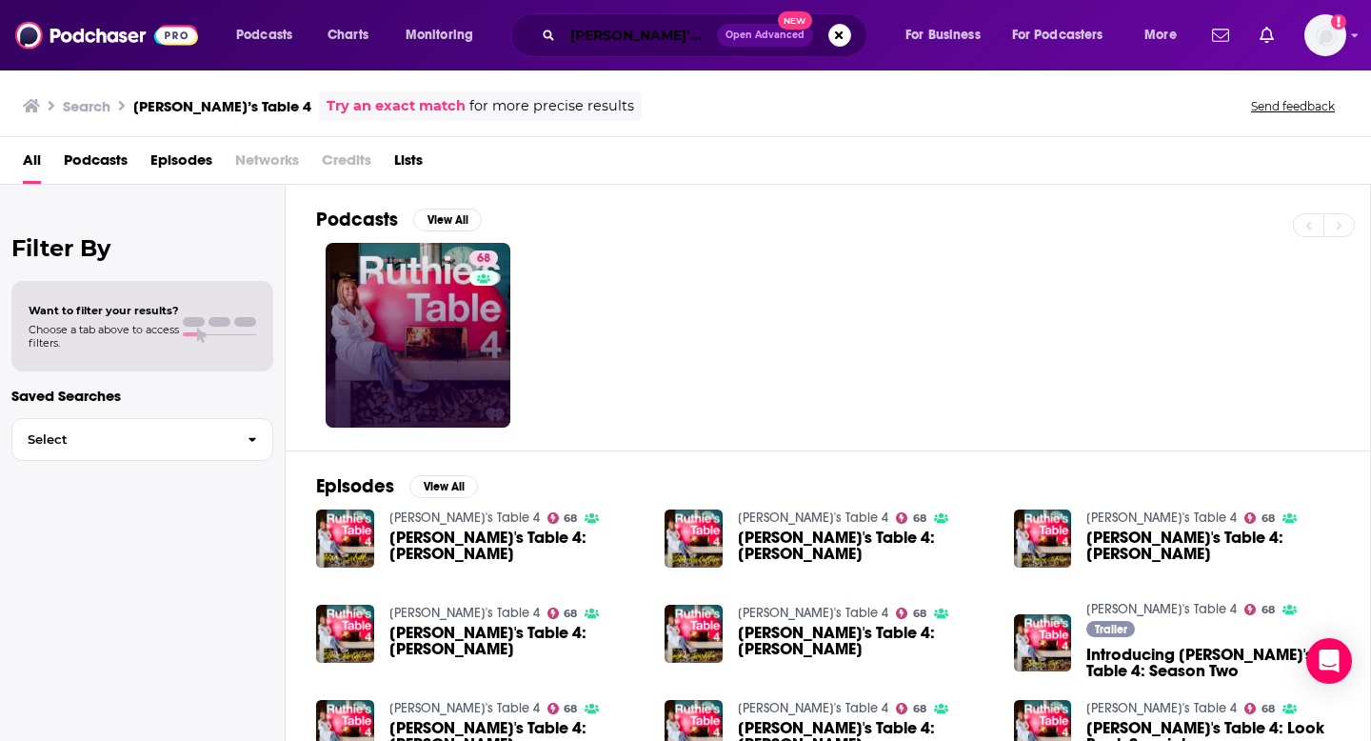
click at [598, 21] on input "[PERSON_NAME]’s Table 4" at bounding box center [640, 35] width 154 height 30
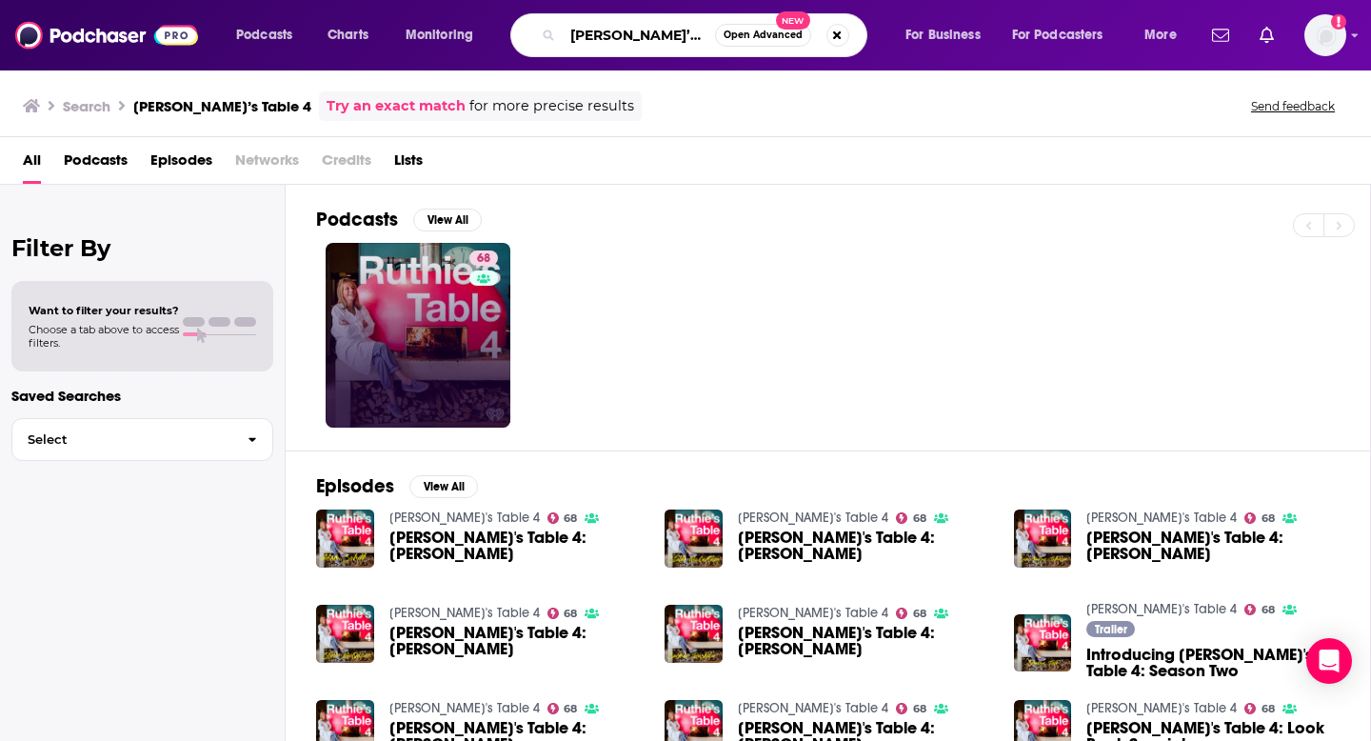
drag, startPoint x: 586, startPoint y: 31, endPoint x: 779, endPoint y: 60, distance: 195.4
click at [775, 60] on div "Podcasts Charts Monitoring [PERSON_NAME]’s Table 4 Open Advanced New For Busine…" at bounding box center [685, 35] width 1371 height 70
type input "R"
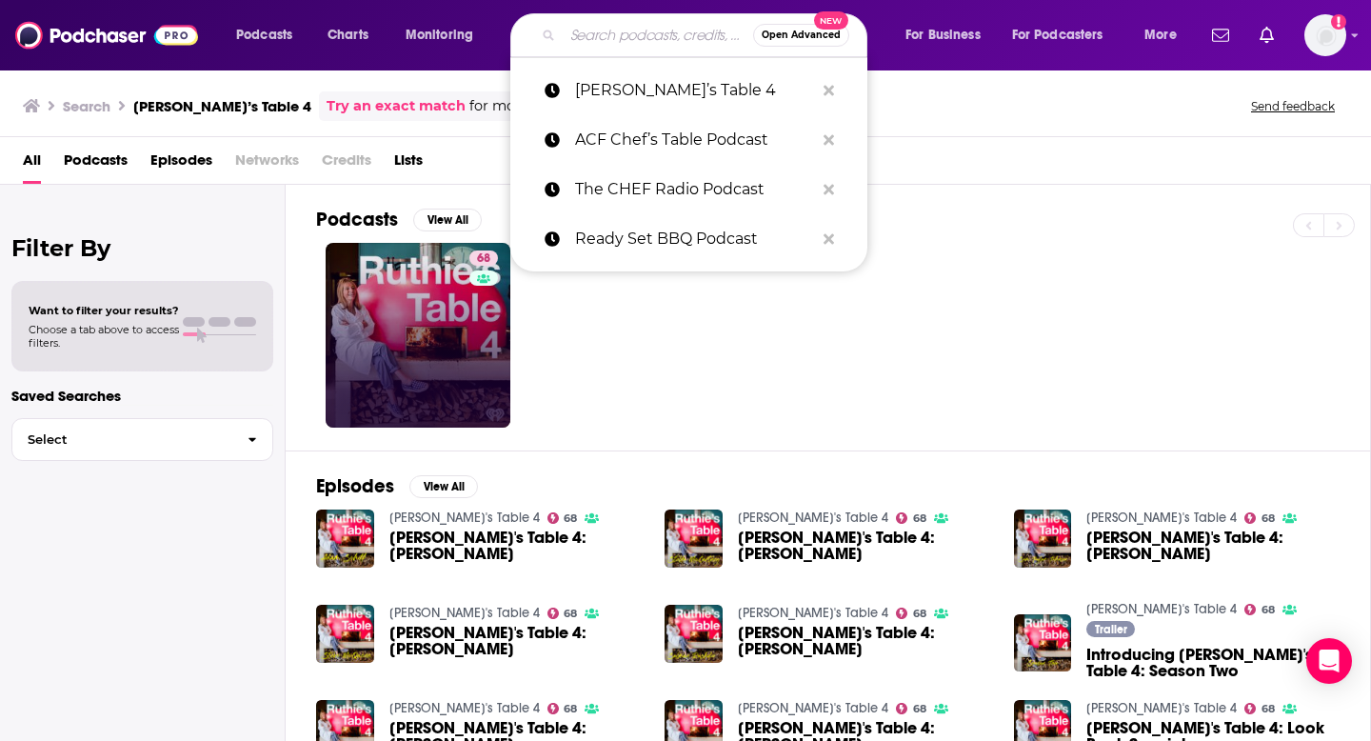
paste input "Tinfoil Swans"
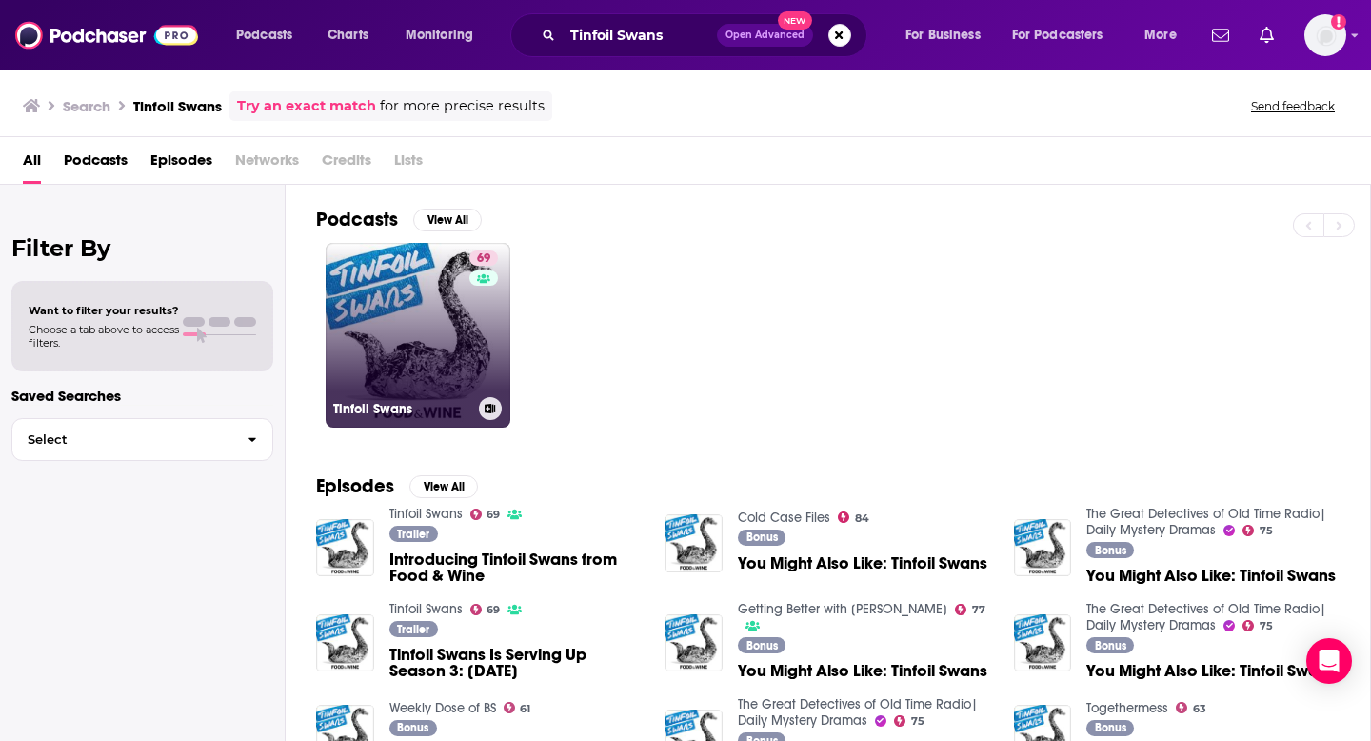
click at [490, 410] on icon at bounding box center [491, 409] width 10 height 10
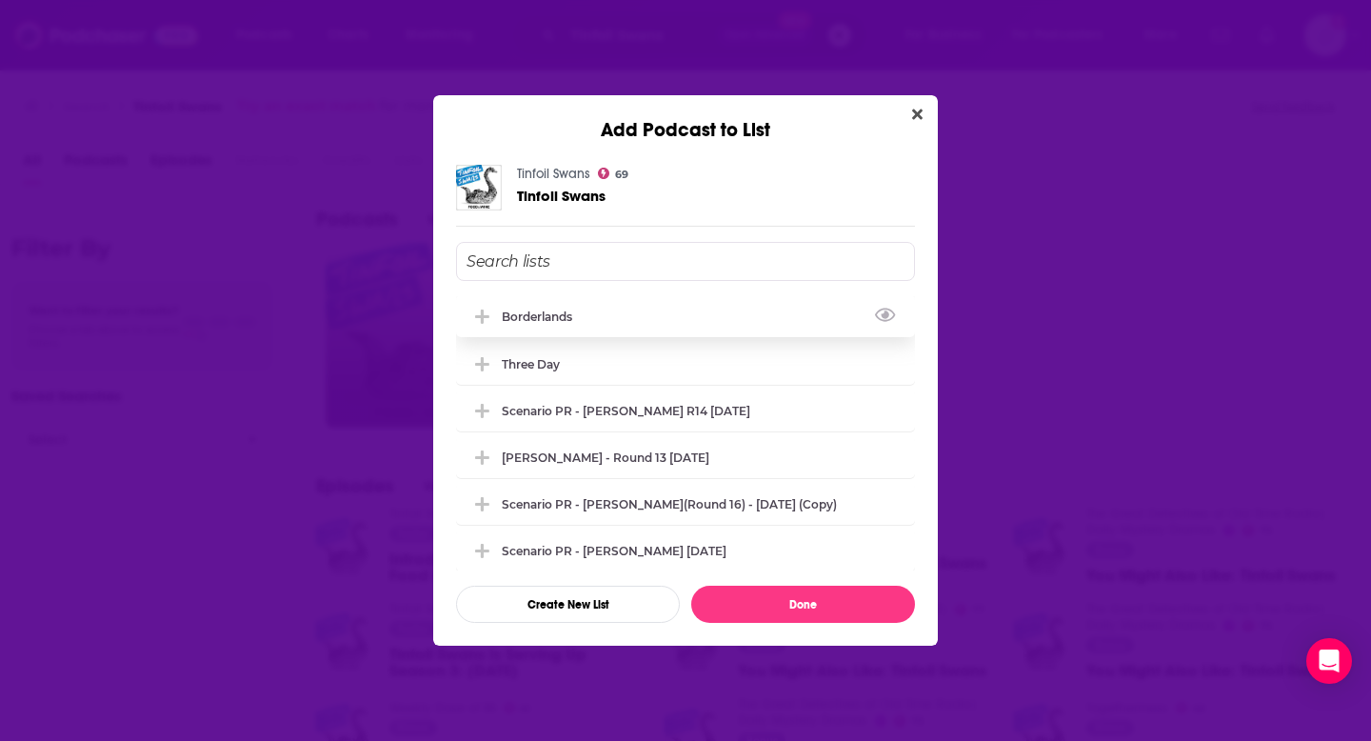
click at [480, 323] on icon "Add Podcast To List" at bounding box center [482, 317] width 14 height 17
click at [729, 616] on button "Done" at bounding box center [803, 604] width 224 height 37
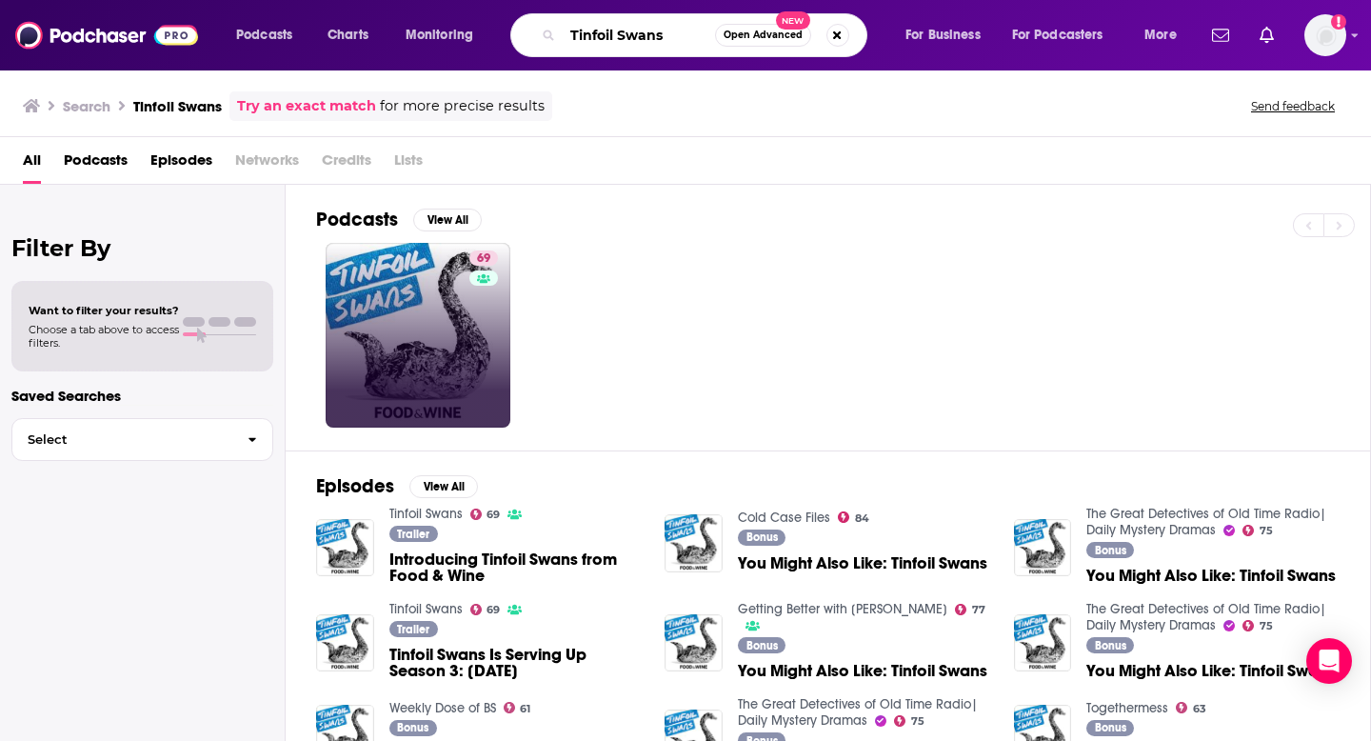
click at [617, 33] on input "Tinfoil Swans" at bounding box center [639, 35] width 152 height 30
drag, startPoint x: 583, startPoint y: 33, endPoint x: 671, endPoint y: 34, distance: 88.6
click at [643, 34] on input "Tinfoil Swans" at bounding box center [639, 35] width 152 height 30
type input "ns"
click at [671, 34] on input "ns" at bounding box center [639, 35] width 152 height 30
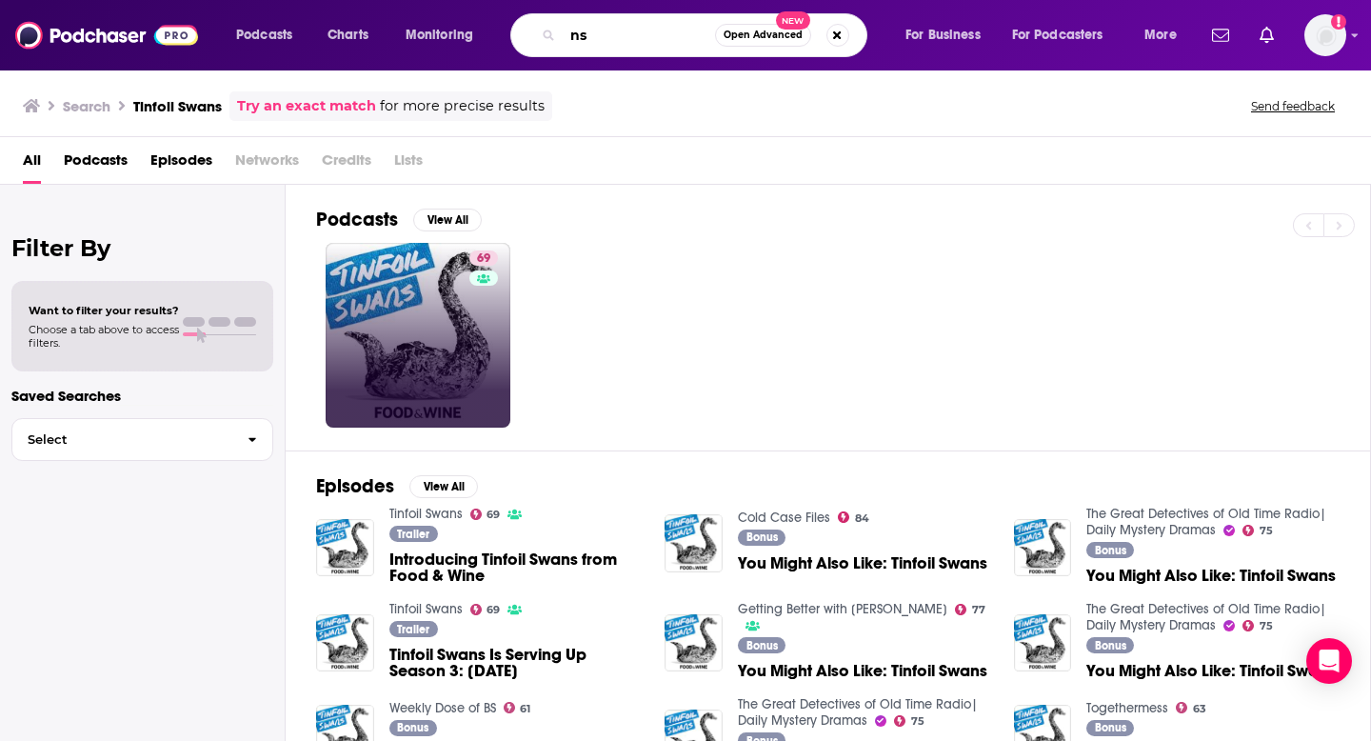
click at [671, 34] on input "ns" at bounding box center [639, 35] width 152 height 30
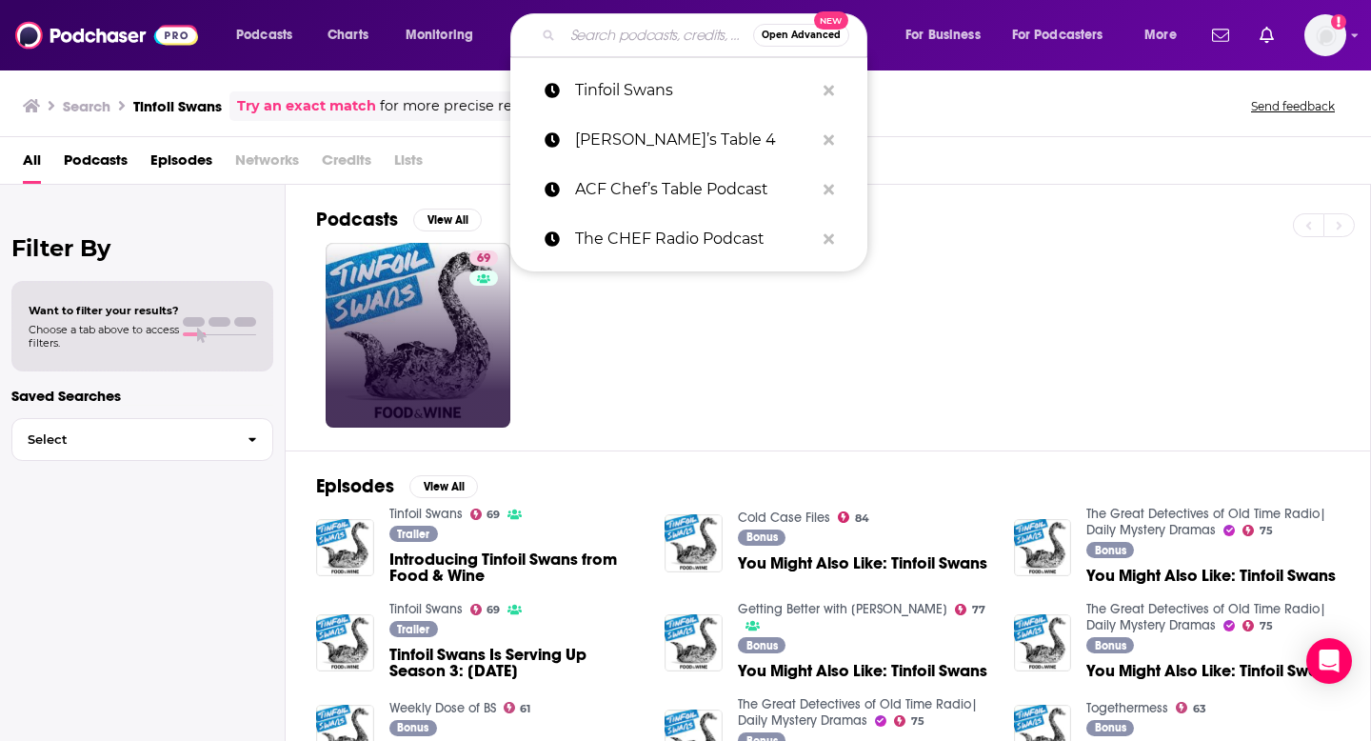
paste input "Dinner Party Download"
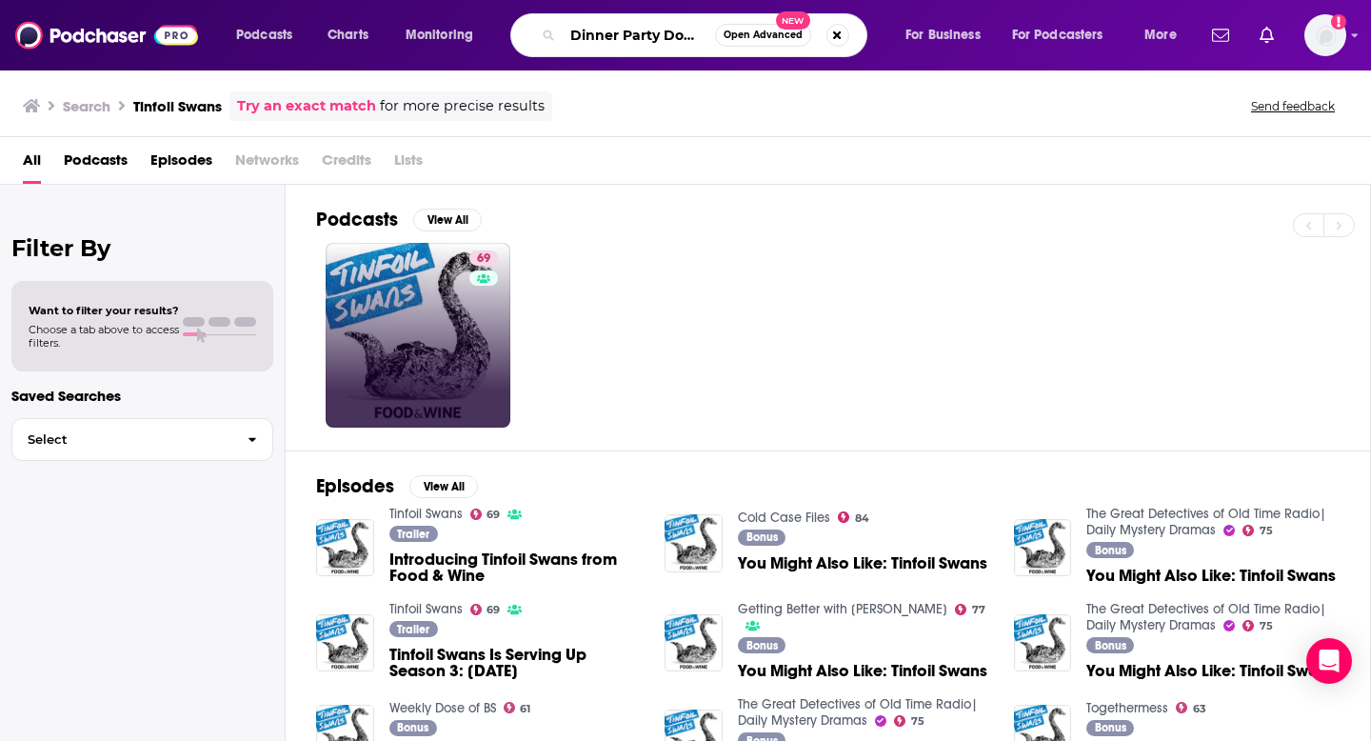
scroll to position [0, 29]
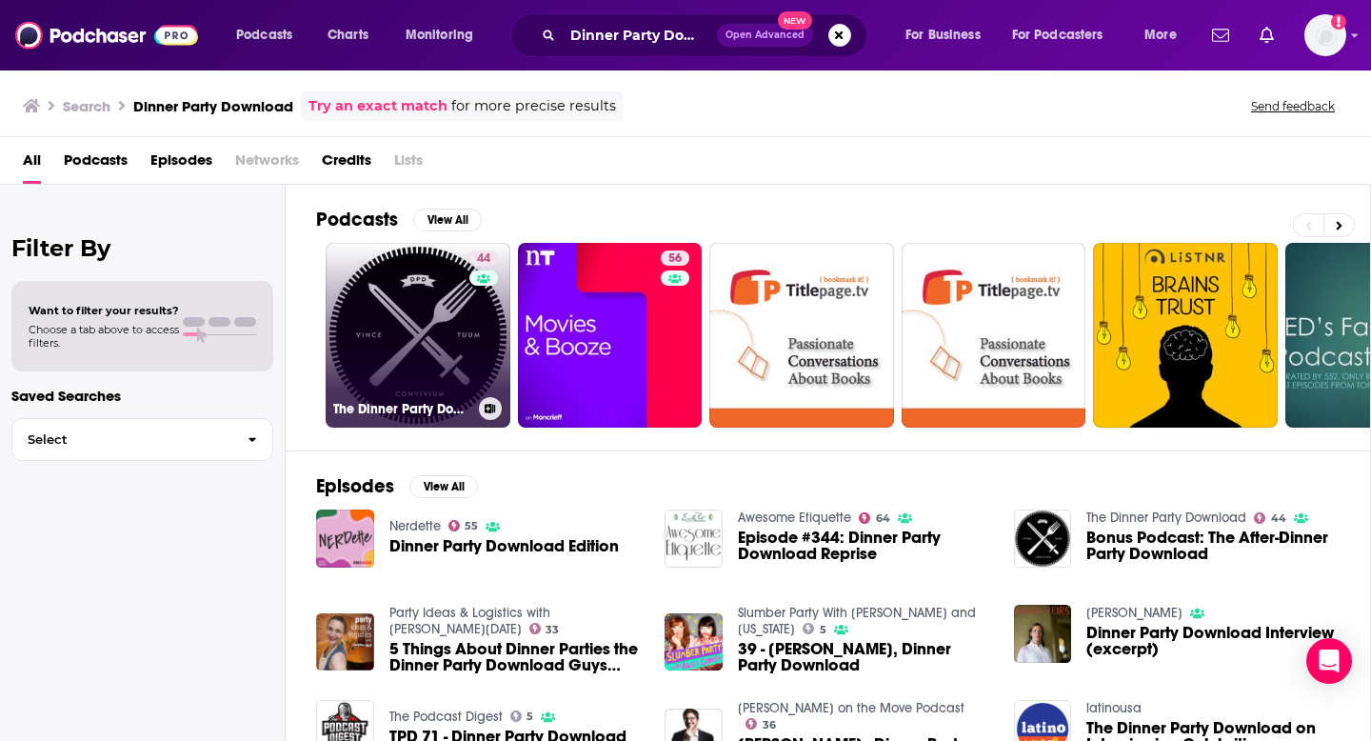
click at [490, 409] on icon at bounding box center [491, 409] width 10 height 10
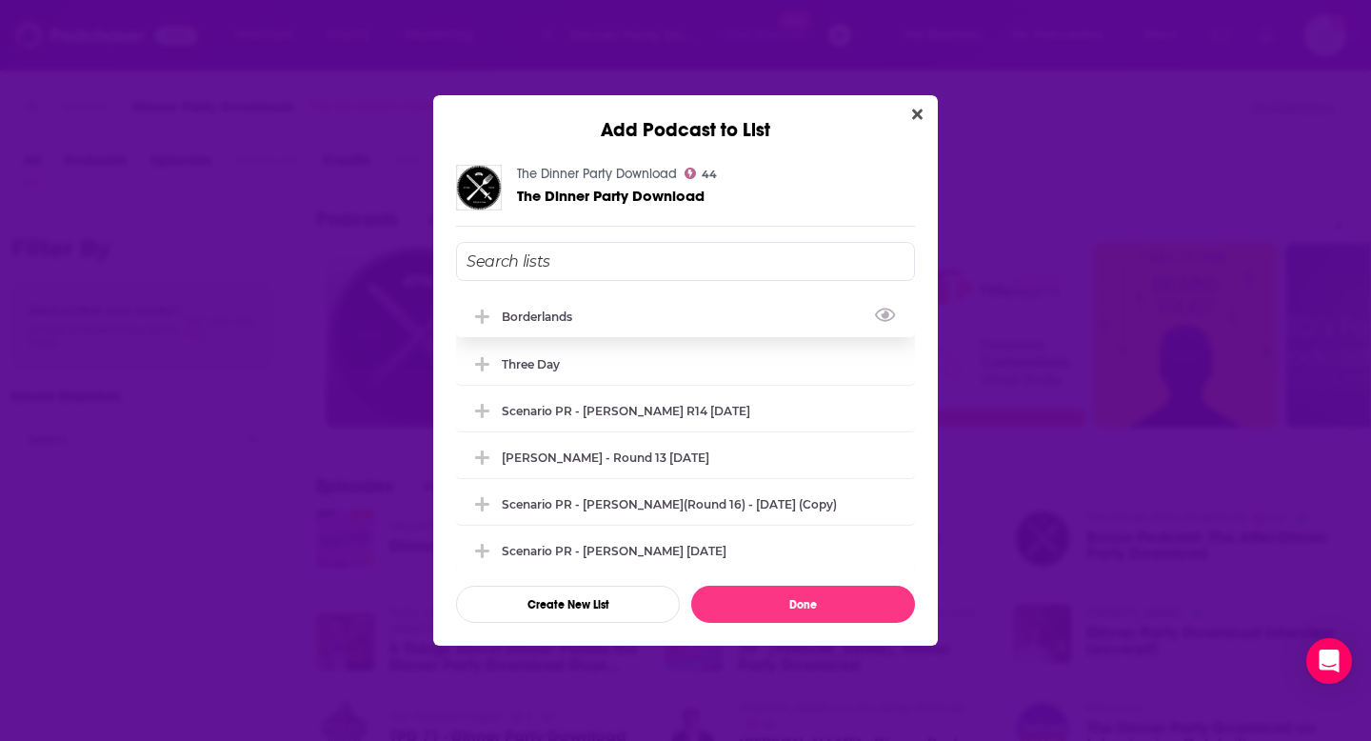
click at [475, 322] on icon "Add Podcast To List" at bounding box center [482, 317] width 14 height 17
click at [732, 616] on button "Done" at bounding box center [803, 604] width 224 height 37
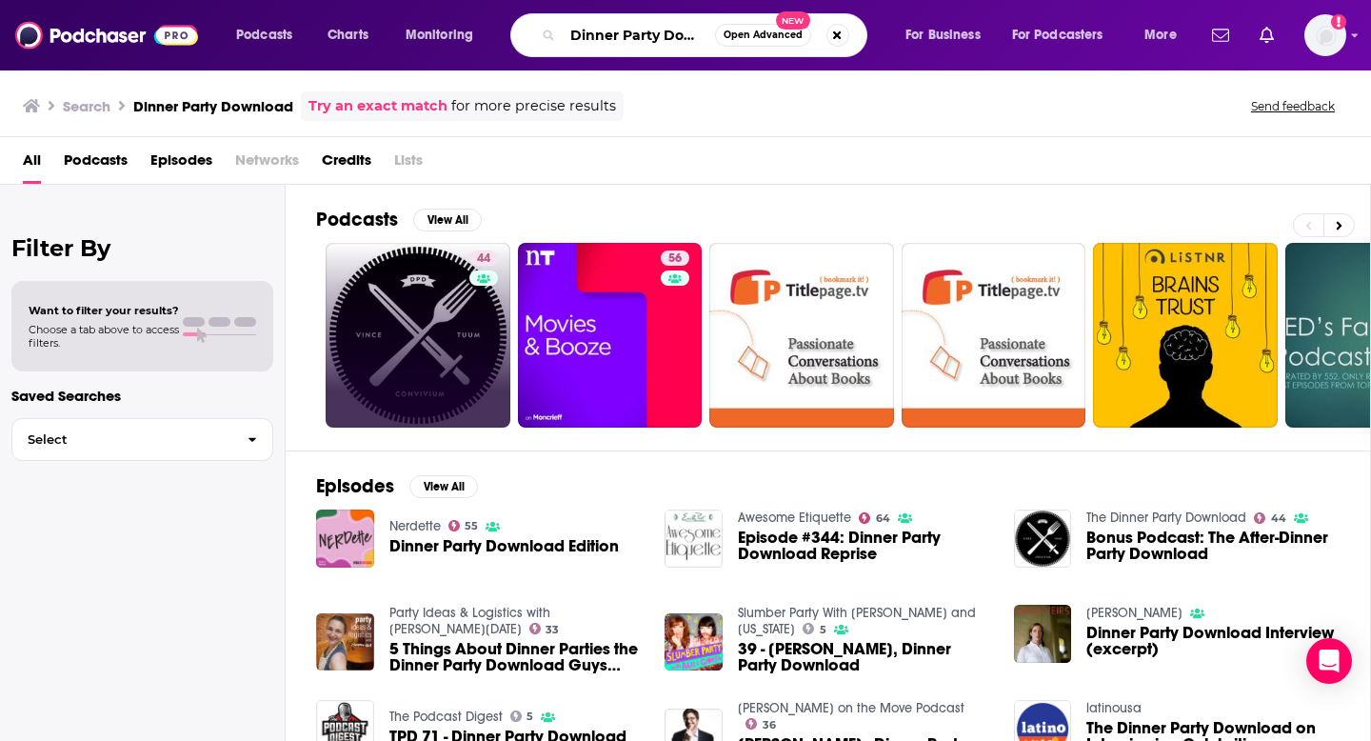
click at [590, 42] on input "Dinner Party Download" at bounding box center [639, 35] width 152 height 30
drag, startPoint x: 578, startPoint y: 38, endPoint x: 785, endPoint y: 75, distance: 210.0
click at [784, 75] on div "Podcasts Charts Monitoring Dinner Party Download Open Advanced New For Business…" at bounding box center [685, 370] width 1371 height 741
type input "D"
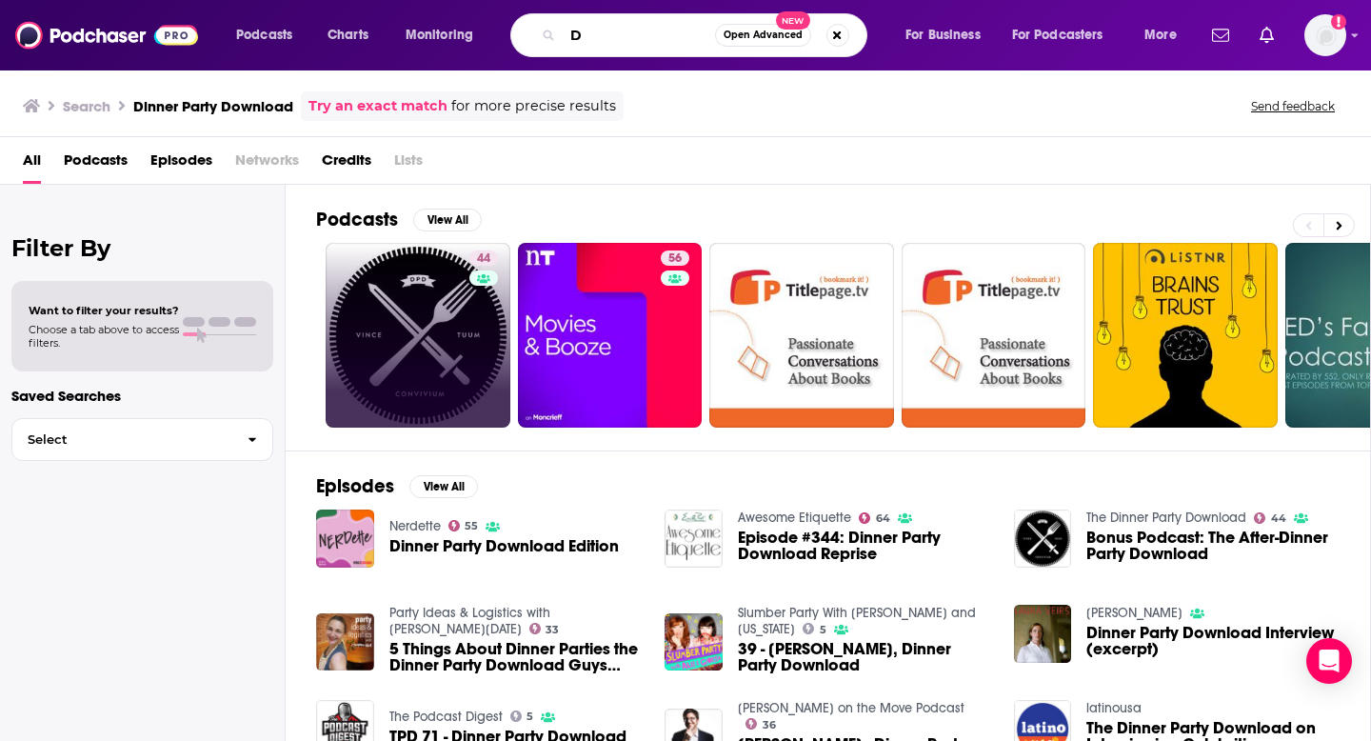
scroll to position [0, 0]
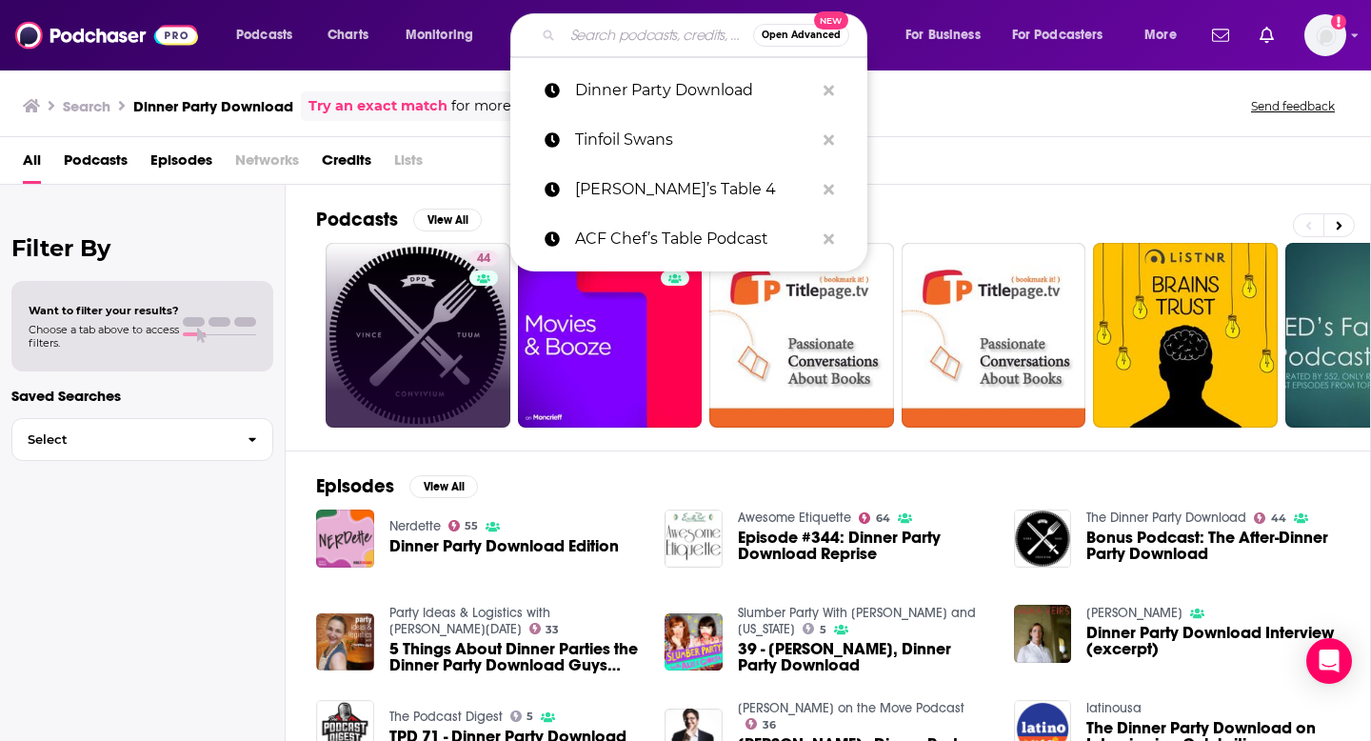
paste input "Final Bite"
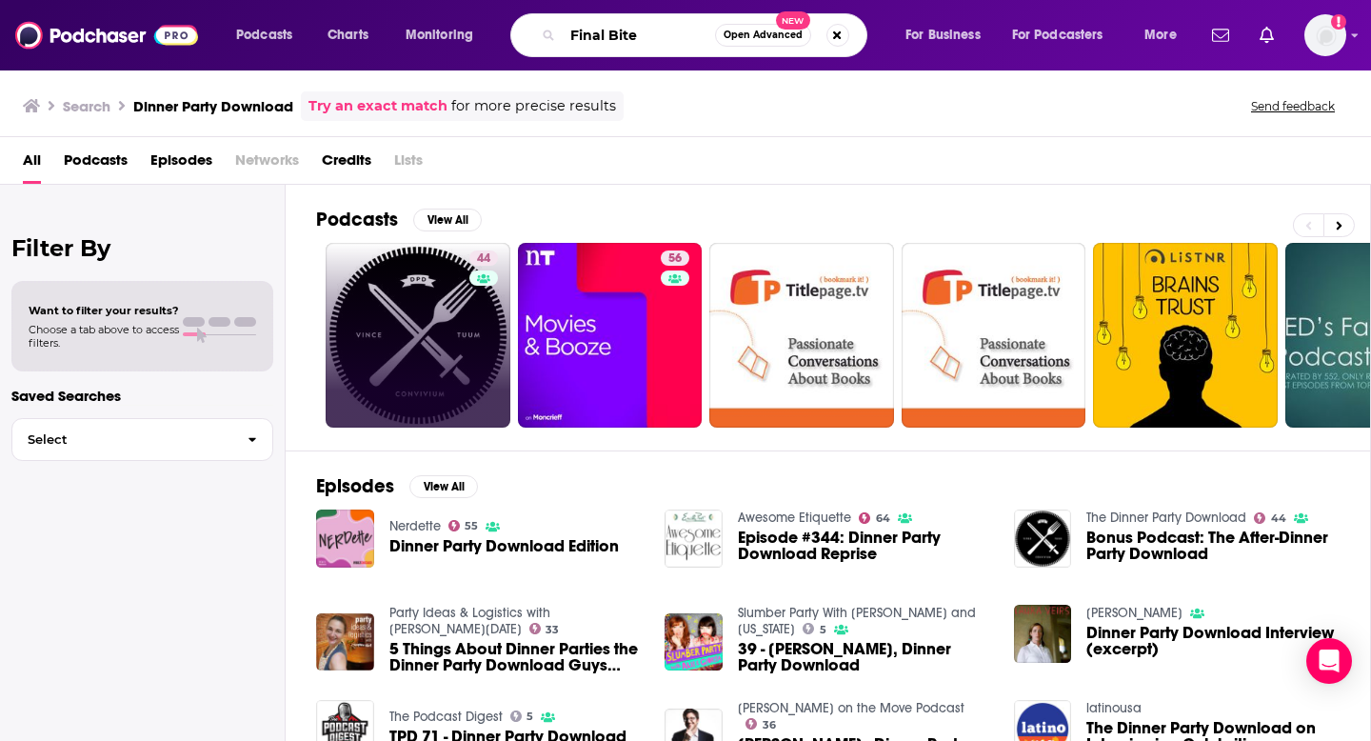
type input "Final Bite"
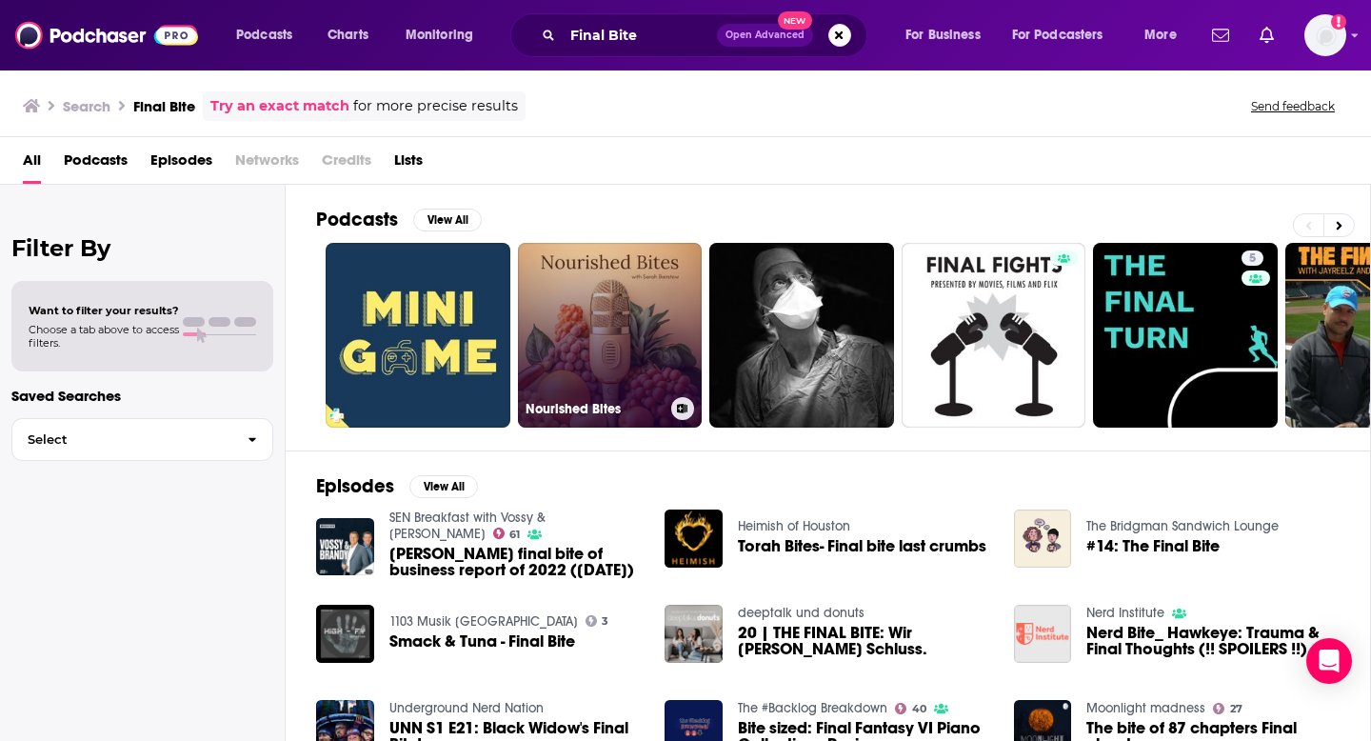
click at [684, 410] on icon at bounding box center [682, 409] width 10 height 10
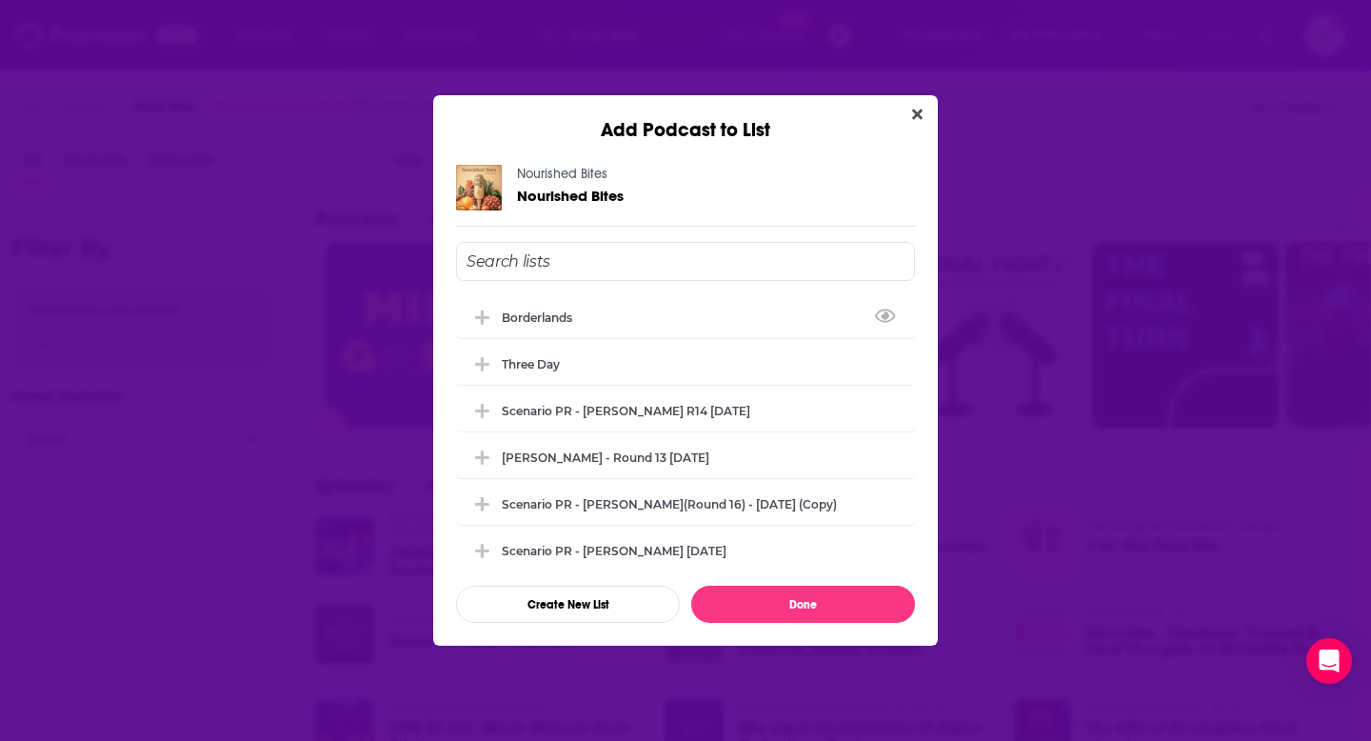
click at [332, 380] on div "Add Podcast to List Nourished Bites Nourished Bites borderlands Three Day Scena…" at bounding box center [685, 370] width 1371 height 741
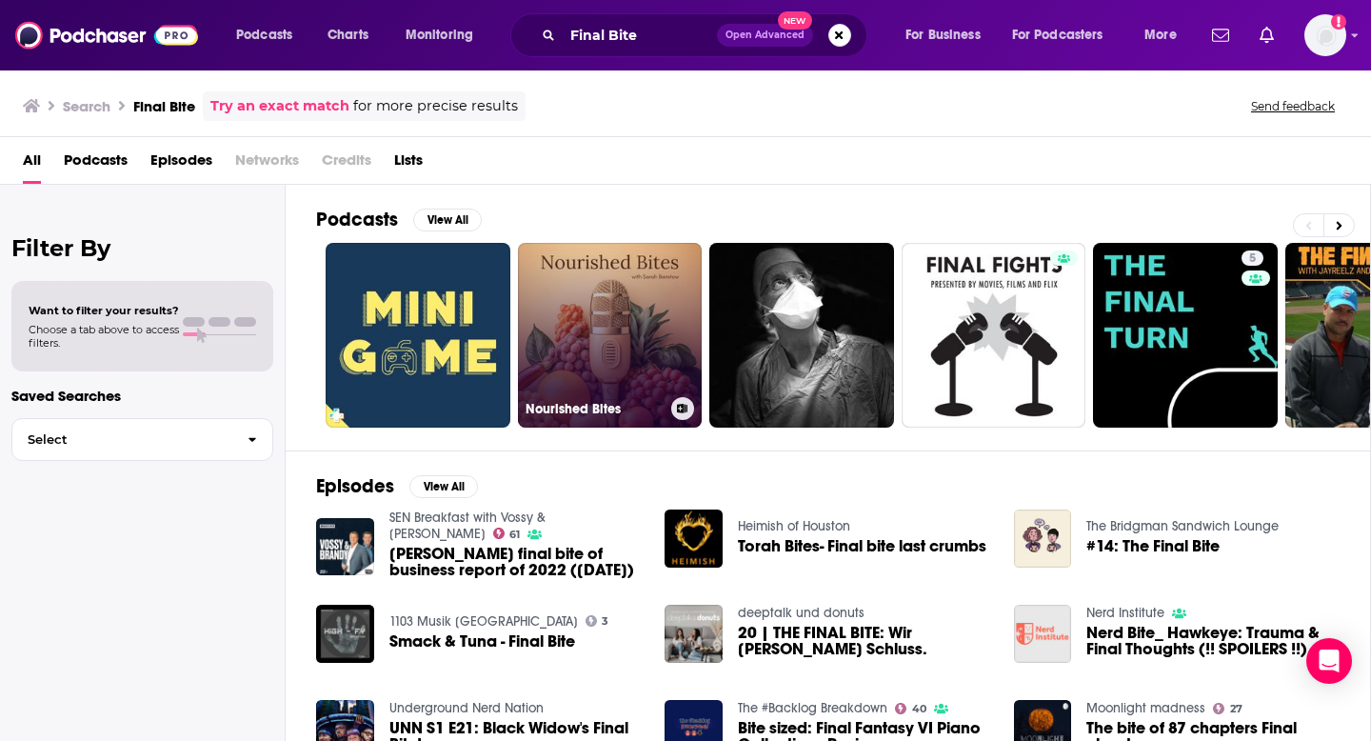
click at [630, 327] on link "Nourished Bites" at bounding box center [610, 335] width 185 height 185
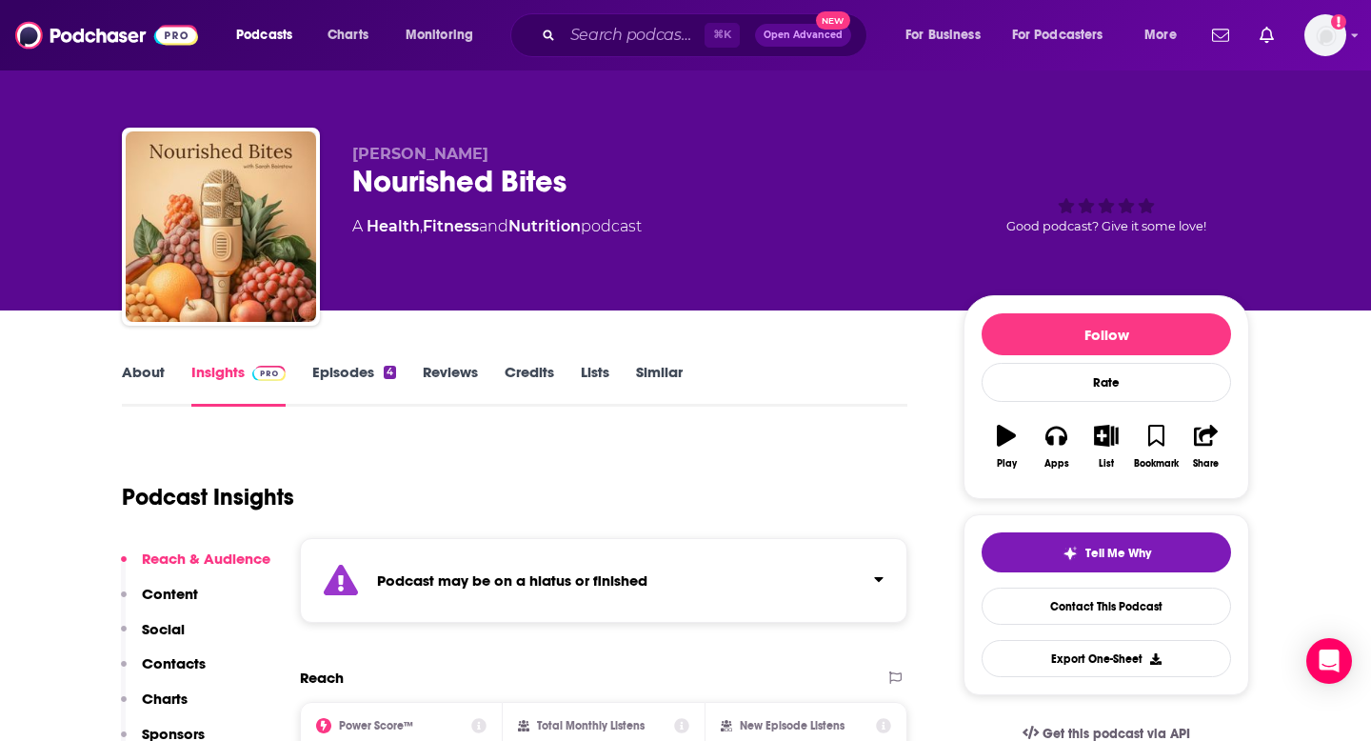
click at [870, 574] on button "Click to expand status details" at bounding box center [871, 575] width 25 height 27
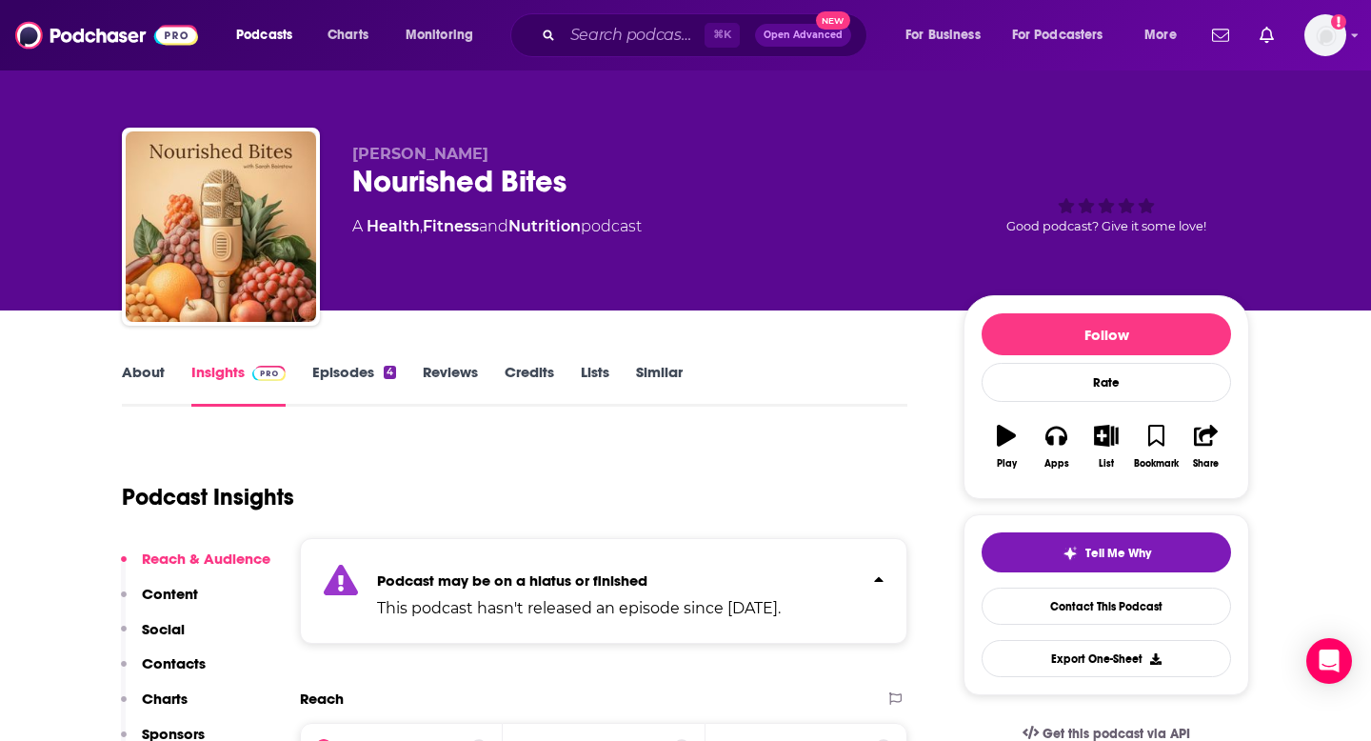
click at [876, 573] on icon "Click to expand status details" at bounding box center [879, 578] width 10 height 15
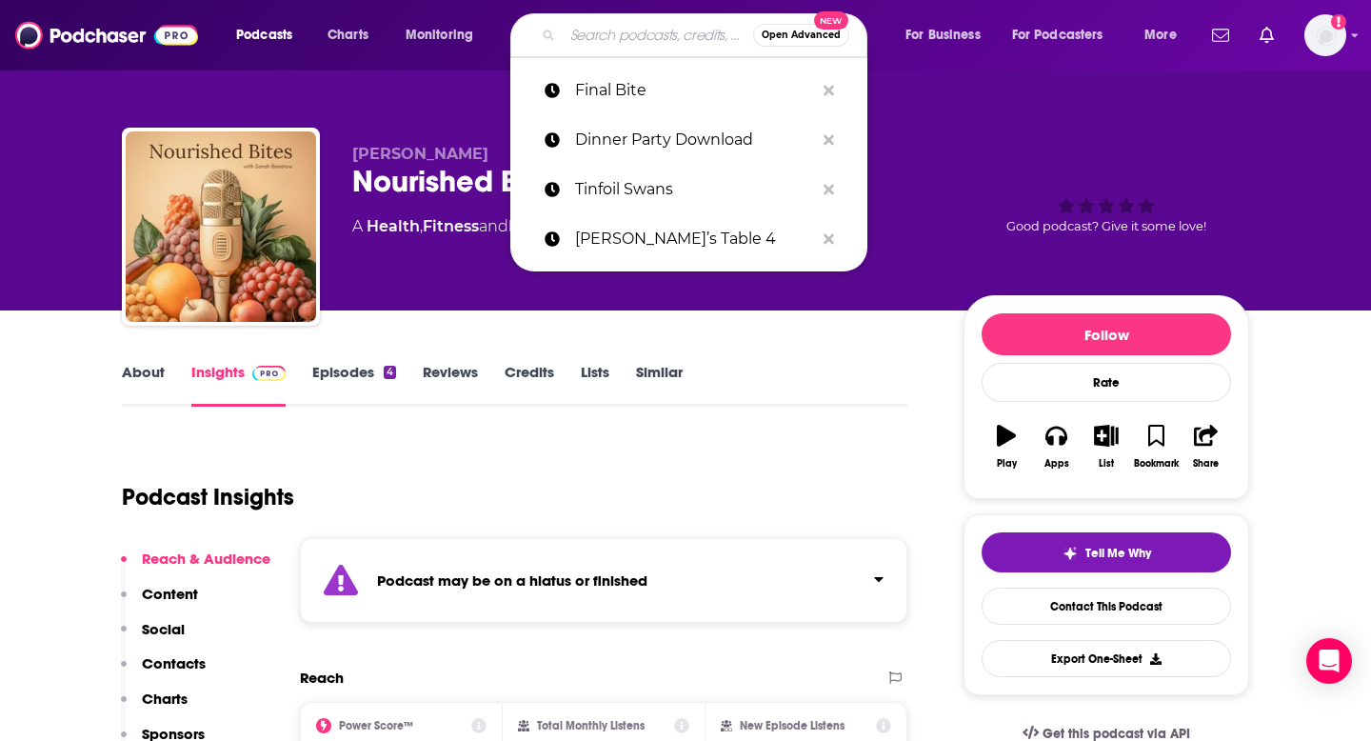
click at [607, 21] on input "Search podcasts, credits, & more..." at bounding box center [658, 35] width 190 height 30
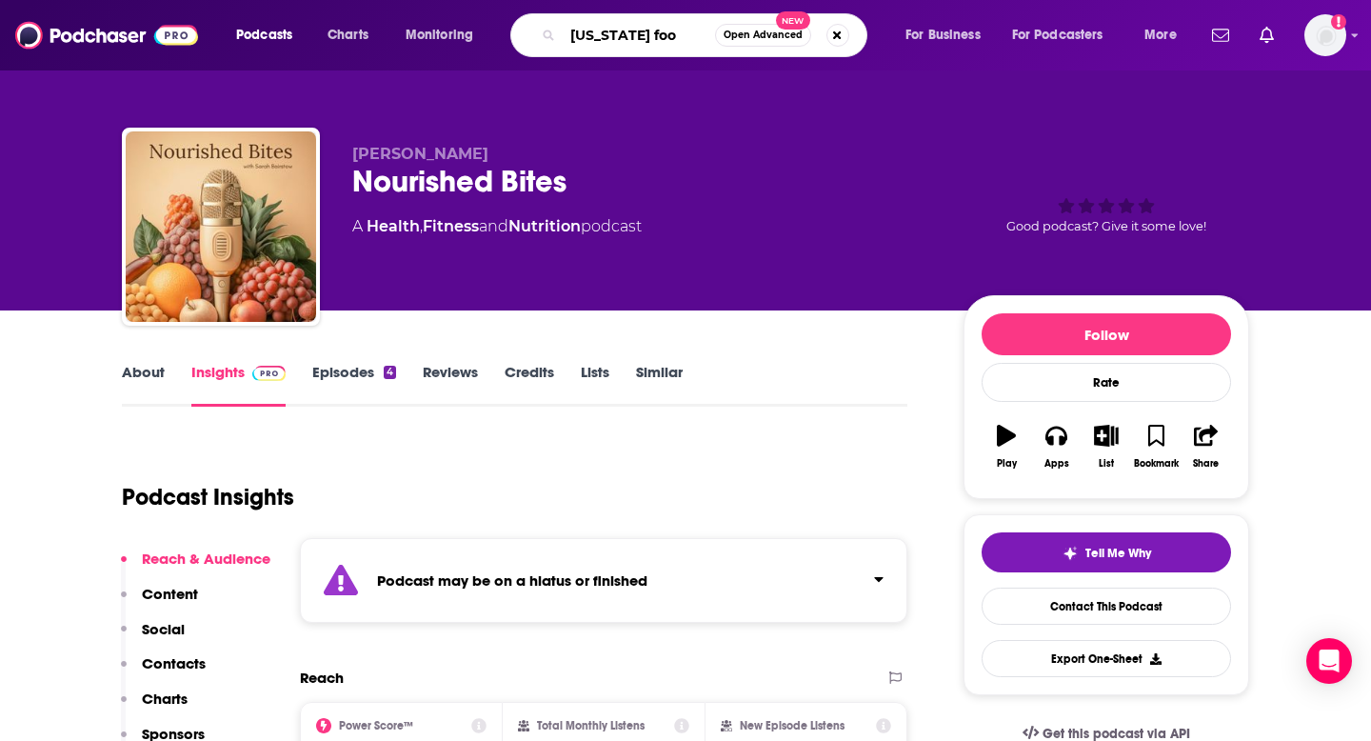
type input "[US_STATE] food"
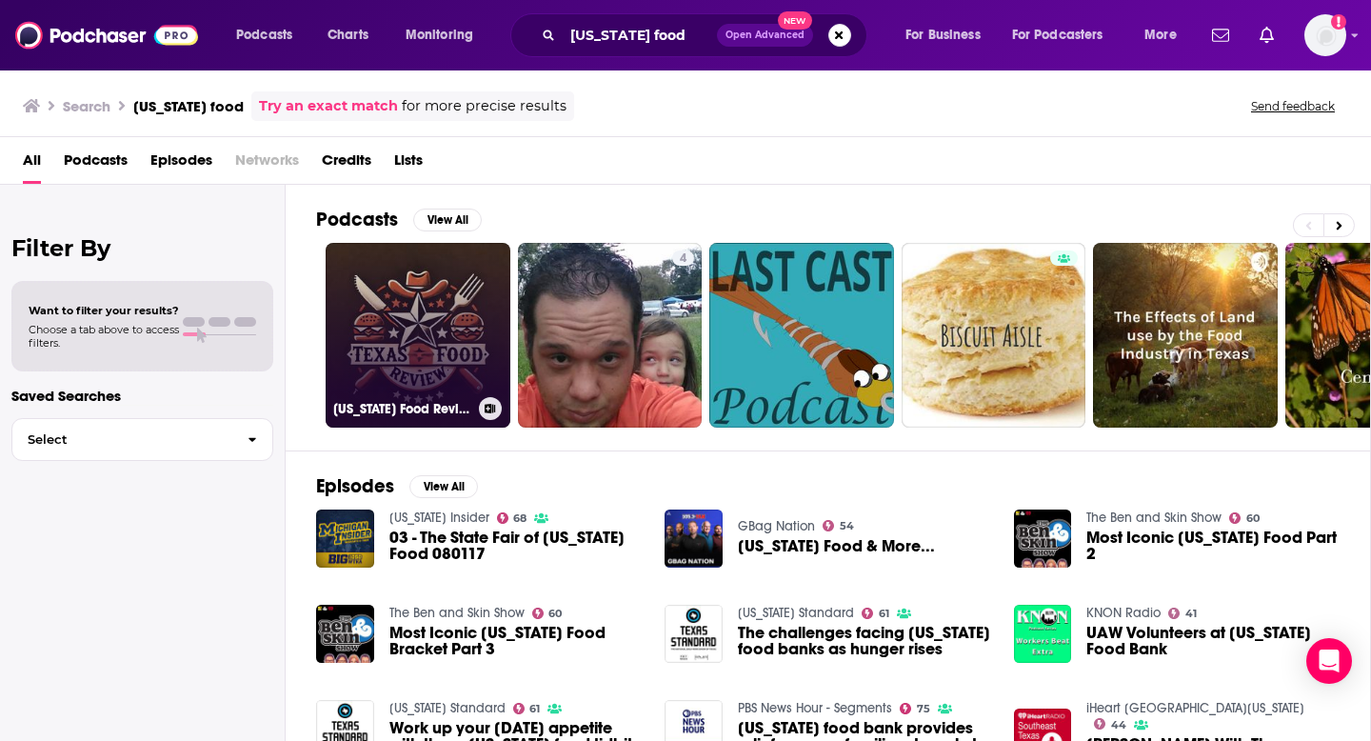
click at [465, 342] on link "[US_STATE] Food Review" at bounding box center [418, 335] width 185 height 185
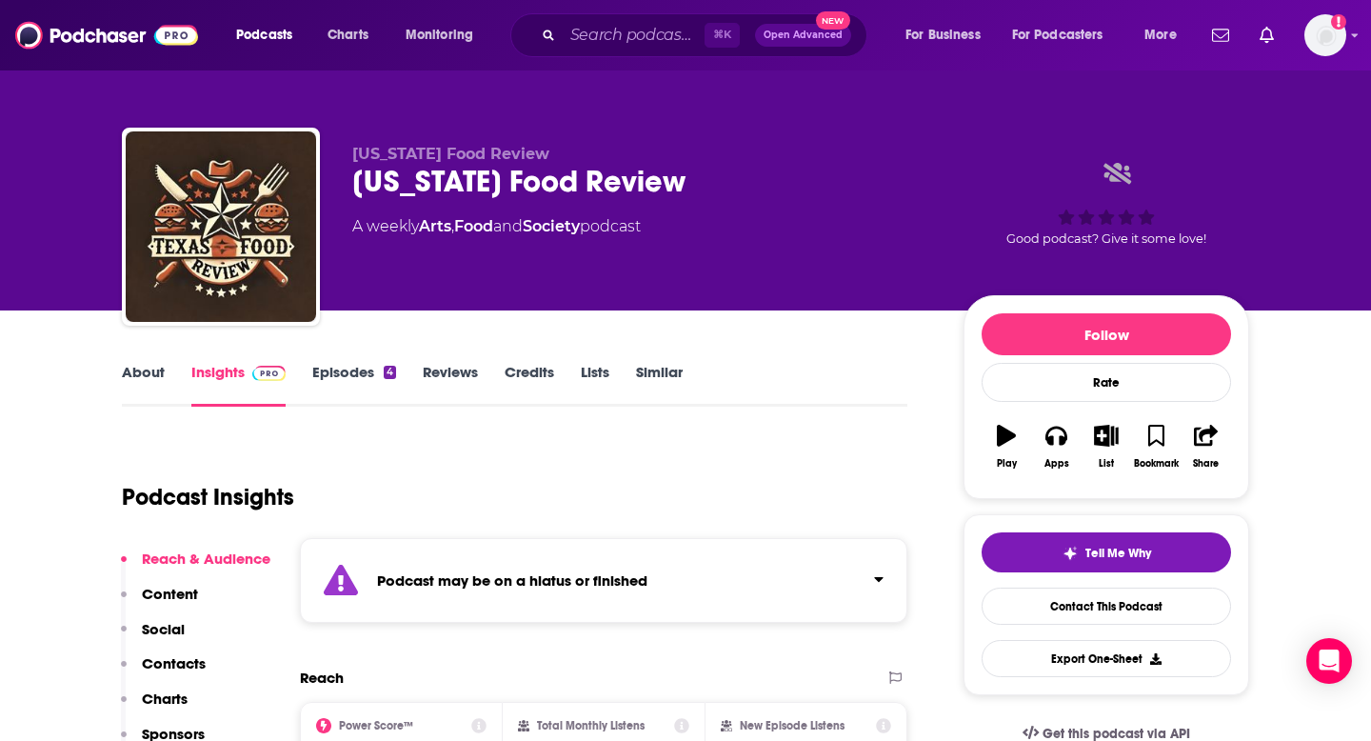
click at [874, 581] on icon "Click to expand status details" at bounding box center [879, 578] width 10 height 15
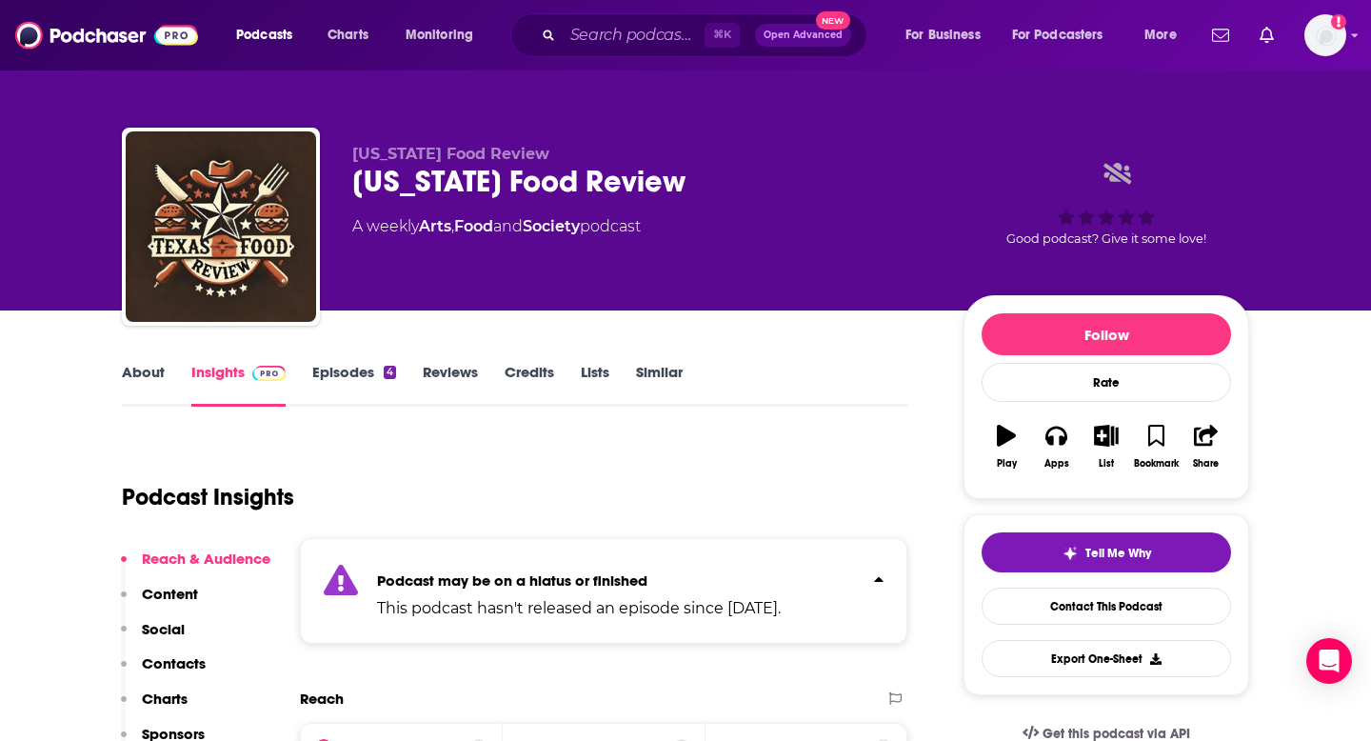
click at [874, 581] on icon "Click to expand status details" at bounding box center [879, 578] width 10 height 15
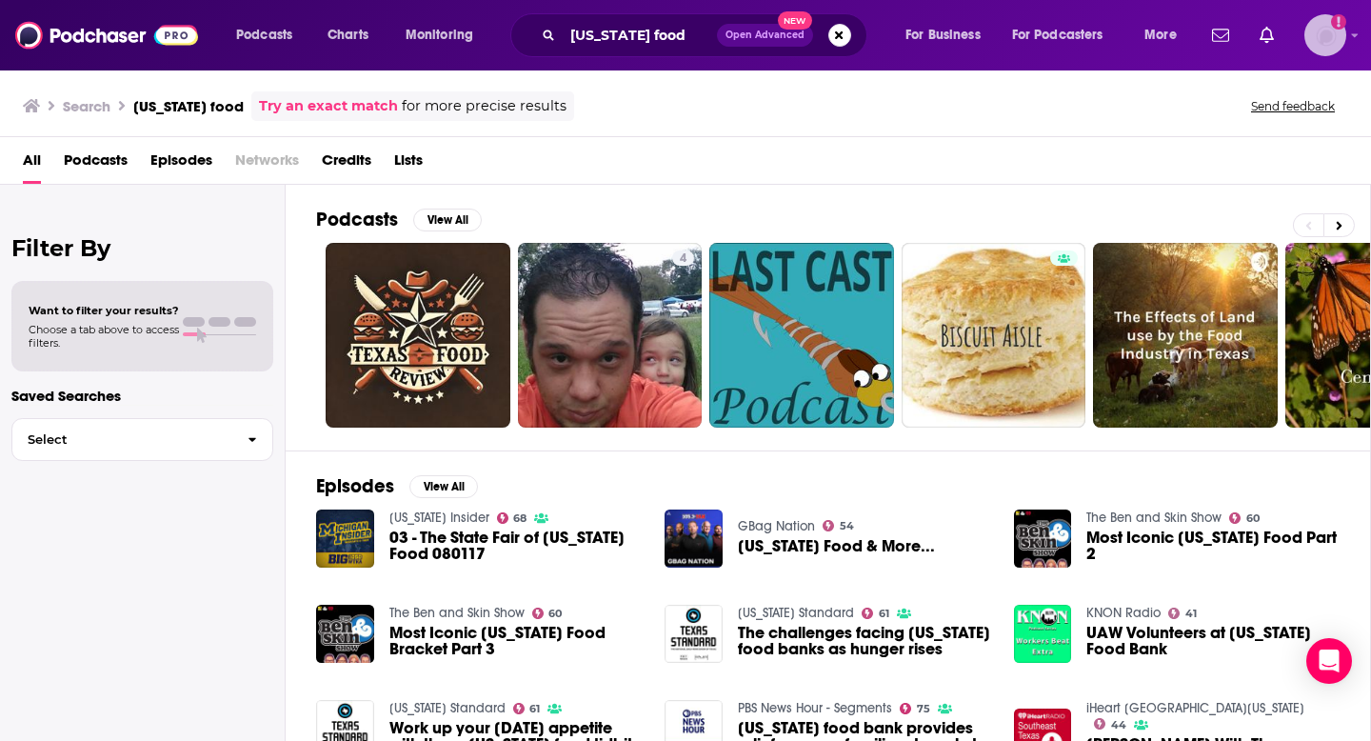
click at [1314, 38] on img "Logged in as gracehagan" at bounding box center [1326, 35] width 42 height 42
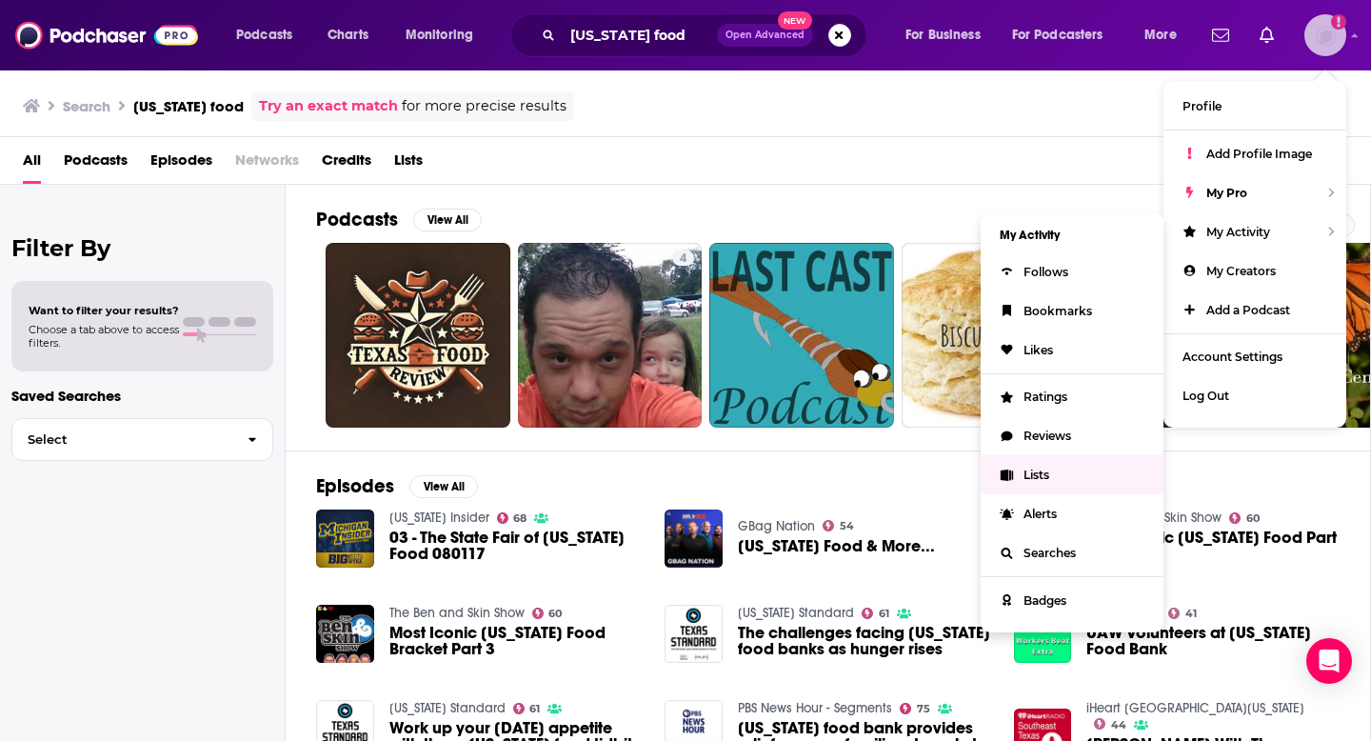
click at [1033, 471] on span "Lists" at bounding box center [1037, 475] width 26 height 14
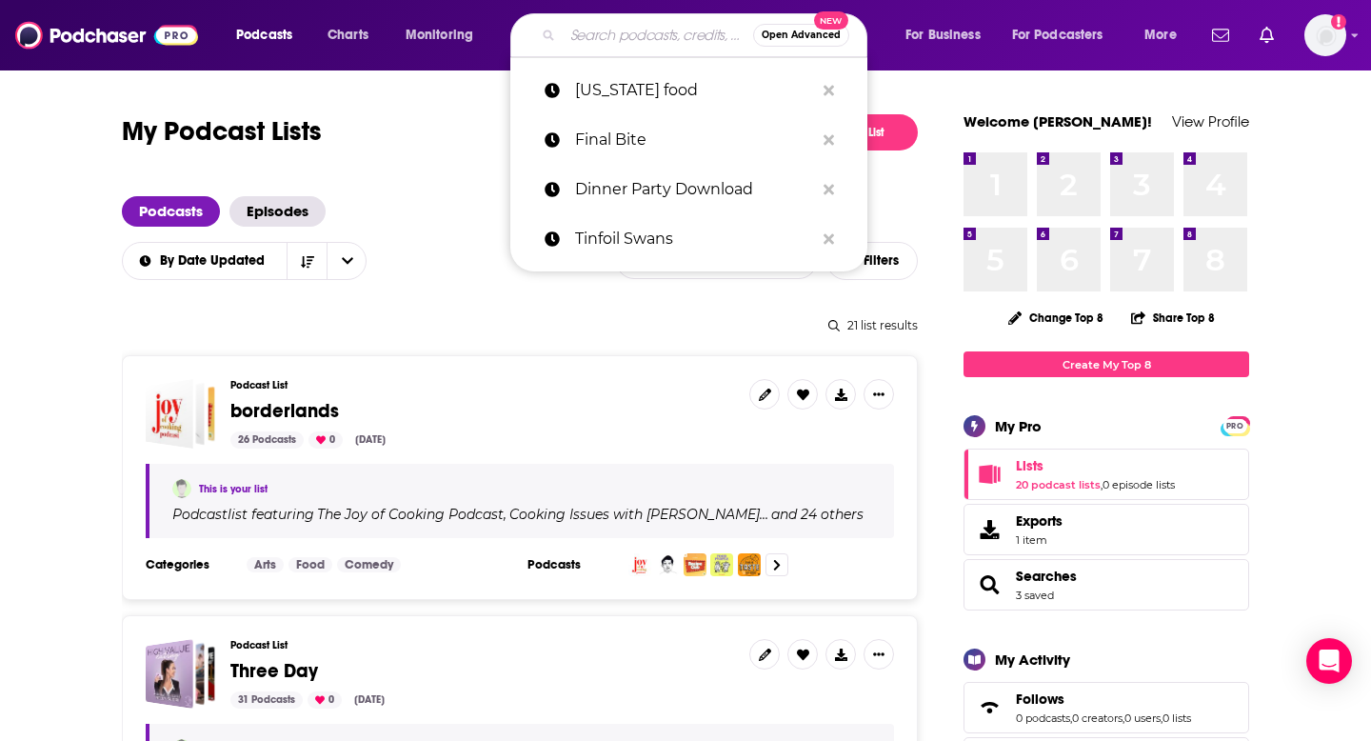
click at [601, 33] on input "Search podcasts, credits, & more..." at bounding box center [658, 35] width 190 height 30
paste input "Tacos of [US_STATE]"
type input "Tacos of [US_STATE]"
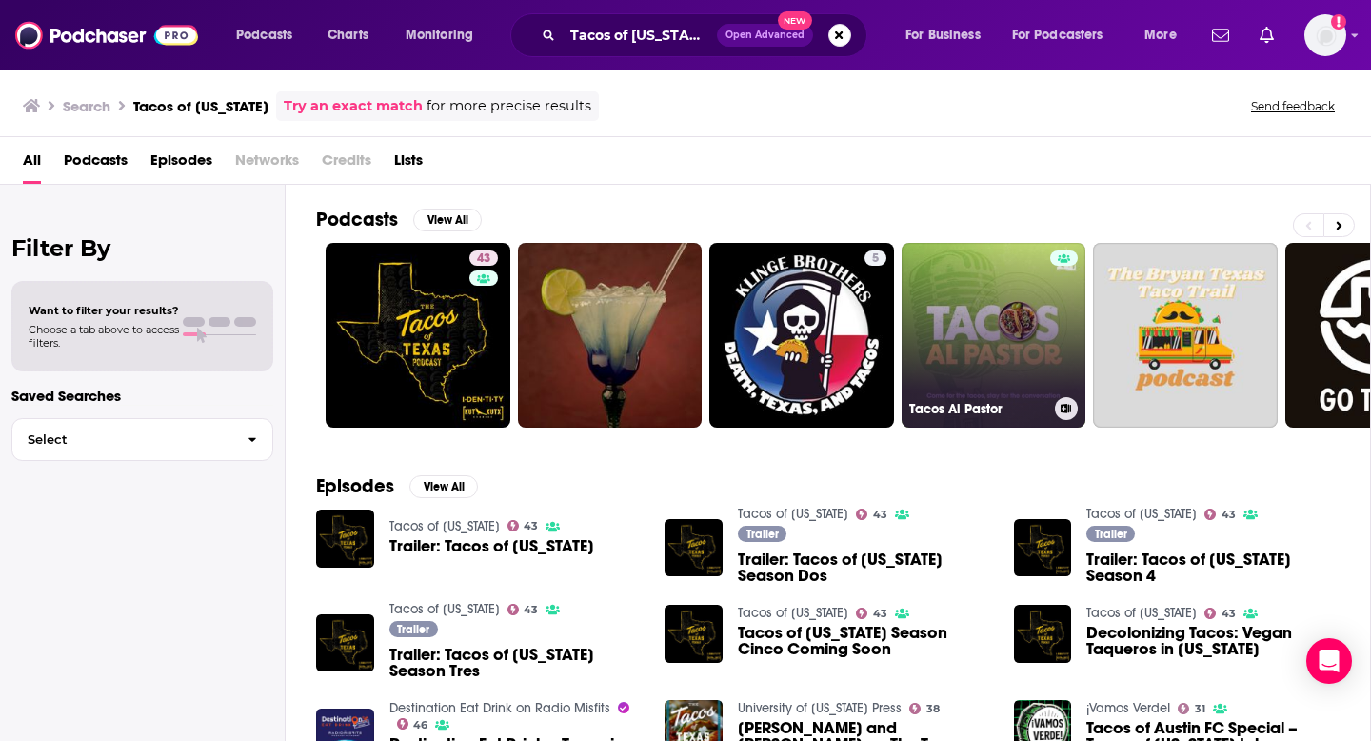
click at [1069, 402] on button at bounding box center [1066, 408] width 23 height 23
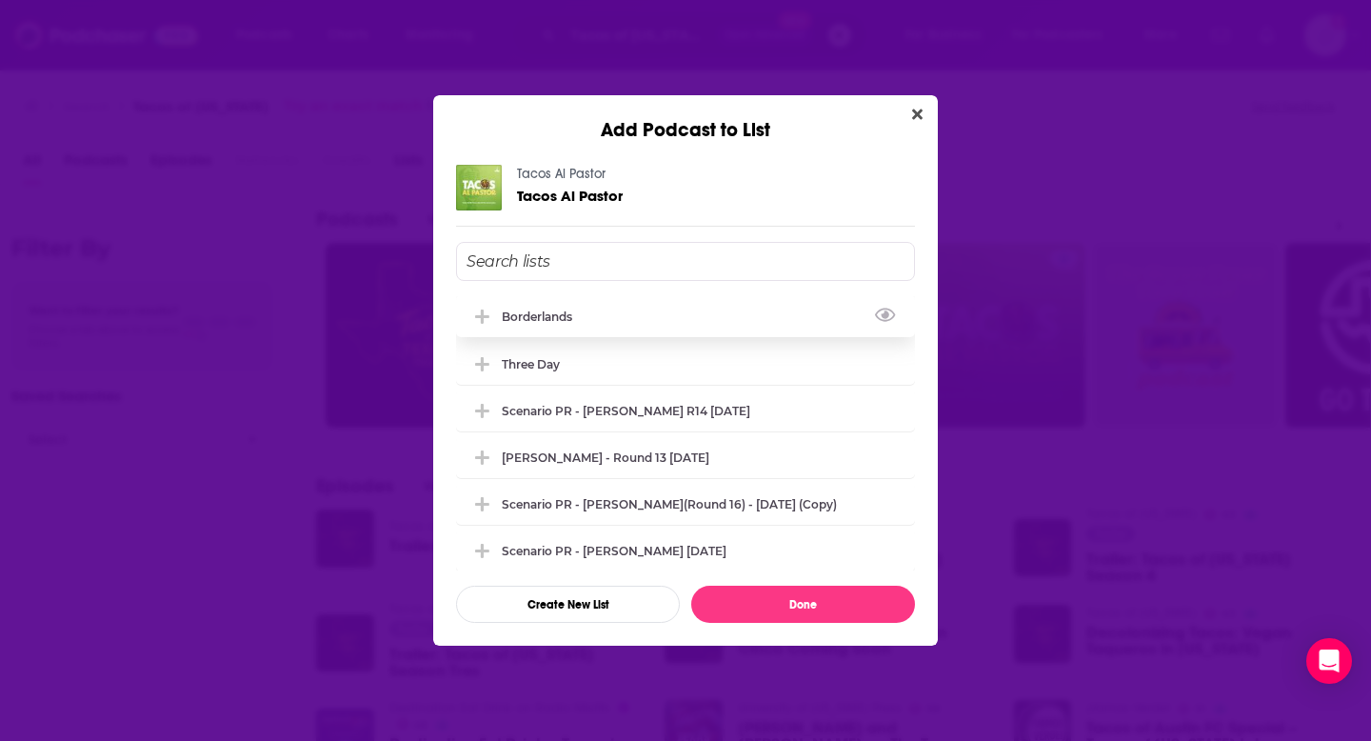
click at [487, 320] on icon "Add Podcast To List" at bounding box center [482, 317] width 14 height 17
click at [765, 608] on button "Done" at bounding box center [803, 604] width 224 height 37
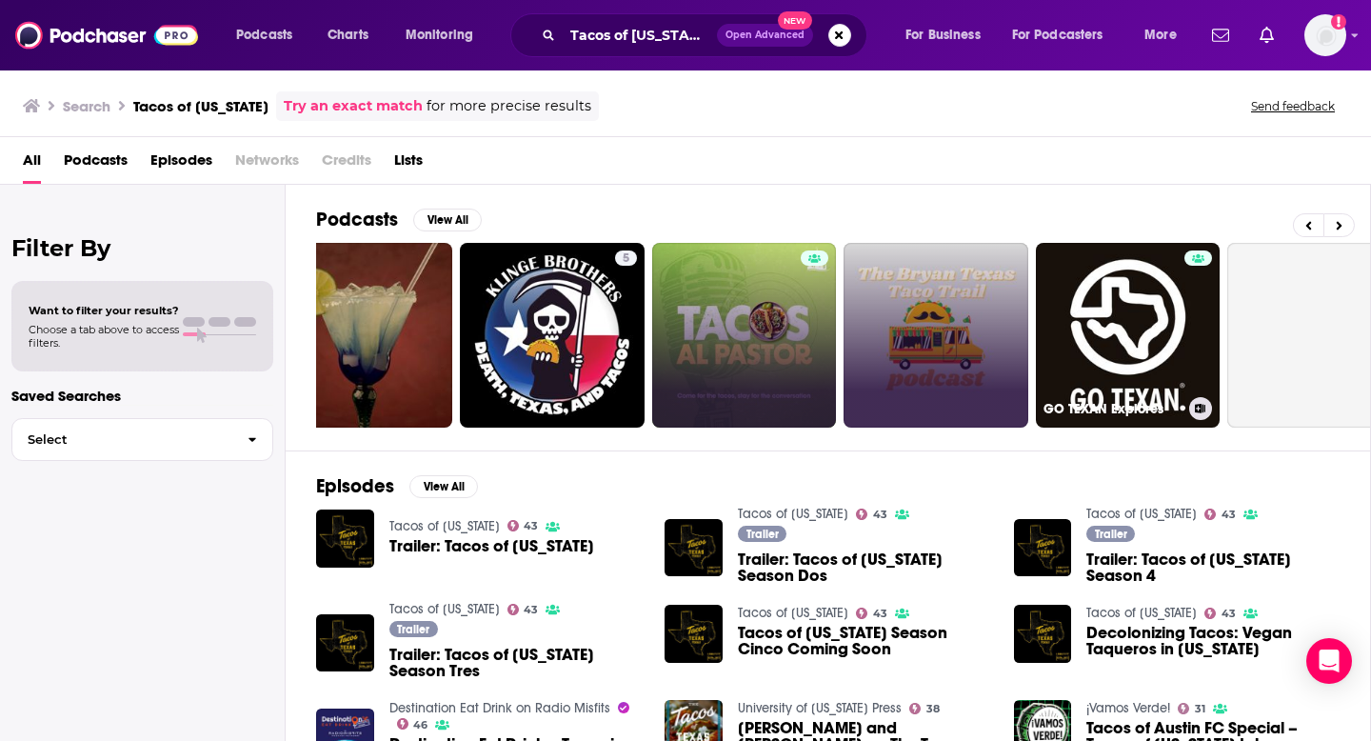
scroll to position [0, 255]
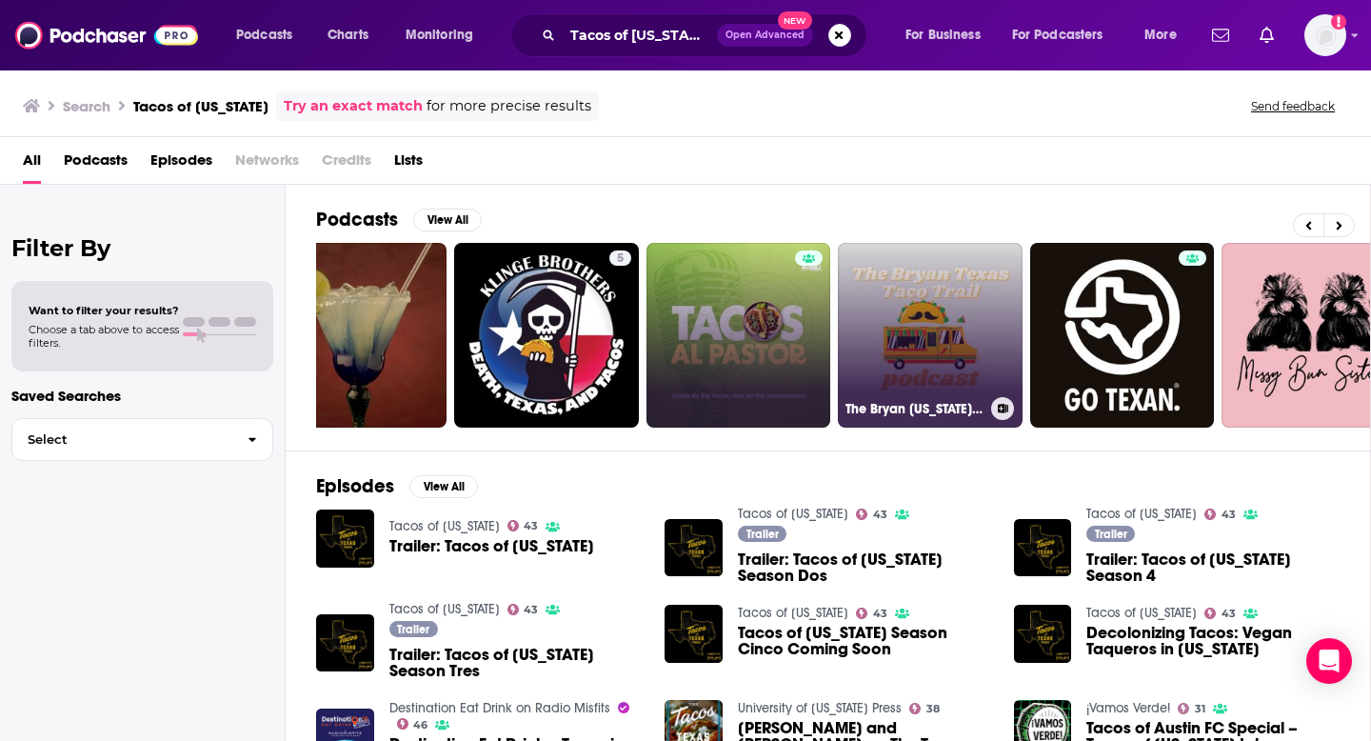
click at [999, 408] on icon at bounding box center [1003, 409] width 10 height 10
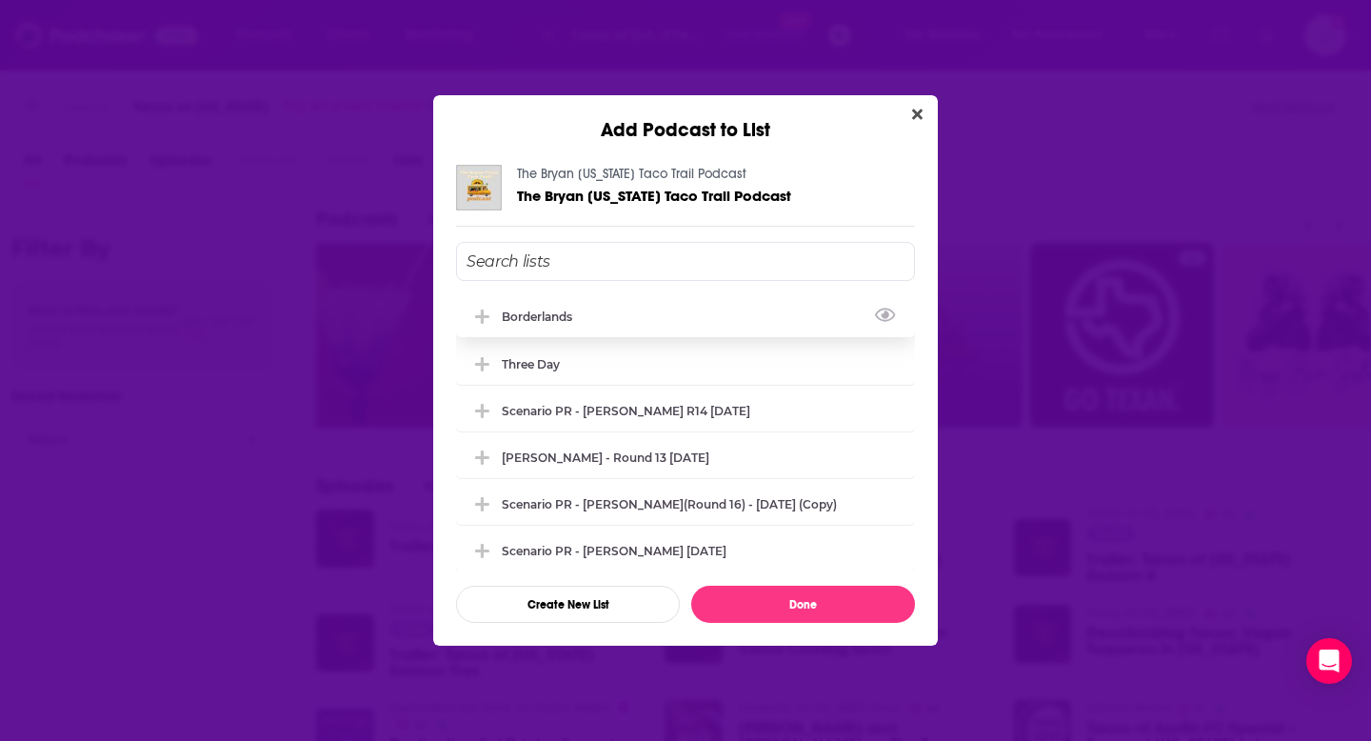
click at [481, 314] on icon "Add Podcast To List" at bounding box center [482, 317] width 14 height 14
click at [744, 602] on button "Done" at bounding box center [803, 604] width 224 height 37
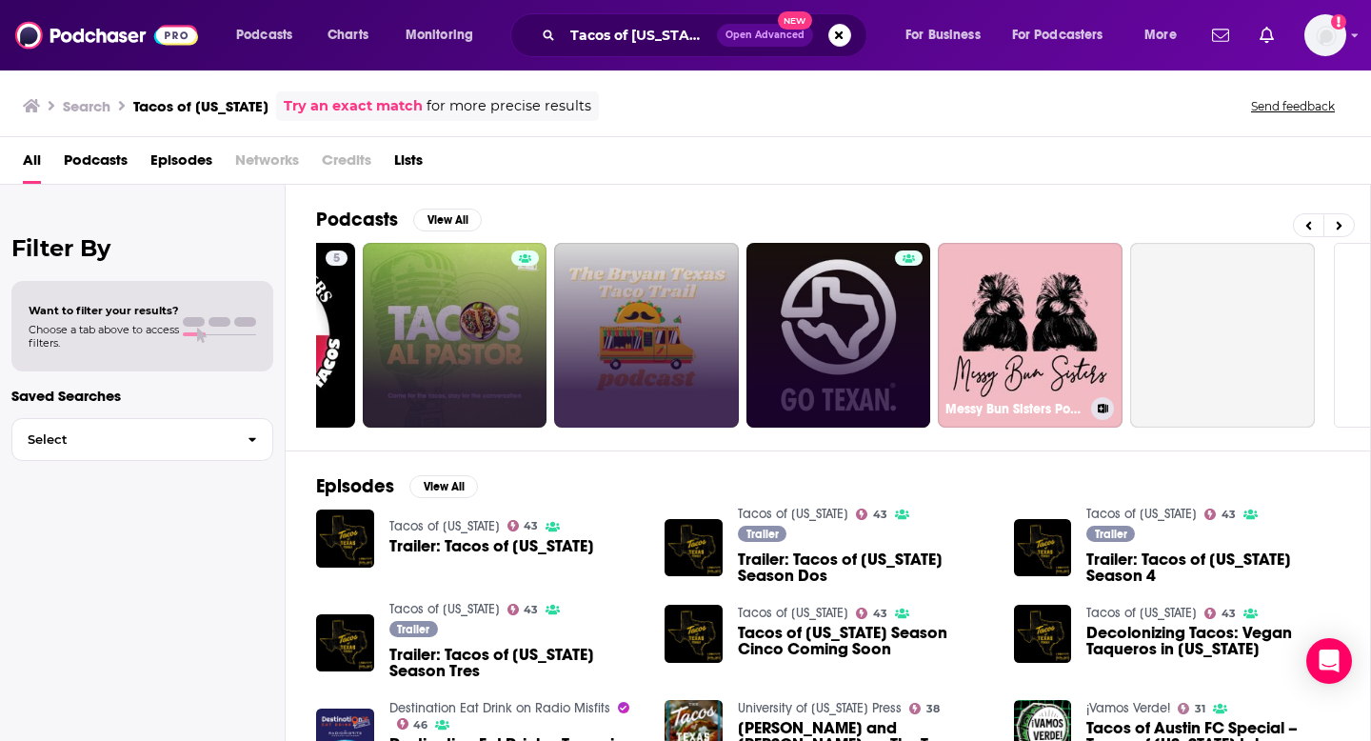
scroll to position [0, 540]
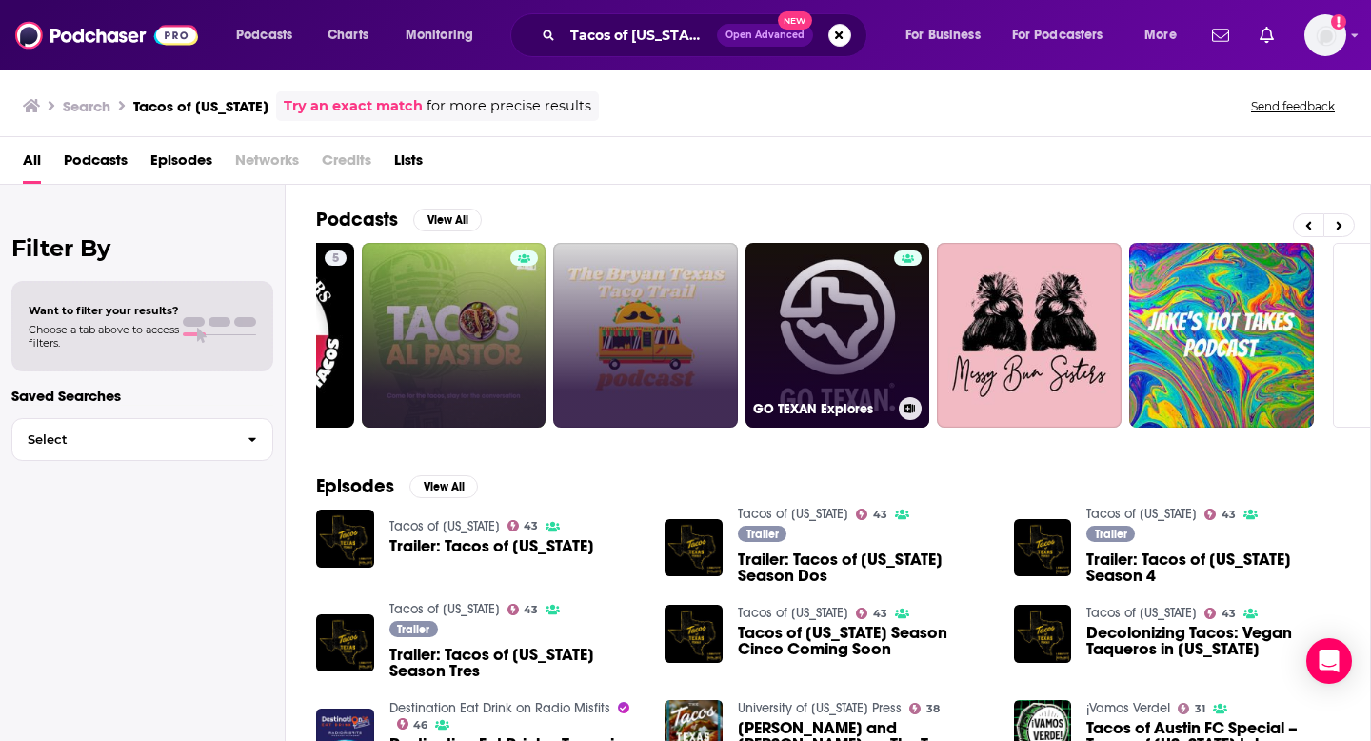
click at [911, 405] on icon at bounding box center [910, 409] width 10 height 10
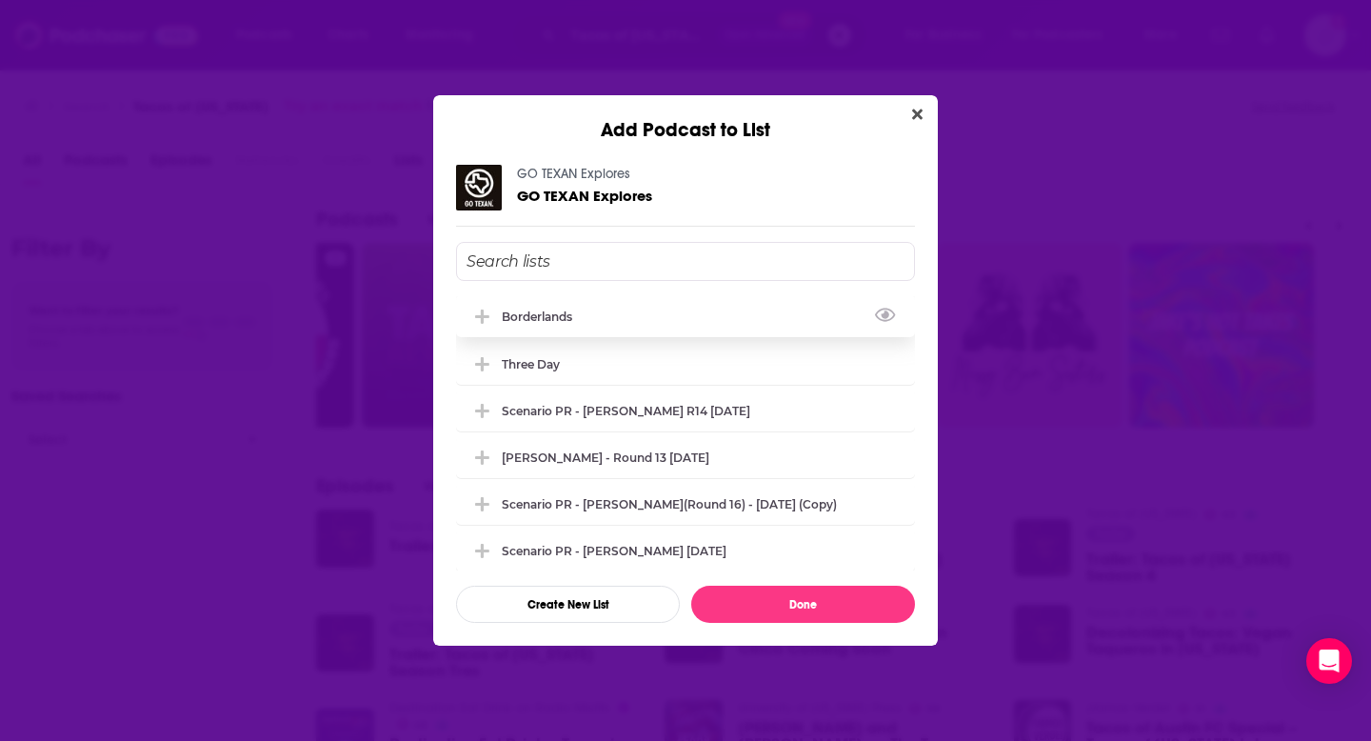
click at [471, 313] on button "Add Podcast To List" at bounding box center [485, 317] width 34 height 20
click at [725, 602] on button "Done" at bounding box center [803, 604] width 224 height 37
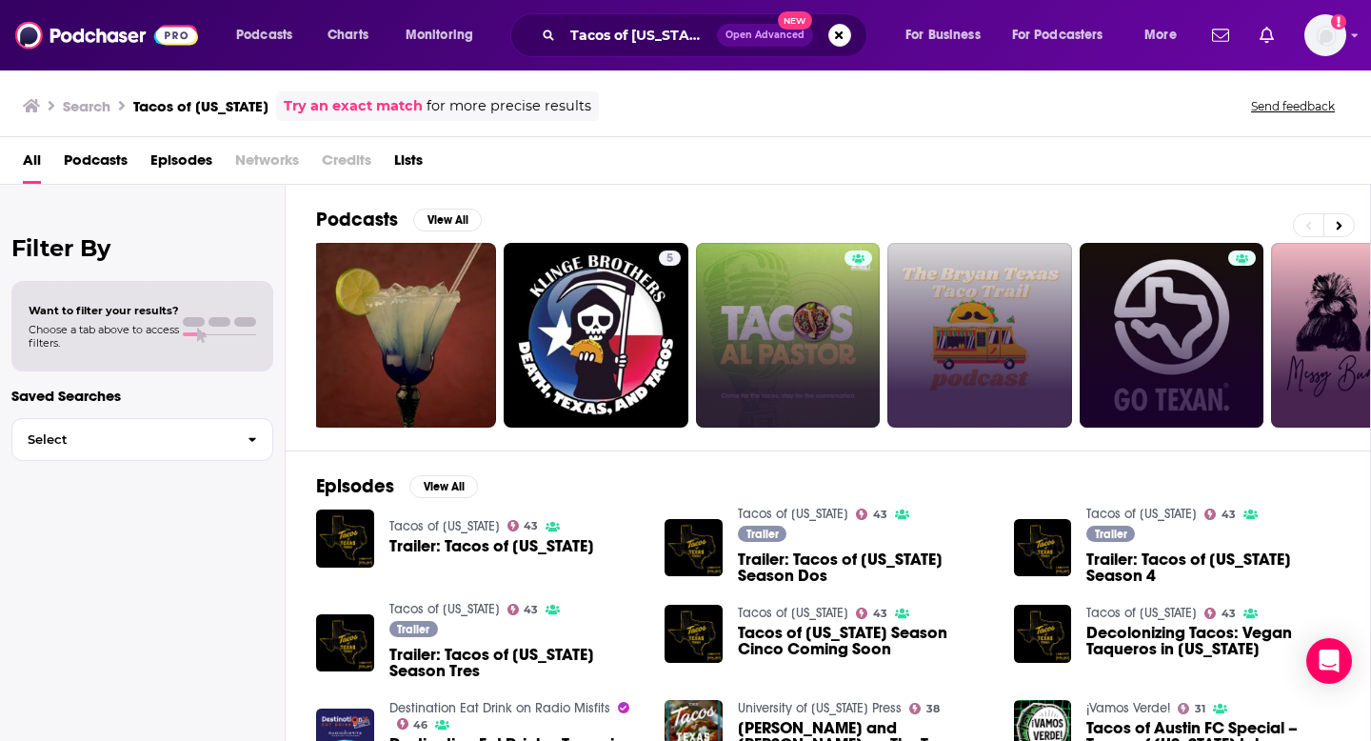
scroll to position [0, 0]
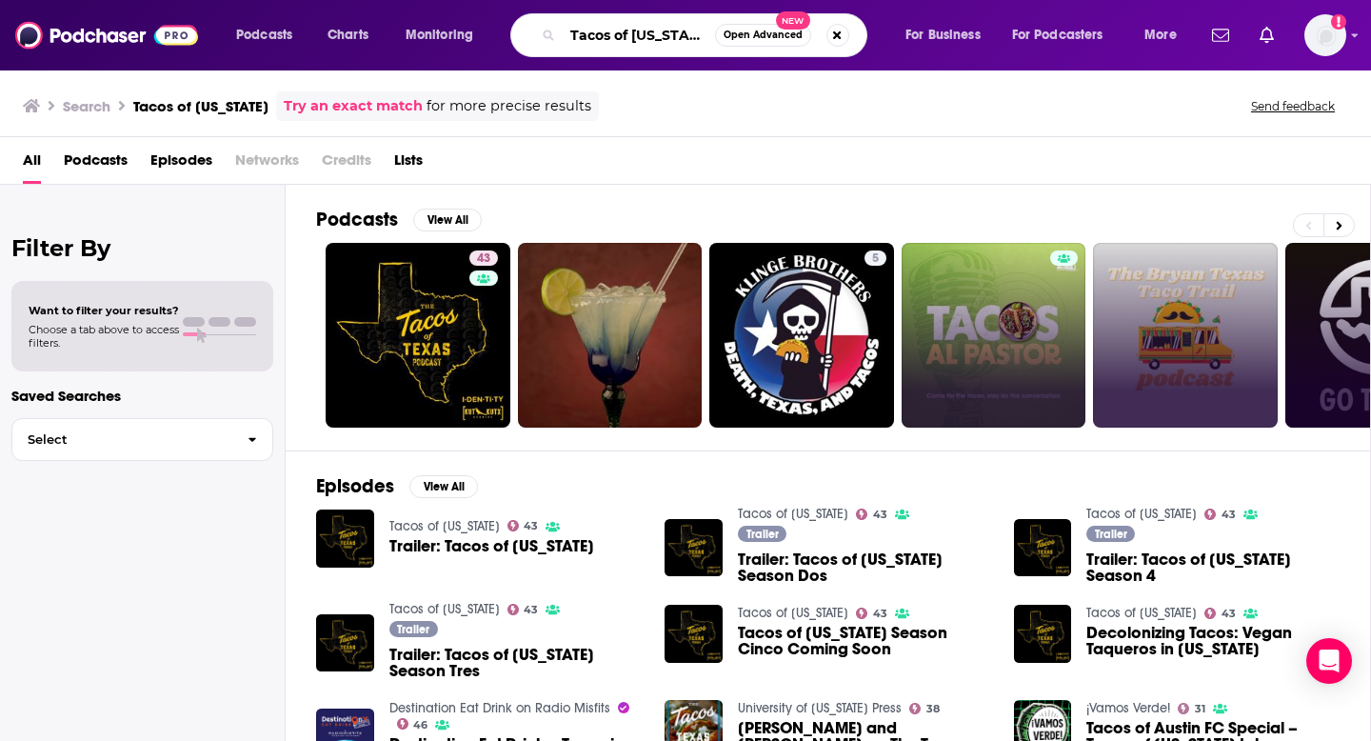
click at [593, 37] on input "Tacos of [US_STATE]" at bounding box center [639, 35] width 152 height 30
drag, startPoint x: 692, startPoint y: 49, endPoint x: 562, endPoint y: 38, distance: 130.9
click at [566, 39] on input "Tacos of [US_STATE]" at bounding box center [639, 35] width 152 height 30
paste input "Hungry for History"
type input "Hungry for History"
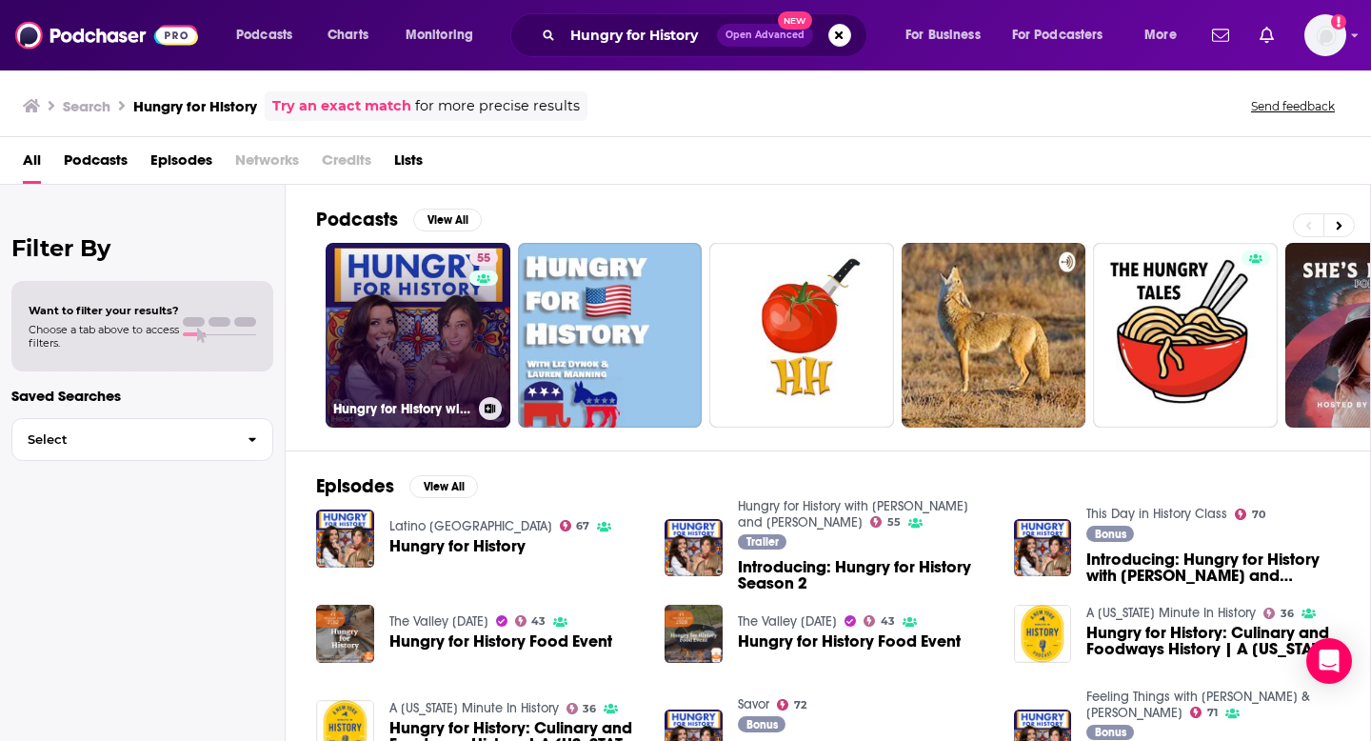
click at [453, 340] on link "55 Hungry for History with [PERSON_NAME] and [PERSON_NAME]" at bounding box center [418, 335] width 185 height 185
click at [486, 412] on icon at bounding box center [491, 409] width 10 height 10
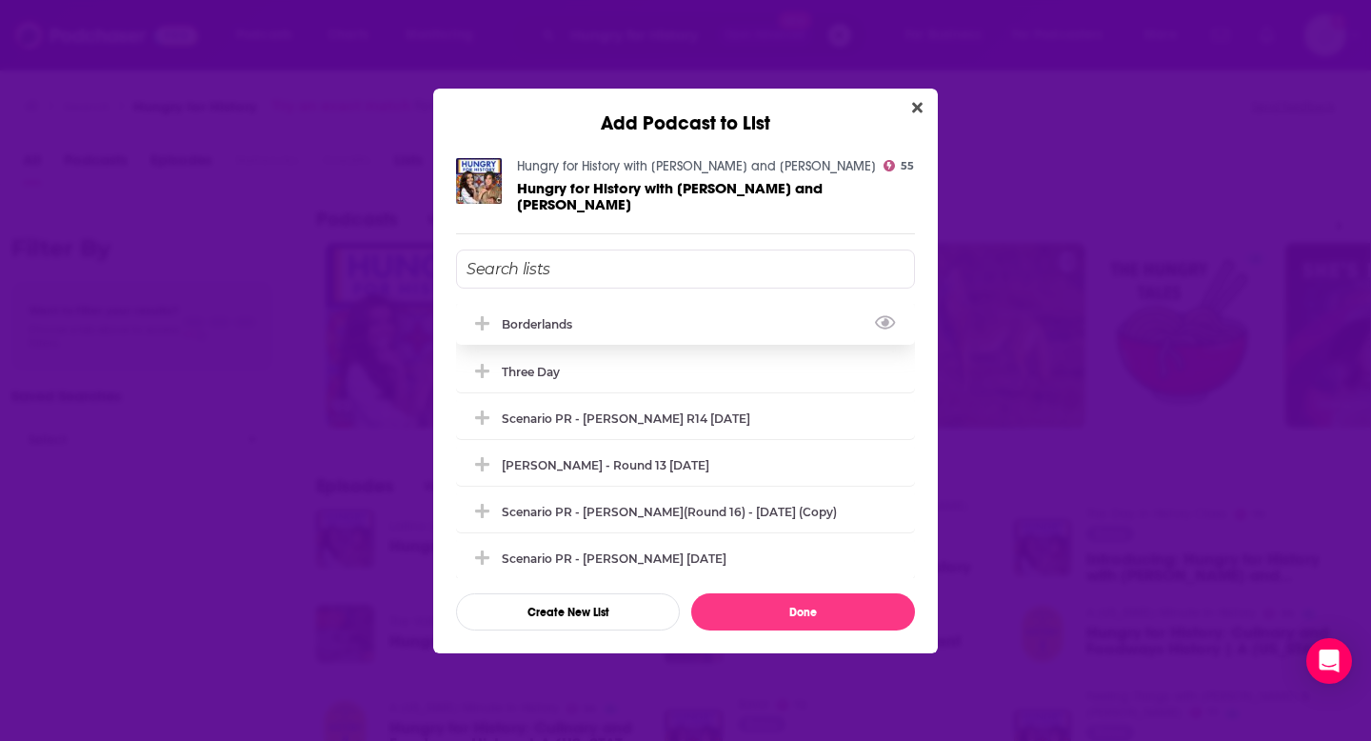
click at [489, 329] on icon "Add Podcast To List" at bounding box center [482, 323] width 14 height 17
click at [770, 636] on div "Hungry for History with [PERSON_NAME] and [PERSON_NAME] 55 Hungry for History w…" at bounding box center [685, 394] width 505 height 518
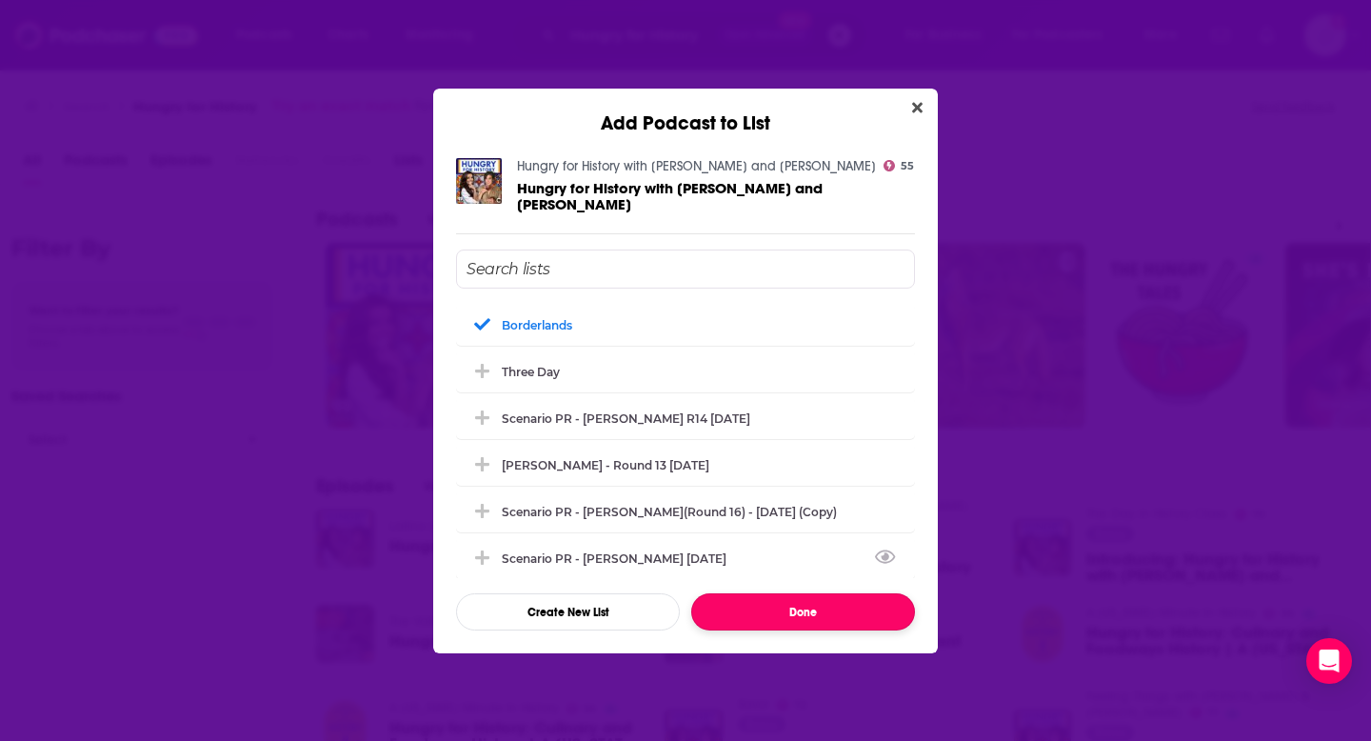
click at [751, 609] on button "Done" at bounding box center [803, 611] width 224 height 37
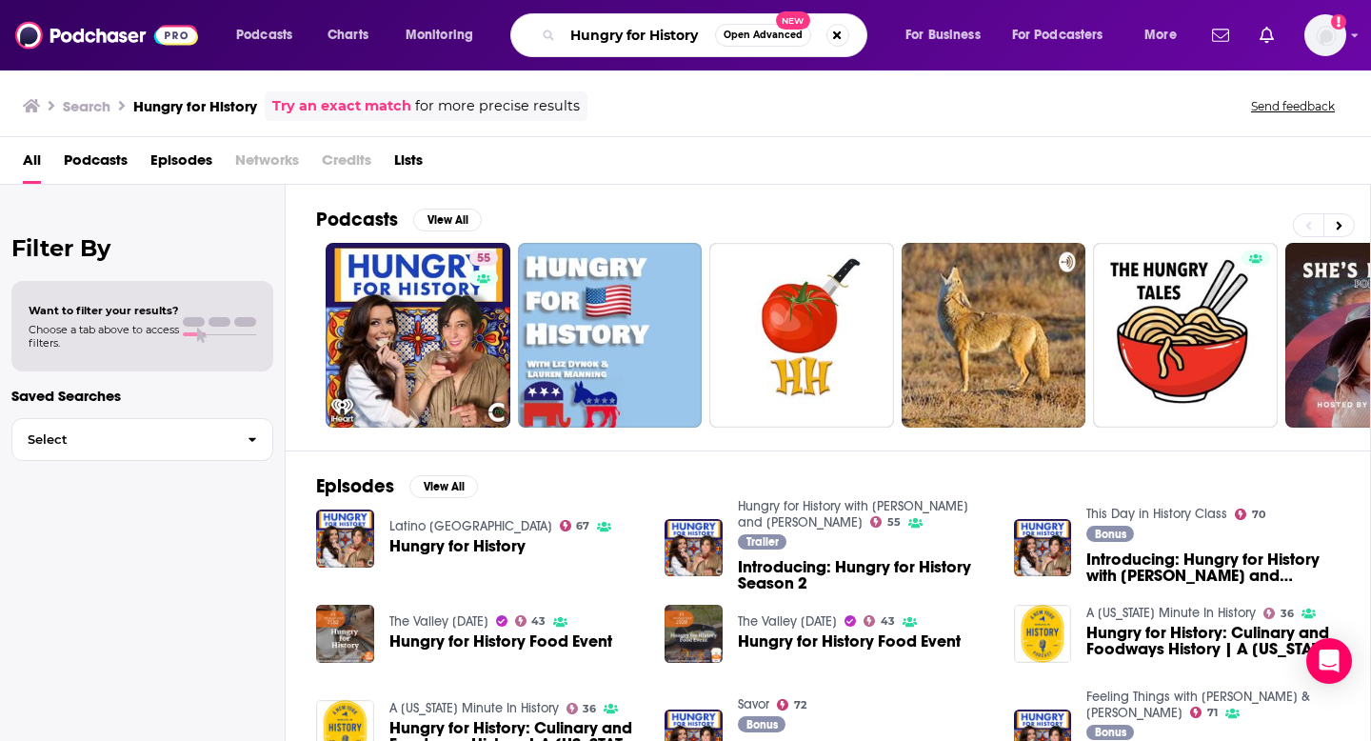
click at [590, 30] on input "Hungry for History" at bounding box center [639, 35] width 152 height 30
drag, startPoint x: 572, startPoint y: 30, endPoint x: 809, endPoint y: 34, distance: 236.2
click at [794, 34] on div "Hungry for History Open Advanced New" at bounding box center [688, 35] width 357 height 44
paste input "ooking in Mexican from A to Z"
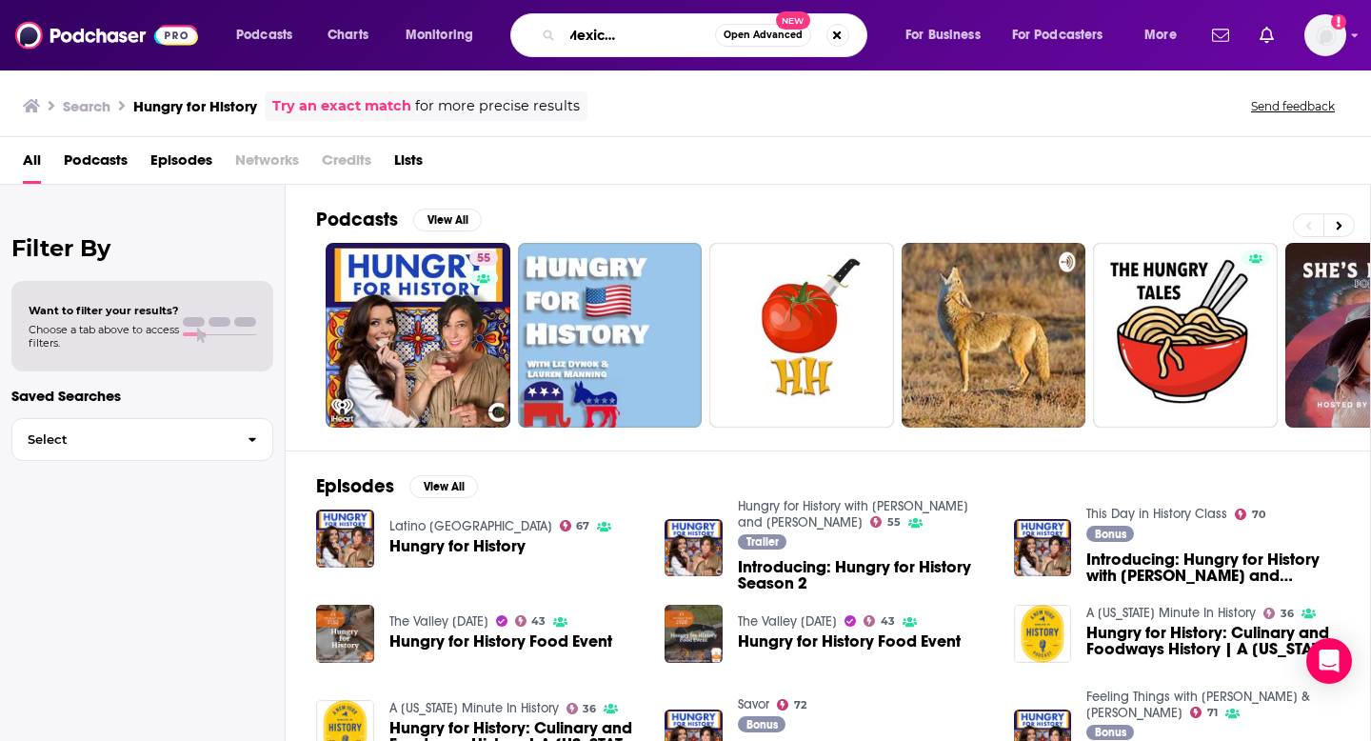
type input "cooking in Mexican from A to Z"
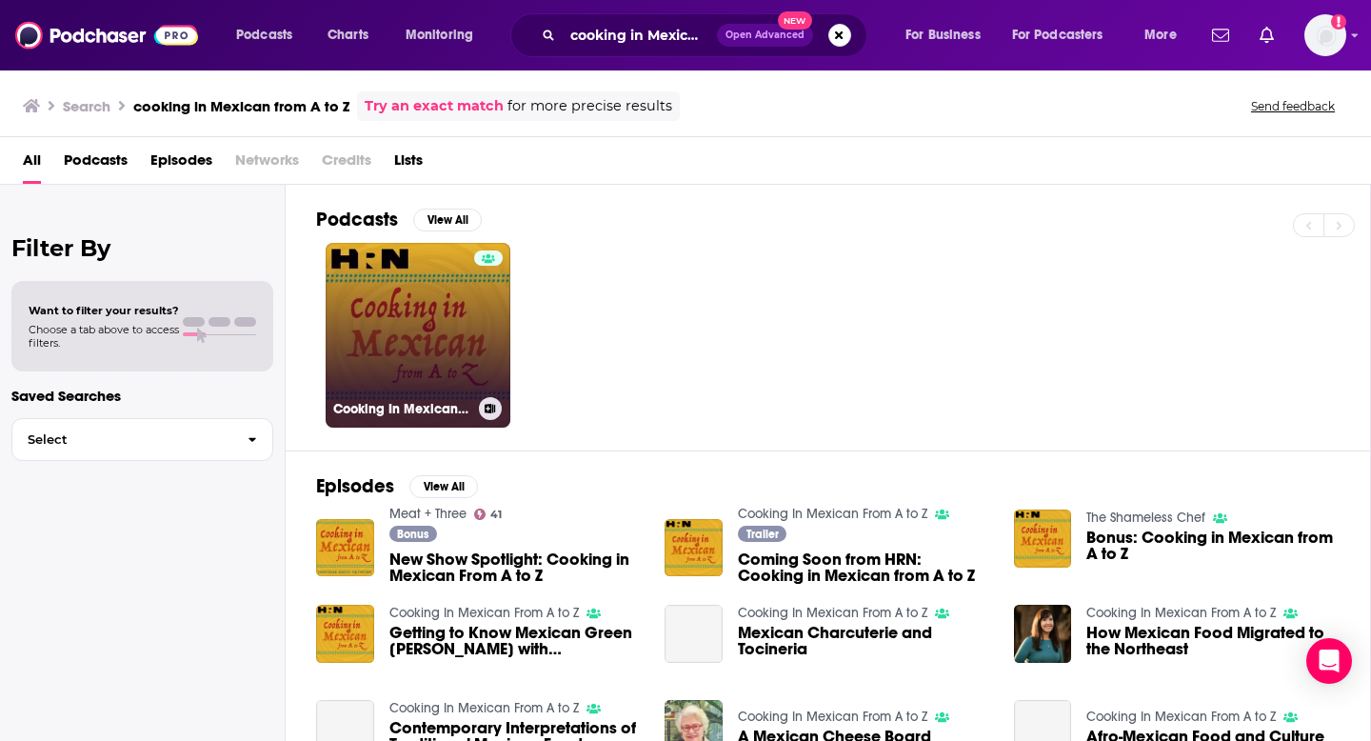
click at [497, 401] on button at bounding box center [490, 408] width 23 height 23
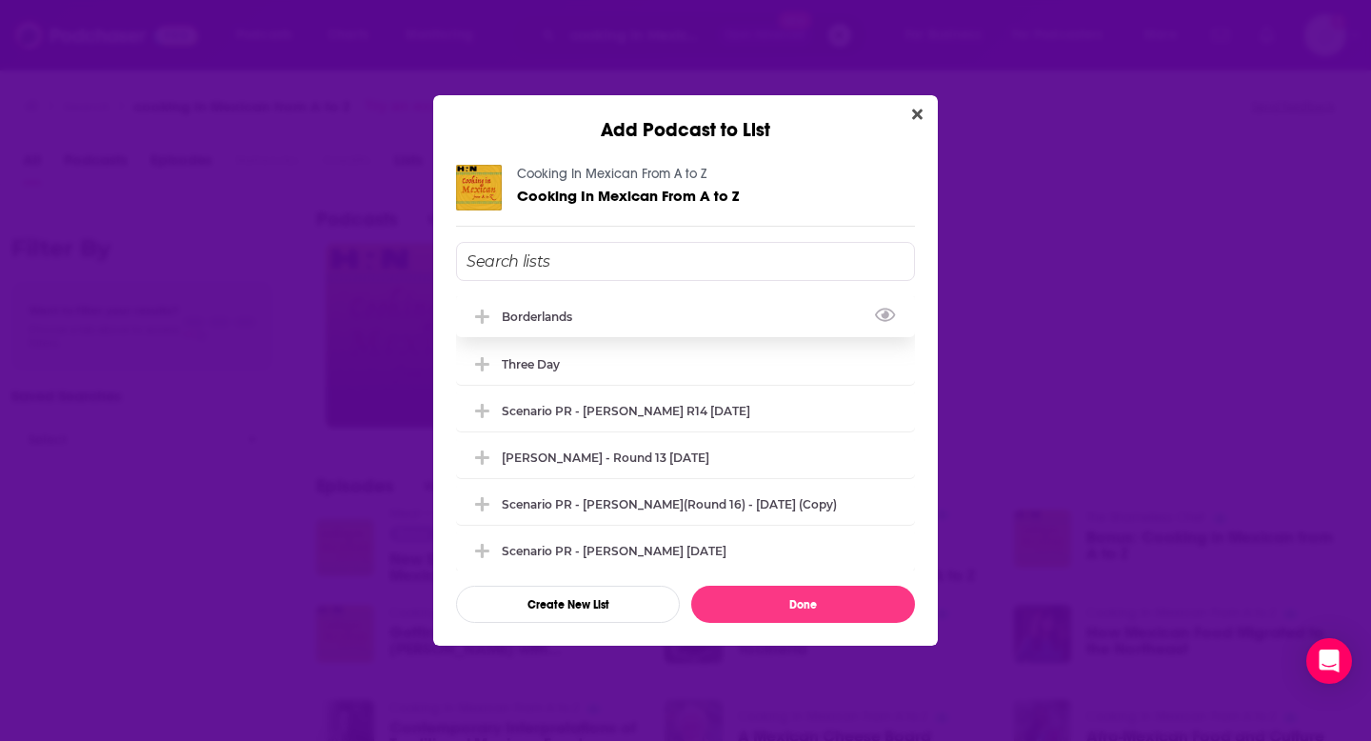
click at [487, 320] on icon "Add Podcast To List" at bounding box center [482, 317] width 14 height 17
click at [733, 595] on button "Done" at bounding box center [803, 604] width 224 height 37
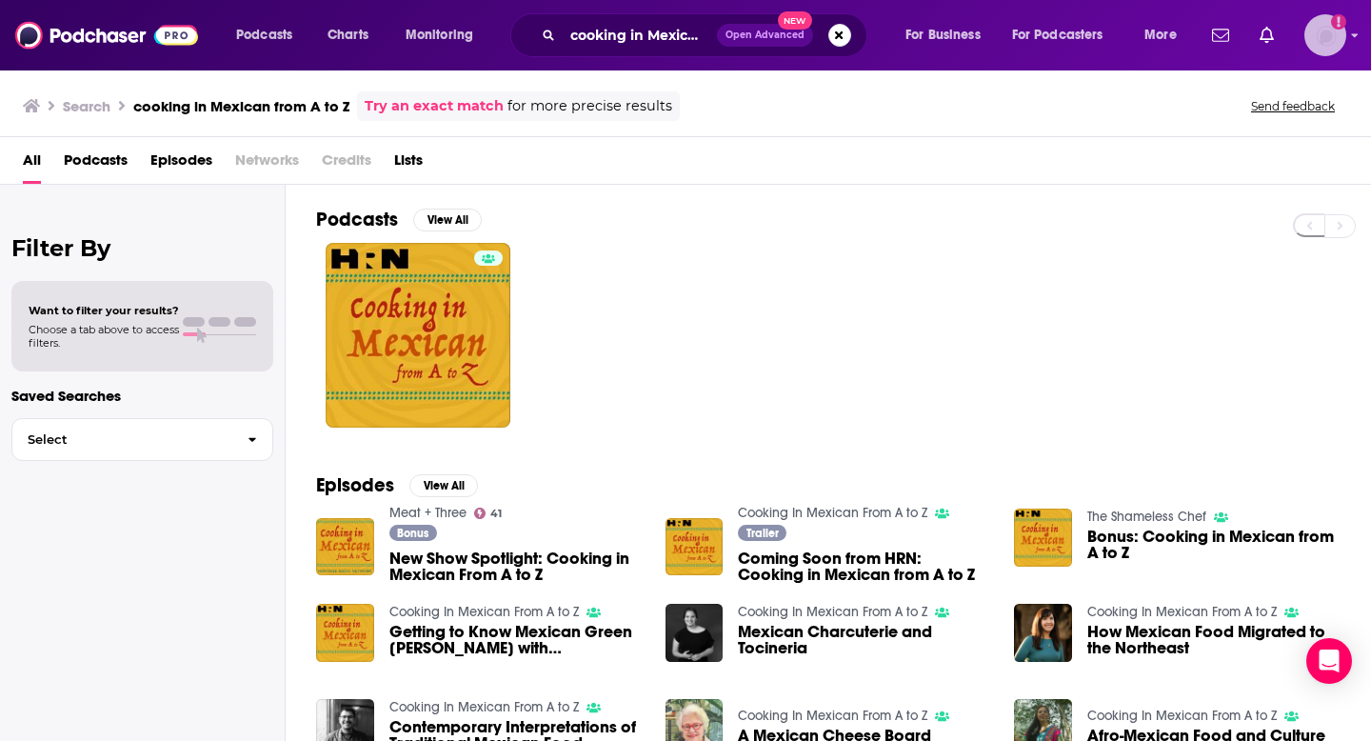
click at [1324, 33] on img "Logged in as gracehagan" at bounding box center [1326, 35] width 42 height 42
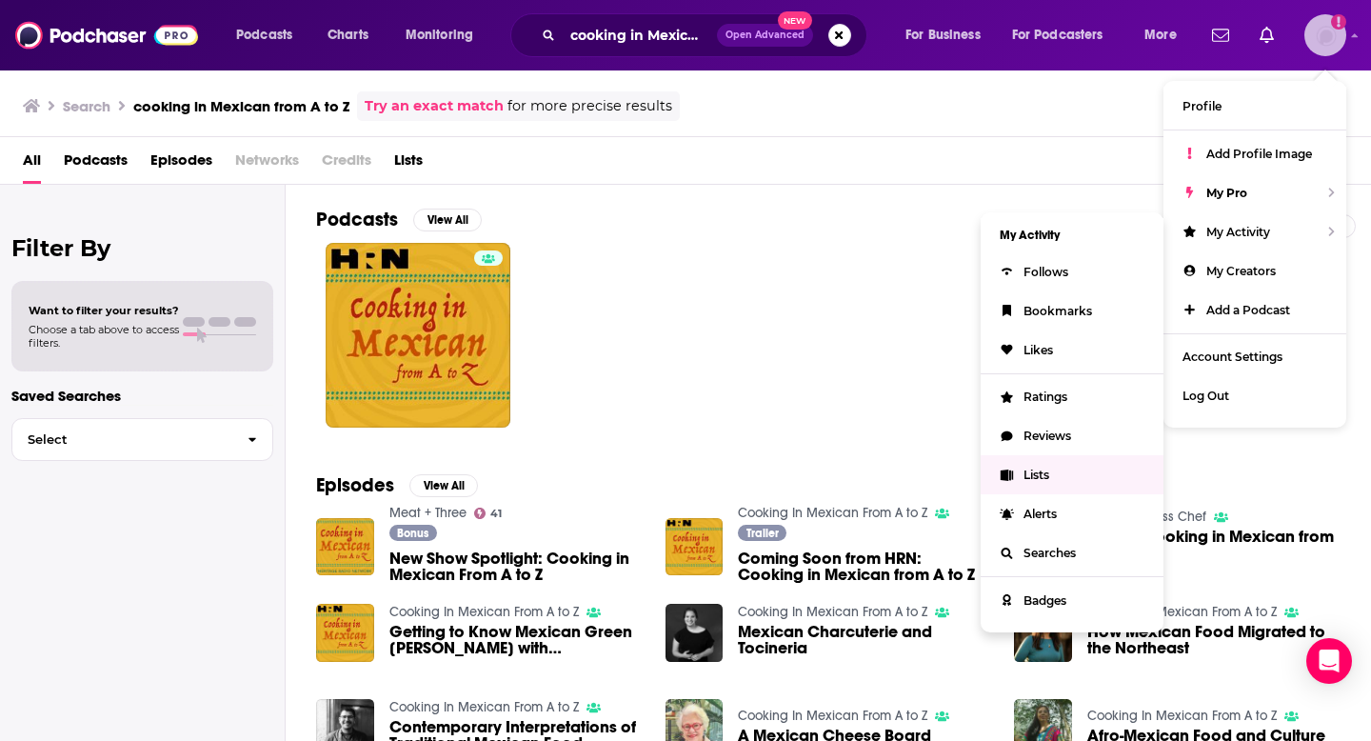
click at [1038, 468] on span "Lists" at bounding box center [1037, 475] width 26 height 14
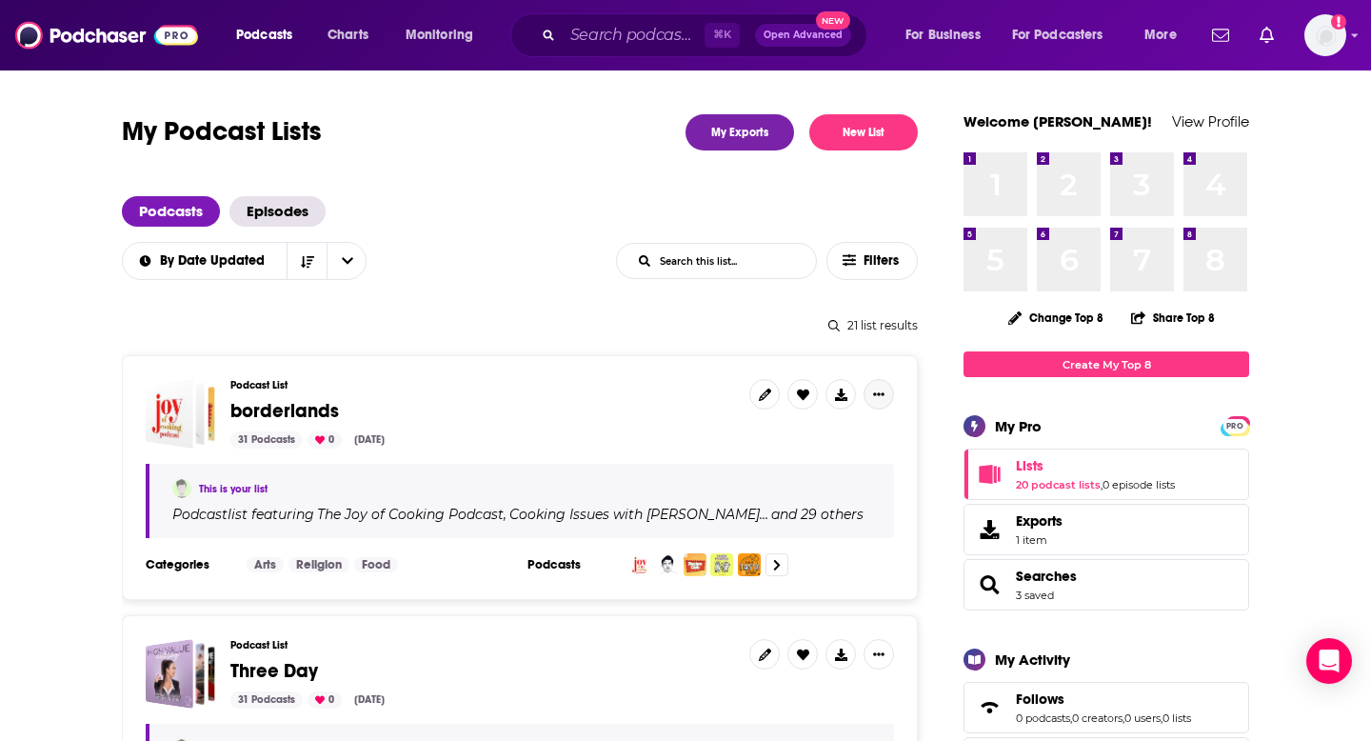
click at [877, 395] on icon "Show More Button" at bounding box center [878, 394] width 11 height 11
click at [765, 550] on button "Share" at bounding box center [814, 545] width 183 height 35
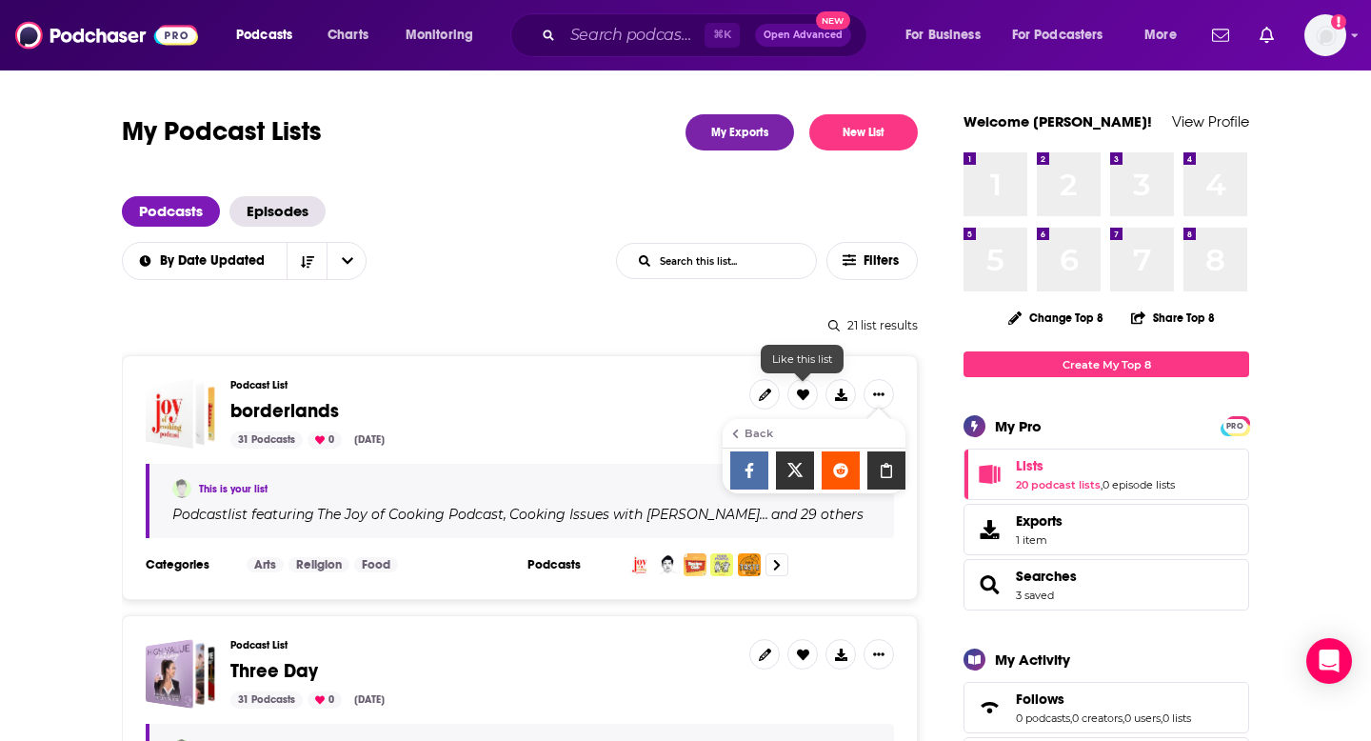
click at [617, 392] on div "Podcast List borderlands 31 Podcasts 0 Sep 2, 2025" at bounding box center [482, 414] width 504 height 70
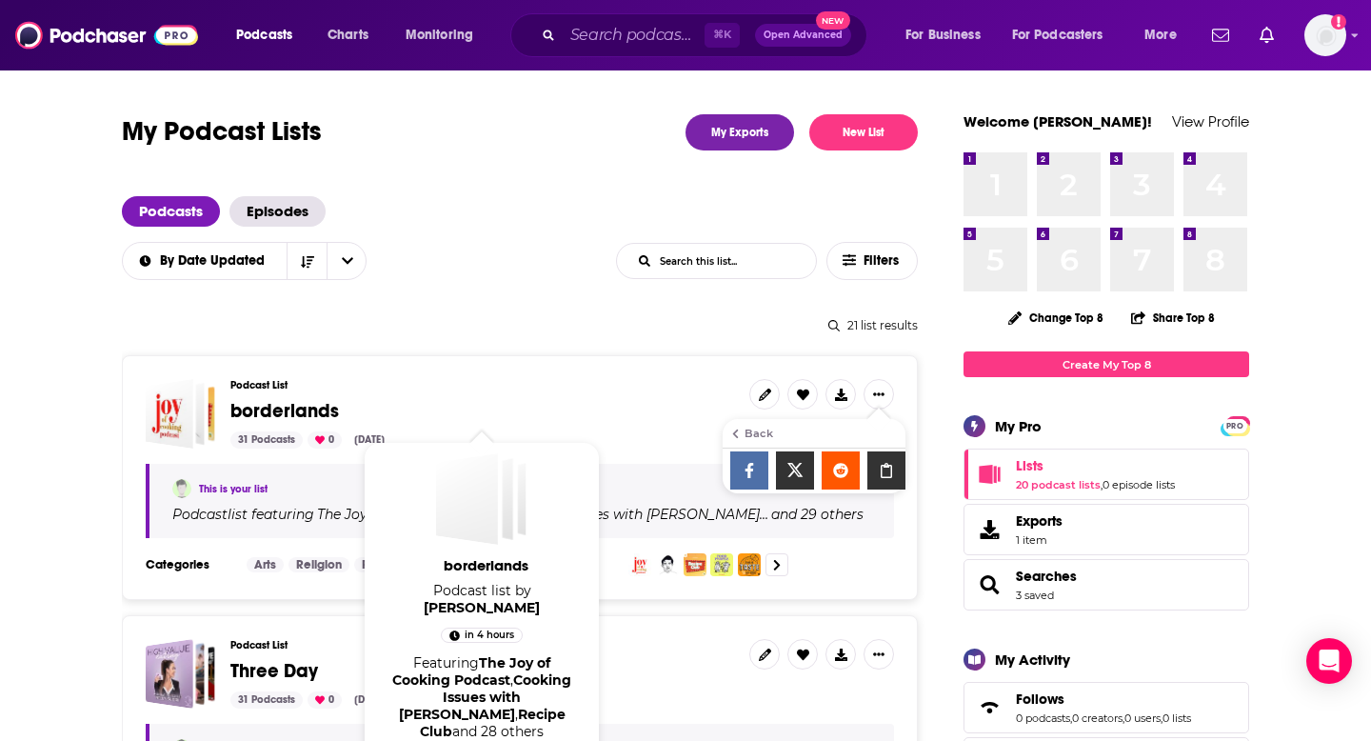
click at [280, 413] on span "borderlands" at bounding box center [284, 411] width 109 height 24
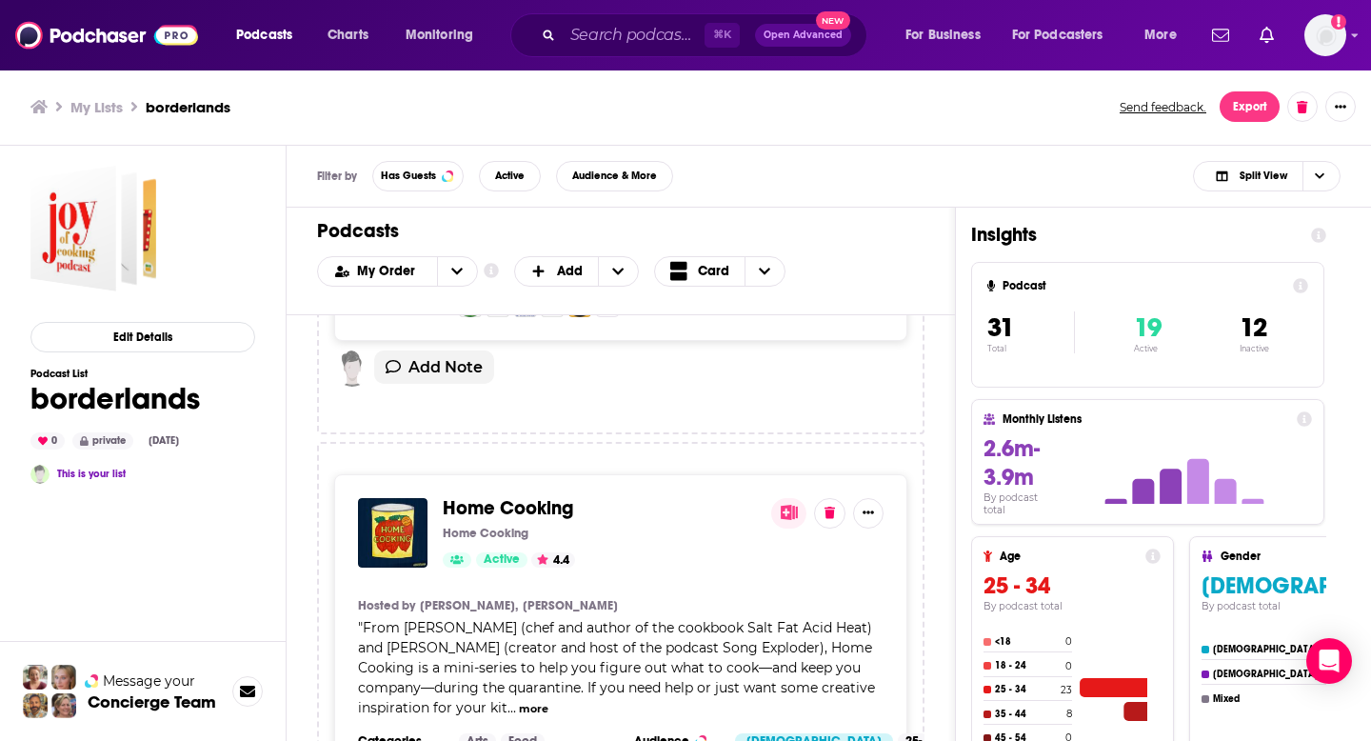
scroll to position [3832, 0]
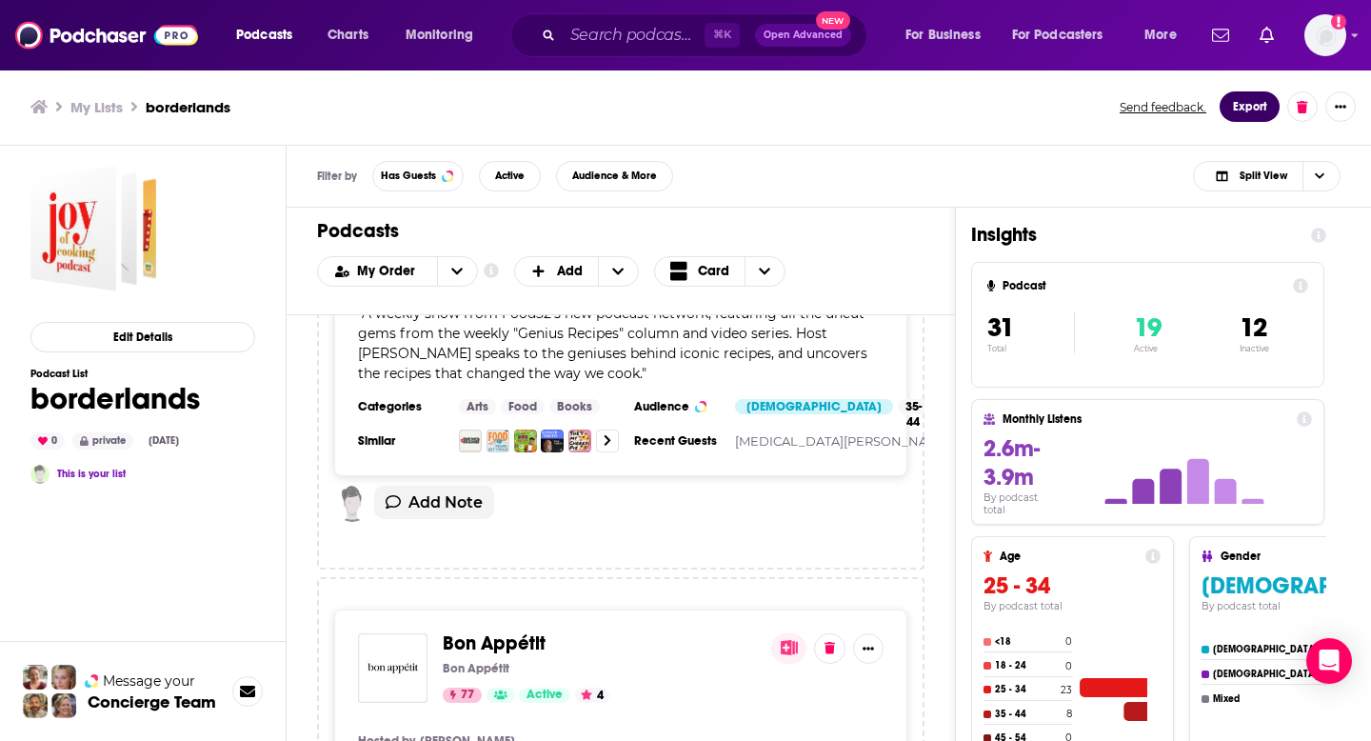
click at [1254, 103] on button "Export" at bounding box center [1250, 106] width 60 height 30
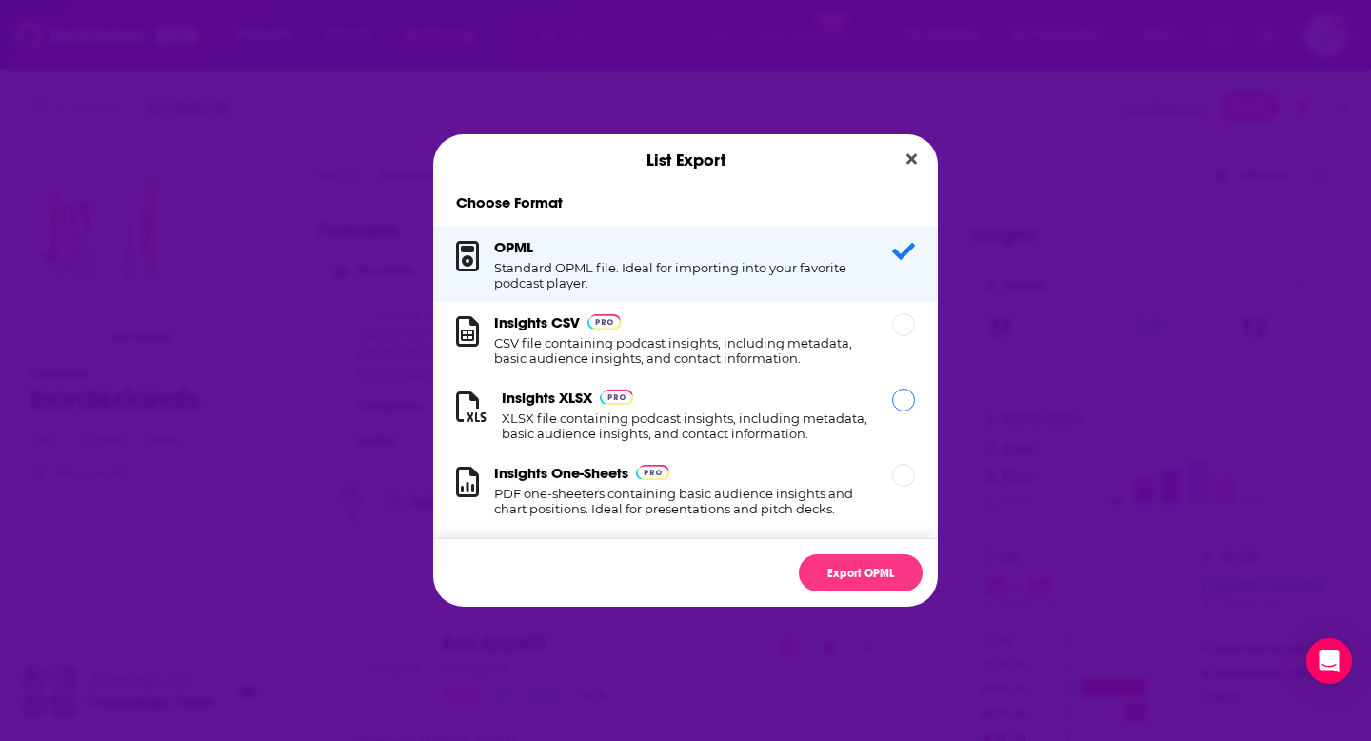
click at [600, 430] on h1 "XLSX file containing podcast insights, including metadata, basic audience insig…" at bounding box center [686, 425] width 368 height 30
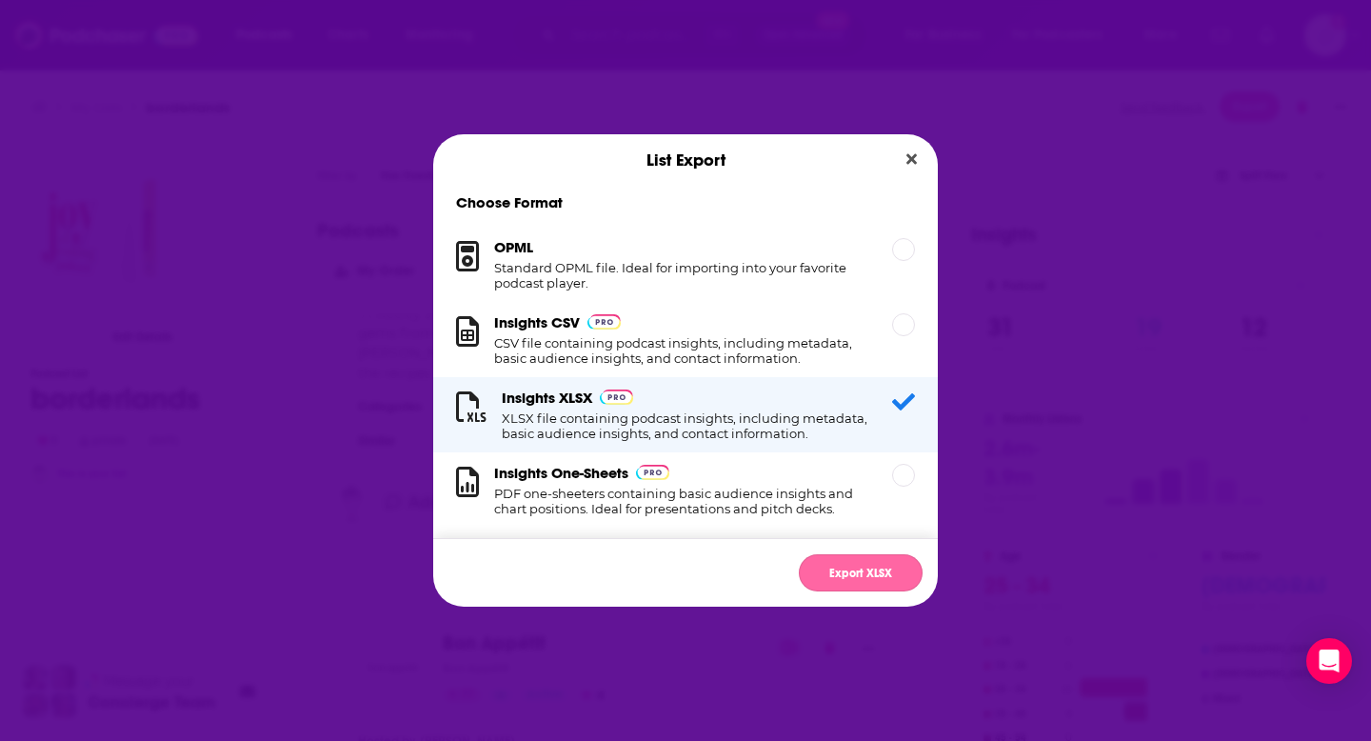
click at [854, 572] on button "Export XLSX" at bounding box center [861, 572] width 124 height 37
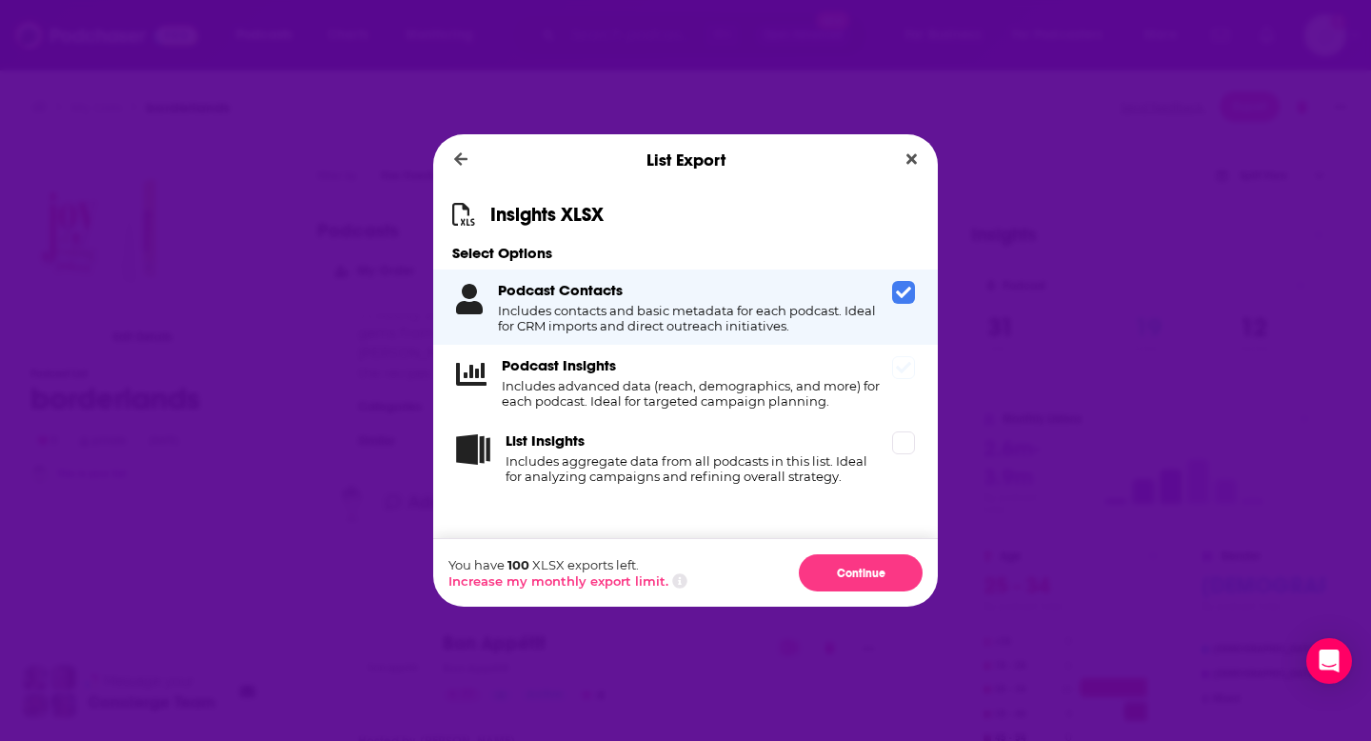
click at [910, 373] on icon "Dialog" at bounding box center [903, 367] width 15 height 15
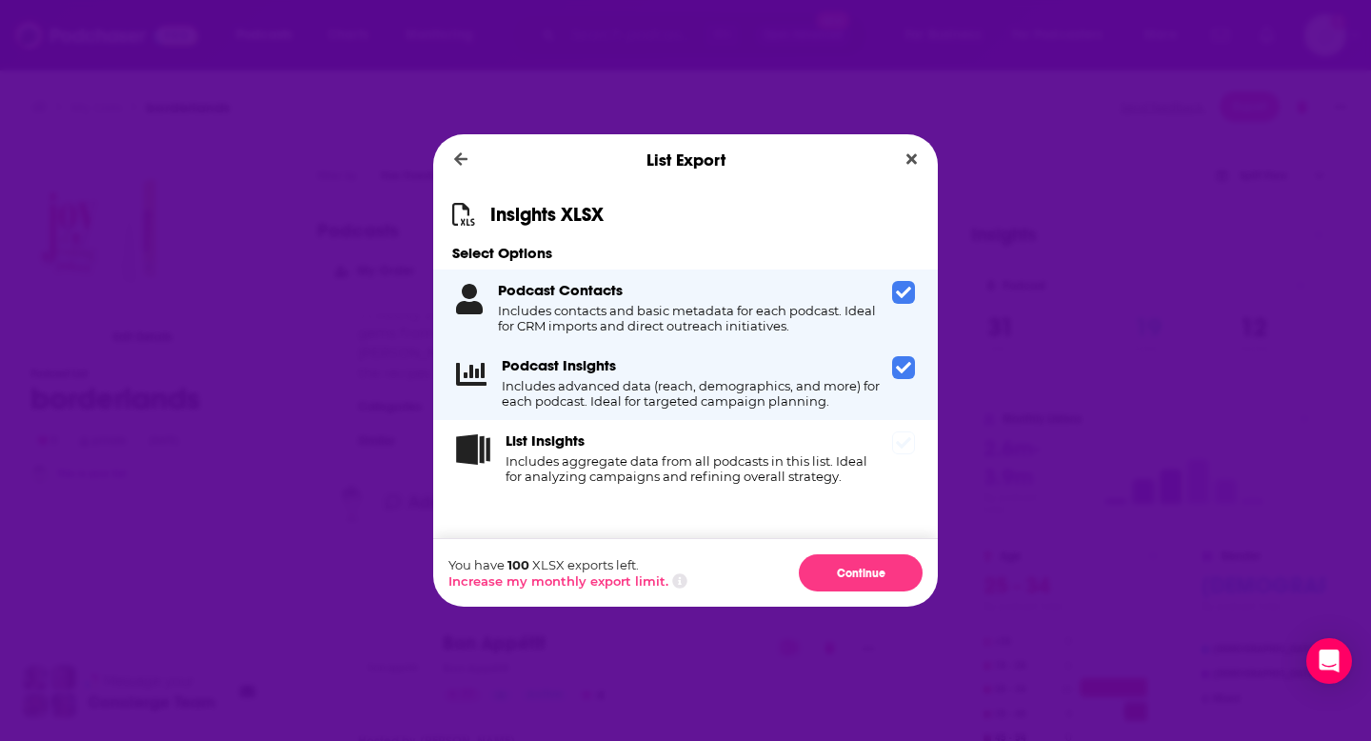
click at [895, 447] on span "Dialog" at bounding box center [903, 442] width 23 height 23
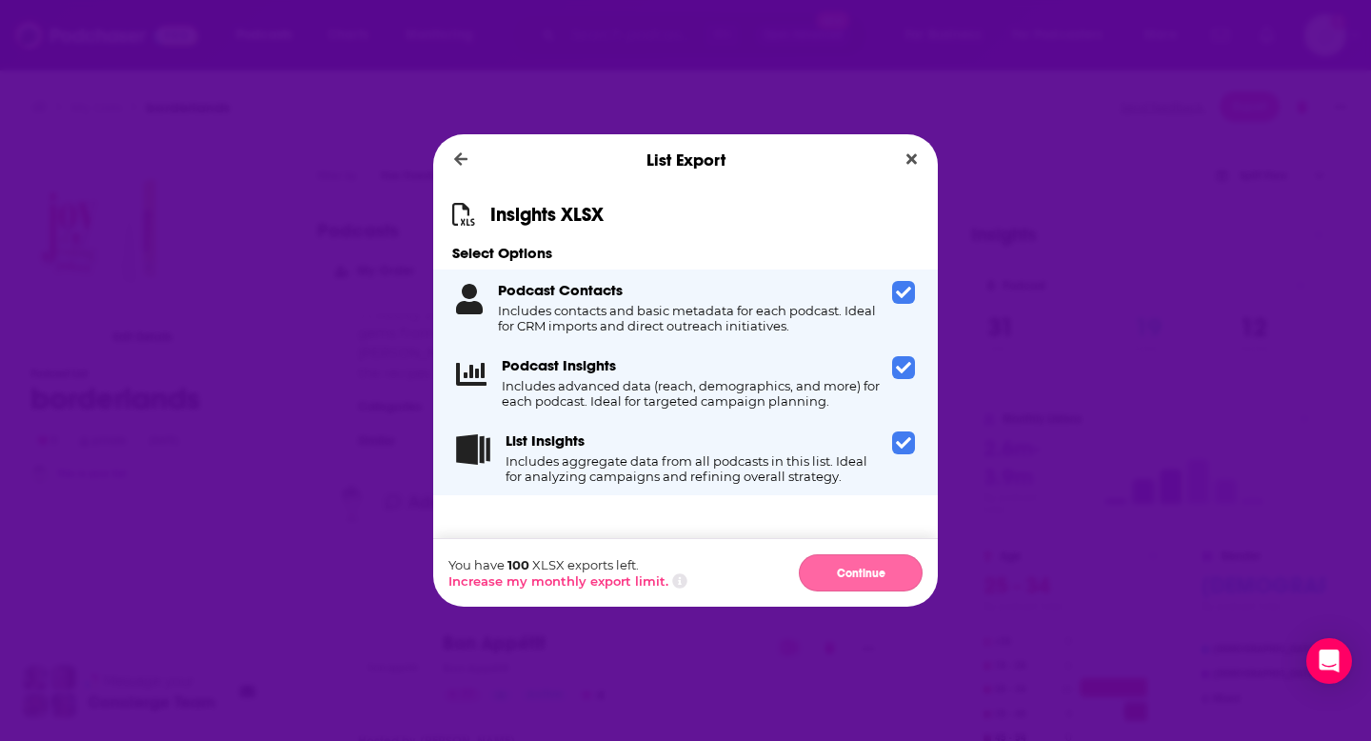
click at [850, 574] on button "Continue" at bounding box center [861, 572] width 124 height 37
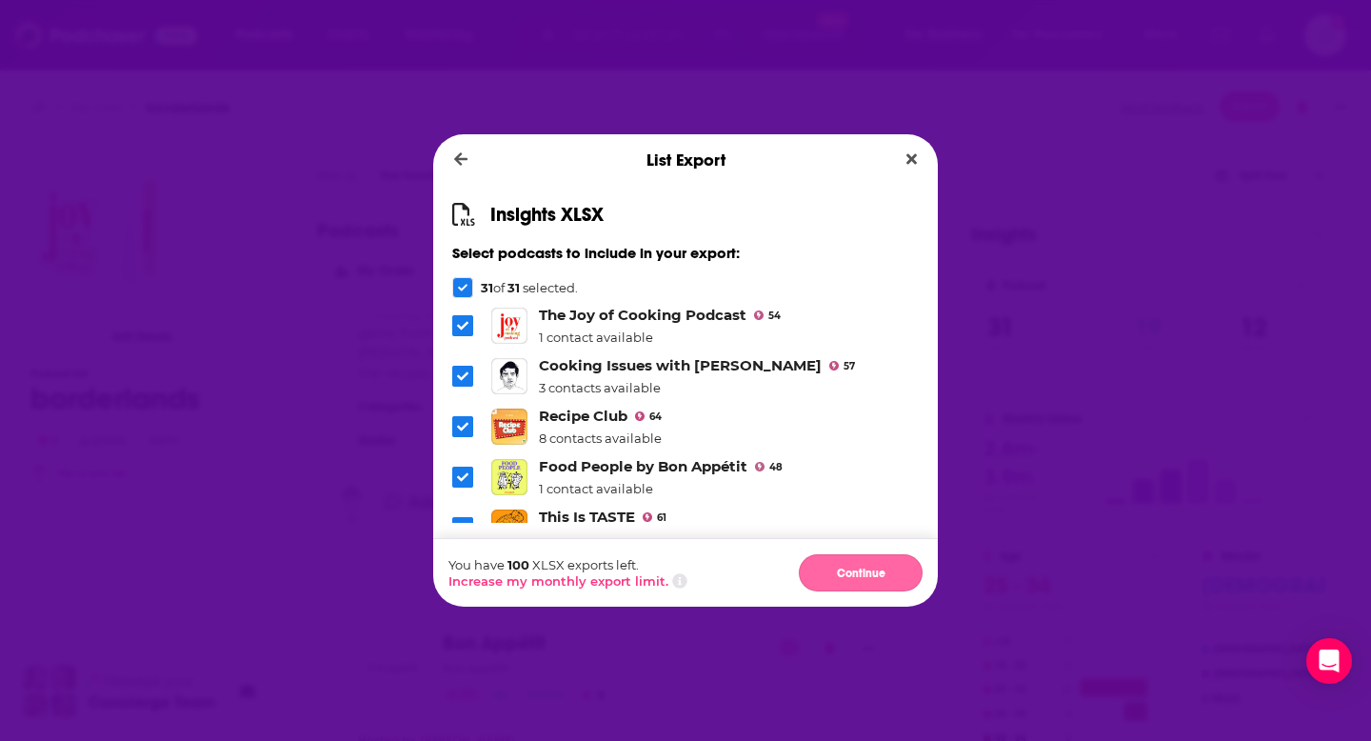
click at [840, 573] on button "Continue" at bounding box center [861, 572] width 124 height 37
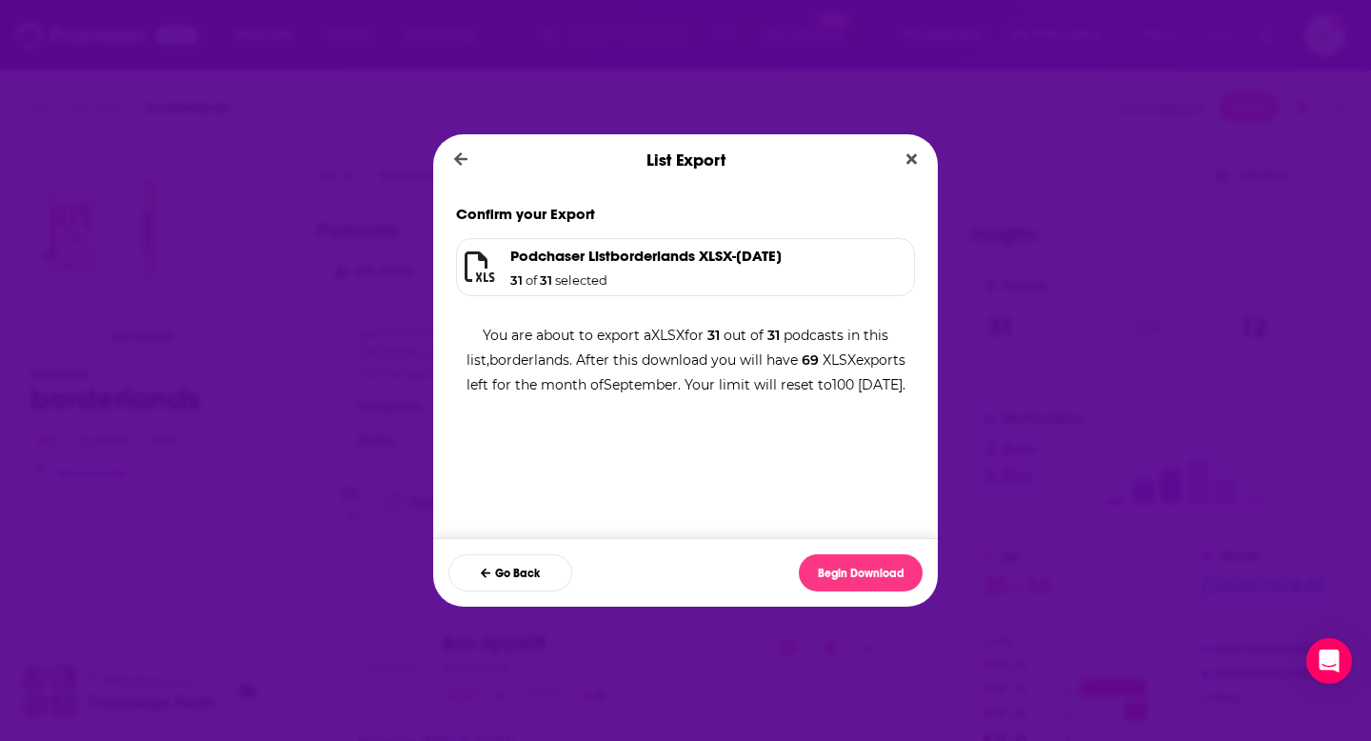
click at [686, 252] on h1 "Podchaser List borderlands XLSX - 2025-09-02" at bounding box center [645, 256] width 271 height 18
click at [849, 572] on button "Begin Download" at bounding box center [861, 572] width 124 height 37
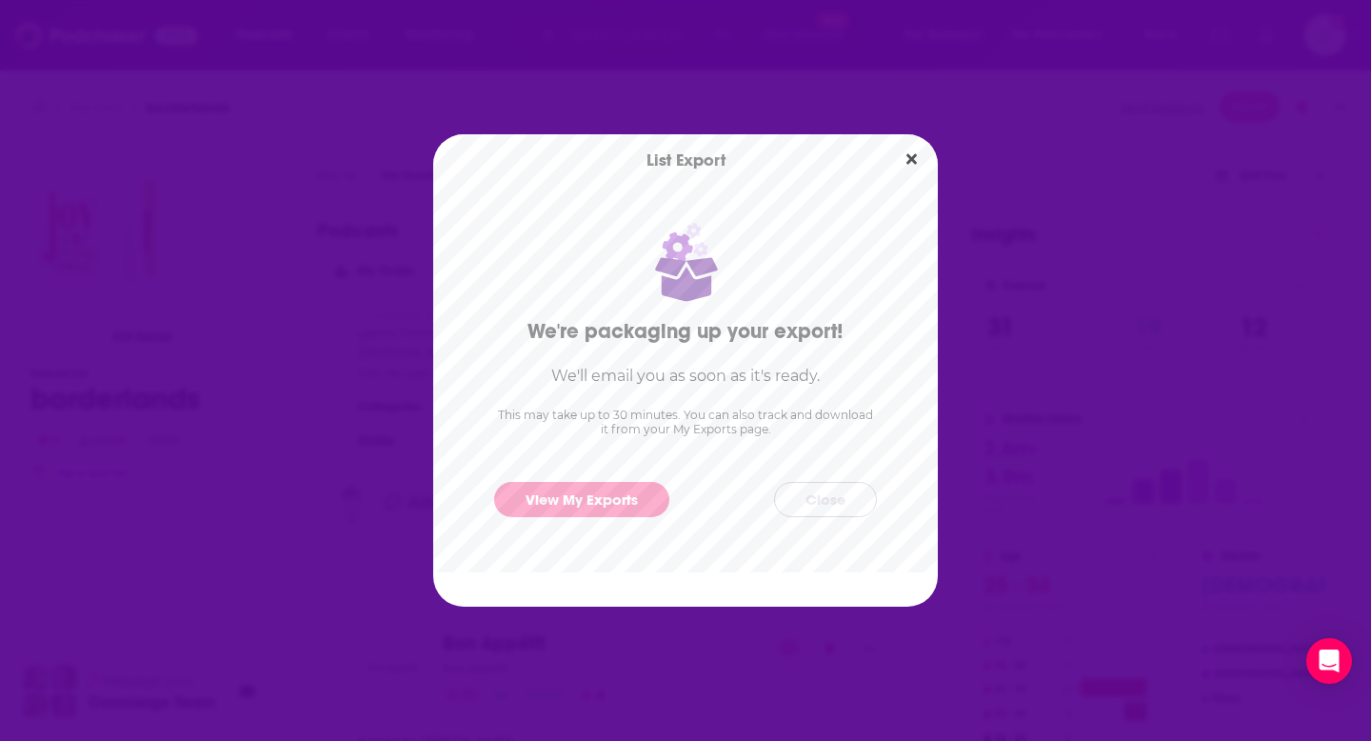
click at [814, 498] on button "Close" at bounding box center [825, 499] width 103 height 35
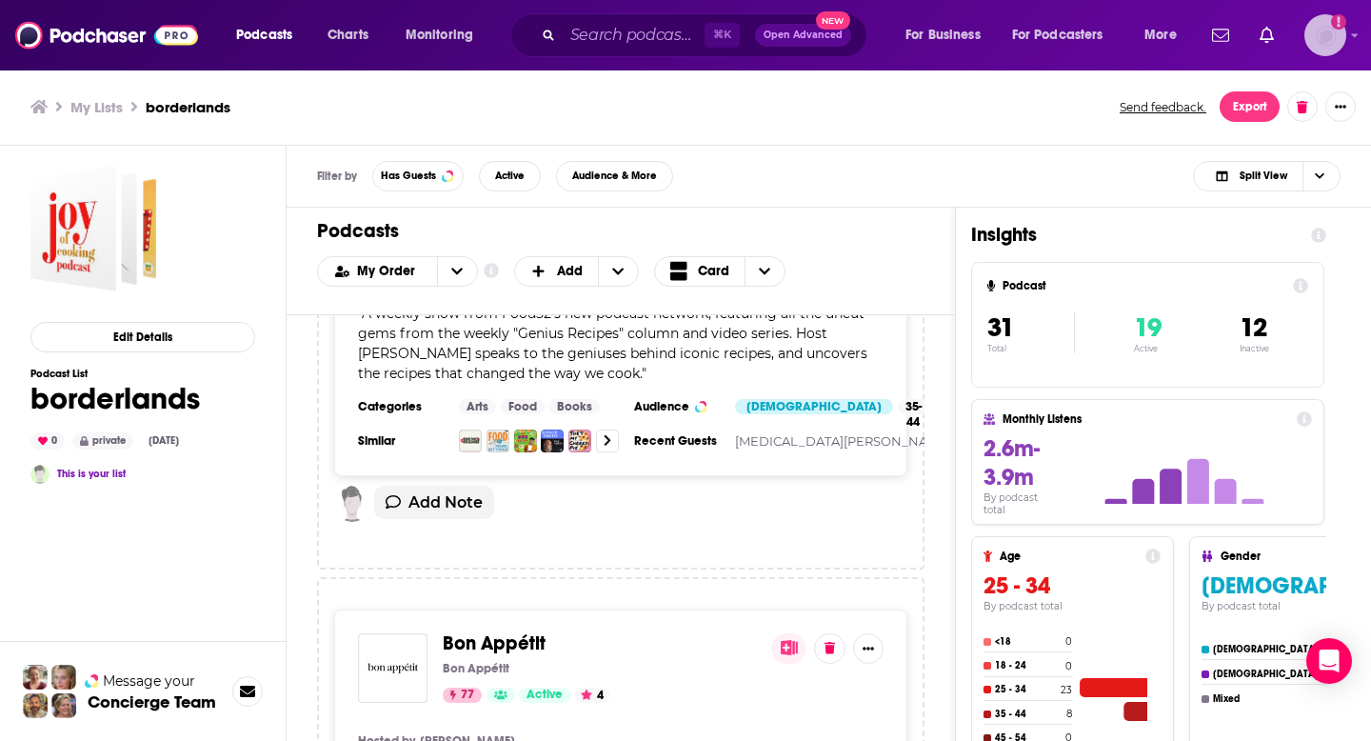
click at [1330, 34] on img "Logged in as gracehagan" at bounding box center [1326, 35] width 42 height 42
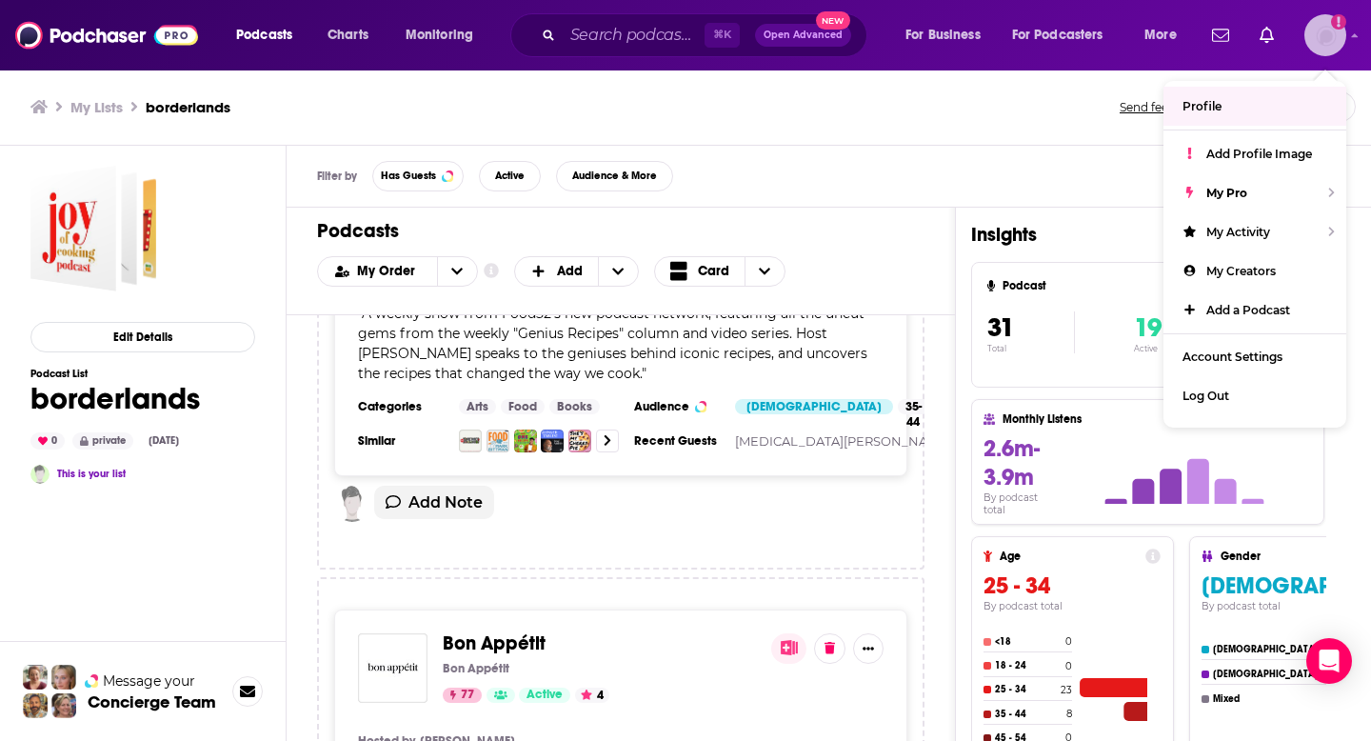
click at [1201, 109] on span "Profile" at bounding box center [1202, 106] width 39 height 14
